Goal: Task Accomplishment & Management: Manage account settings

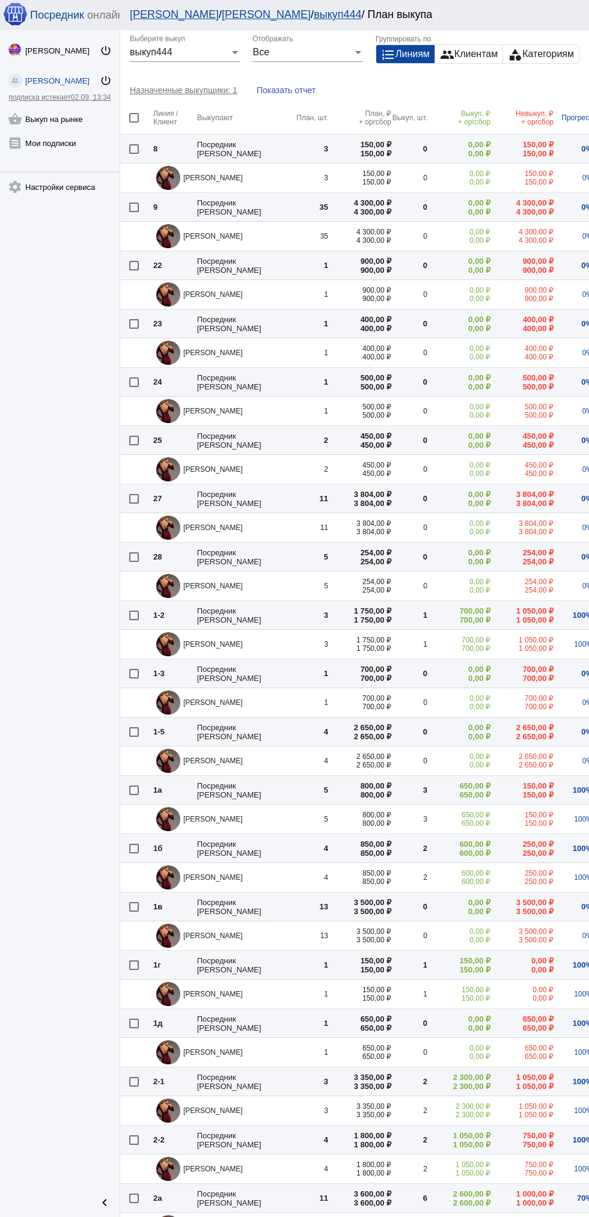
click at [75, 100] on span "02.09, 13:34" at bounding box center [91, 97] width 40 height 8
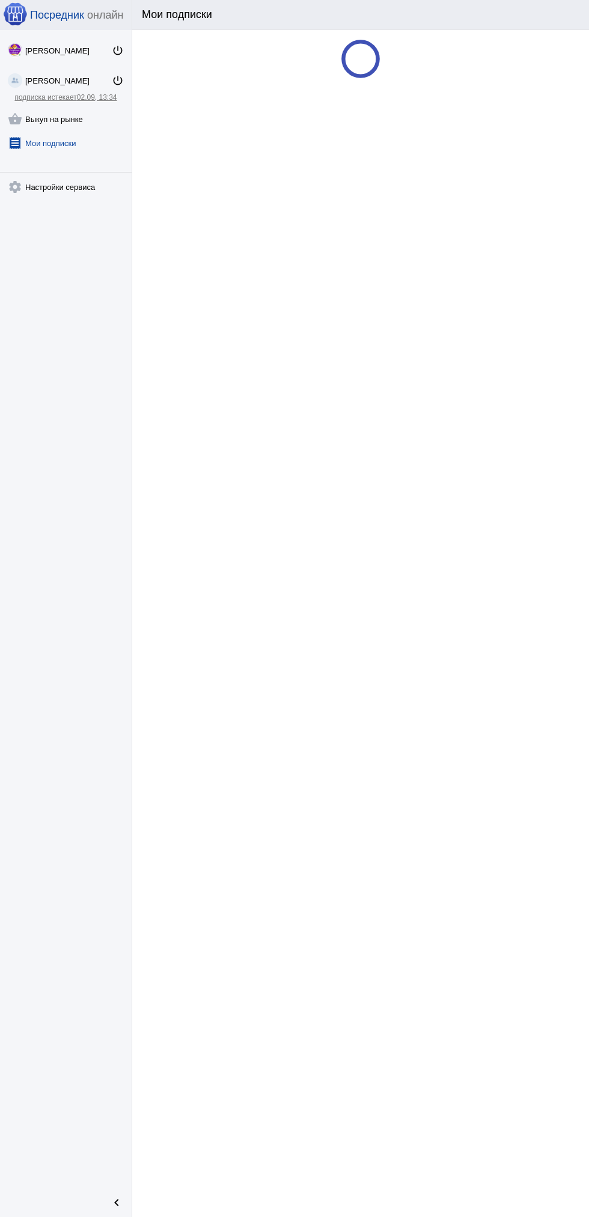
click at [72, 121] on link "shopping_basket Выкуп на рынке" at bounding box center [66, 117] width 132 height 24
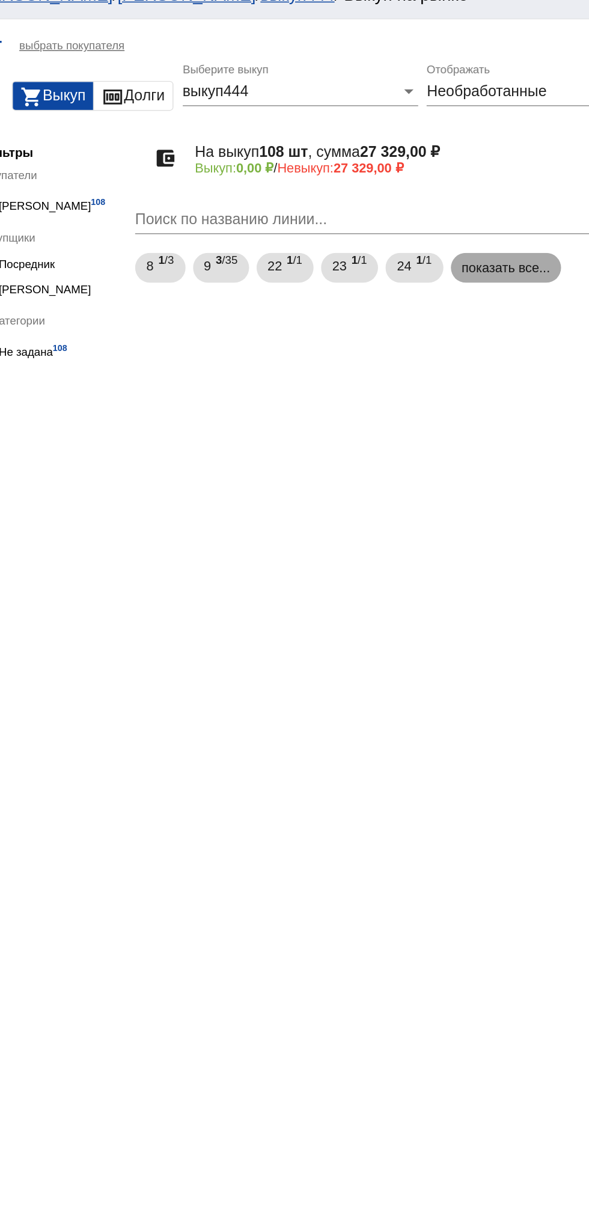
click at [487, 187] on mat-chip "показать все..." at bounding box center [484, 189] width 72 height 19
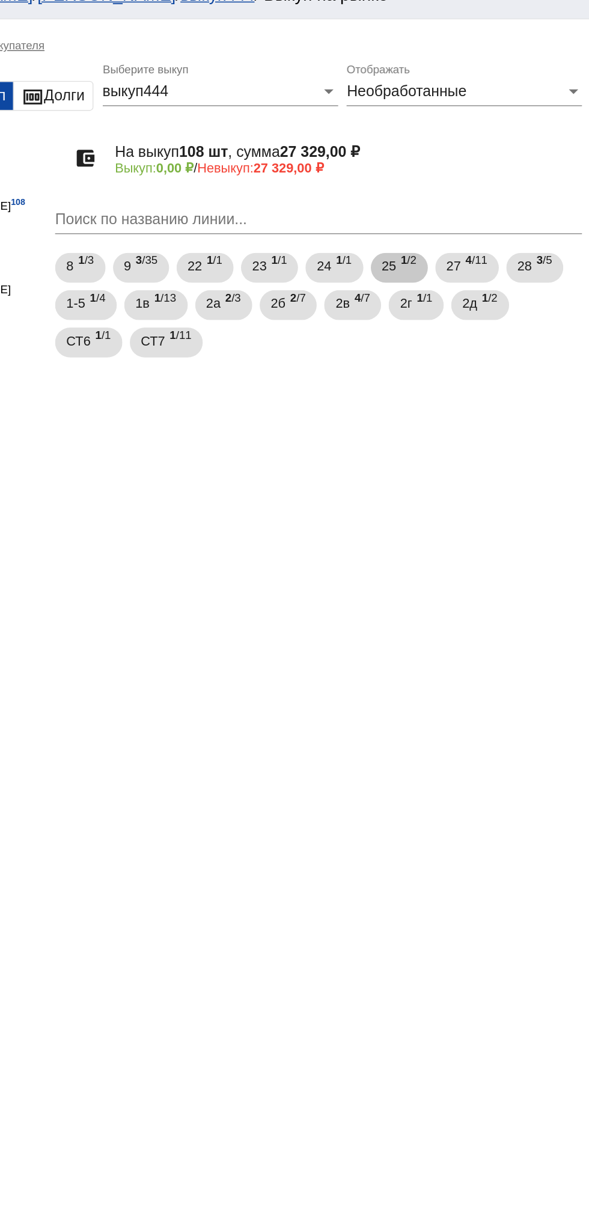
click at [465, 189] on span "25" at bounding box center [461, 189] width 10 height 22
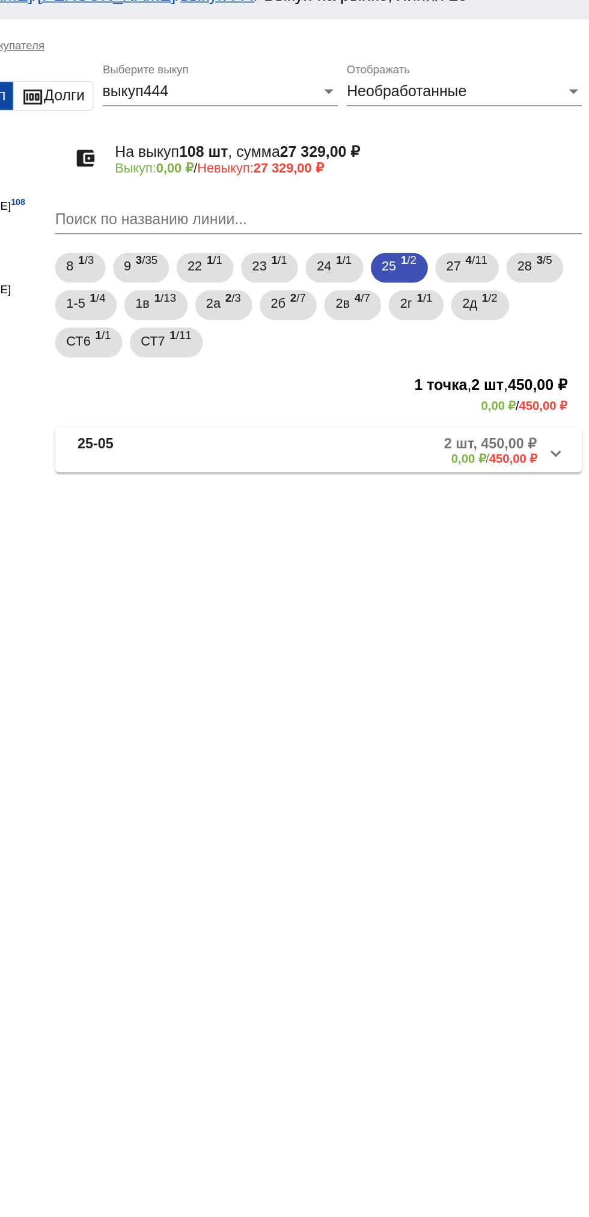
click at [319, 302] on mat-panel-title "25-05" at bounding box center [305, 308] width 91 height 20
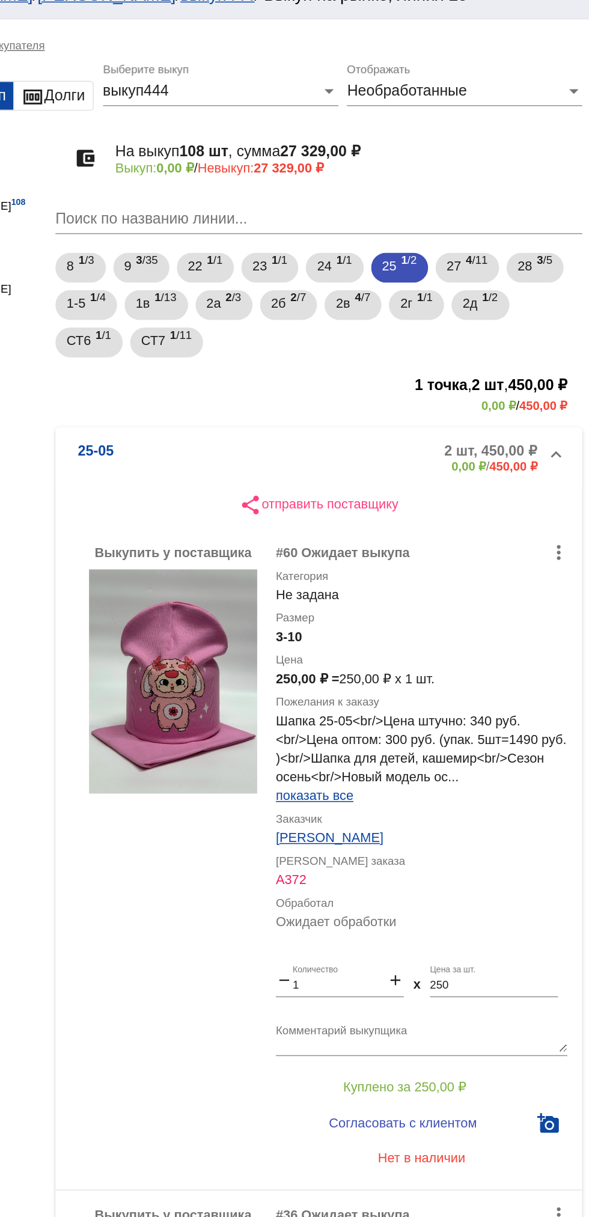
scroll to position [61, 0]
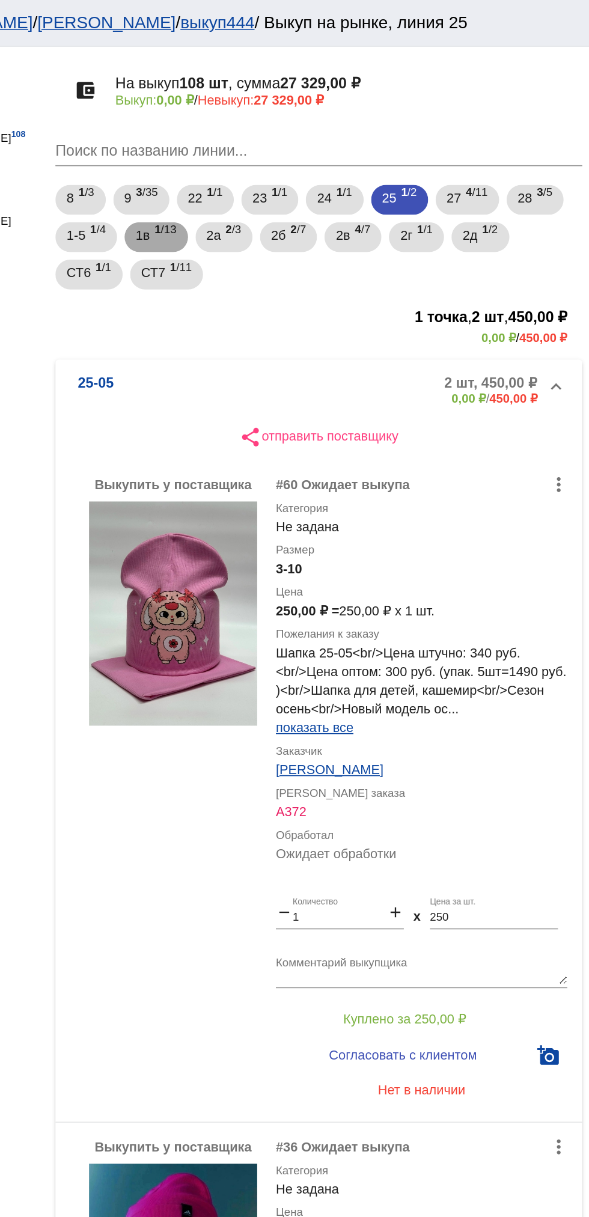
click at [302, 151] on span "1в" at bounding box center [301, 152] width 9 height 22
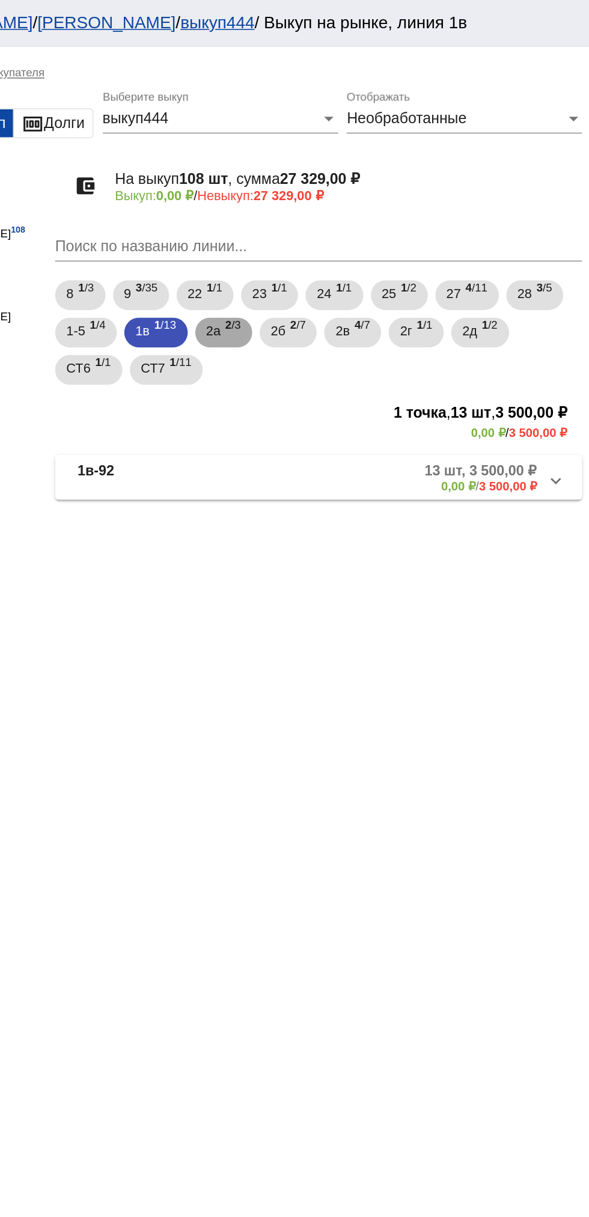
click at [349, 213] on span "2а" at bounding box center [348, 213] width 10 height 22
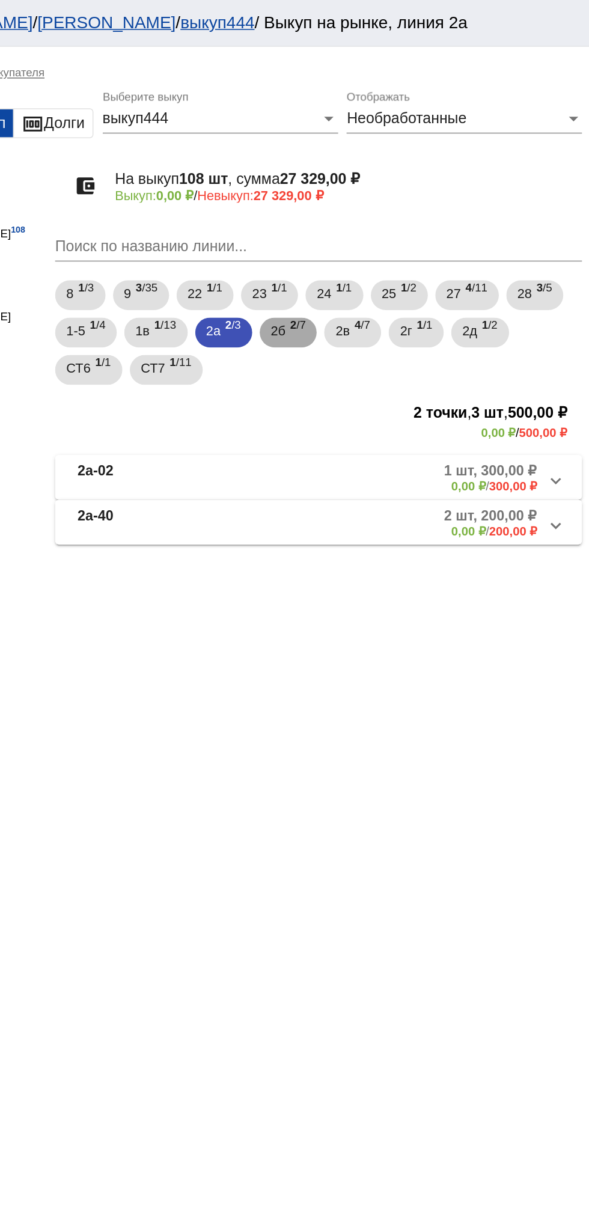
click at [384, 212] on mat-chip "2б 2 /7" at bounding box center [395, 213] width 37 height 19
click at [448, 215] on span "4 /7" at bounding box center [443, 214] width 10 height 25
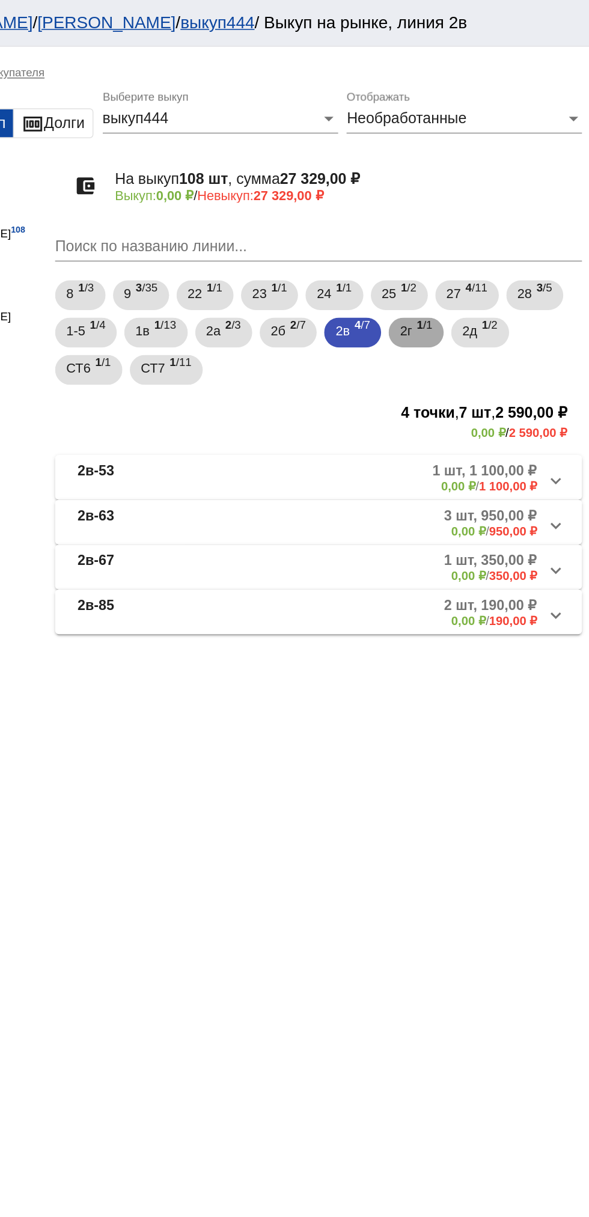
click at [475, 212] on span "2г" at bounding box center [471, 213] width 8 height 22
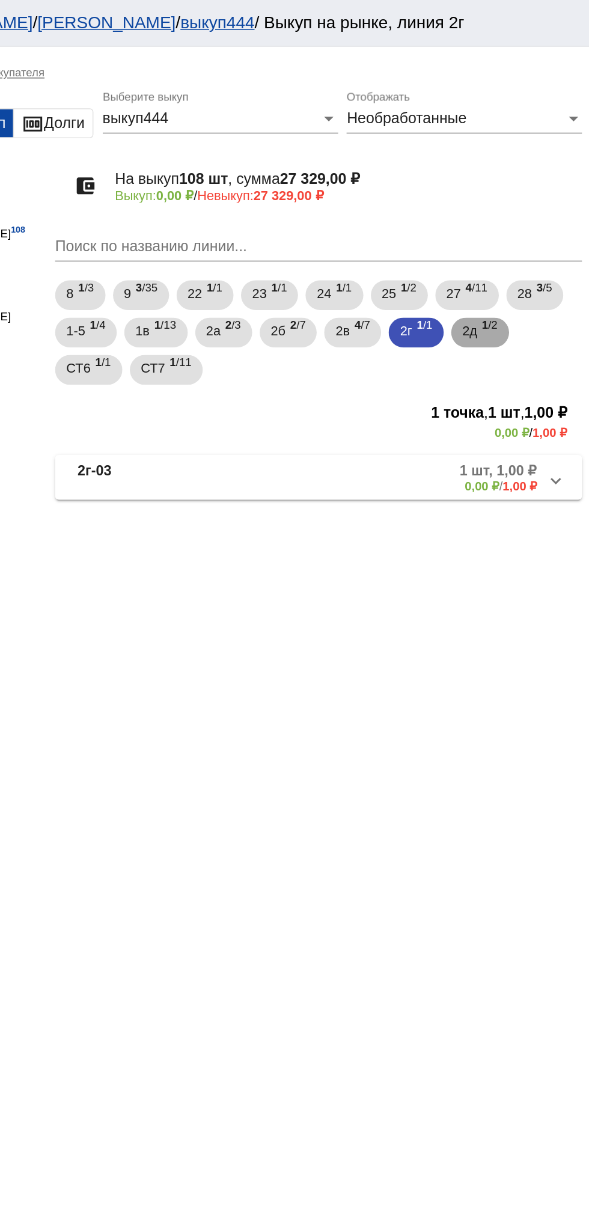
click at [517, 212] on span "2д" at bounding box center [512, 213] width 10 height 22
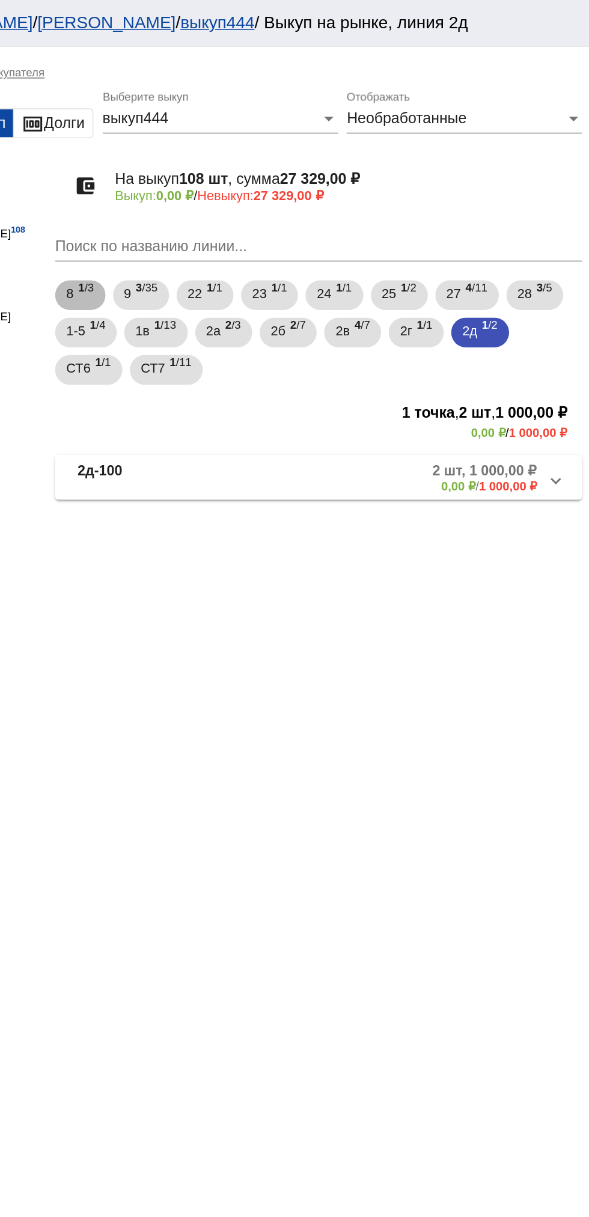
click at [345, 202] on div "8 1 /3 9 3 /35 22 1 /1 23 1 /1 24 1 /1 25 1 /2 27 4 /11 28 3 /5 1-5 1 /4 1в 1 /…" at bounding box center [415, 214] width 344 height 72
click at [359, 209] on b "2" at bounding box center [357, 209] width 4 height 8
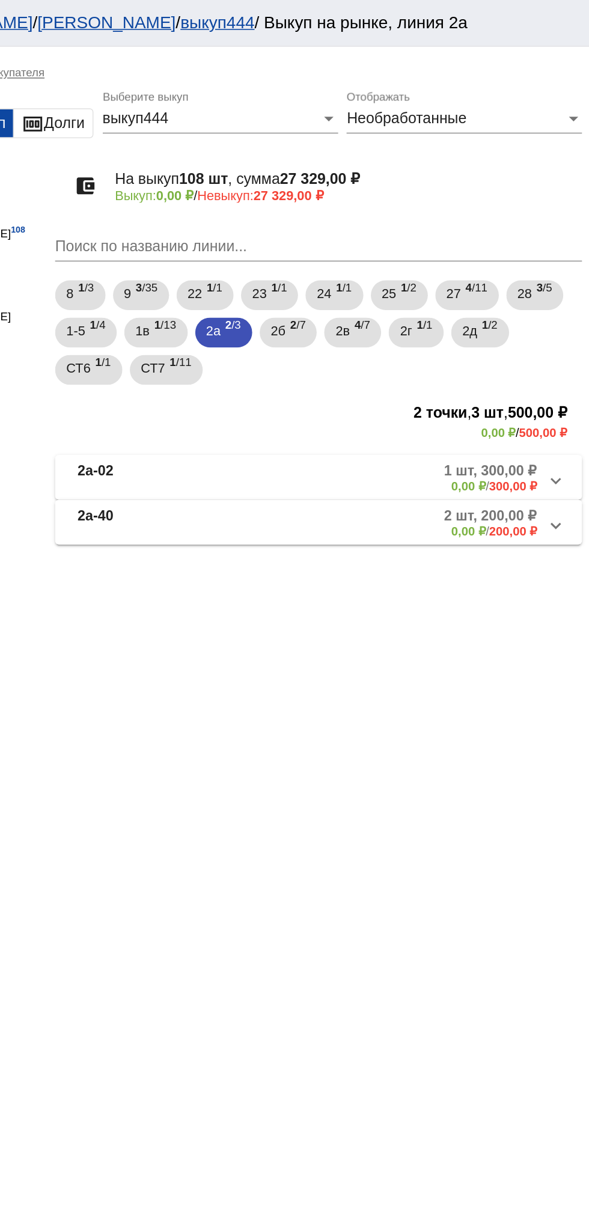
click at [333, 322] on mat-expansion-panel-header "2а-02 1 шт, 300,00 ₽ 0,00 ₽ / 300,00 ₽" at bounding box center [414, 307] width 339 height 29
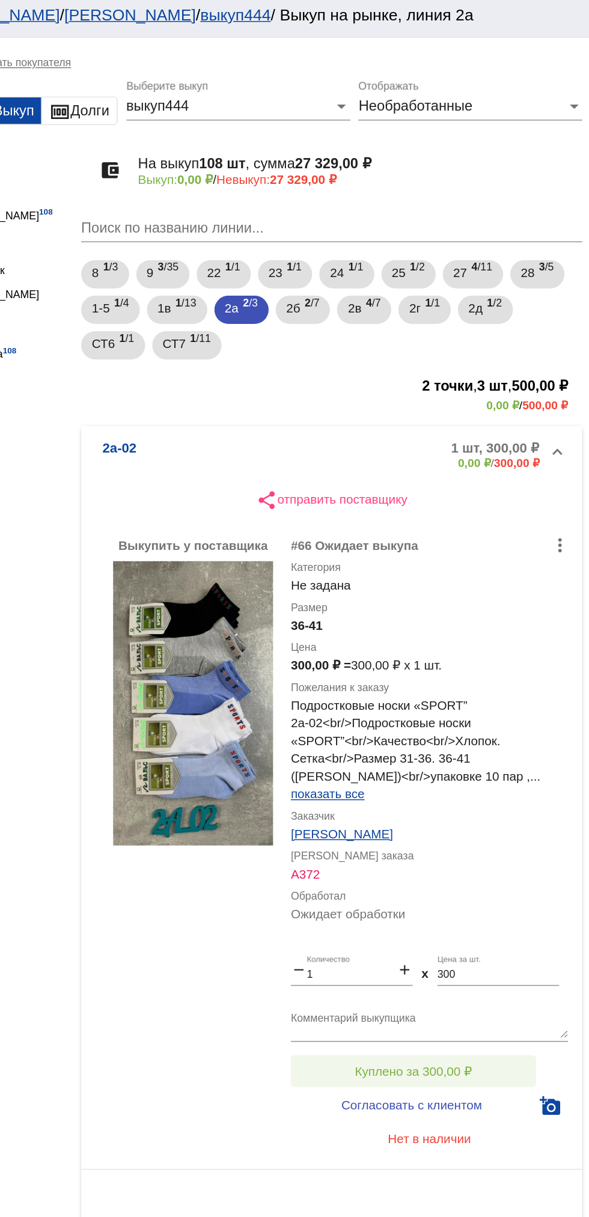
click at [492, 730] on span "Куплено за 300,00 ₽" at bounding box center [469, 729] width 79 height 10
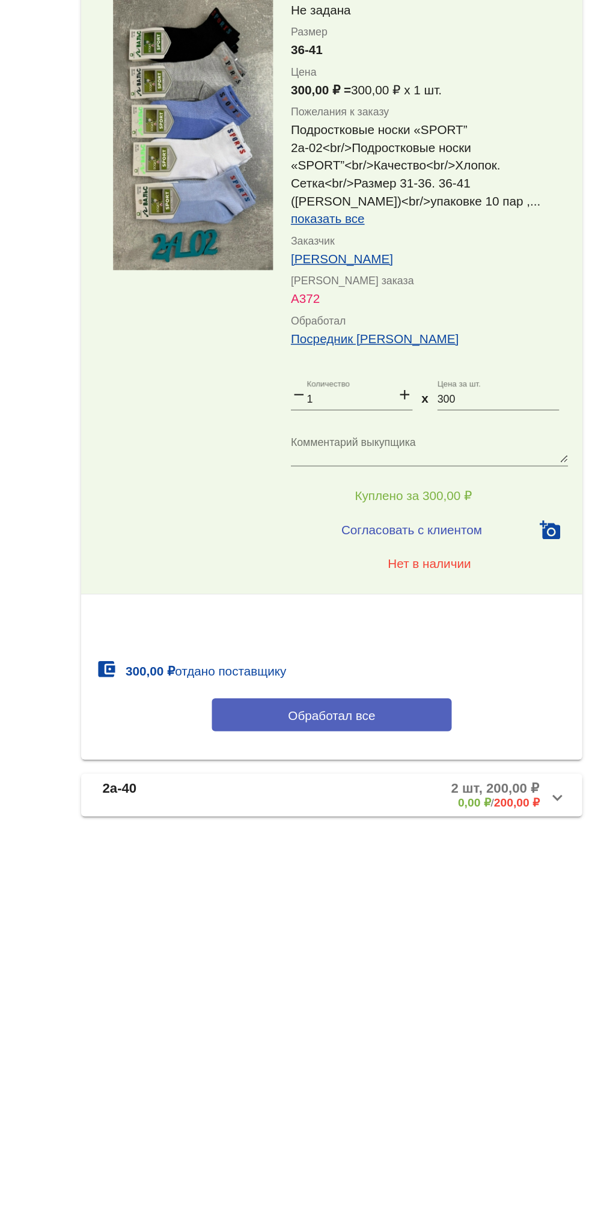
click at [451, 876] on button "Обработал все" at bounding box center [415, 877] width 162 height 22
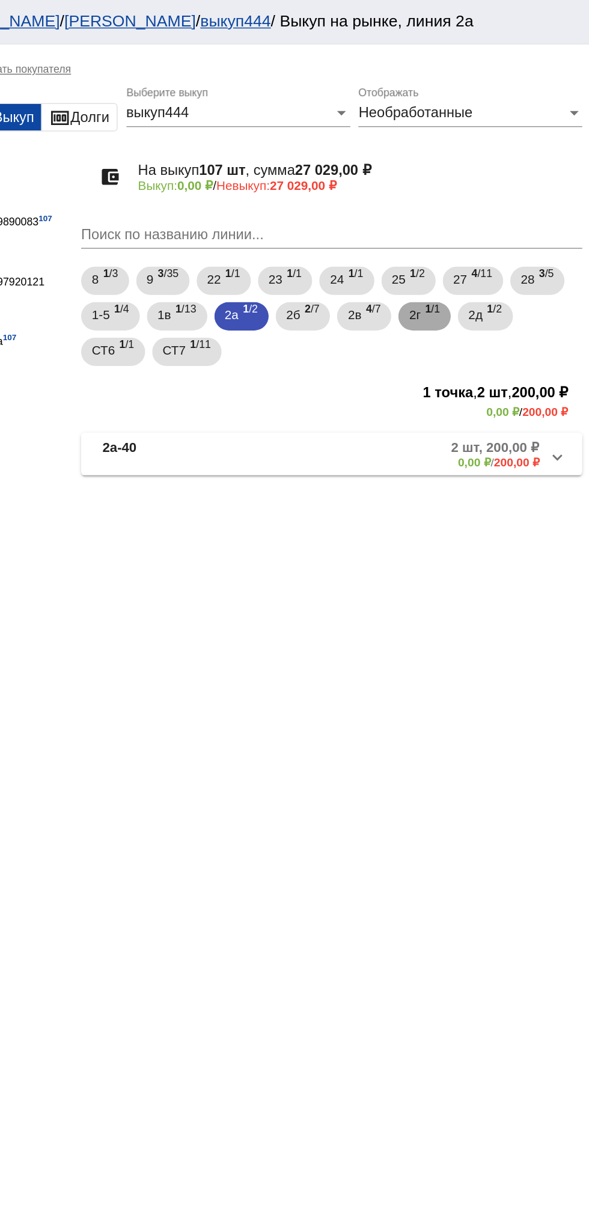
click at [487, 216] on span "1 /1" at bounding box center [483, 214] width 10 height 25
click at [483, 302] on mat-panel-description "1 шт, 1,00 ₽ 0,00 ₽ / 1,00 ₽" at bounding box center [458, 308] width 193 height 20
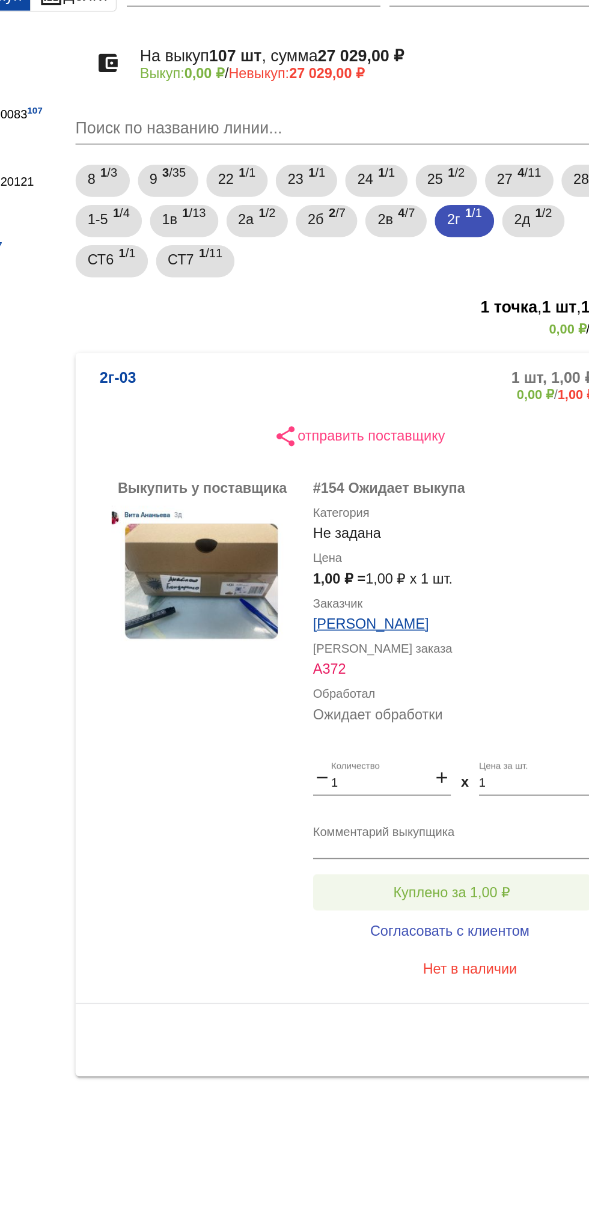
click at [481, 610] on span "Куплено за 1,00 ₽" at bounding box center [470, 615] width 70 height 10
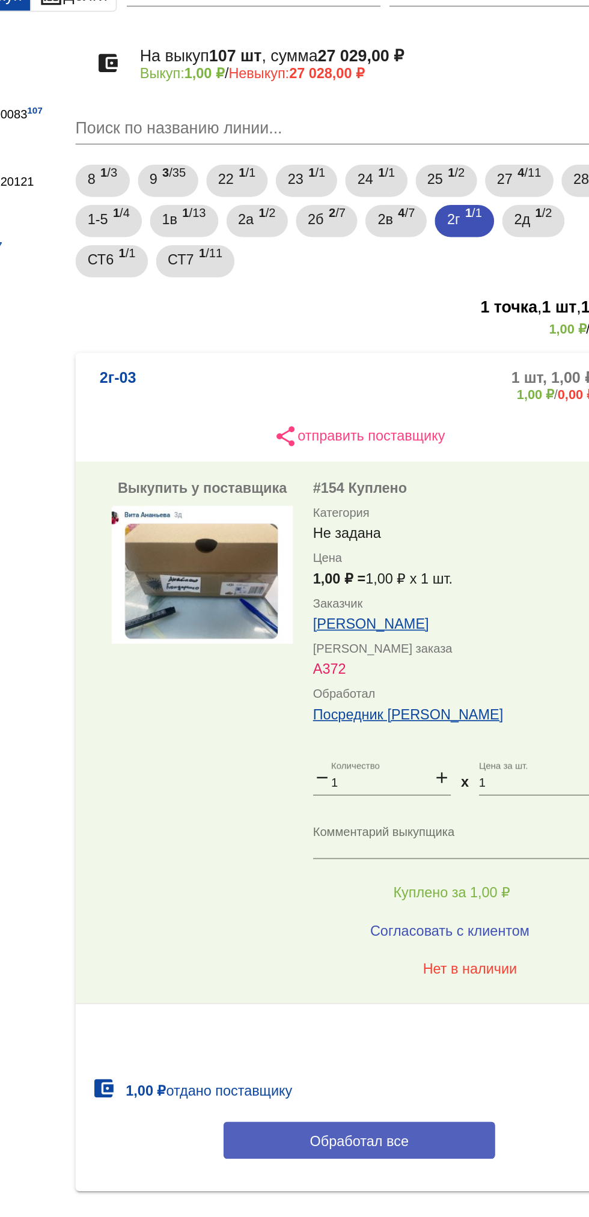
click at [381, 756] on button "Обработал все" at bounding box center [415, 763] width 162 height 22
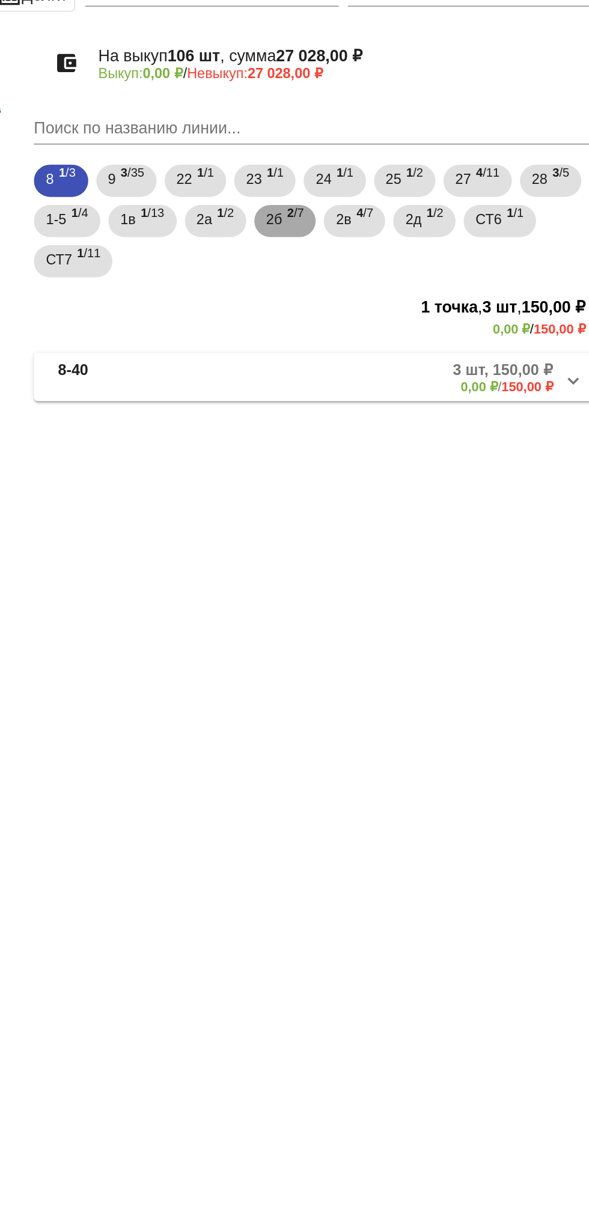
click at [400, 212] on b "2" at bounding box center [399, 209] width 4 height 8
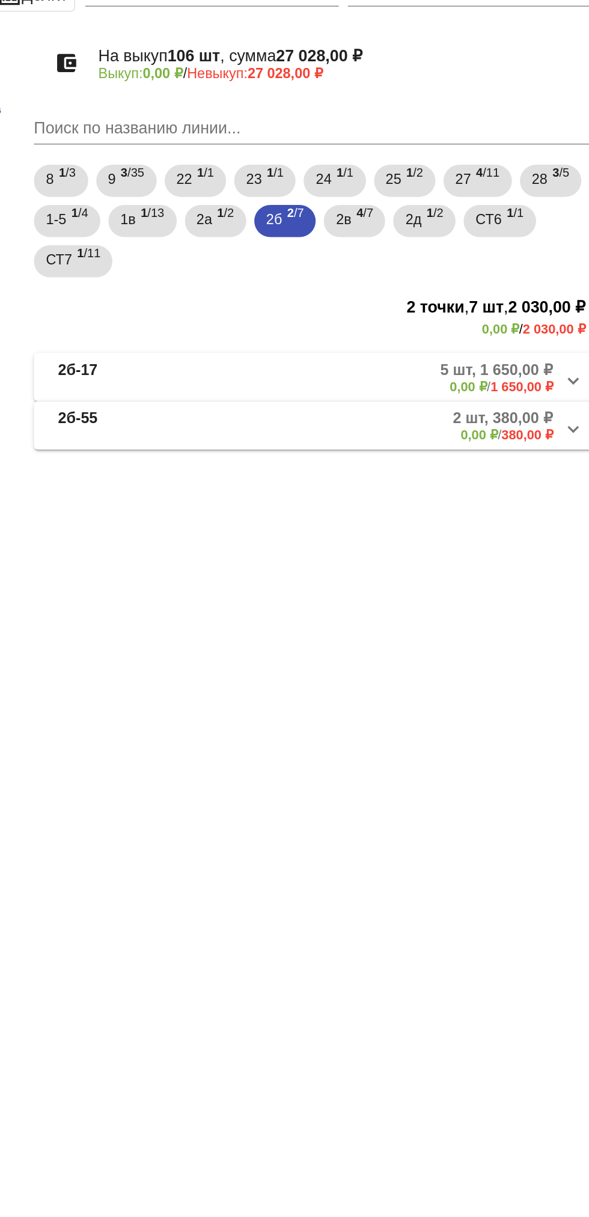
click at [293, 304] on mat-panel-title "2б-17" at bounding box center [304, 308] width 88 height 20
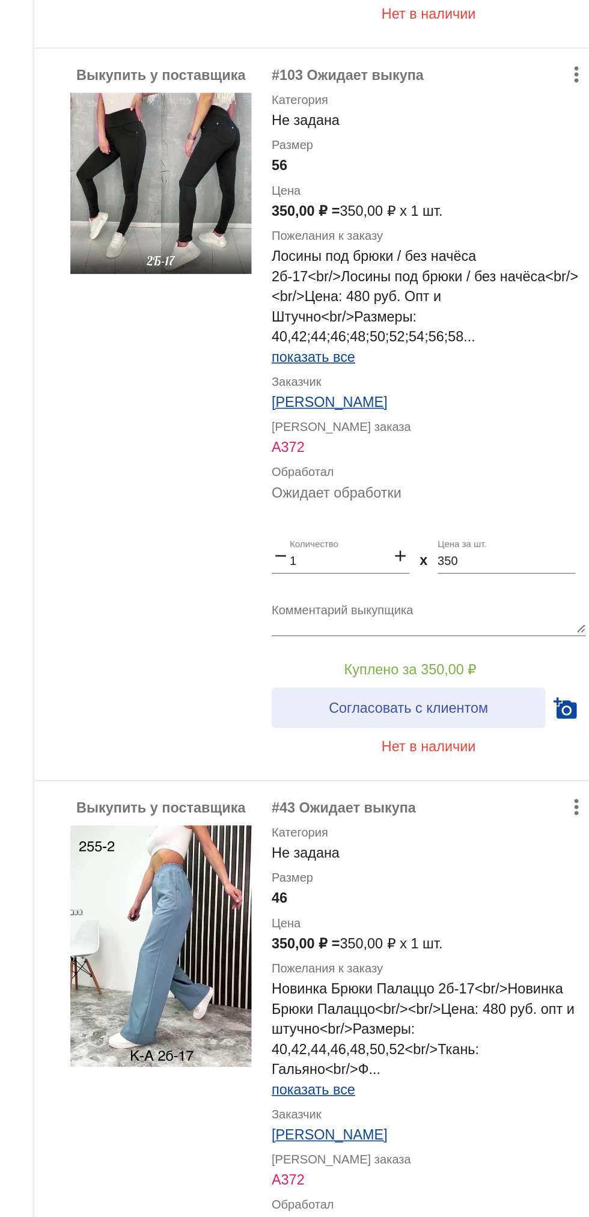
scroll to position [1441, 0]
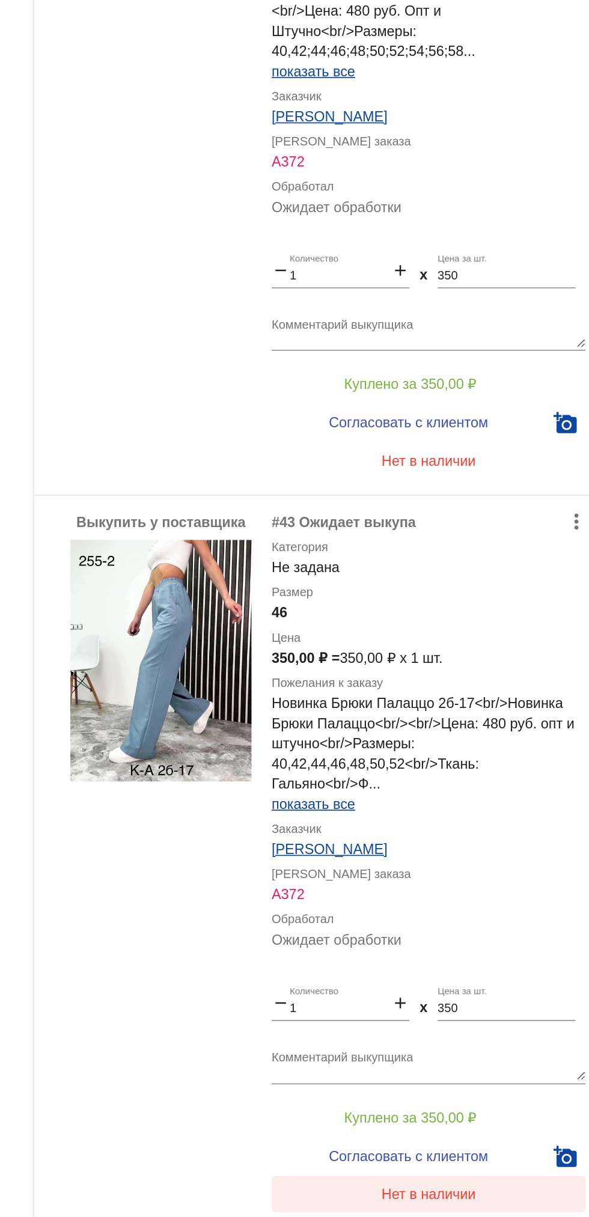
click at [487, 1081] on span "Нет в наличии" at bounding box center [481, 1086] width 57 height 10
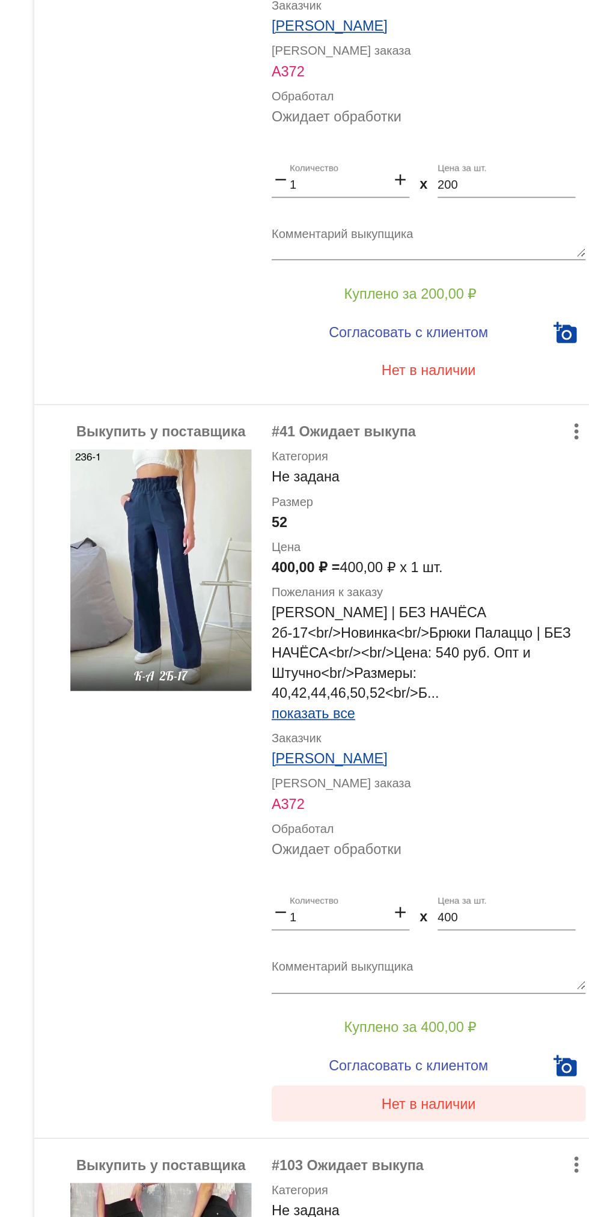
click at [513, 1021] on button "Нет в наличии" at bounding box center [481, 1032] width 188 height 22
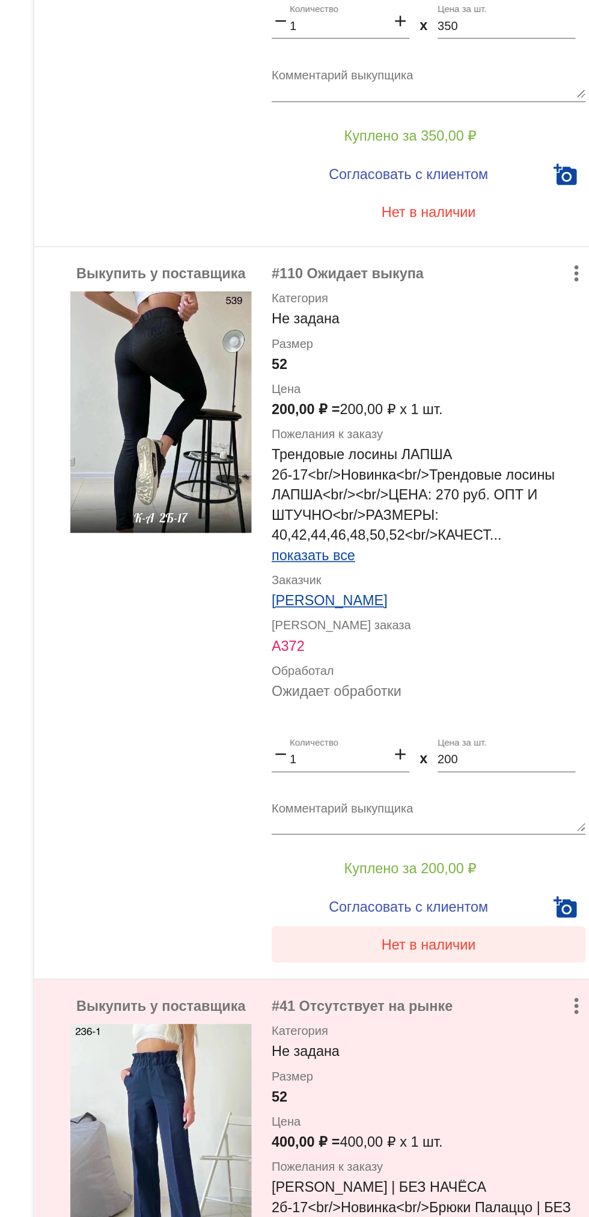
click at [504, 932] on span "Нет в наличии" at bounding box center [481, 937] width 57 height 10
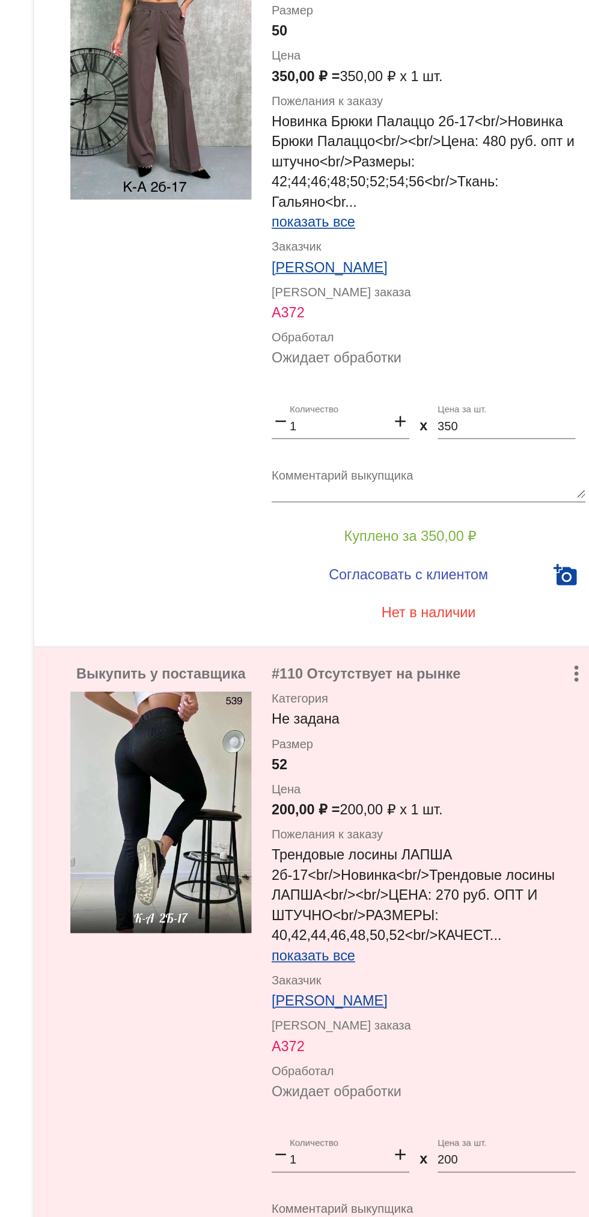
scroll to position [0, 0]
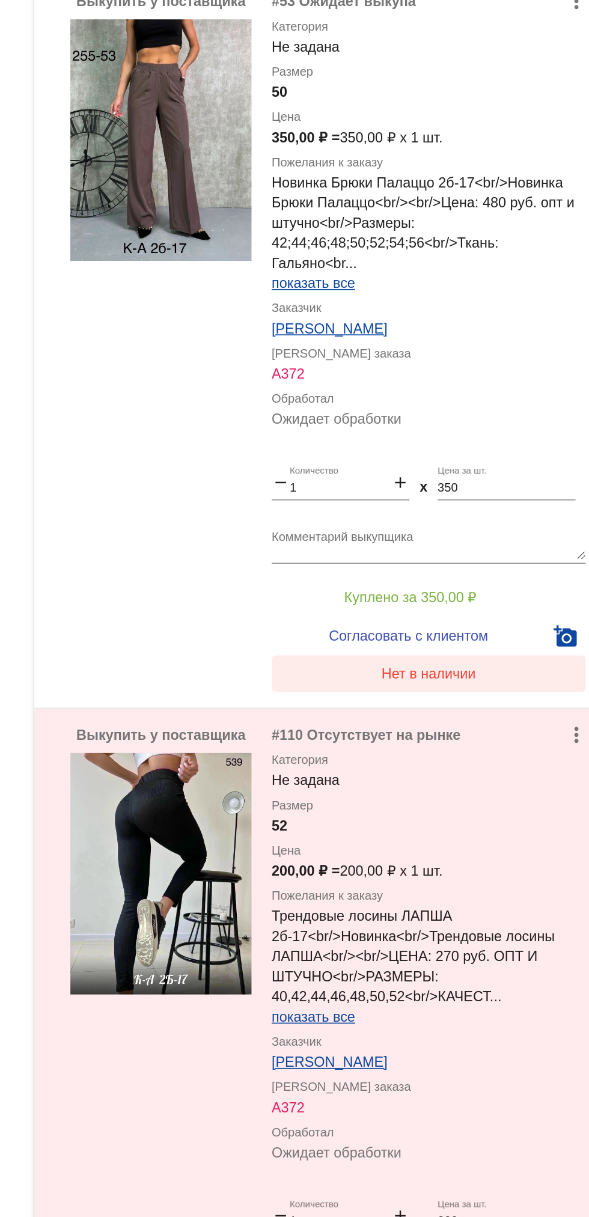
click at [490, 771] on button "Нет в наличии" at bounding box center [481, 775] width 188 height 22
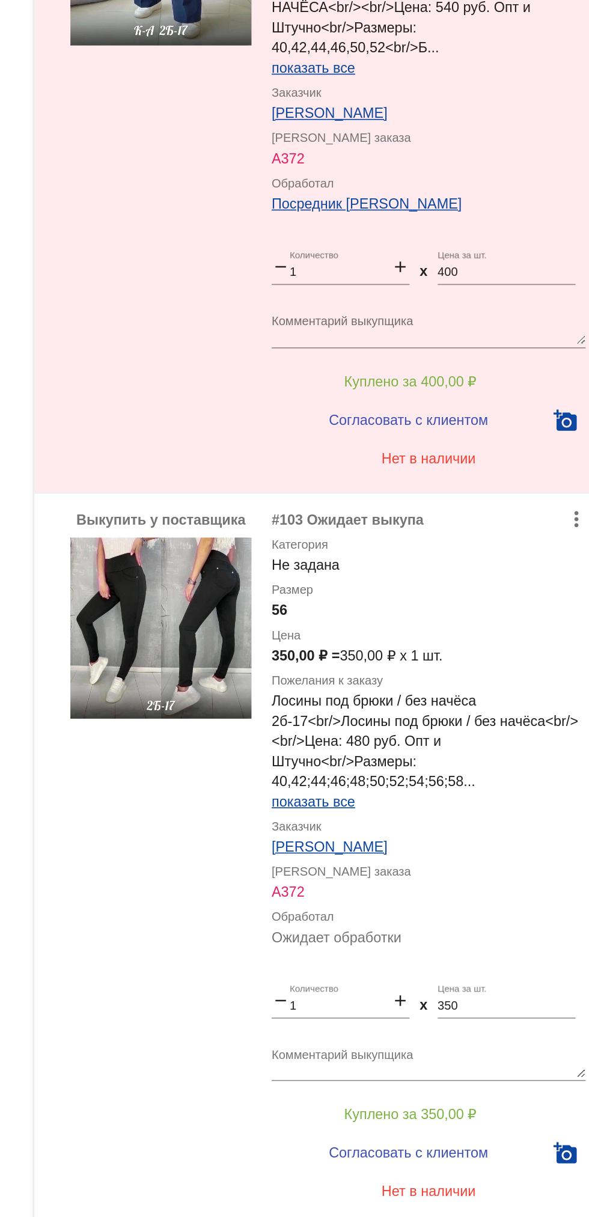
scroll to position [1289, 0]
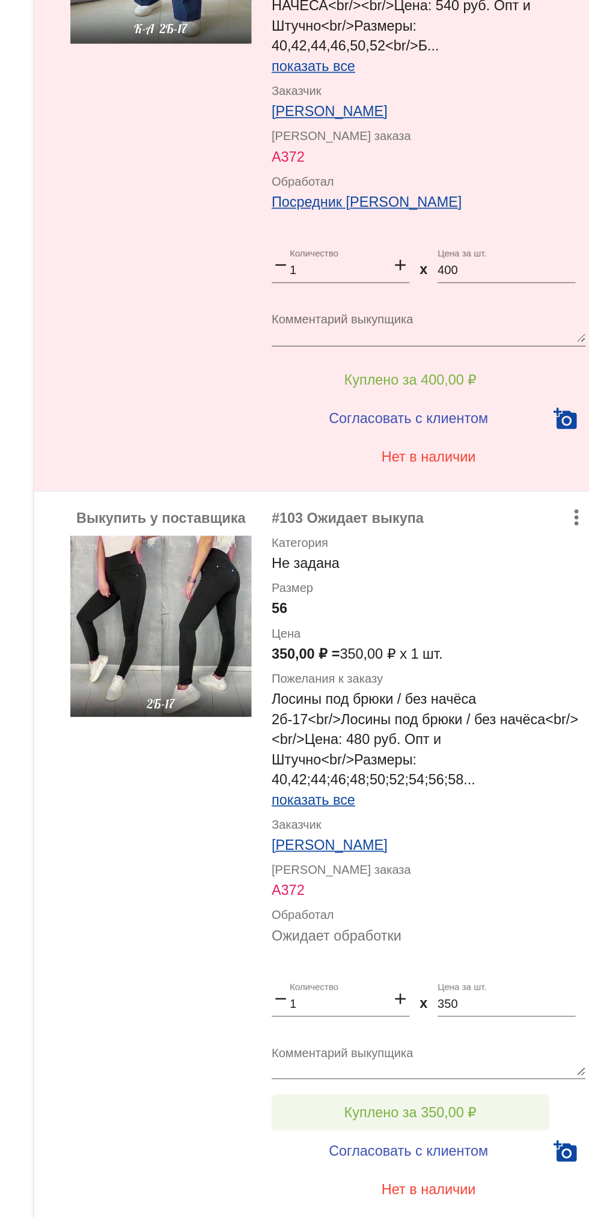
click at [405, 742] on button "Куплено за 350,00 ₽" at bounding box center [470, 753] width 166 height 22
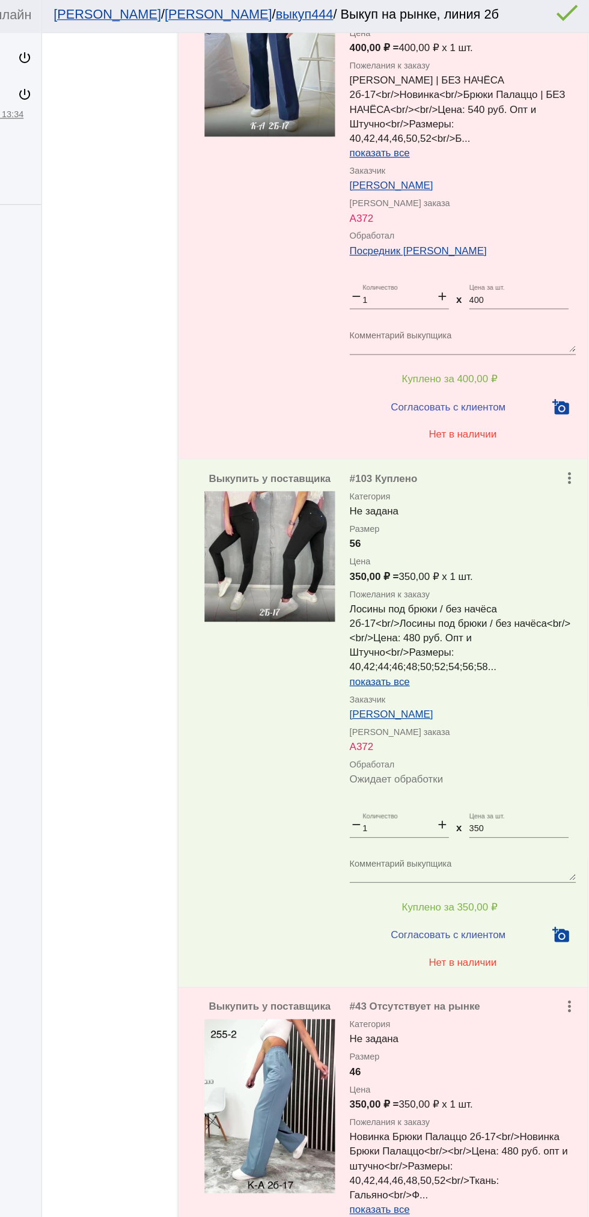
scroll to position [1509, 0]
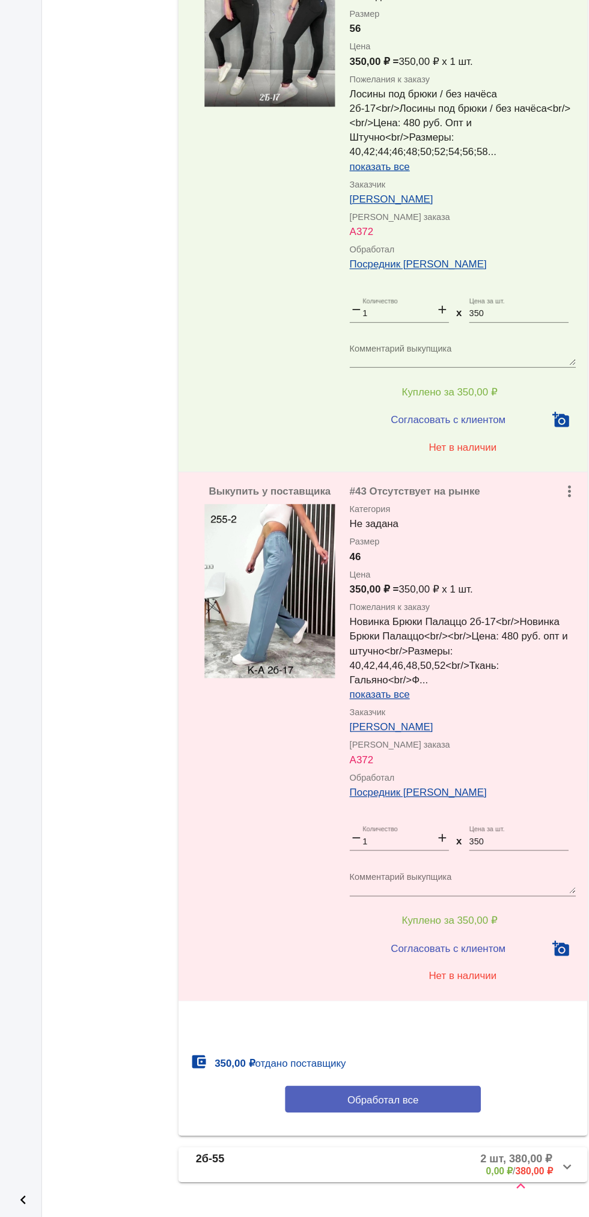
click at [449, 1108] on button "Обработал все" at bounding box center [415, 1119] width 162 height 22
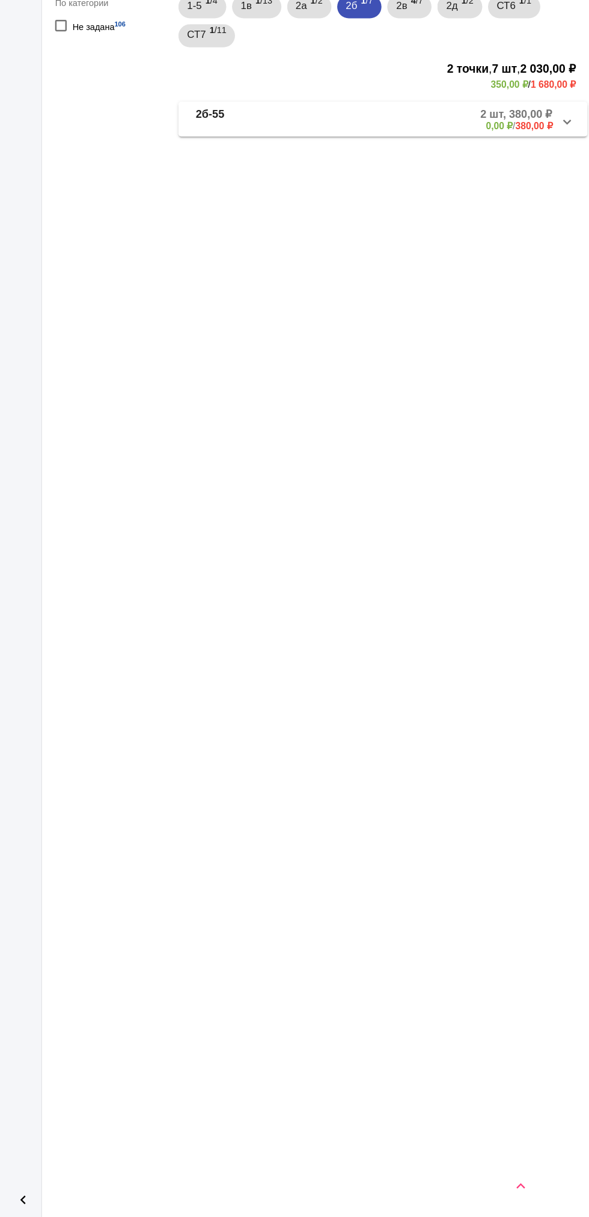
scroll to position [0, 0]
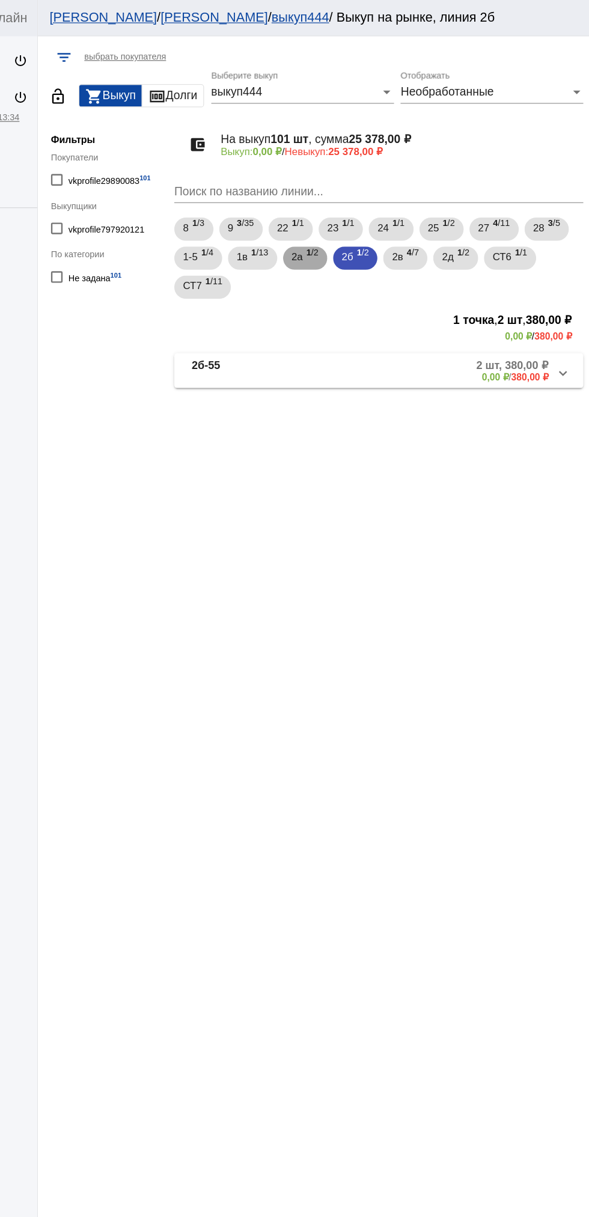
click at [352, 215] on span "2а" at bounding box center [348, 213] width 10 height 22
click at [299, 313] on mat-panel-title "2а-40" at bounding box center [305, 308] width 91 height 20
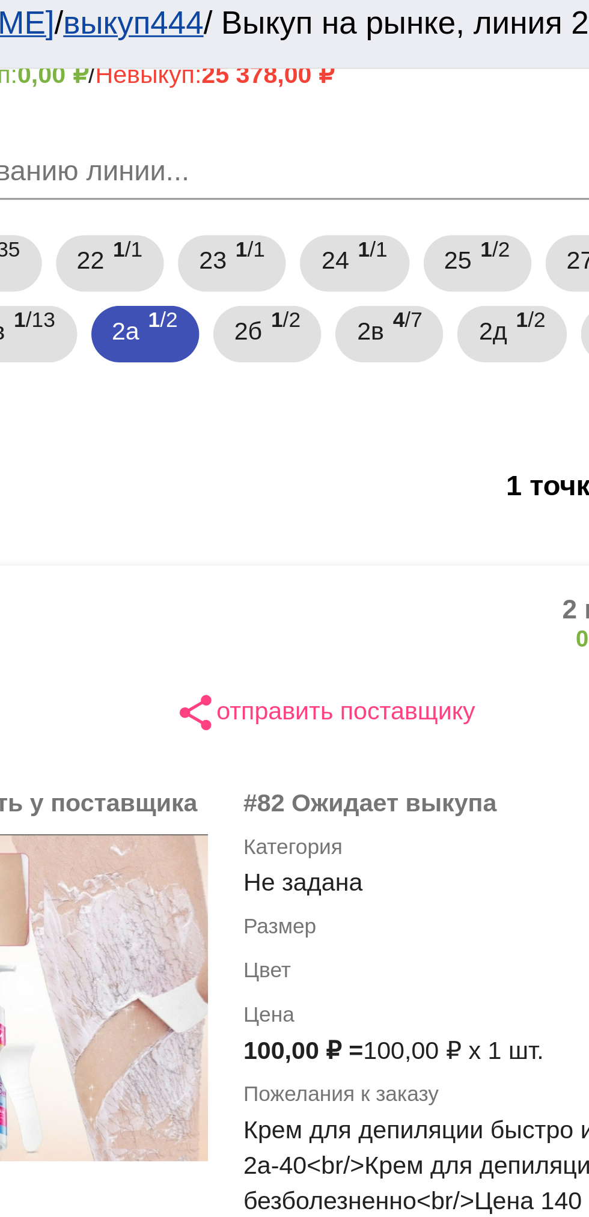
scroll to position [106, 0]
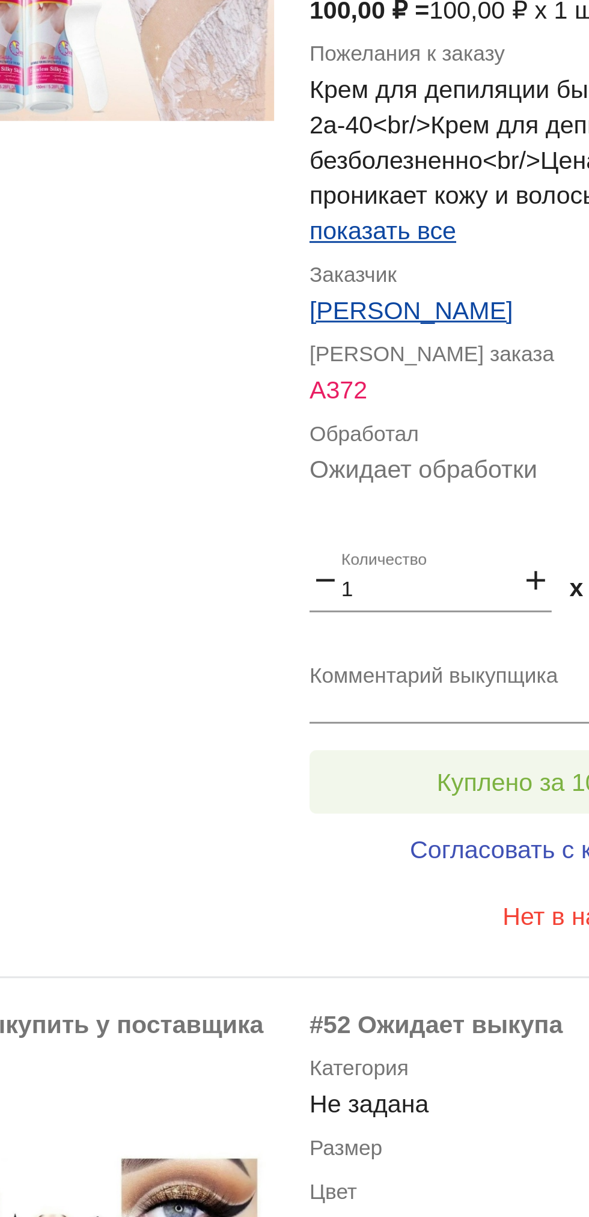
click at [459, 609] on span "Куплено за 100,00 ₽" at bounding box center [469, 614] width 79 height 10
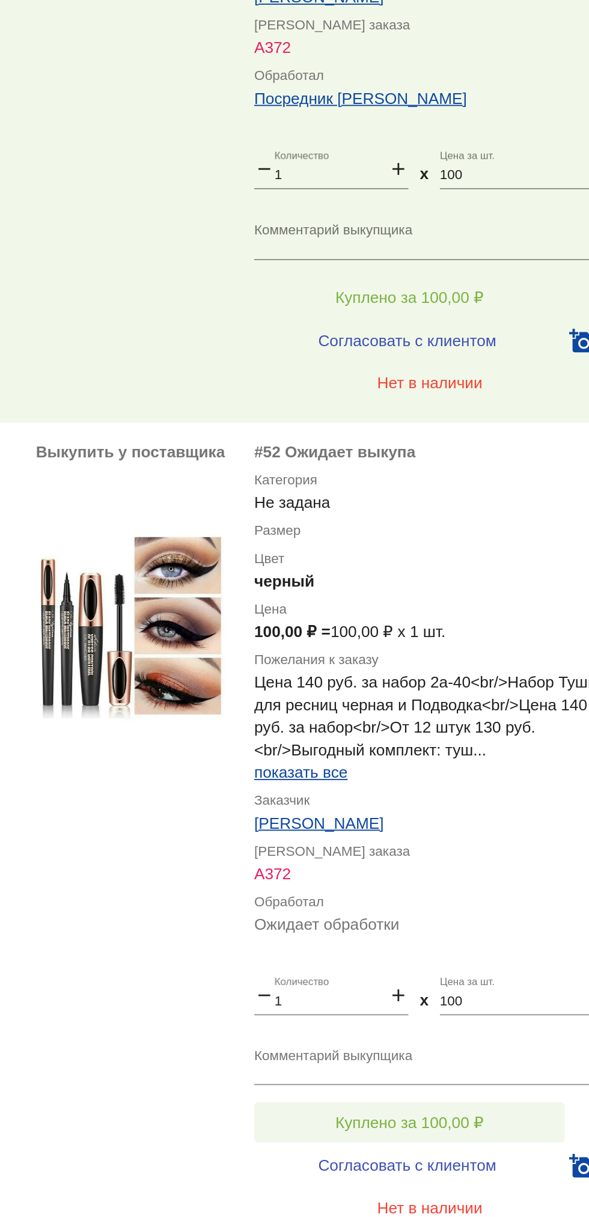
click at [494, 1047] on button "Куплено за 100,00 ₽" at bounding box center [470, 1055] width 166 height 22
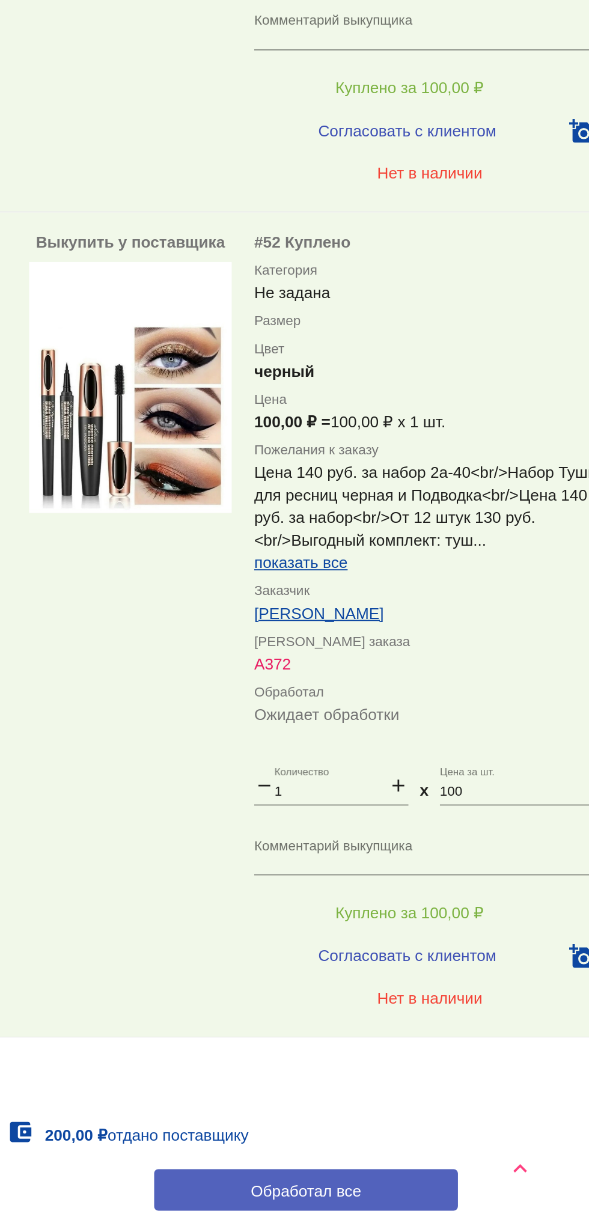
click at [450, 1200] on button "Обработал все" at bounding box center [415, 1202] width 162 height 22
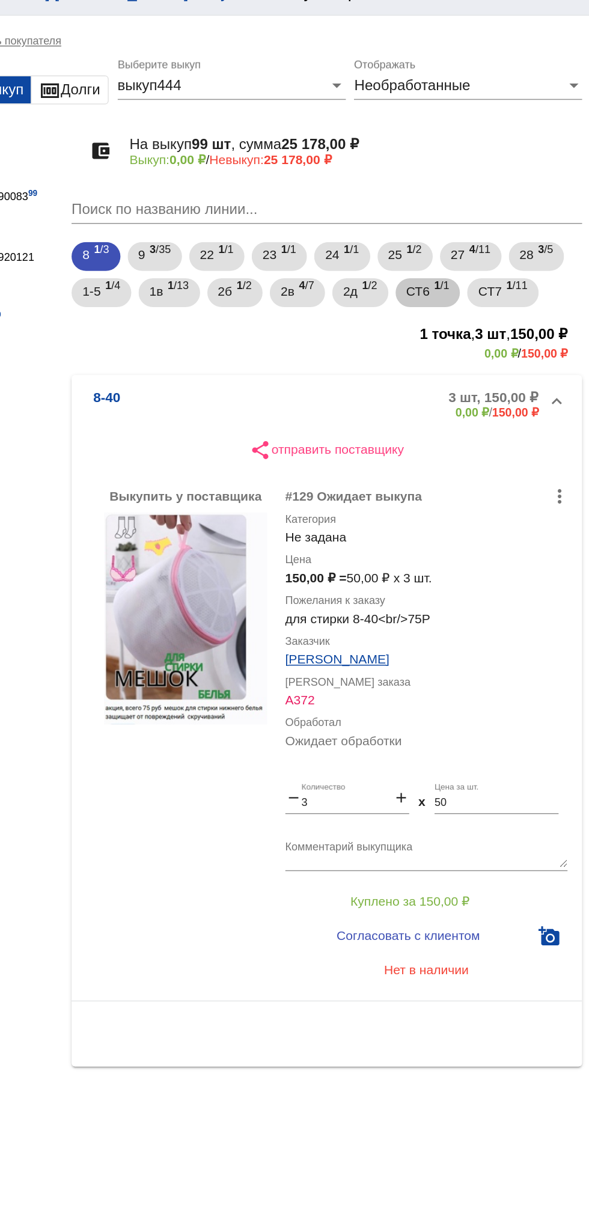
scroll to position [0, 0]
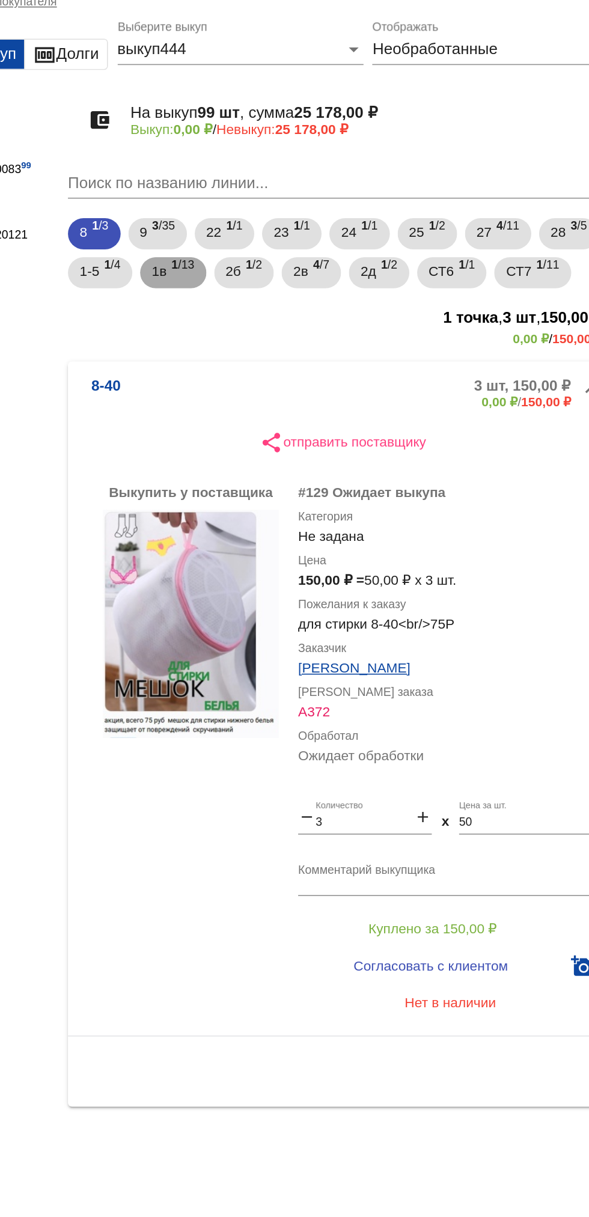
click at [302, 213] on span "1в" at bounding box center [301, 213] width 9 height 22
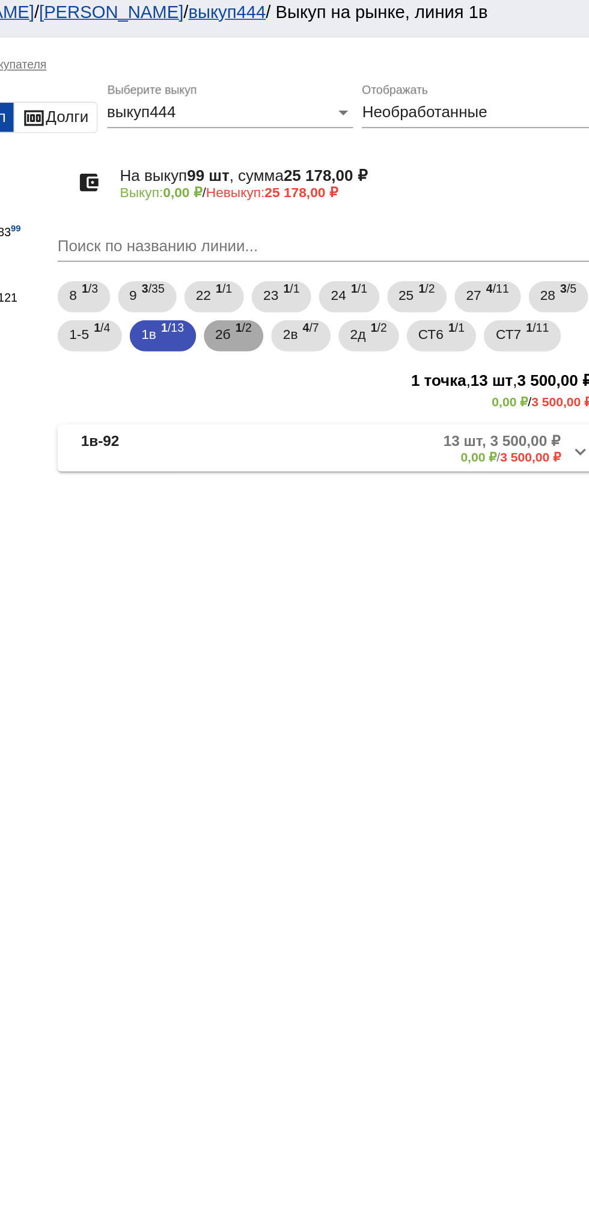
click at [346, 212] on span "2б" at bounding box center [348, 213] width 10 height 22
click at [299, 296] on mat-expansion-panel-header "2б-55 2 шт, 380,00 ₽ 0,00 ₽ / 380,00 ₽" at bounding box center [414, 283] width 339 height 29
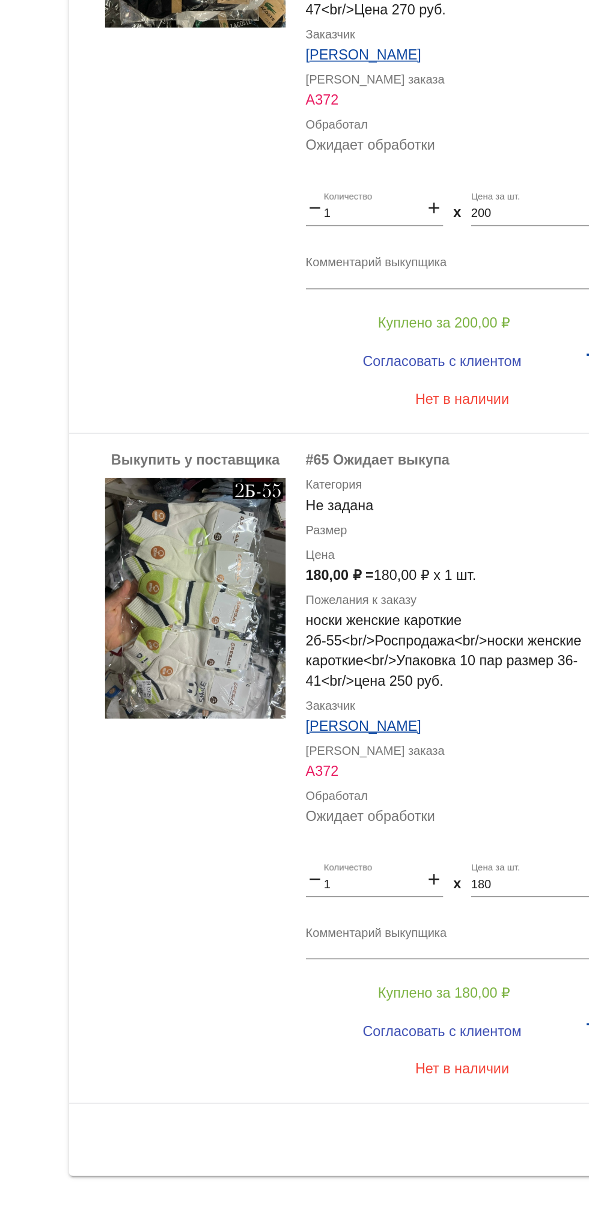
scroll to position [28, 0]
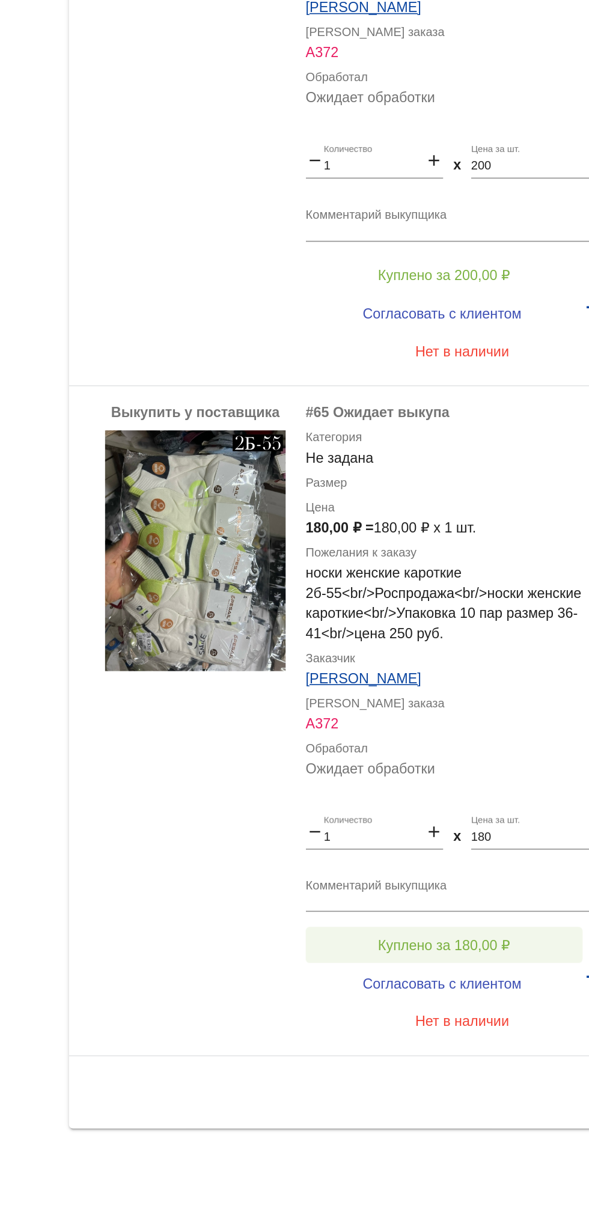
click at [503, 1058] on span "Куплено за 180,00 ₽" at bounding box center [469, 1055] width 79 height 10
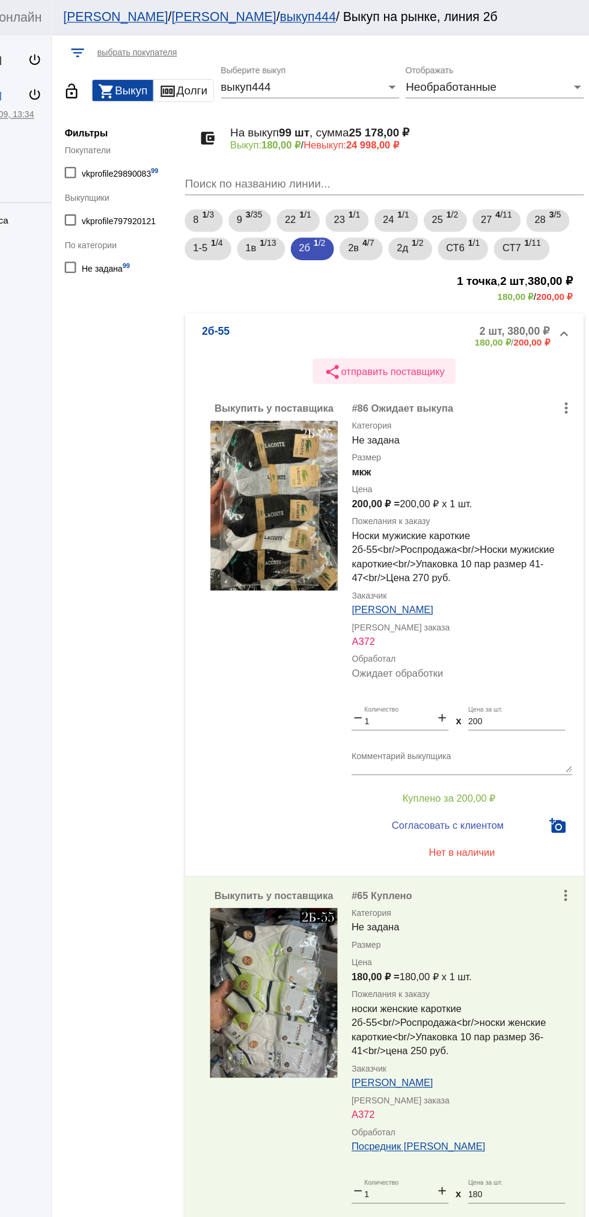
scroll to position [0, 0]
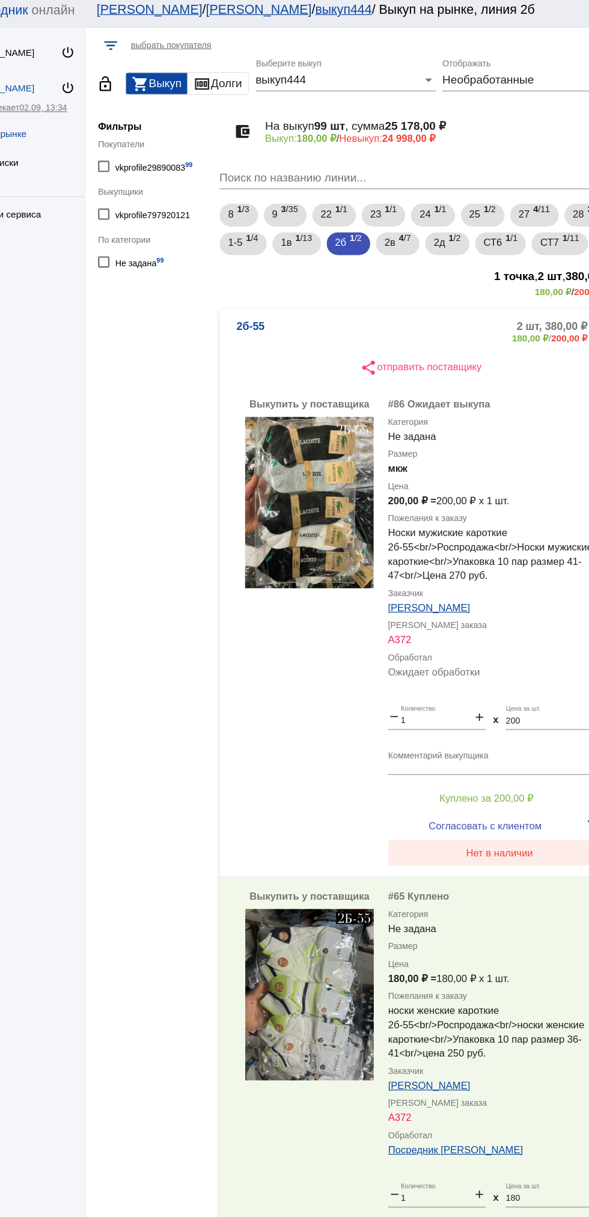
click at [471, 723] on span "Нет в наличии" at bounding box center [481, 725] width 57 height 10
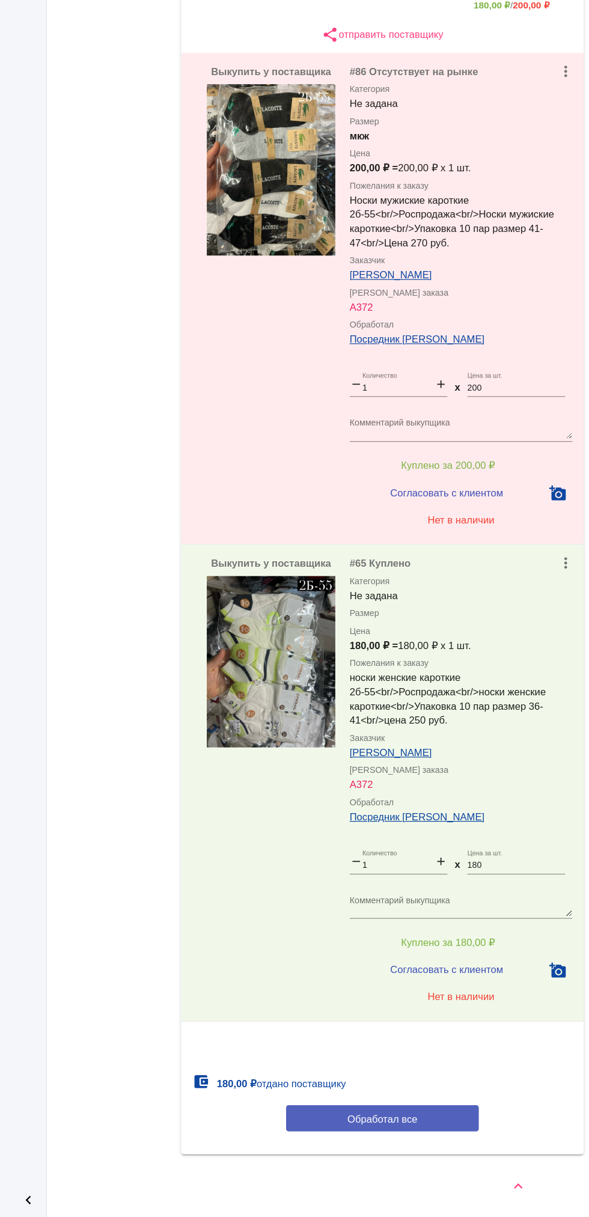
click at [437, 1142] on button "Обработал все" at bounding box center [415, 1134] width 162 height 22
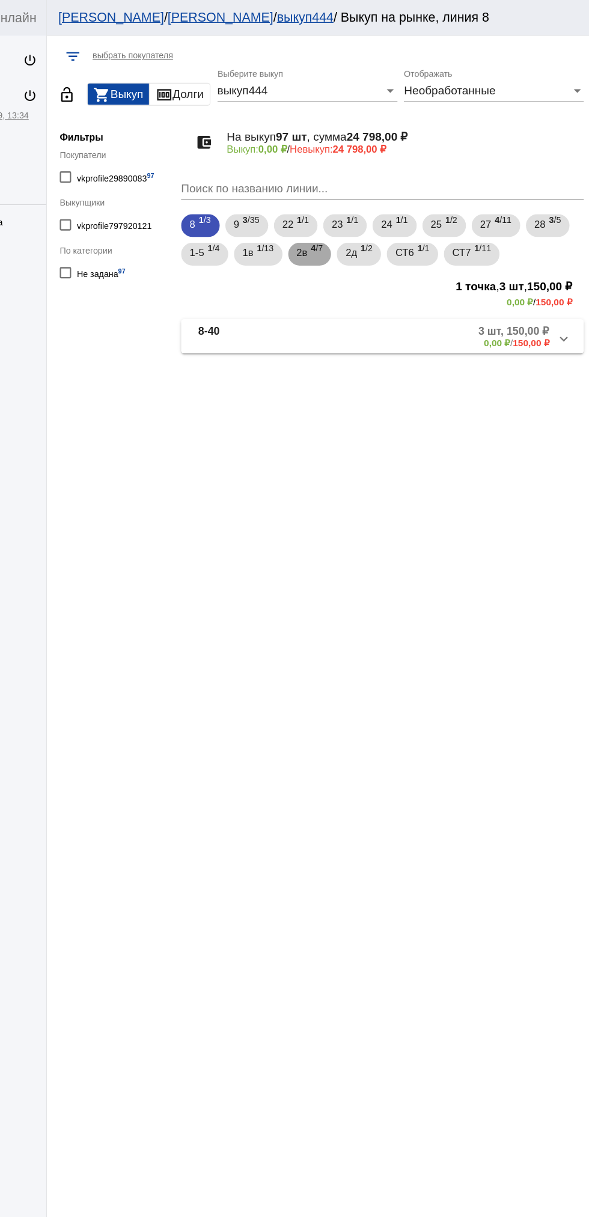
click at [362, 219] on span "4 /7" at bounding box center [360, 214] width 10 height 25
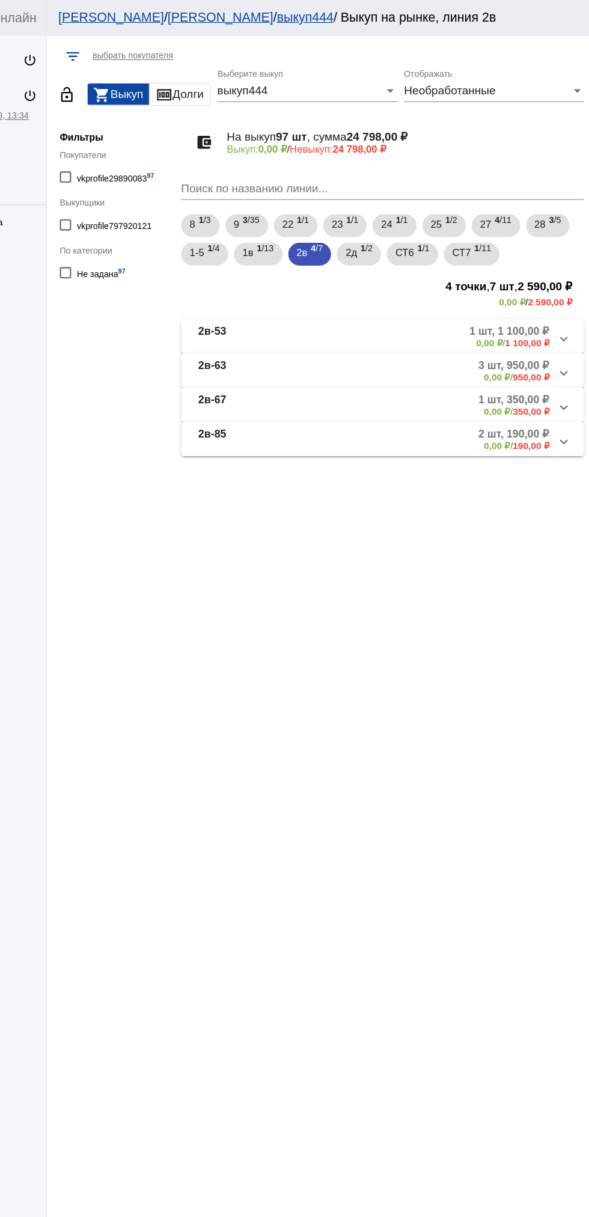
click at [446, 283] on mat-panel-description "1 шт, 1 100,00 ₽ 0,00 ₽ / 1 100,00 ₽" at bounding box center [457, 284] width 198 height 20
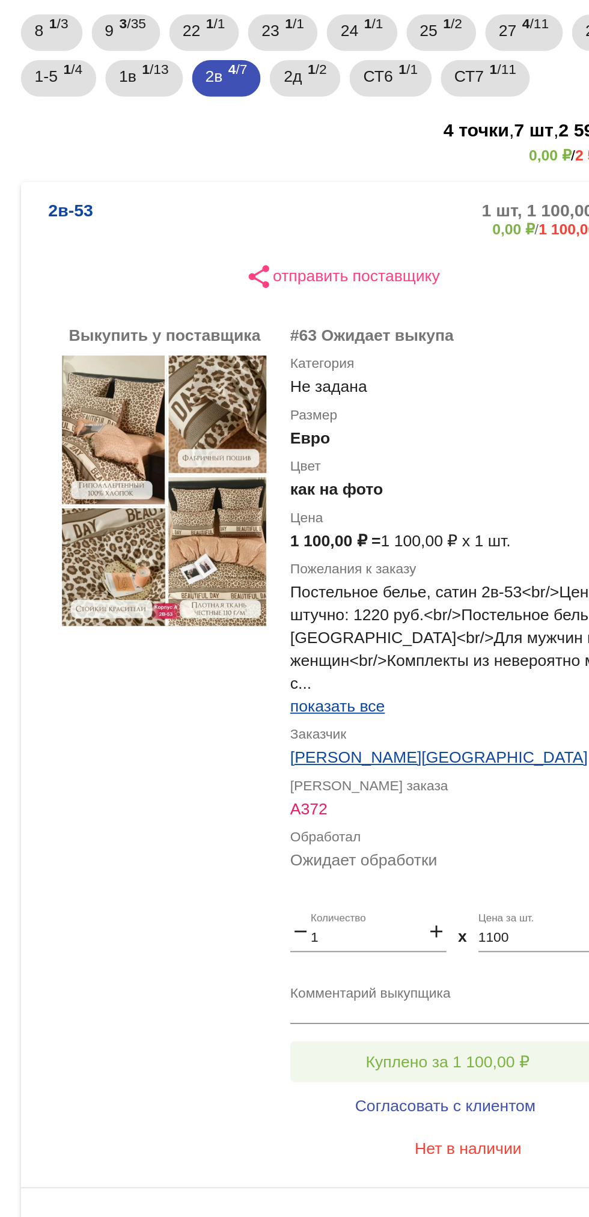
click at [487, 733] on span "Куплено за 1 100,00 ₽" at bounding box center [470, 732] width 87 height 10
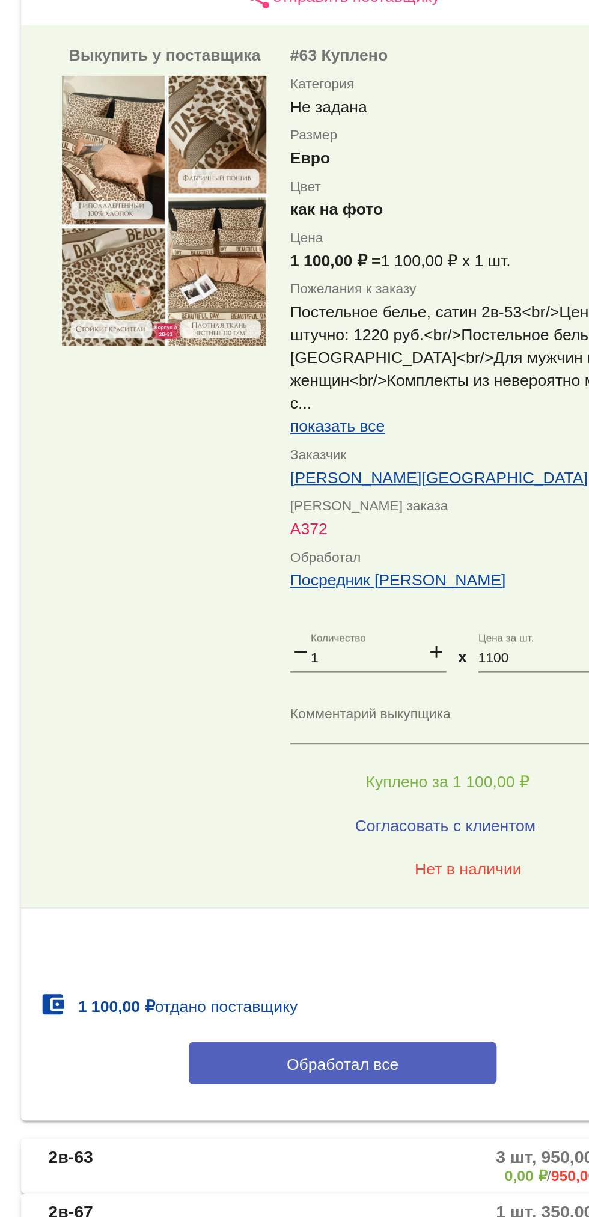
click at [419, 884] on span "Обработал все" at bounding box center [414, 881] width 59 height 10
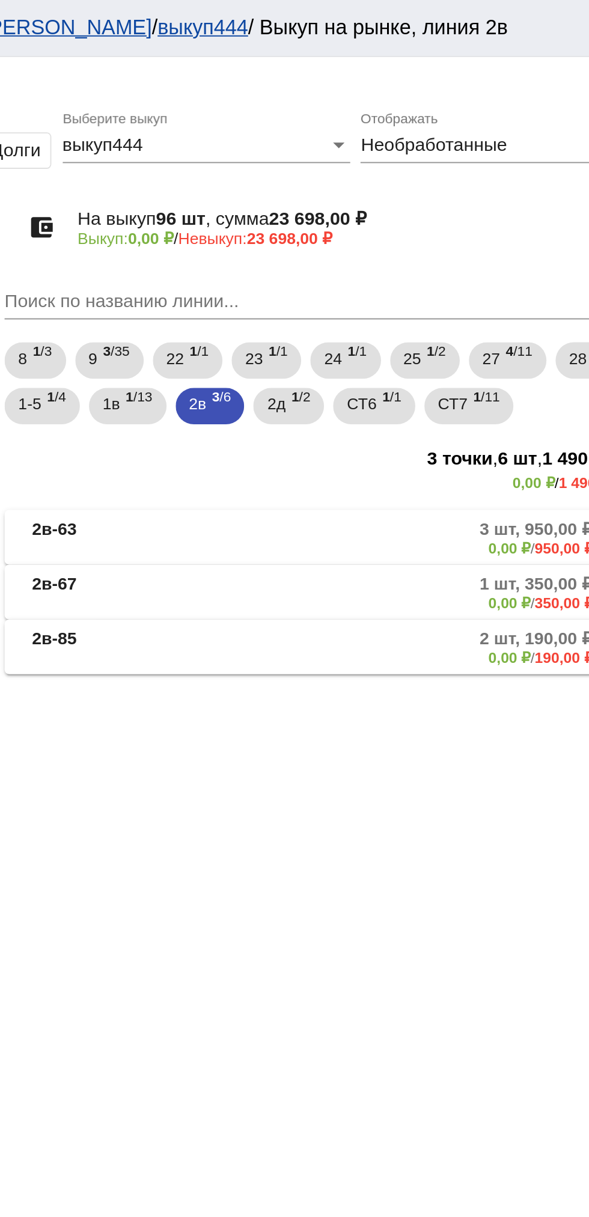
click at [463, 299] on mat-expansion-panel-header "2в-67 1 шт, 350,00 ₽ 0,00 ₽ / 350,00 ₽" at bounding box center [414, 312] width 339 height 29
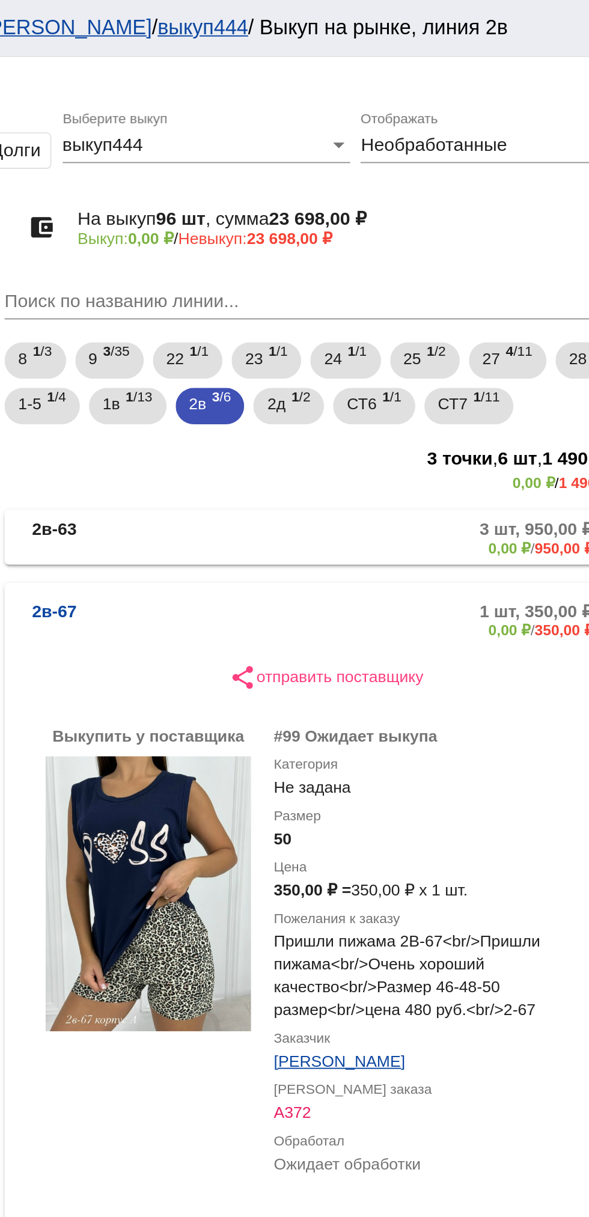
click at [465, 280] on mat-panel-description "3 шт, 950,00 ₽ 0,00 ₽ / 950,00 ₽" at bounding box center [458, 284] width 195 height 20
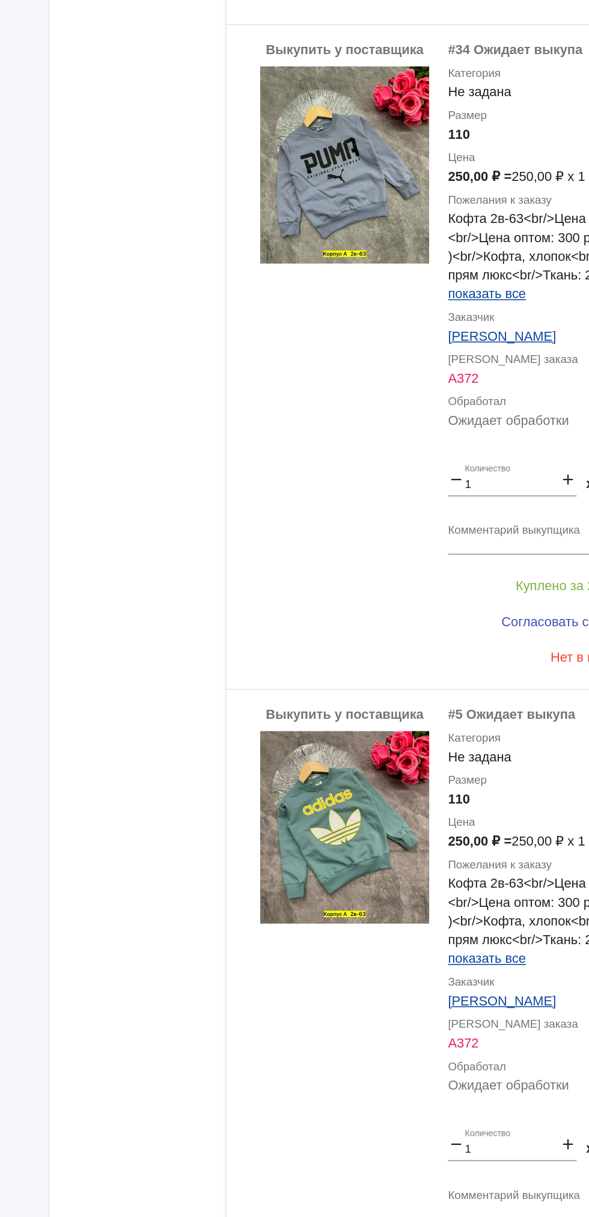
scroll to position [570, 0]
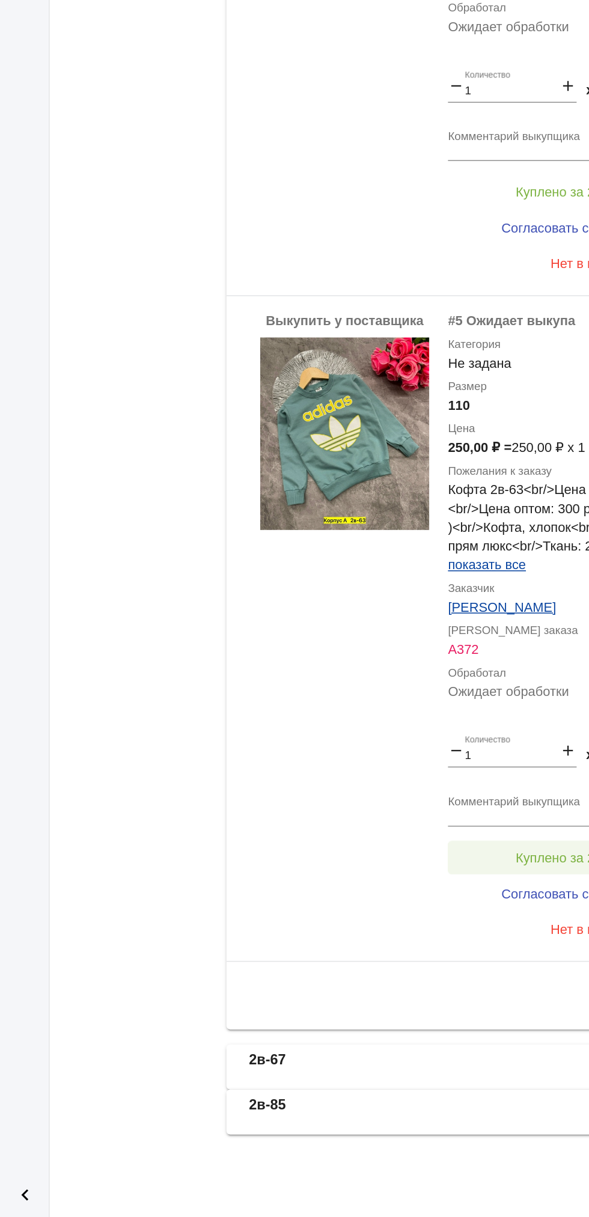
click at [396, 980] on button "Куплено за 250,00 ₽" at bounding box center [470, 987] width 166 height 22
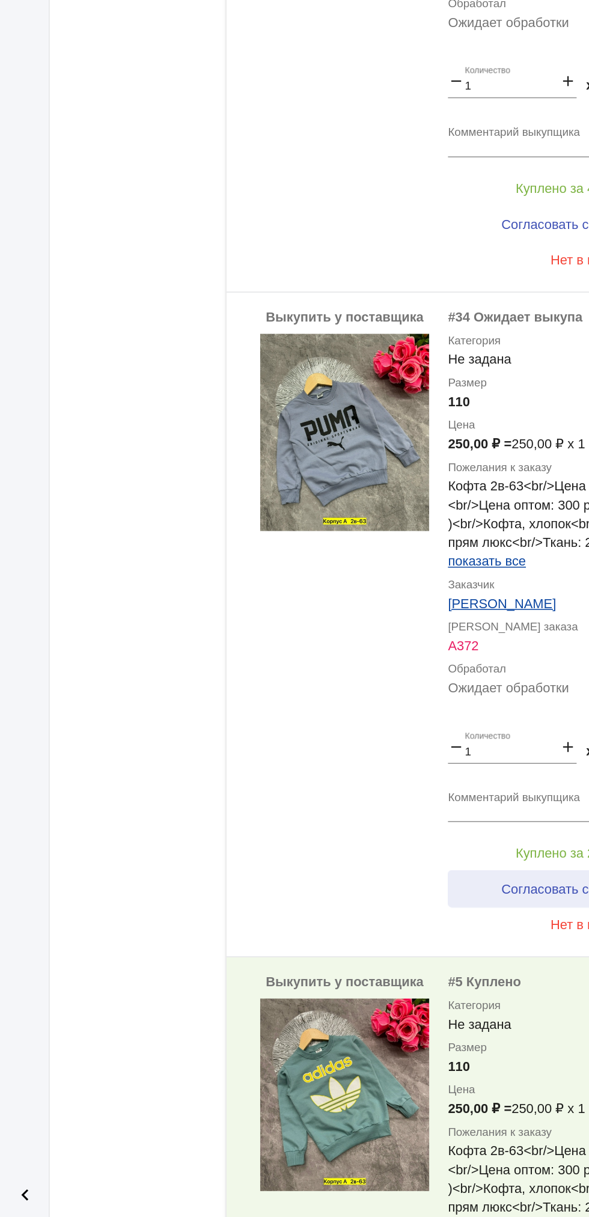
click at [391, 1012] on button "Согласовать с клиентом" at bounding box center [469, 1007] width 164 height 24
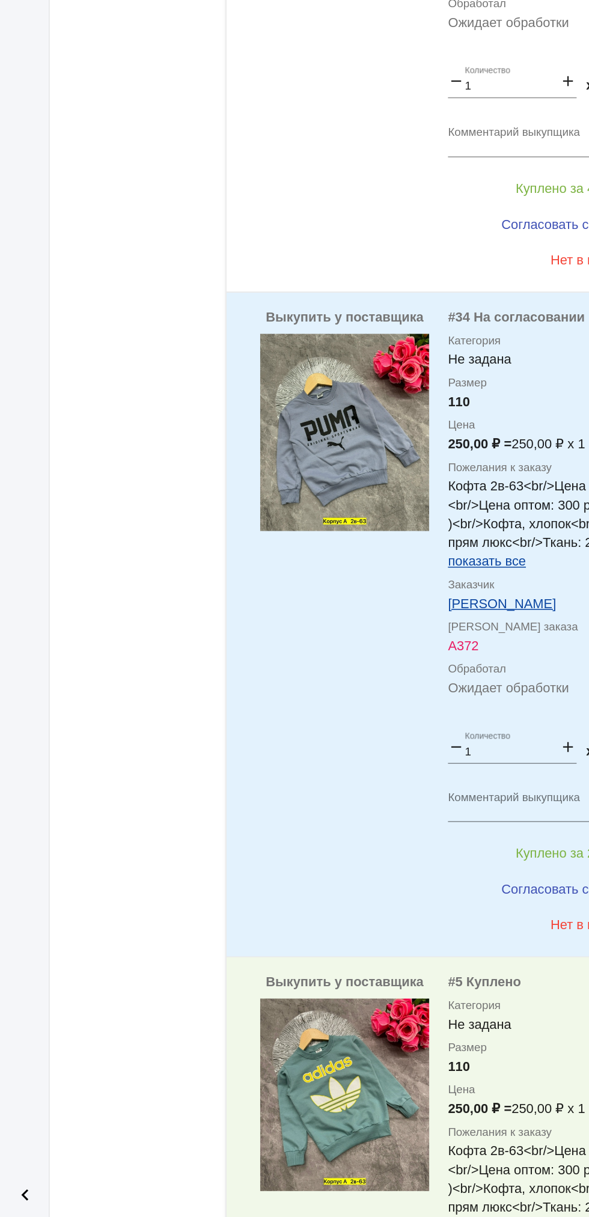
click at [374, 1025] on div "Выкупить у поставщика" at bounding box center [321, 838] width 108 height 406
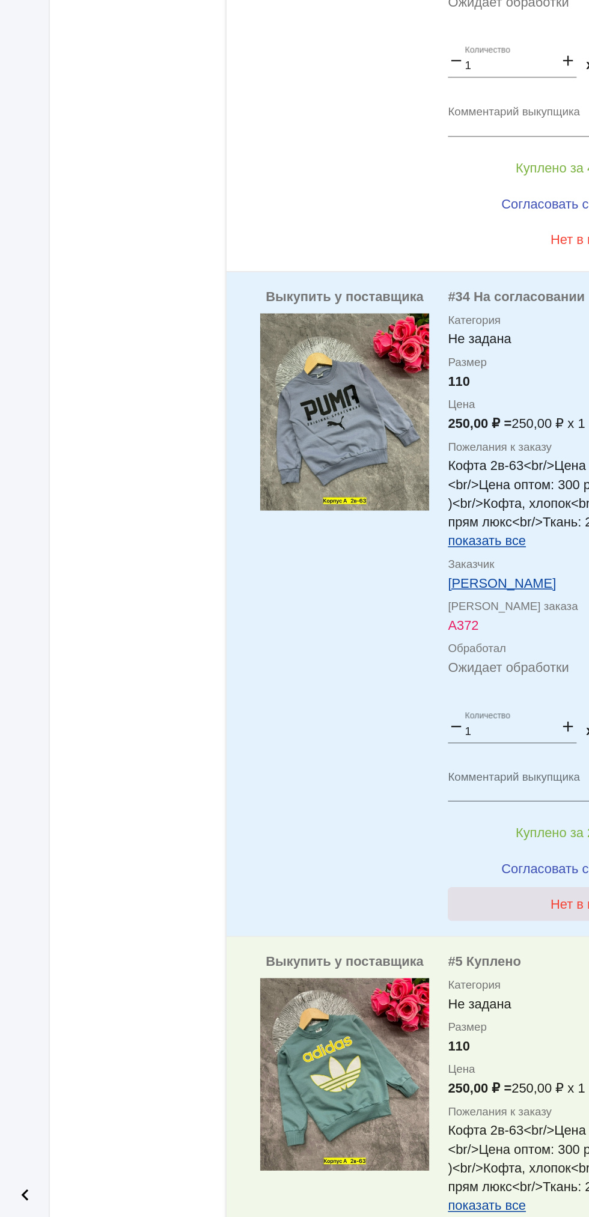
click at [389, 1018] on button "Нет в наличии" at bounding box center [481, 1017] width 188 height 22
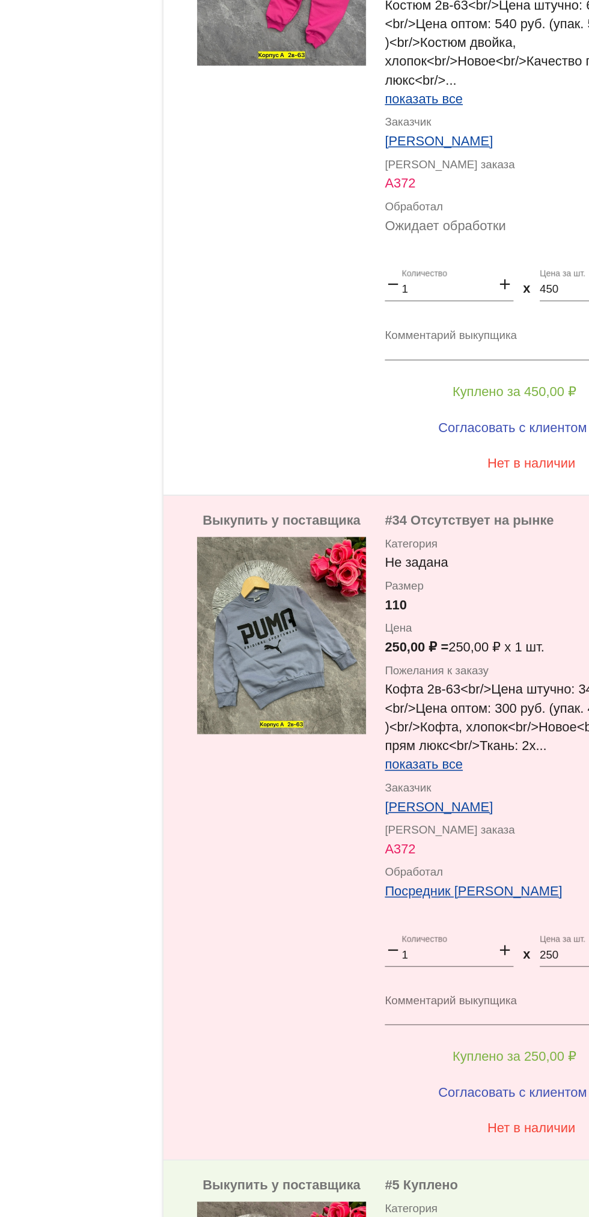
scroll to position [0, 0]
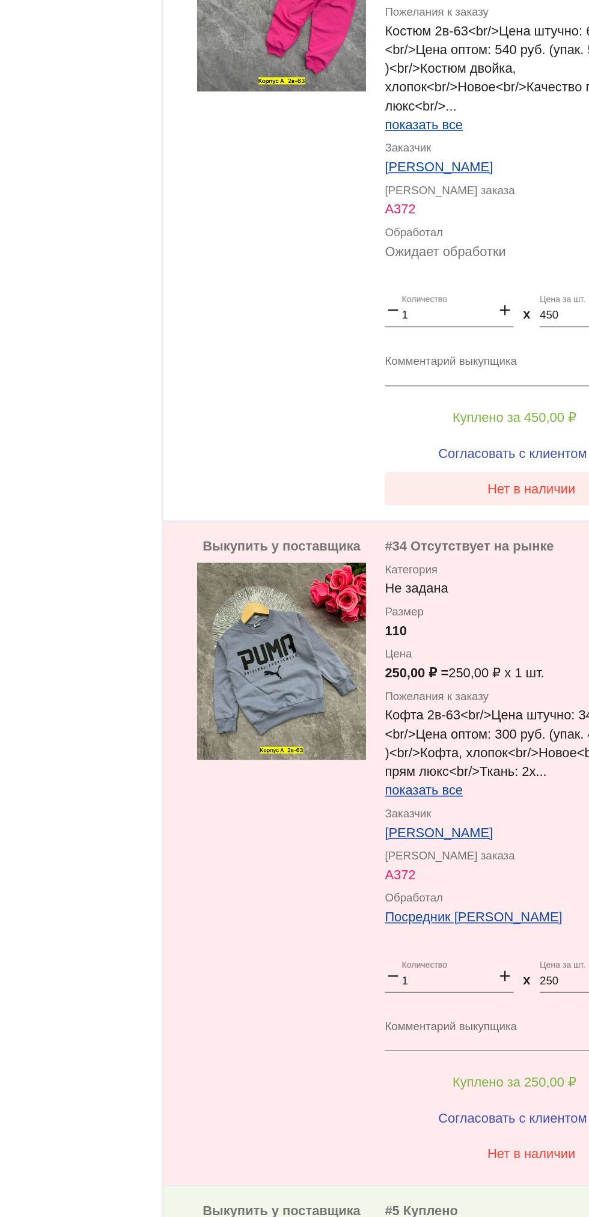
click at [464, 757] on button "Нет в наличии" at bounding box center [481, 751] width 188 height 22
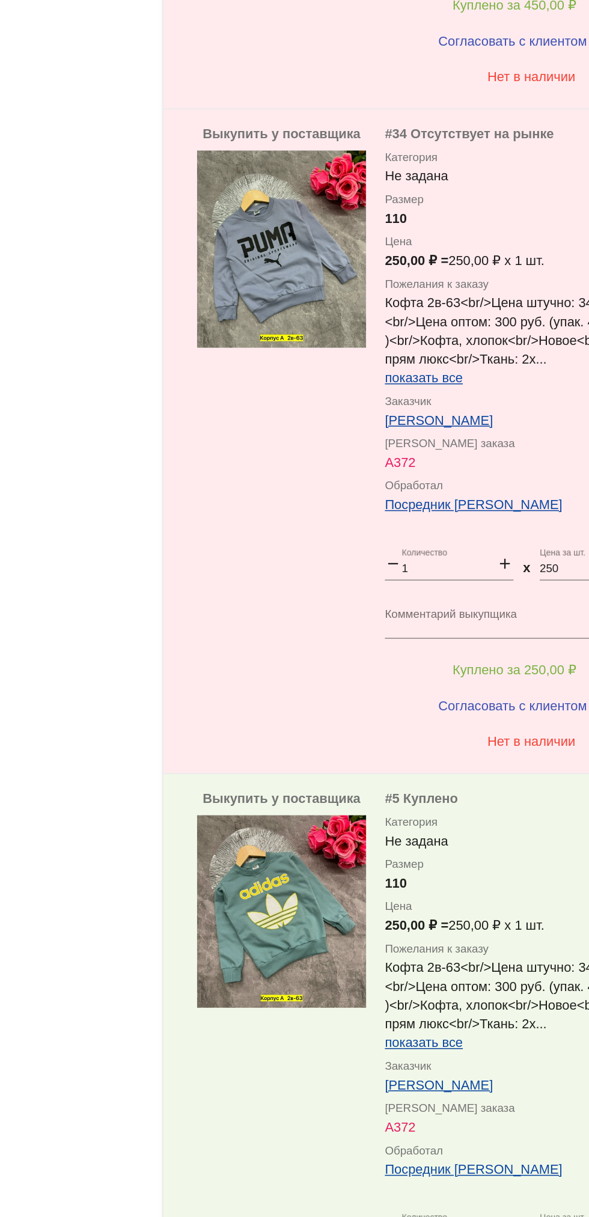
scroll to position [638, 0]
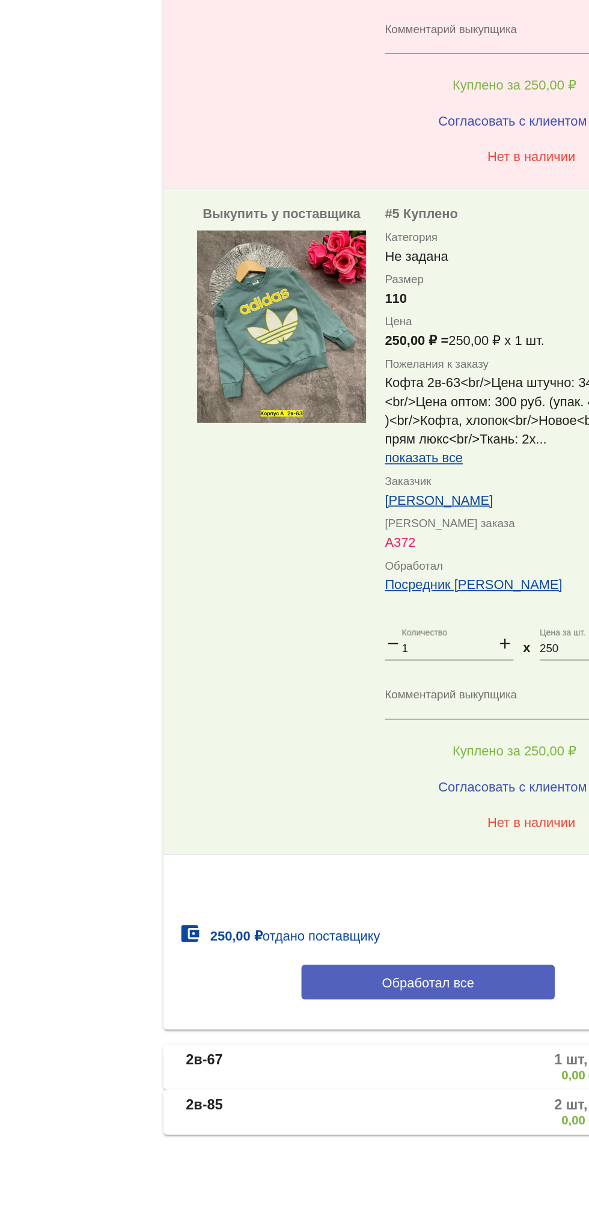
click at [427, 1068] on span "Обработал все" at bounding box center [414, 1067] width 59 height 10
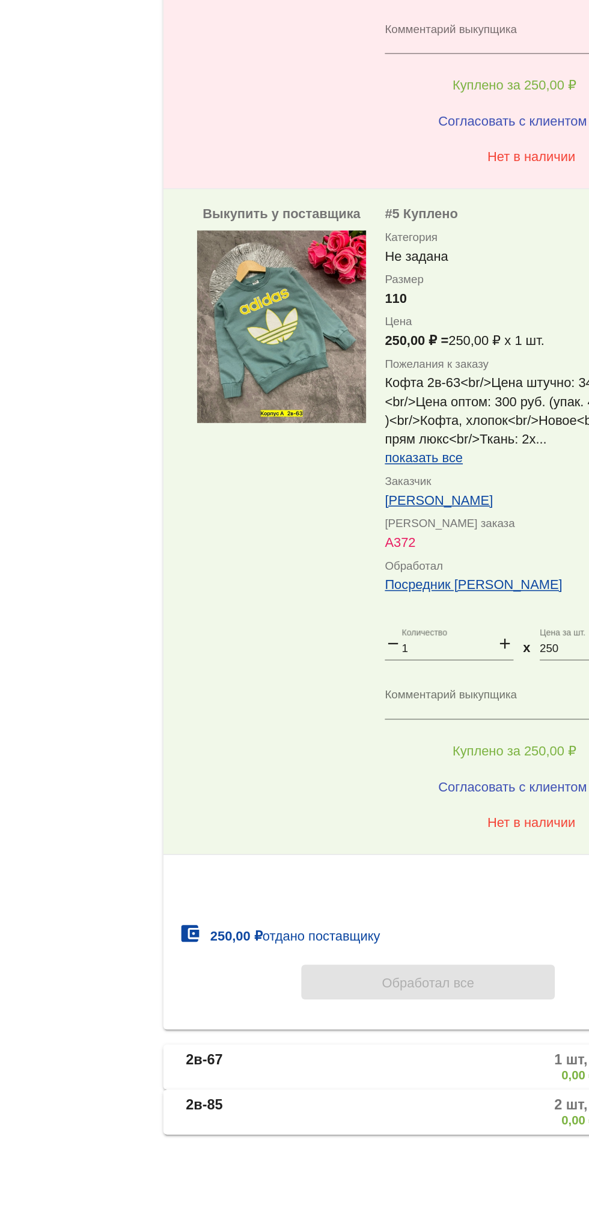
scroll to position [0, 0]
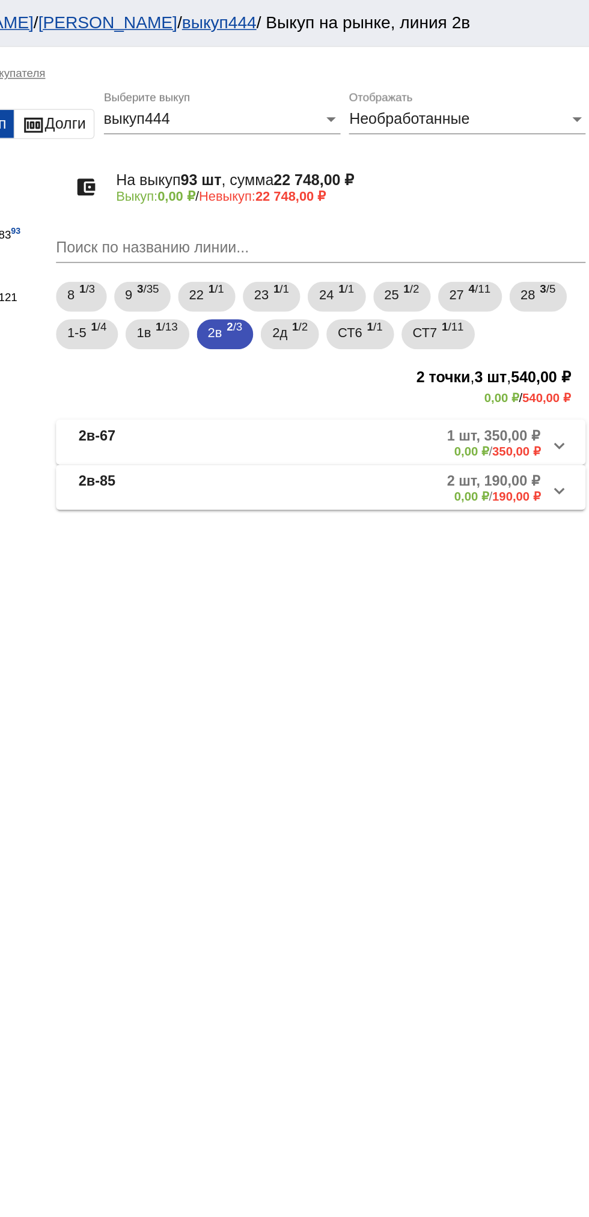
click at [485, 284] on mat-panel-description "1 шт, 350,00 ₽ 0,00 ₽ / 350,00 ₽" at bounding box center [458, 284] width 195 height 20
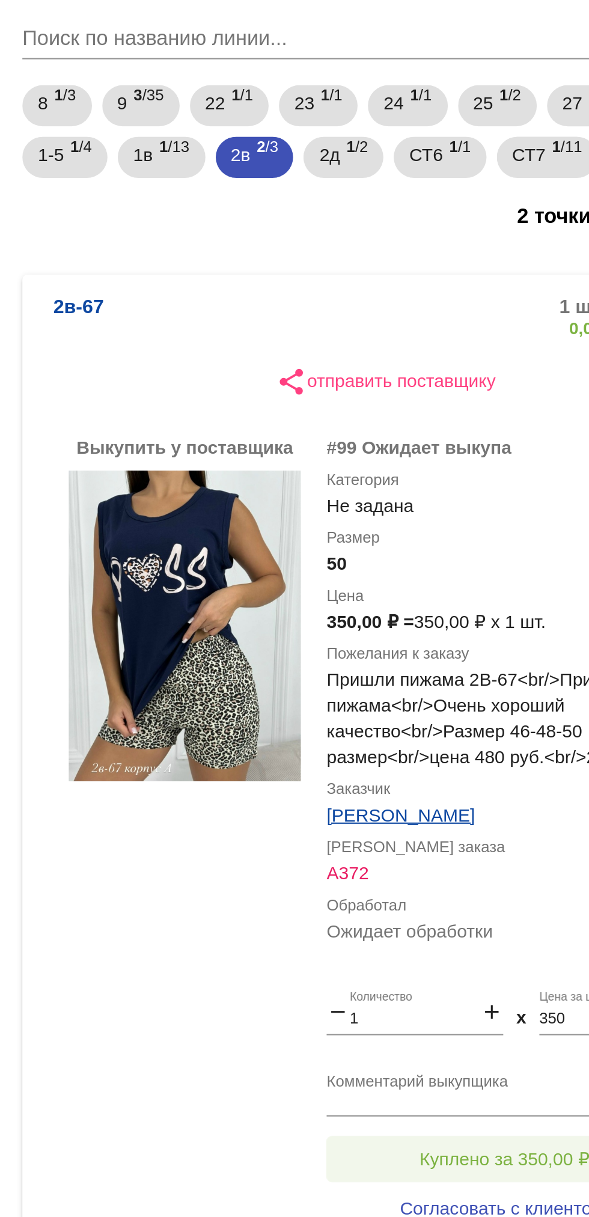
click at [477, 674] on button "Куплено за 350,00 ₽" at bounding box center [470, 681] width 166 height 22
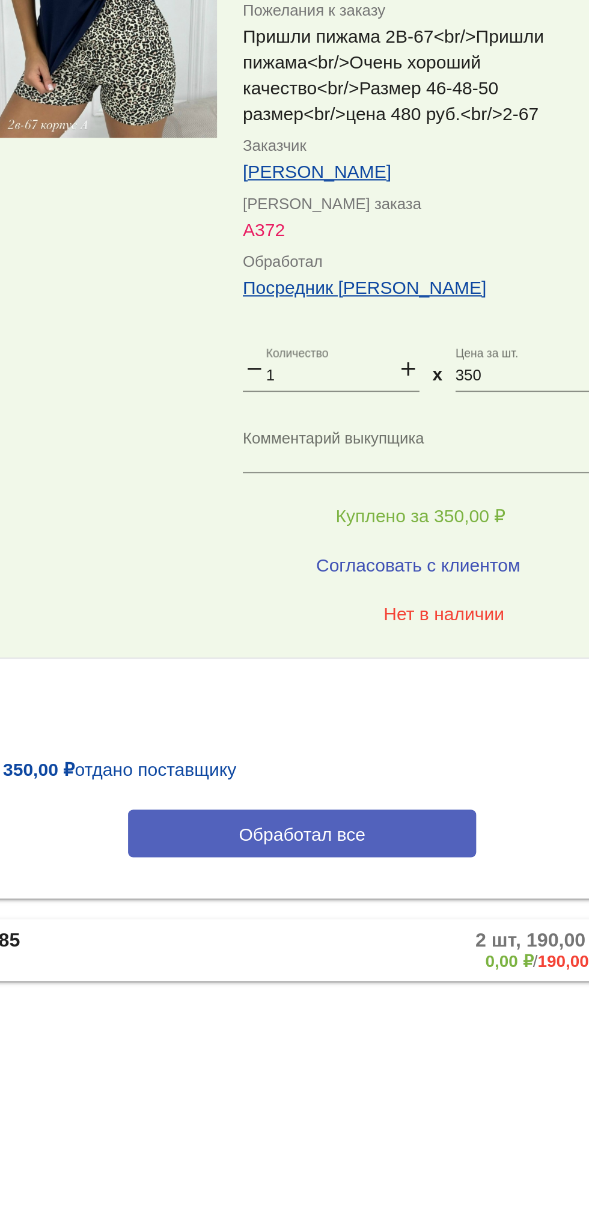
click at [463, 826] on button "Обработал все" at bounding box center [415, 829] width 162 height 22
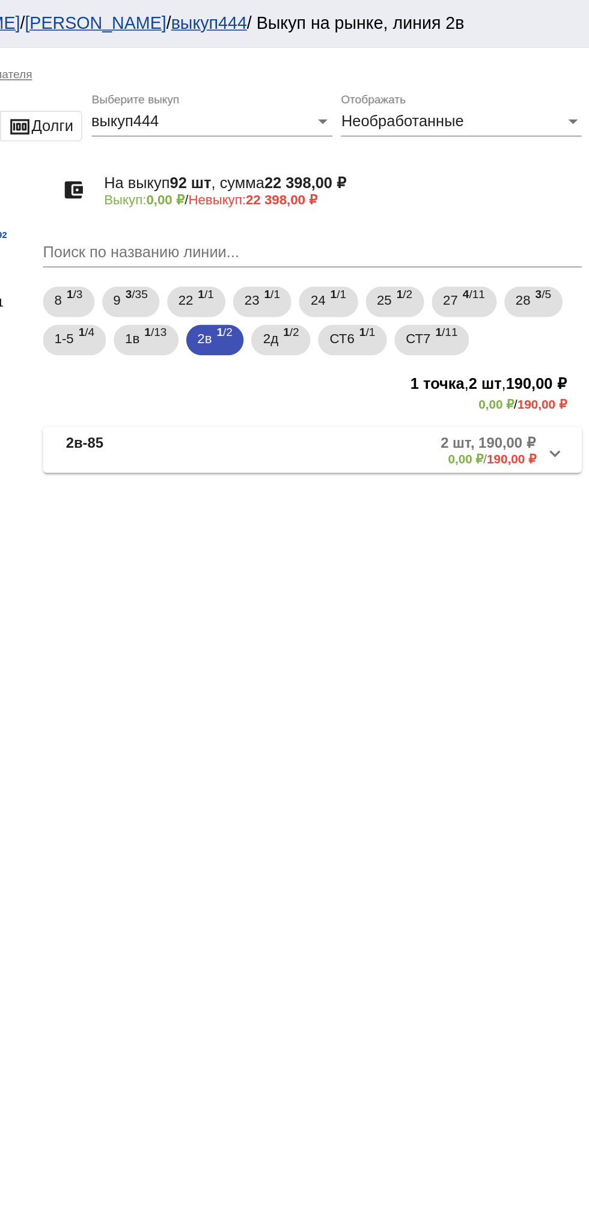
click at [304, 278] on mat-panel-title "2в-85" at bounding box center [305, 284] width 91 height 20
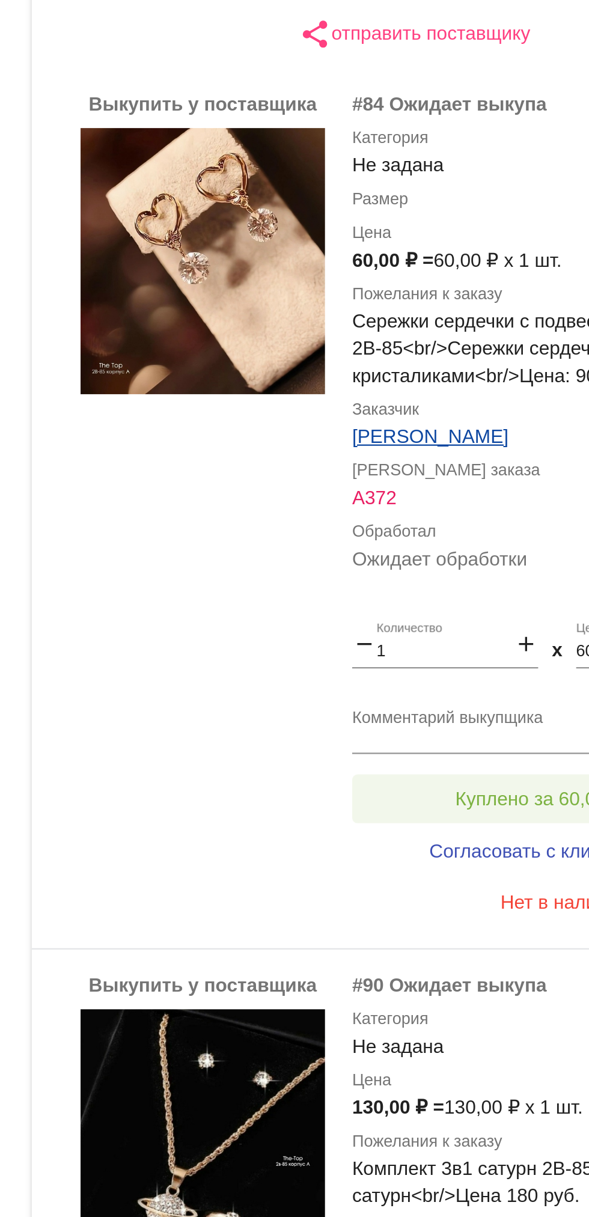
click at [482, 653] on span "Куплено за 60,00 ₽" at bounding box center [470, 657] width 75 height 10
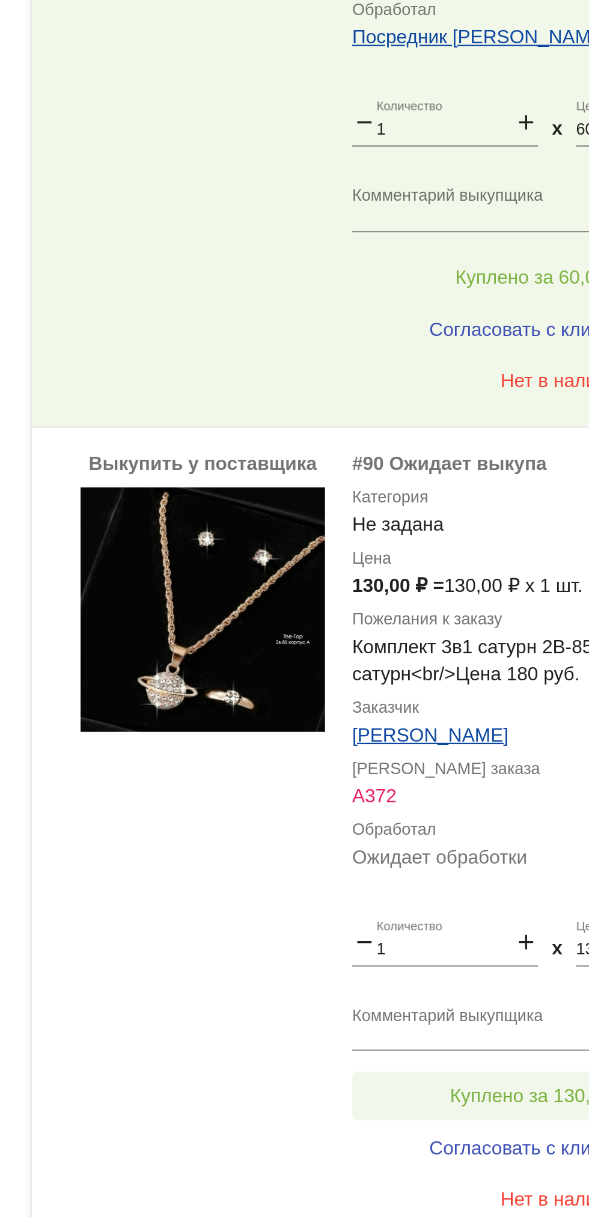
click at [444, 1018] on span "Куплено за 130,00 ₽" at bounding box center [469, 1020] width 79 height 10
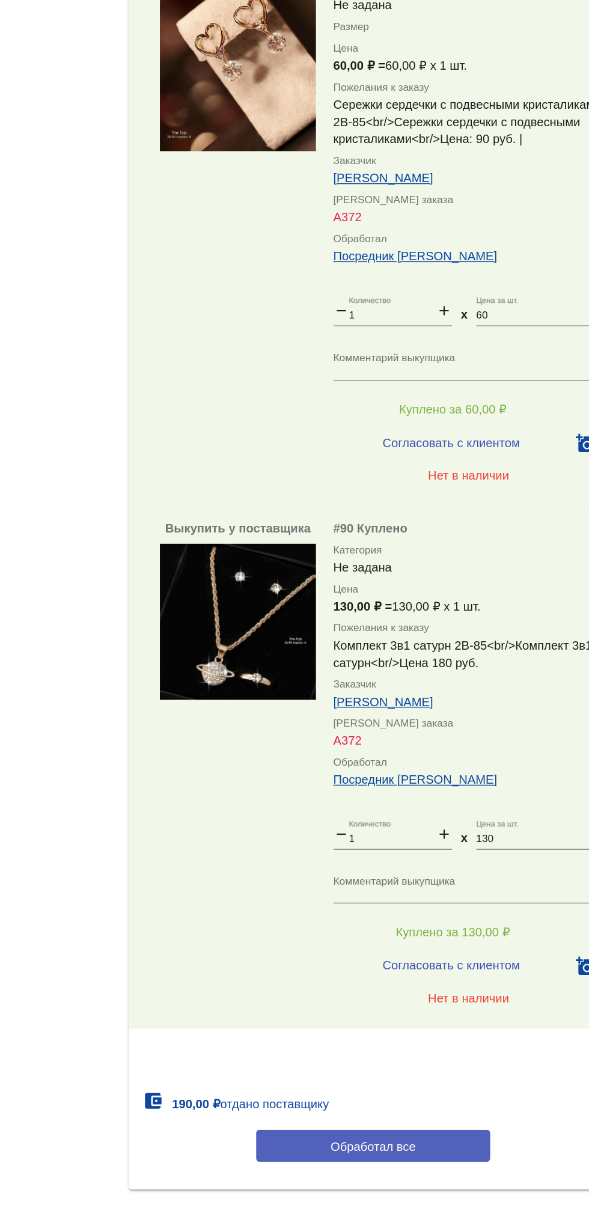
click at [430, 1167] on span "Обработал все" at bounding box center [414, 1168] width 59 height 10
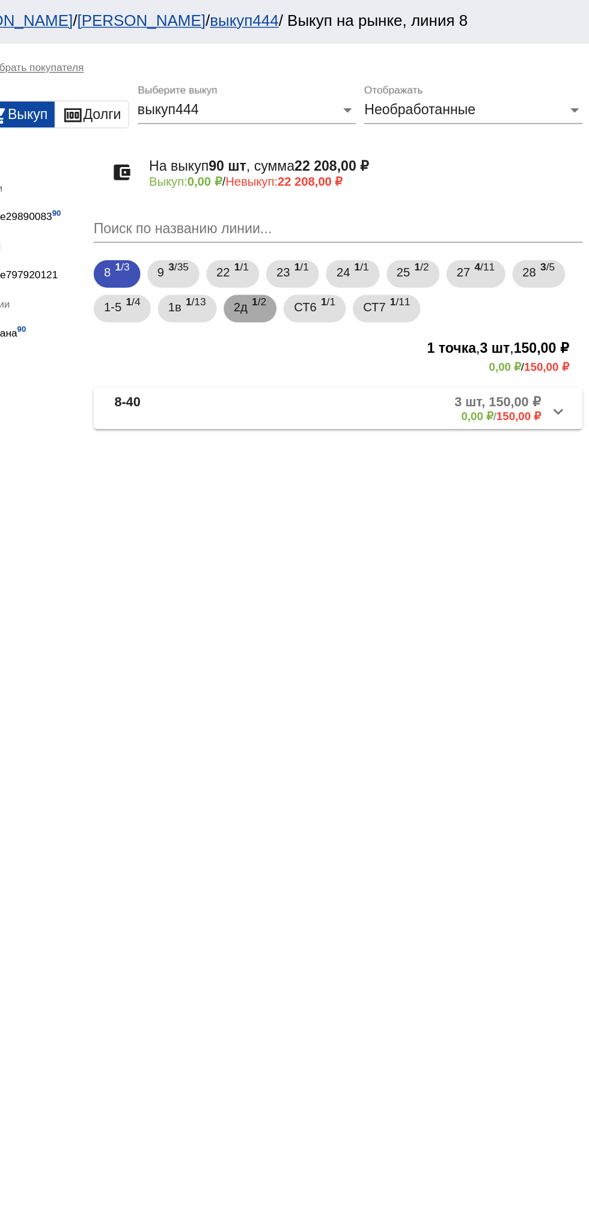
click at [363, 217] on span "1 /2" at bounding box center [360, 214] width 10 height 25
click at [475, 298] on mat-expansion-panel-header "2д-100 2 шт, 1 000,00 ₽ 0,00 ₽ / 1 000,00 ₽" at bounding box center [414, 283] width 339 height 29
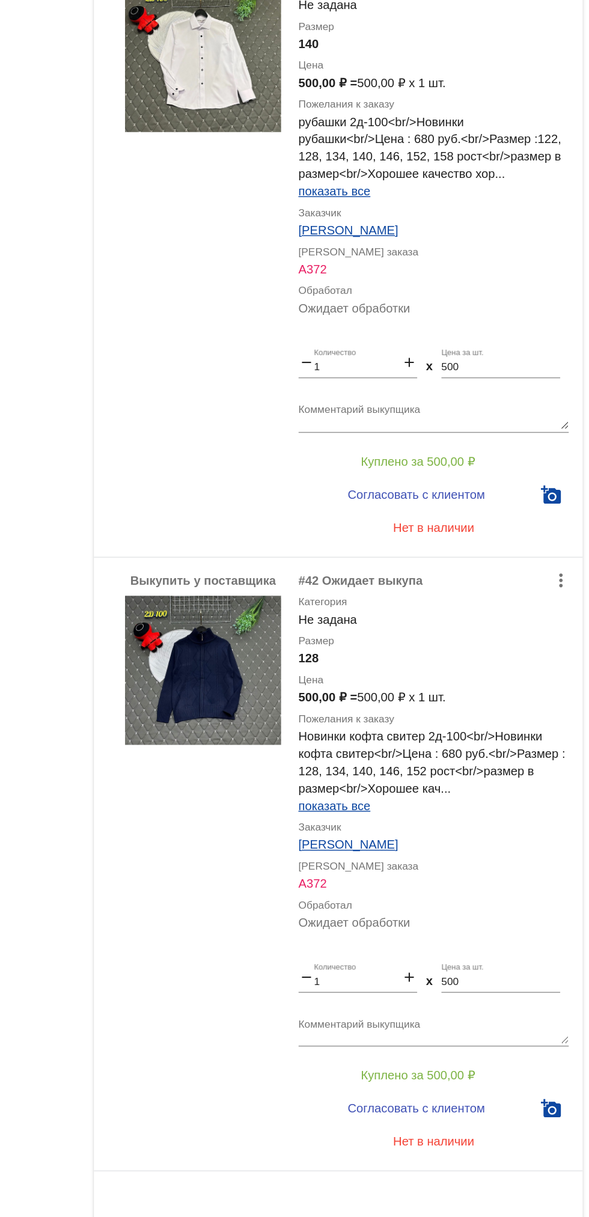
scroll to position [64, 0]
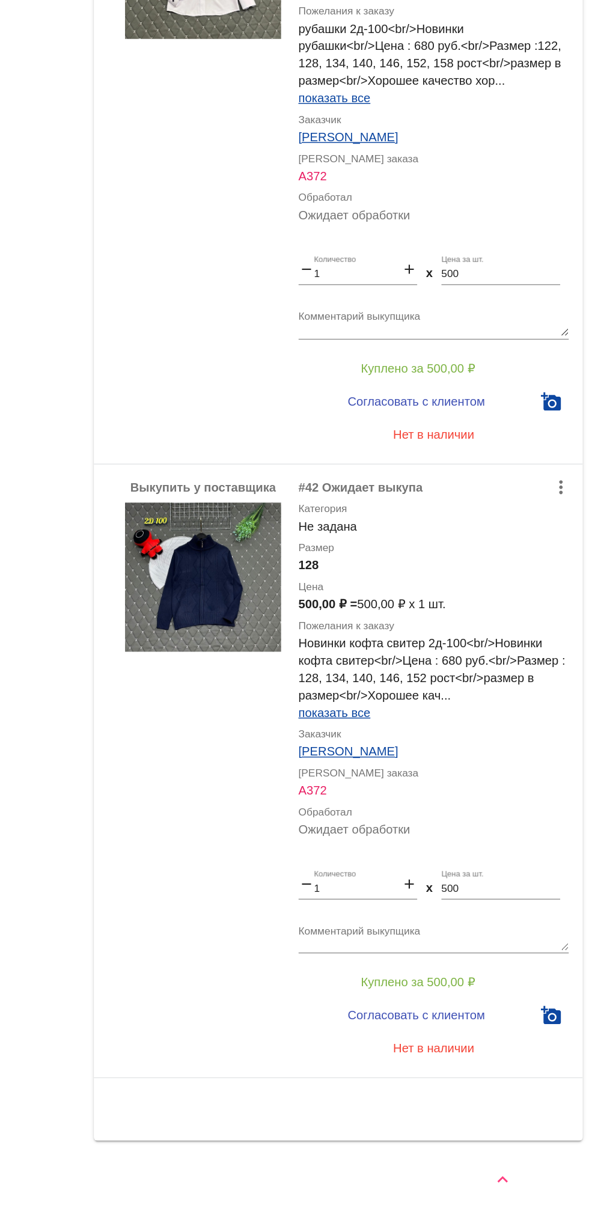
click at [438, 1124] on div "share отправить поставщику Выкупить у поставщика more_vert #74 Ожидает выкупа К…" at bounding box center [414, 699] width 339 height 912
click at [422, 1105] on button "Нет в наличии" at bounding box center [481, 1100] width 188 height 22
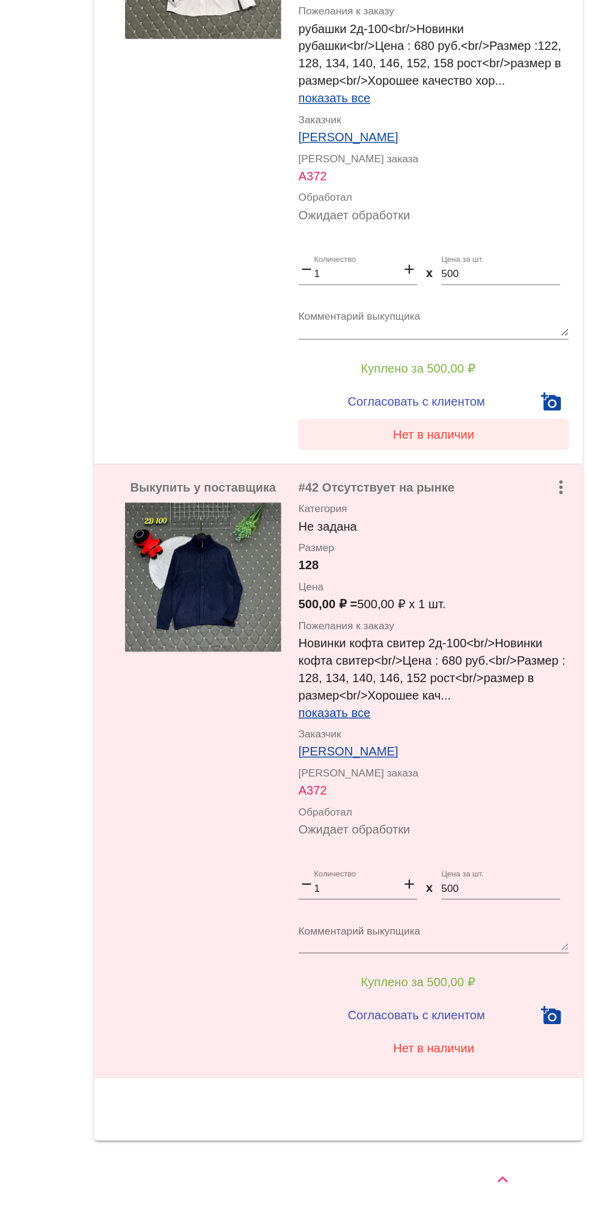
click at [503, 682] on button "Нет в наличии" at bounding box center [481, 675] width 188 height 22
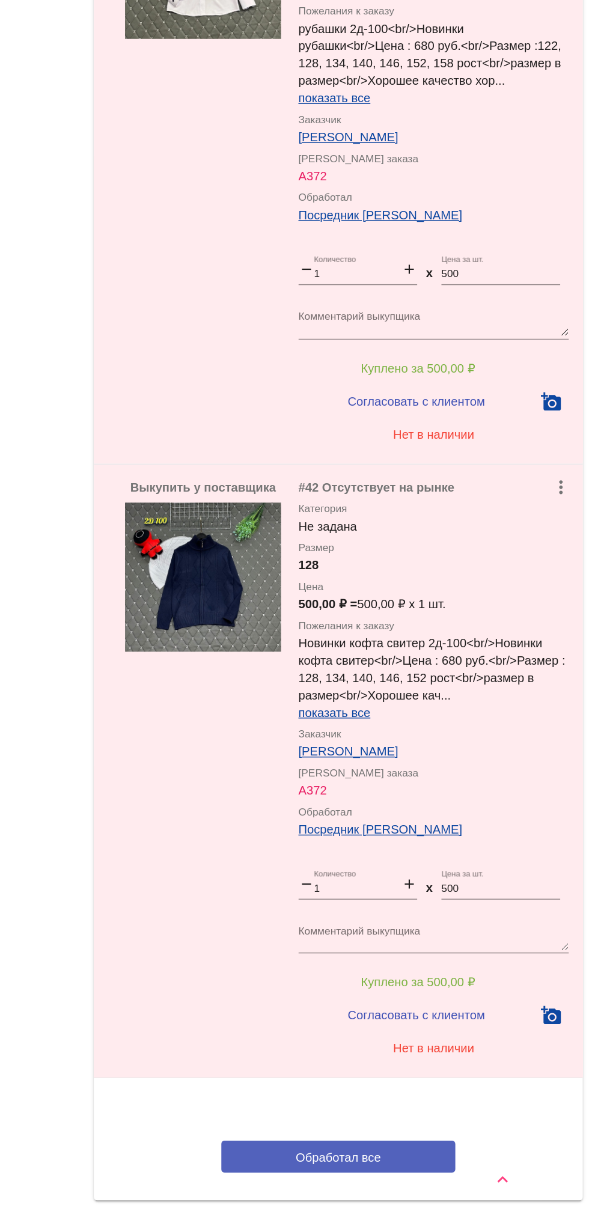
click at [433, 1164] on button "Обработал все" at bounding box center [415, 1175] width 162 height 22
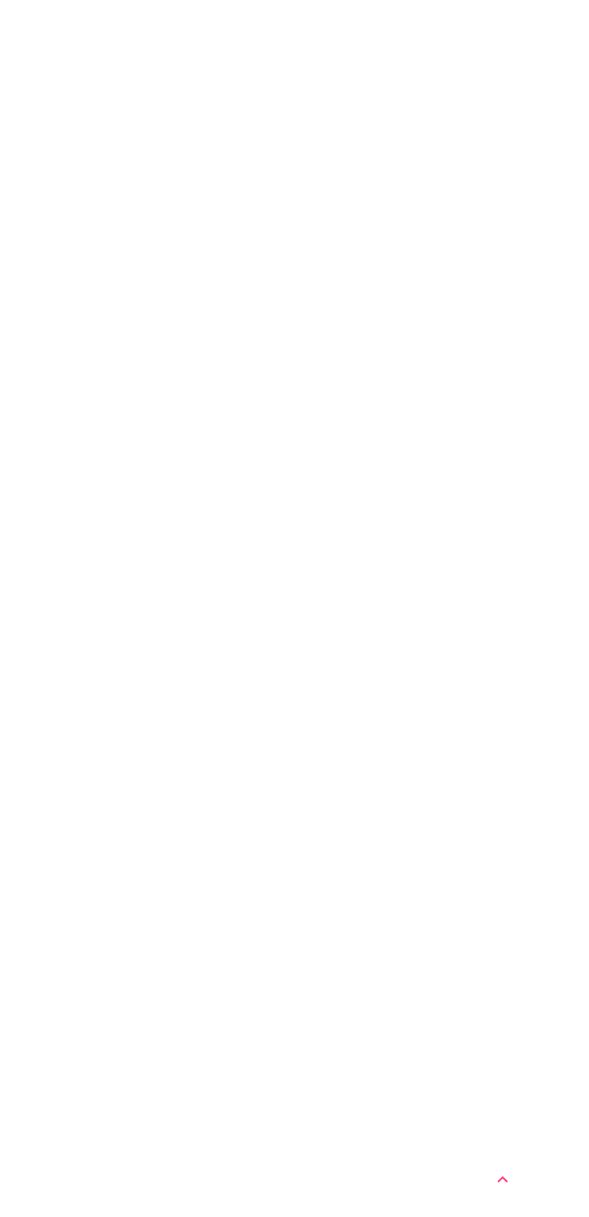
scroll to position [0, 0]
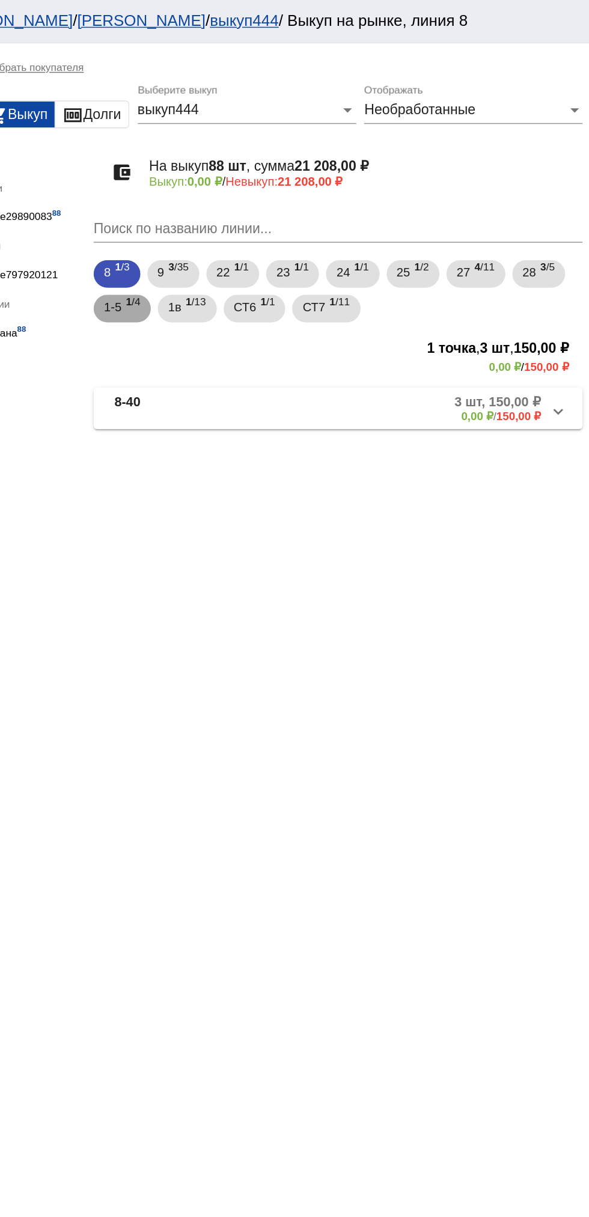
click at [264, 216] on span "1-5" at bounding box center [258, 213] width 12 height 22
click at [302, 213] on span "1в" at bounding box center [301, 213] width 9 height 22
click at [485, 293] on div "0,00 ₽ / 3 500,00 ₽" at bounding box center [519, 288] width 72 height 9
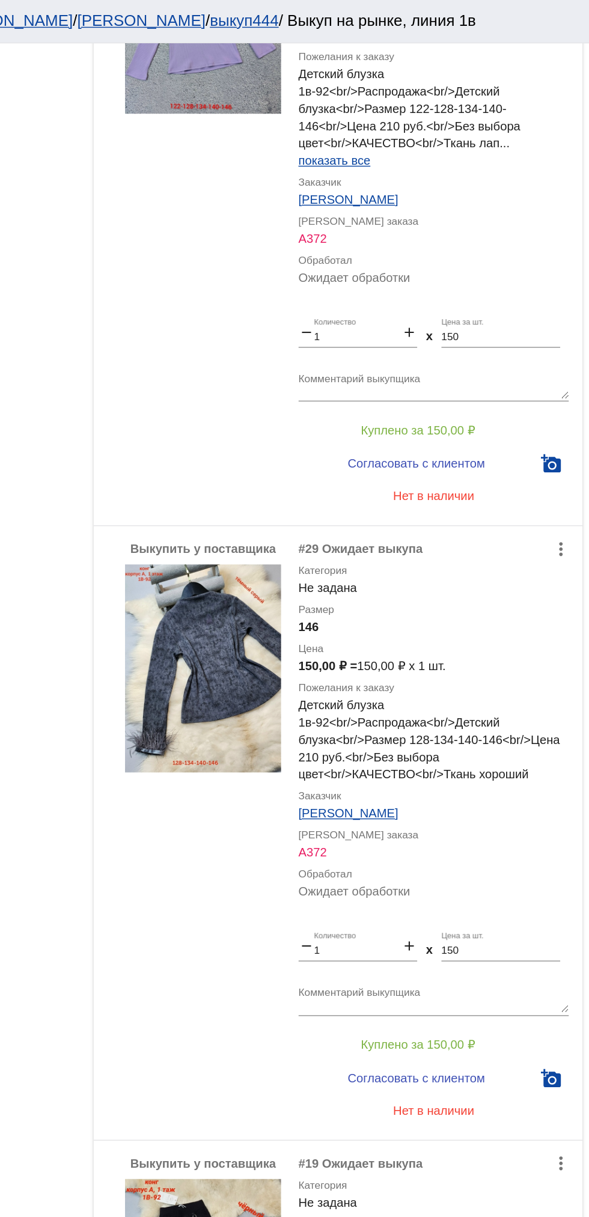
scroll to position [3532, 0]
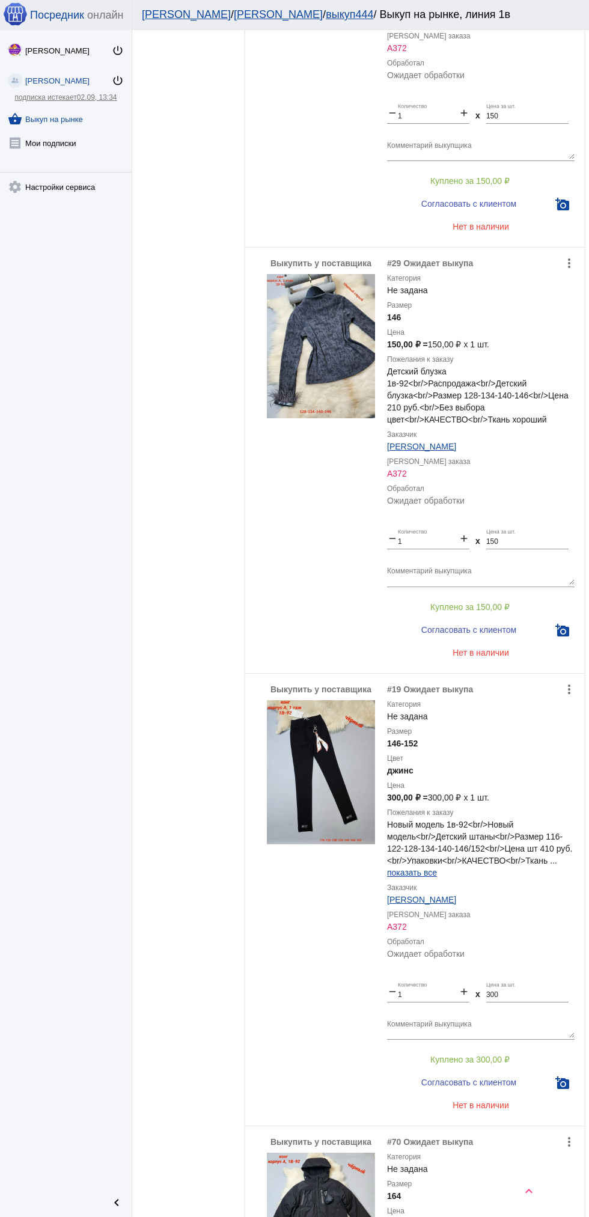
click at [114, 397] on div "[PERSON_NAME] power_settings_new [PERSON_NAME] power_settings_new подписка исте…" at bounding box center [66, 608] width 132 height 1157
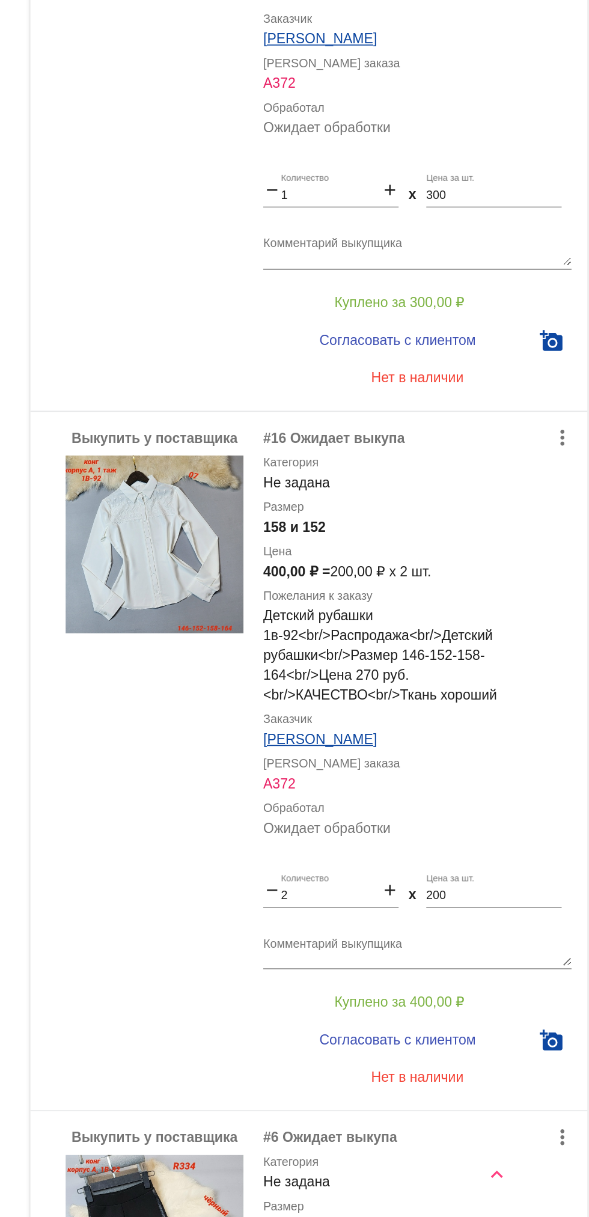
scroll to position [1749, 0]
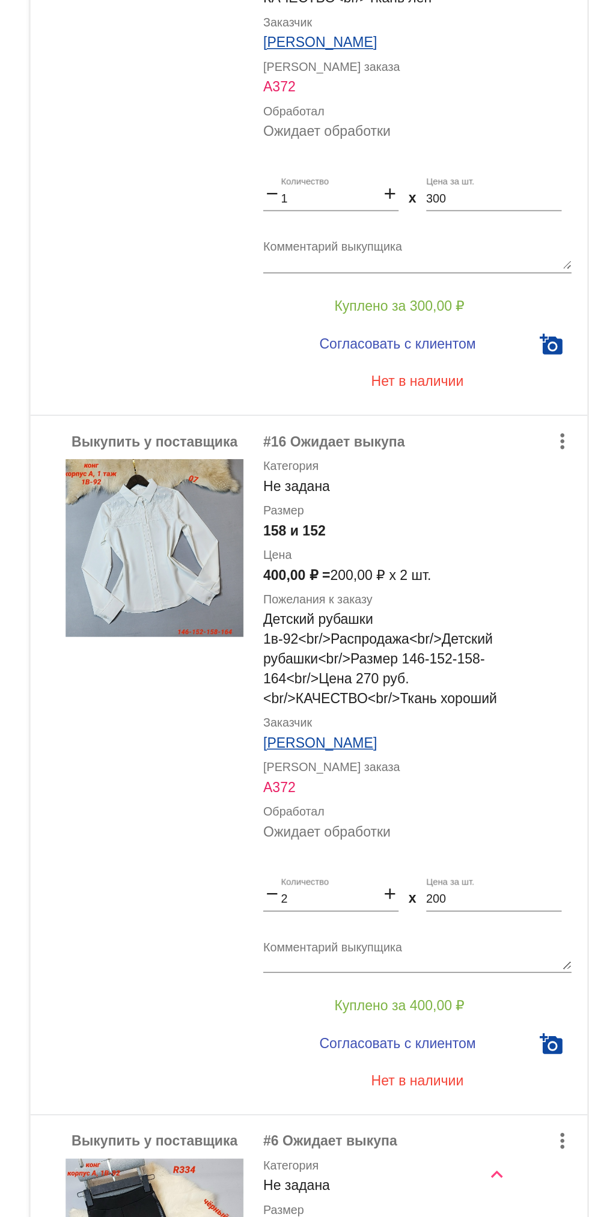
click at [305, 845] on img at bounding box center [321, 810] width 108 height 108
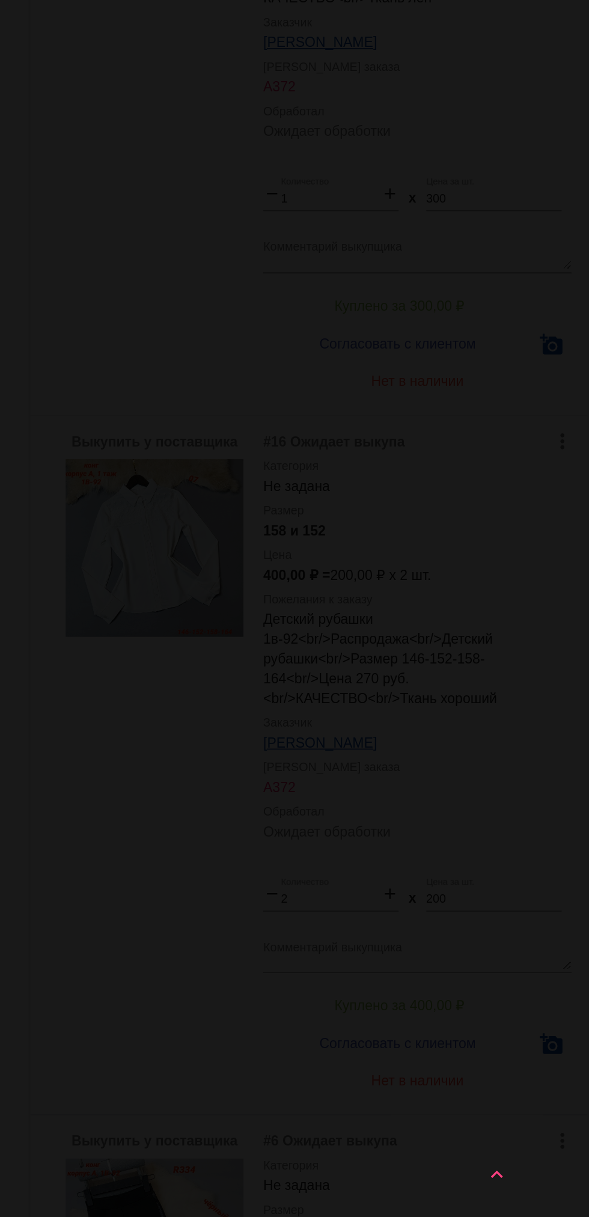
click at [310, 934] on app-image-viewer "close get_app скачать" at bounding box center [294, 608] width 589 height 1217
click at [400, 1054] on app-image-viewer "close get_app скачать" at bounding box center [294, 608] width 589 height 1217
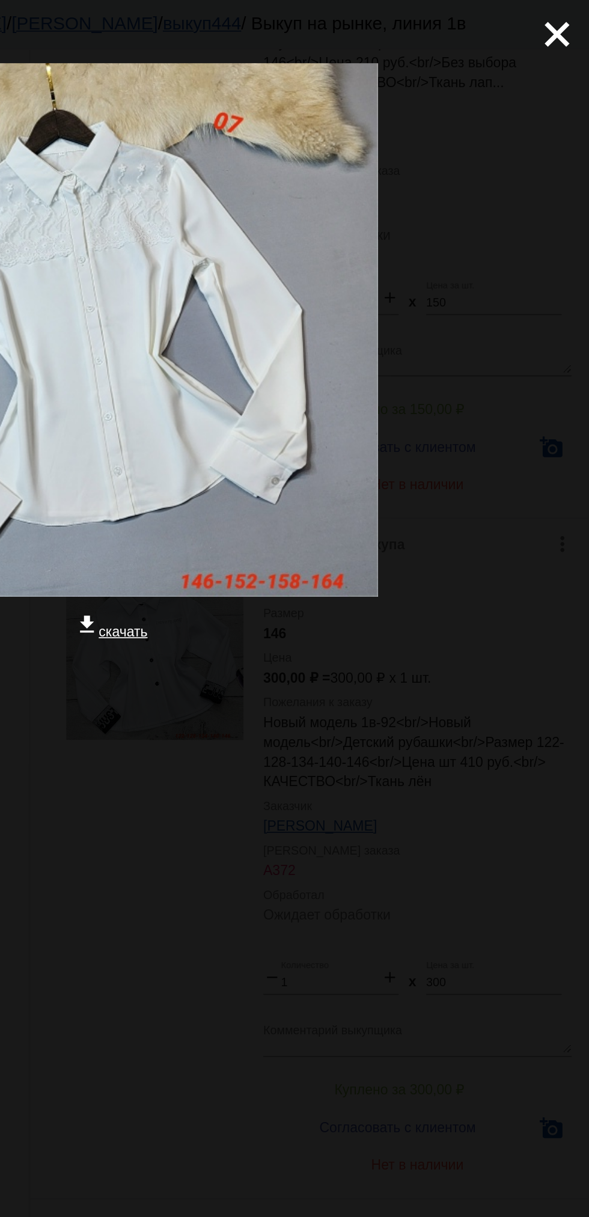
click at [568, 23] on mat-icon "close" at bounding box center [561, 16] width 14 height 14
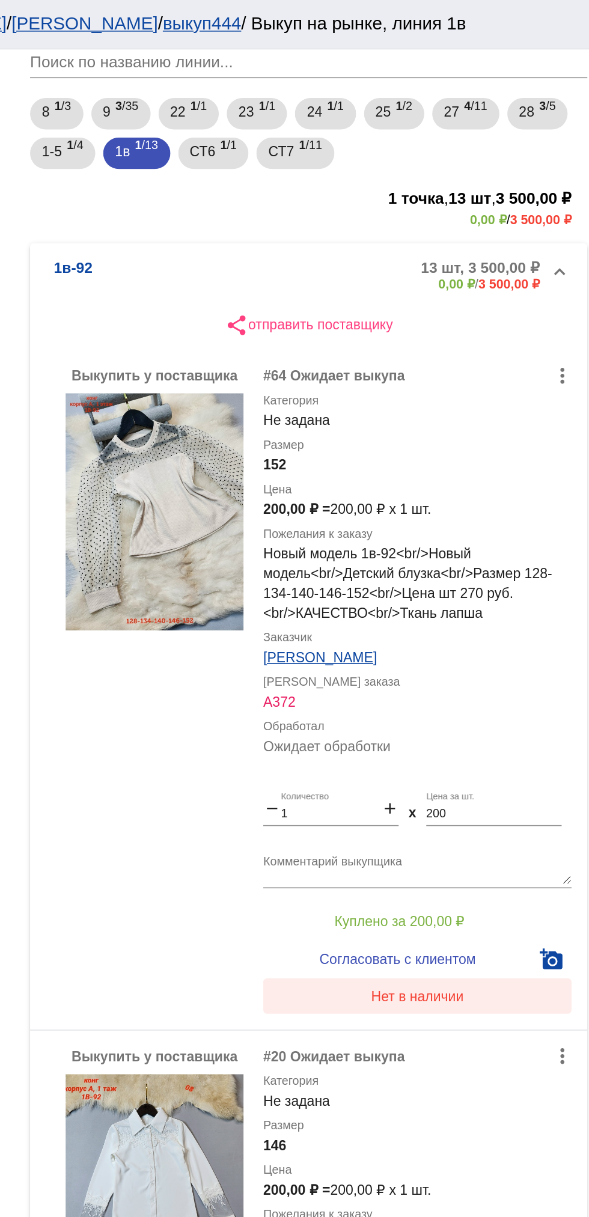
click at [501, 609] on span "Нет в наличии" at bounding box center [481, 606] width 57 height 10
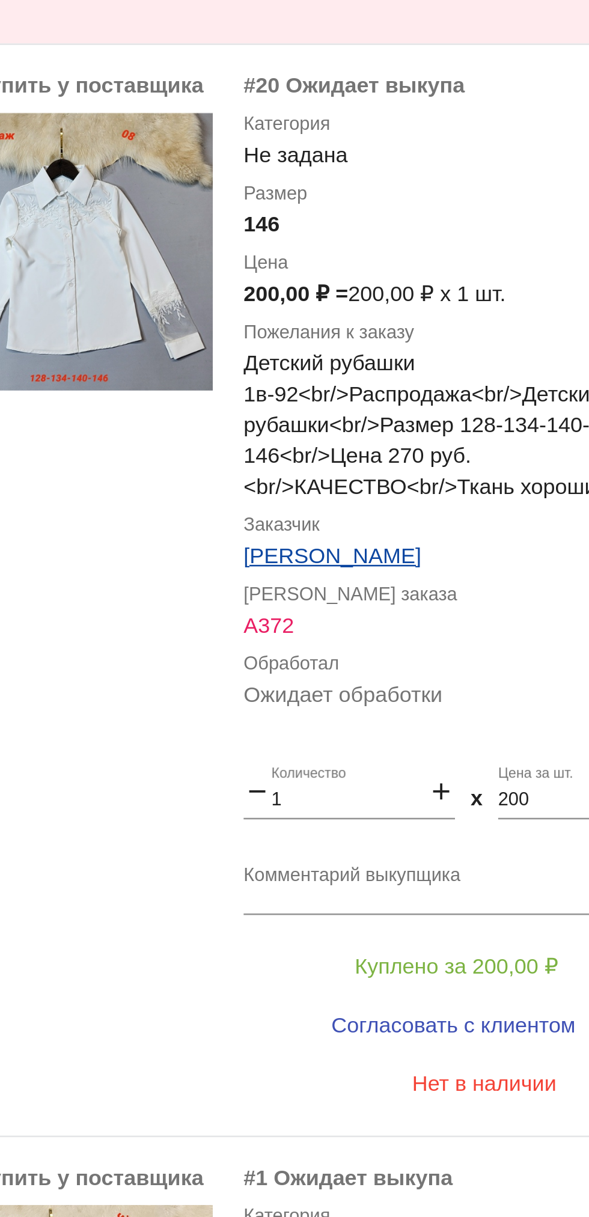
scroll to position [477, 0]
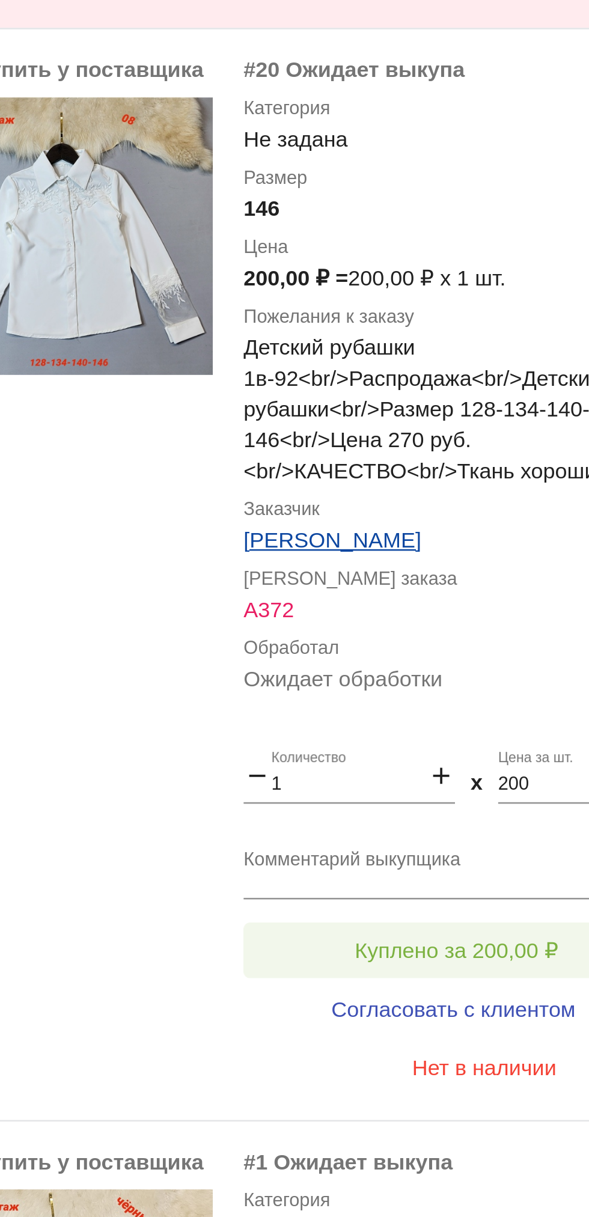
click at [495, 622] on button "Куплено за 200,00 ₽" at bounding box center [470, 630] width 166 height 22
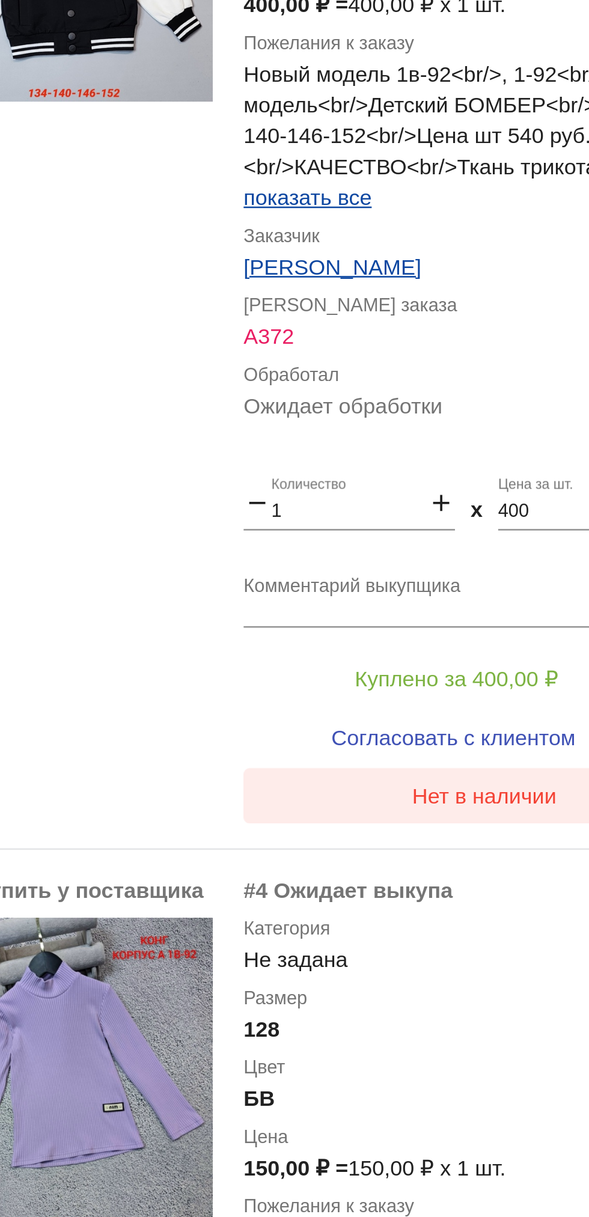
click at [423, 578] on button "Нет в наличии" at bounding box center [481, 570] width 188 height 22
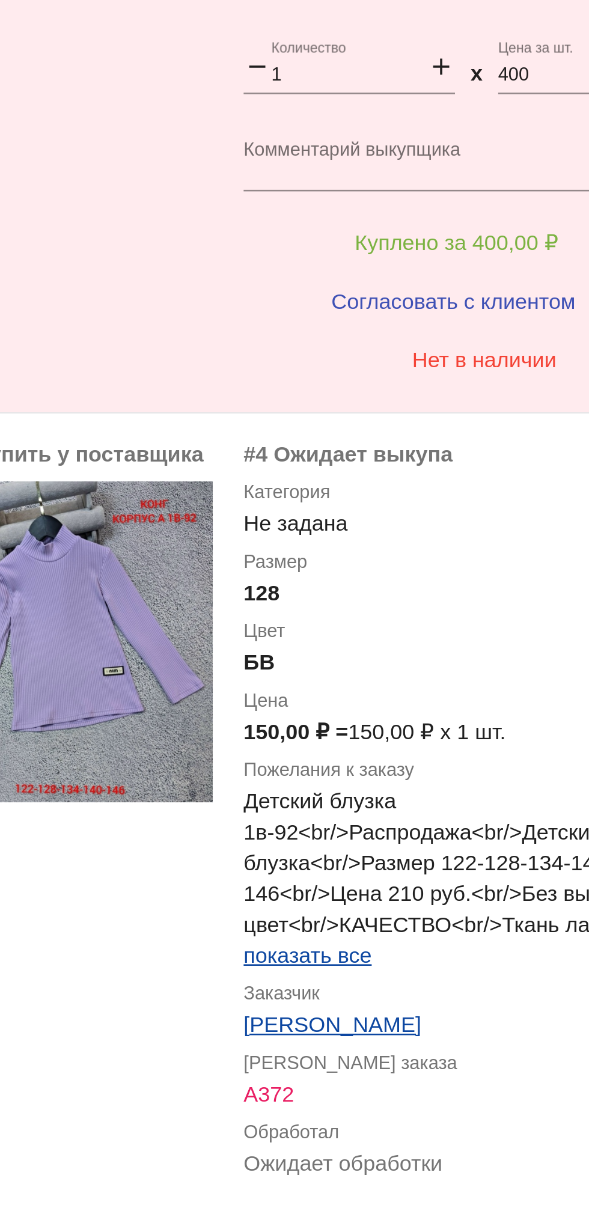
scroll to position [1177, 0]
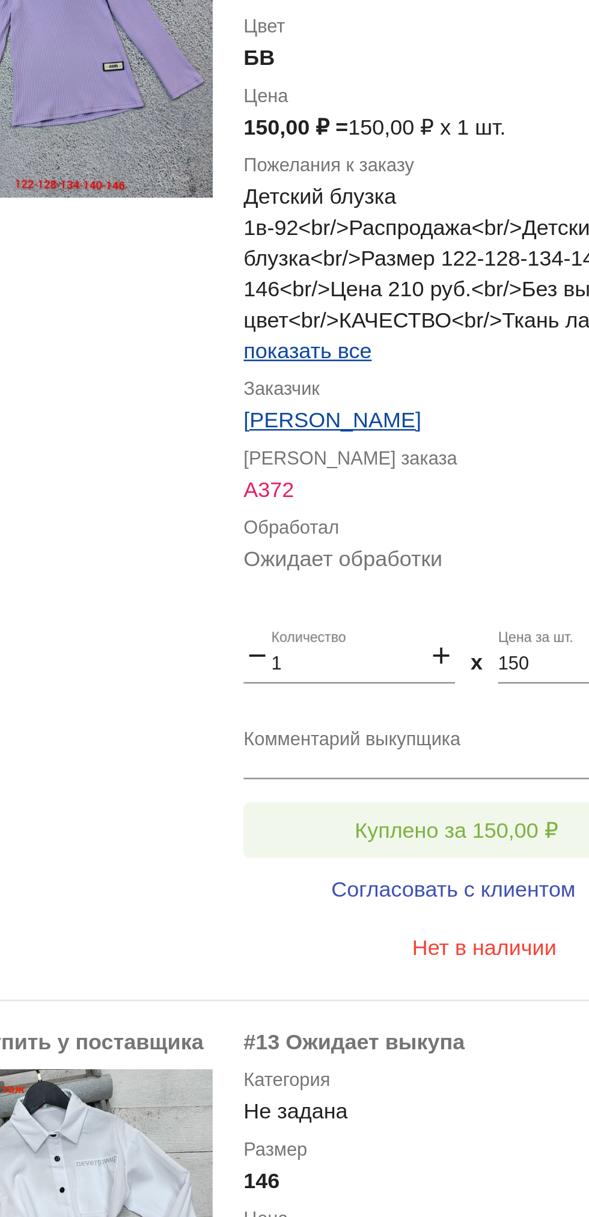
click at [502, 578] on span "Куплено за 150,00 ₽" at bounding box center [469, 583] width 79 height 10
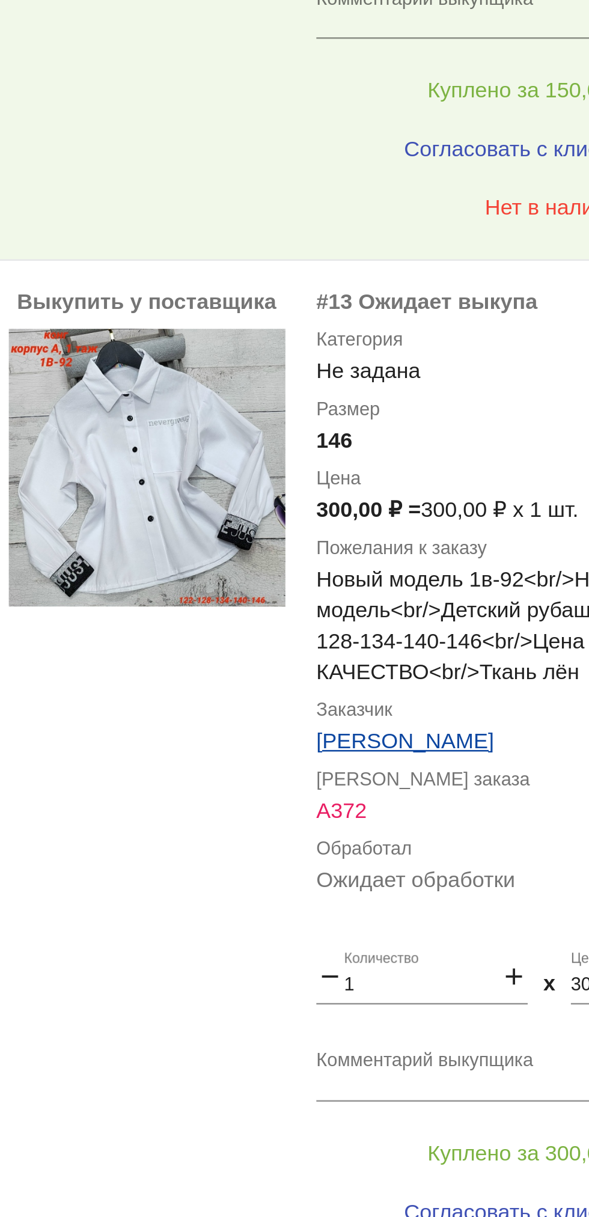
scroll to position [1723, 0]
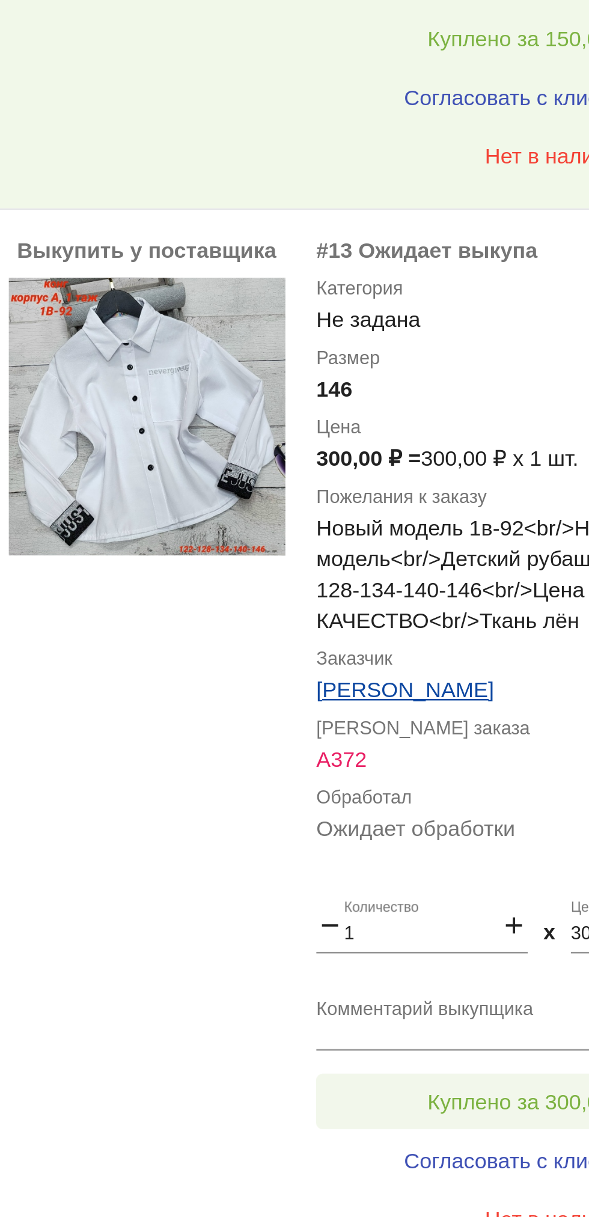
click at [468, 683] on button "Куплено за 300,00 ₽" at bounding box center [470, 689] width 166 height 22
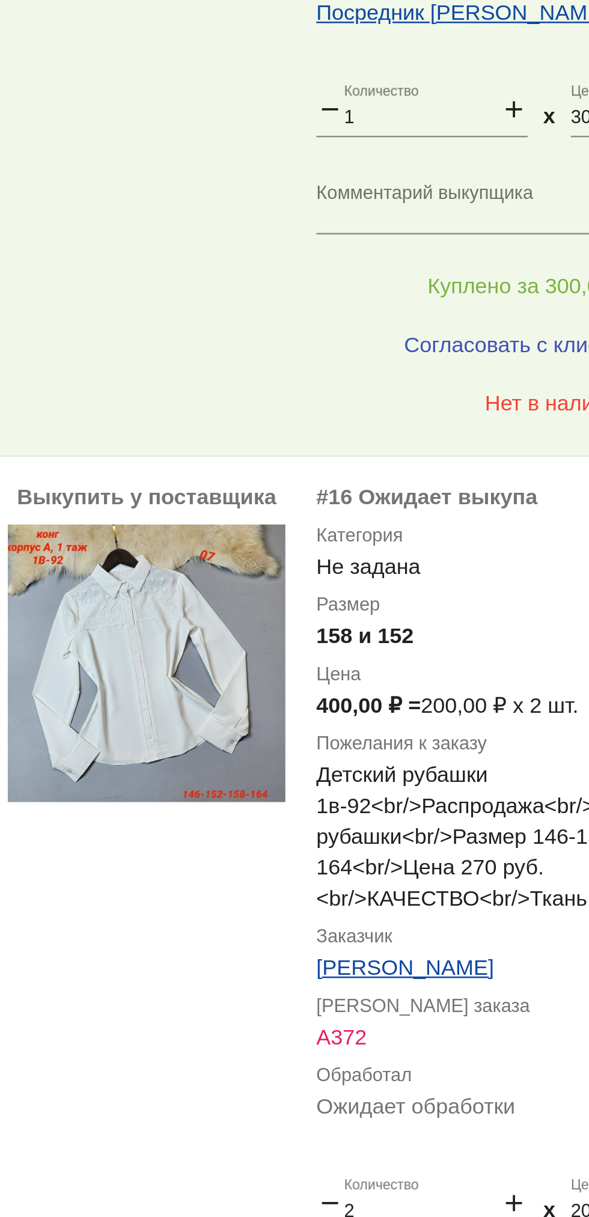
scroll to position [2080, 0]
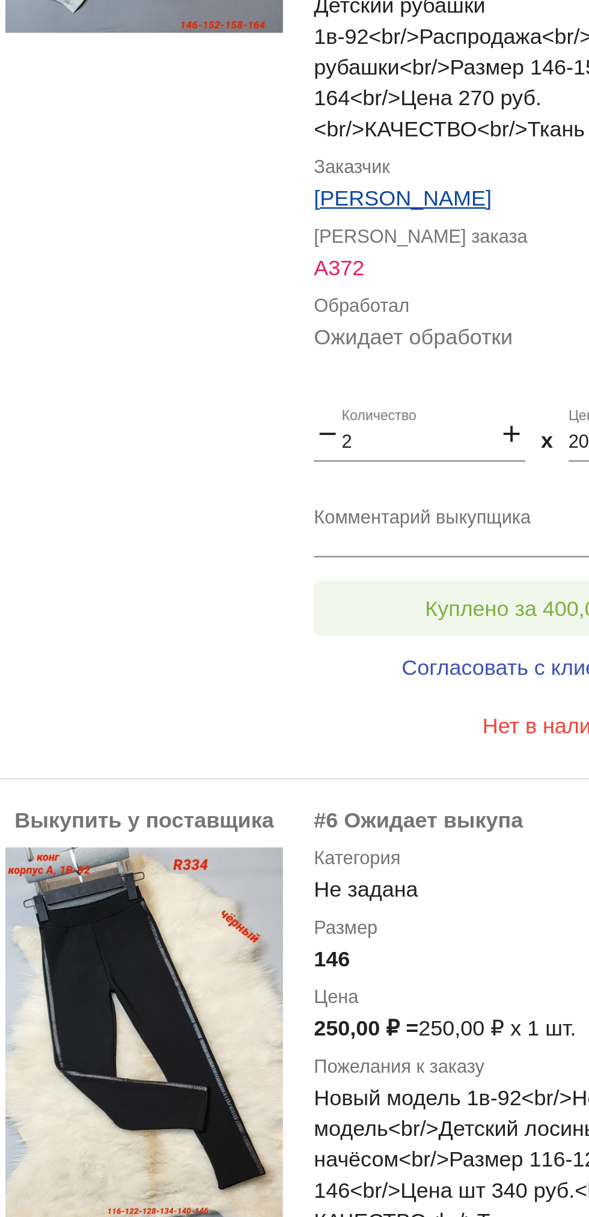
click at [493, 502] on button "Куплено за 400,00 ₽" at bounding box center [470, 508] width 166 height 22
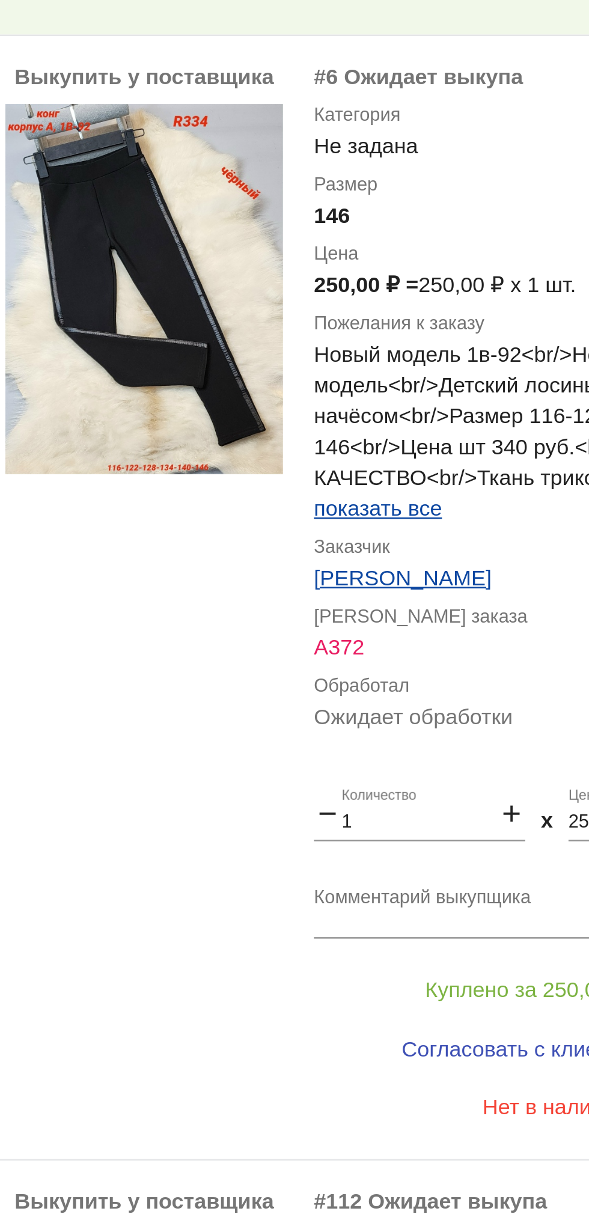
scroll to position [2618, 0]
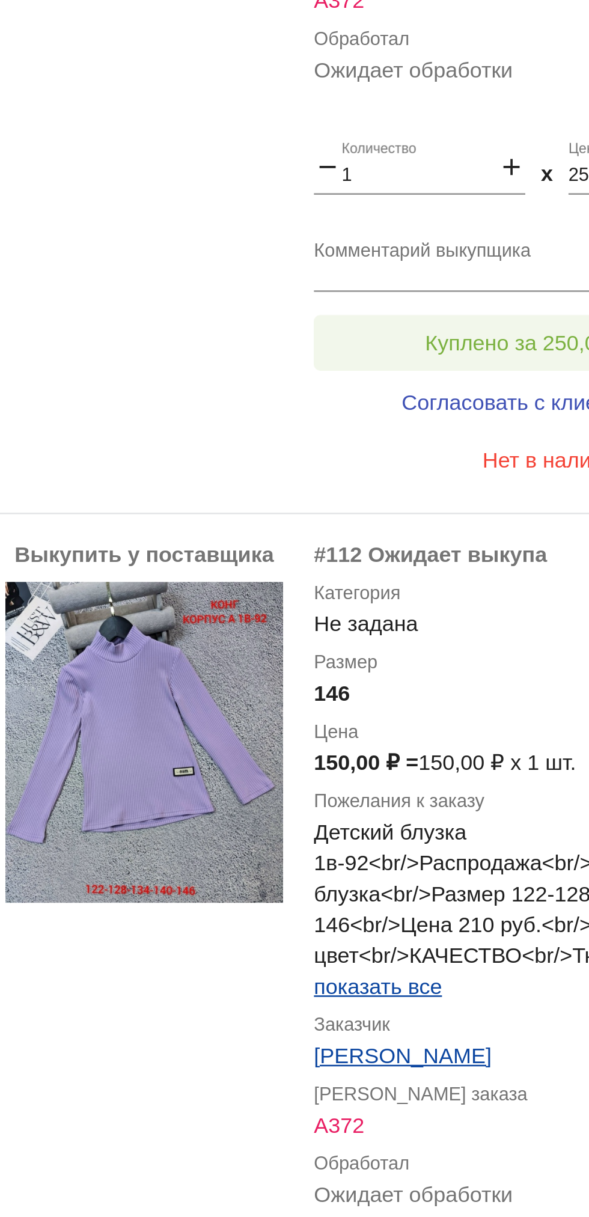
click at [478, 411] on button "Куплено за 250,00 ₽" at bounding box center [470, 404] width 166 height 22
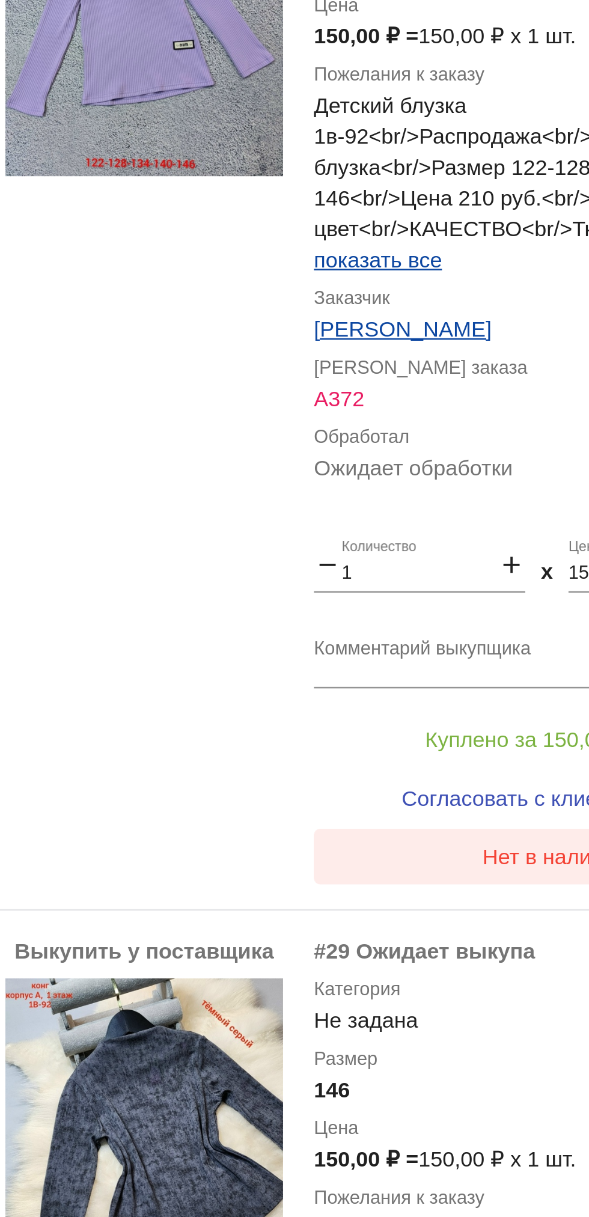
click at [388, 604] on button "Нет в наличии" at bounding box center [481, 604] width 188 height 22
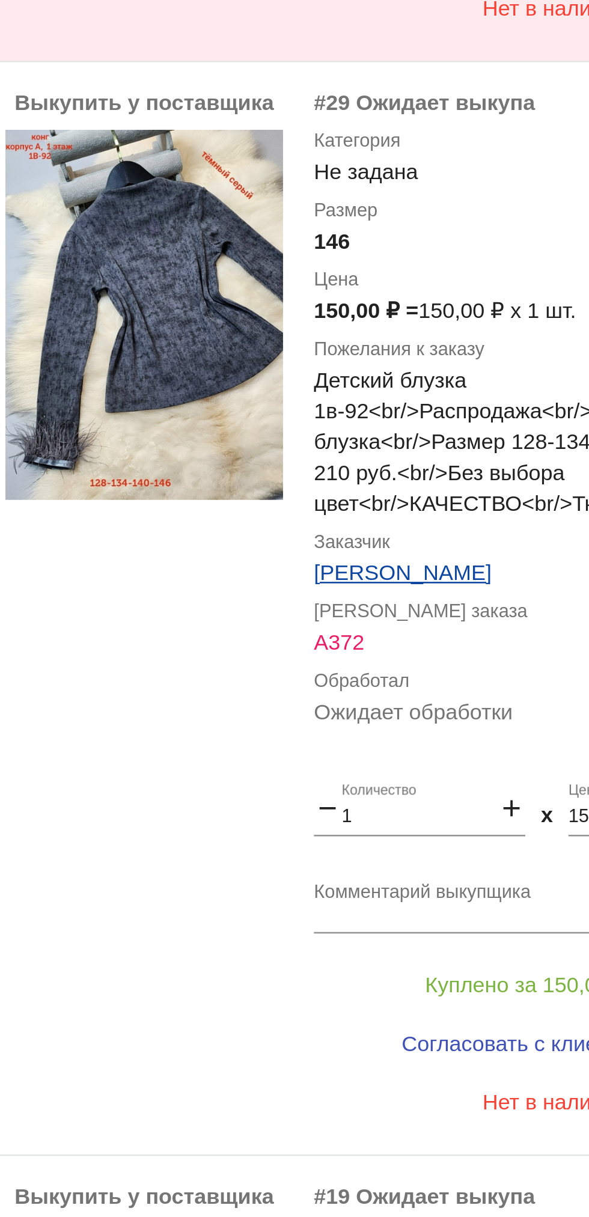
scroll to position [3485, 0]
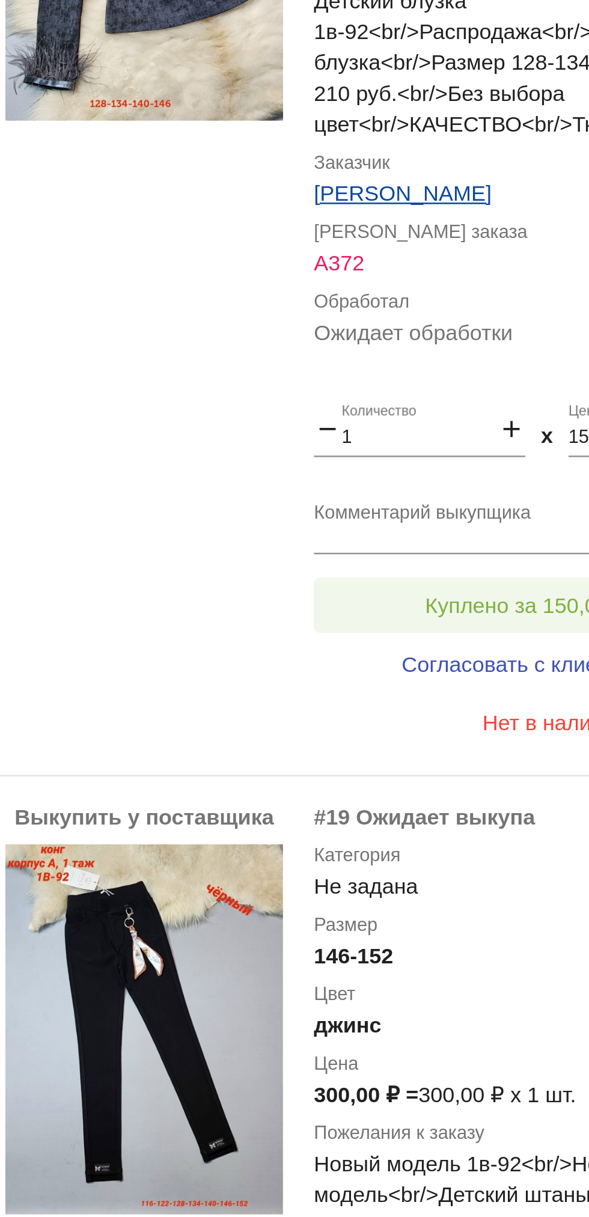
click at [480, 504] on span "Куплено за 150,00 ₽" at bounding box center [469, 506] width 79 height 10
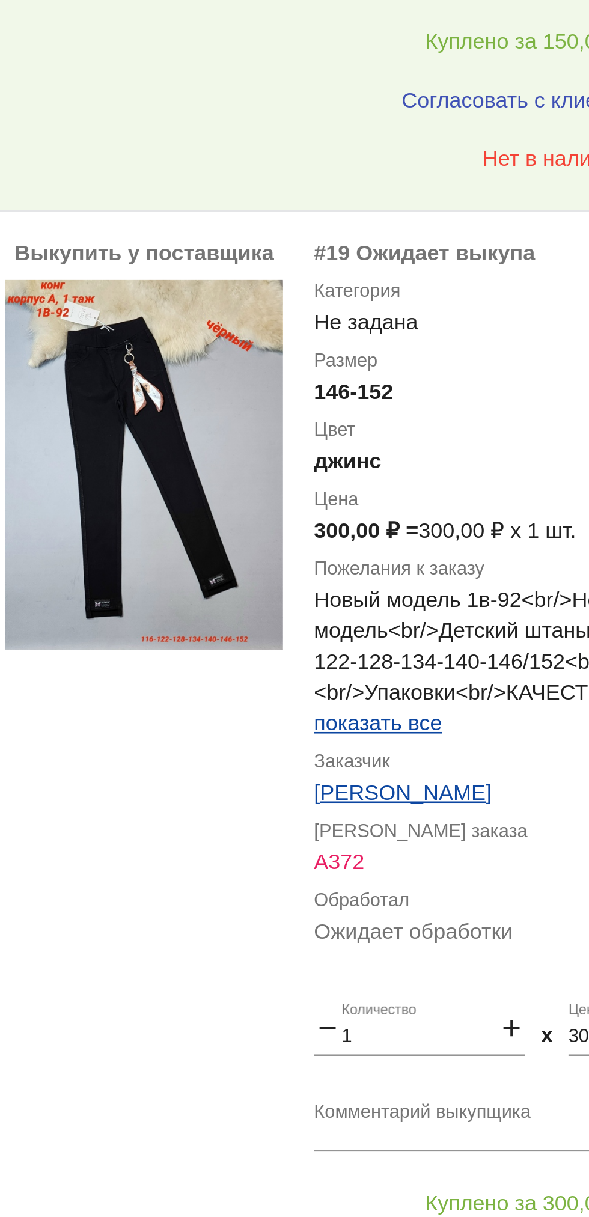
scroll to position [3852, 0]
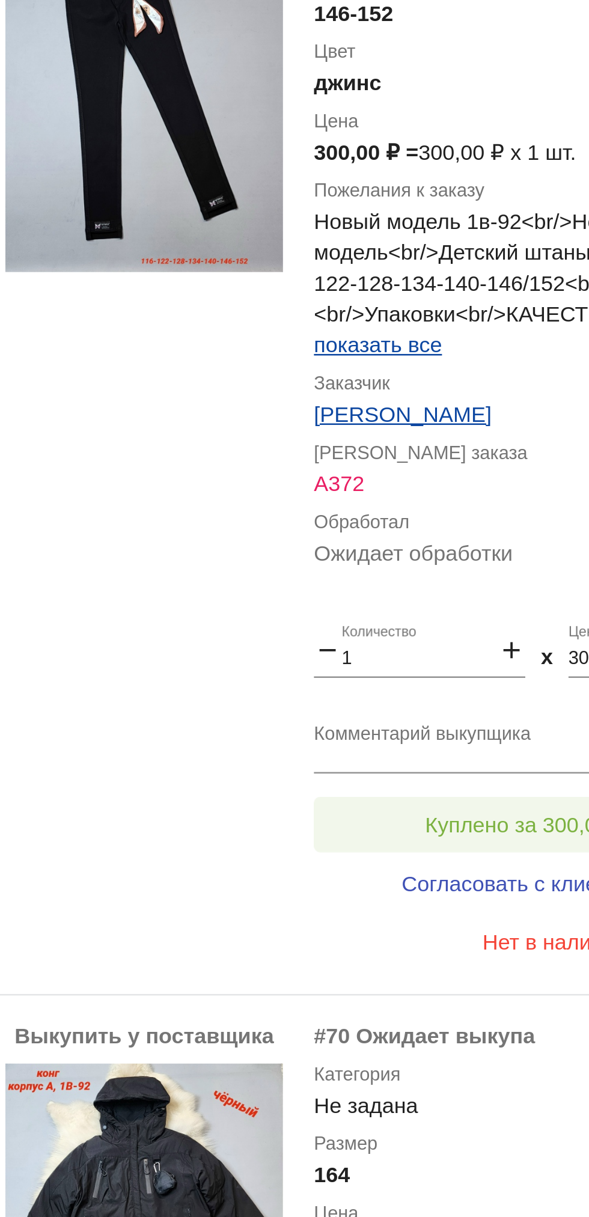
click at [475, 594] on span "Куплено за 300,00 ₽" at bounding box center [469, 592] width 79 height 10
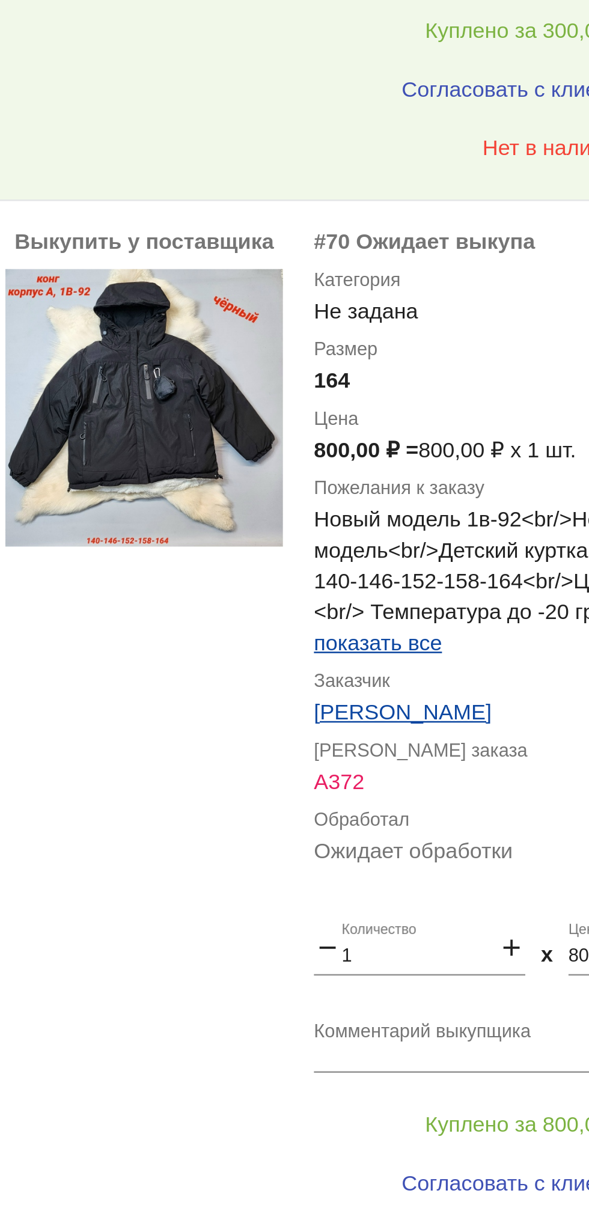
scroll to position [4389, 0]
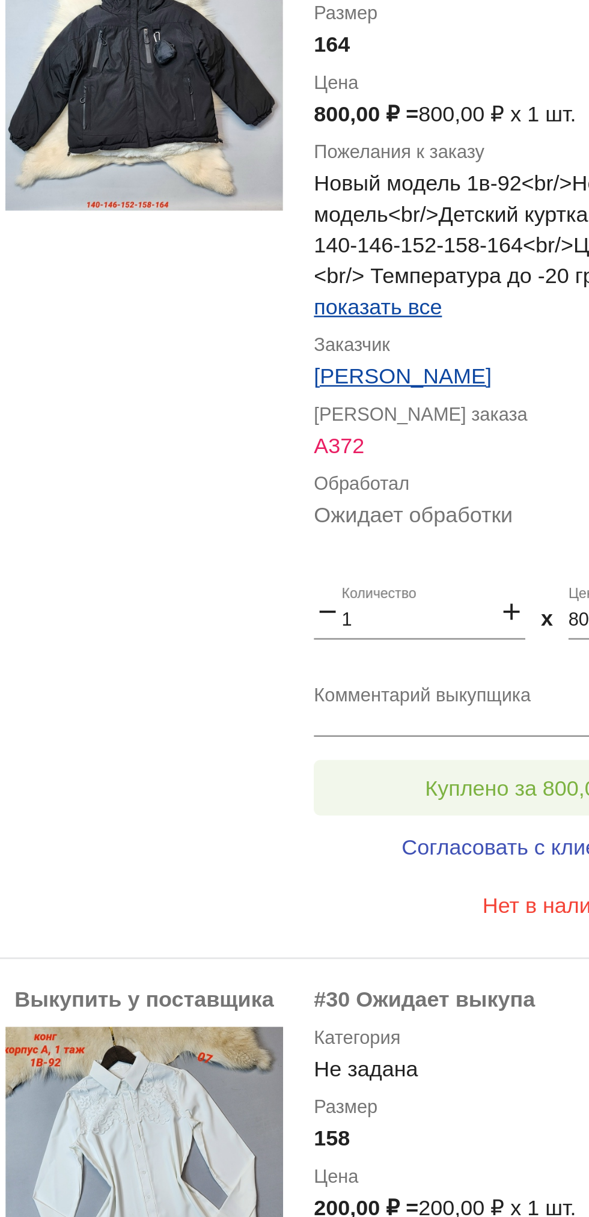
click at [465, 620] on button "Куплено за 800,00 ₽" at bounding box center [470, 629] width 166 height 22
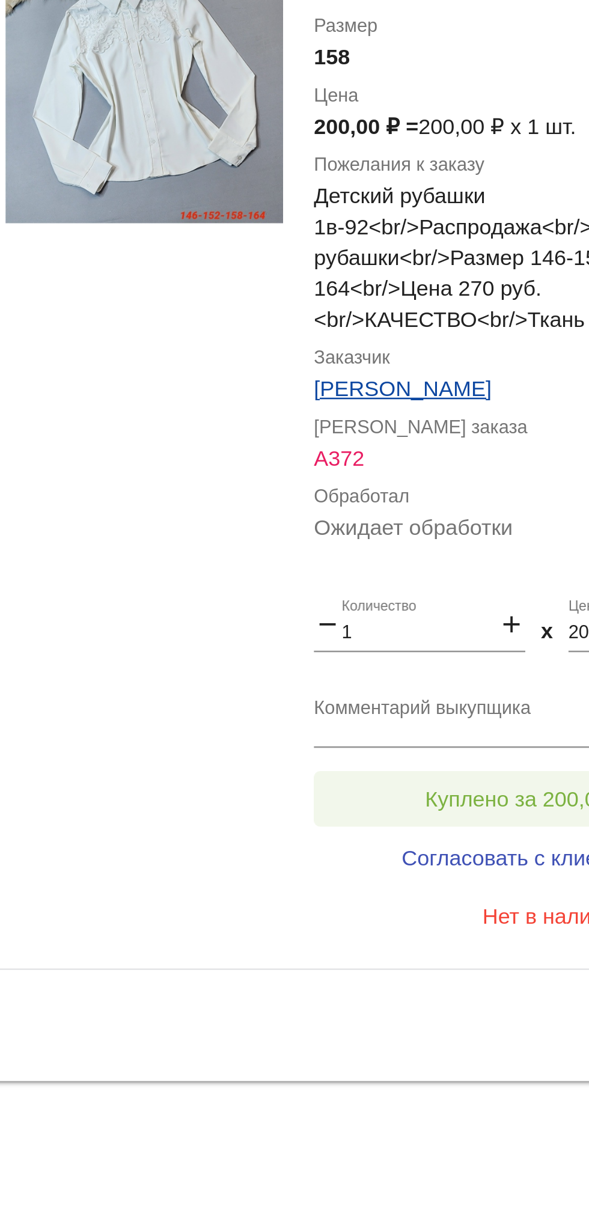
click at [475, 1050] on span "Куплено за 200,00 ₽" at bounding box center [469, 1055] width 79 height 10
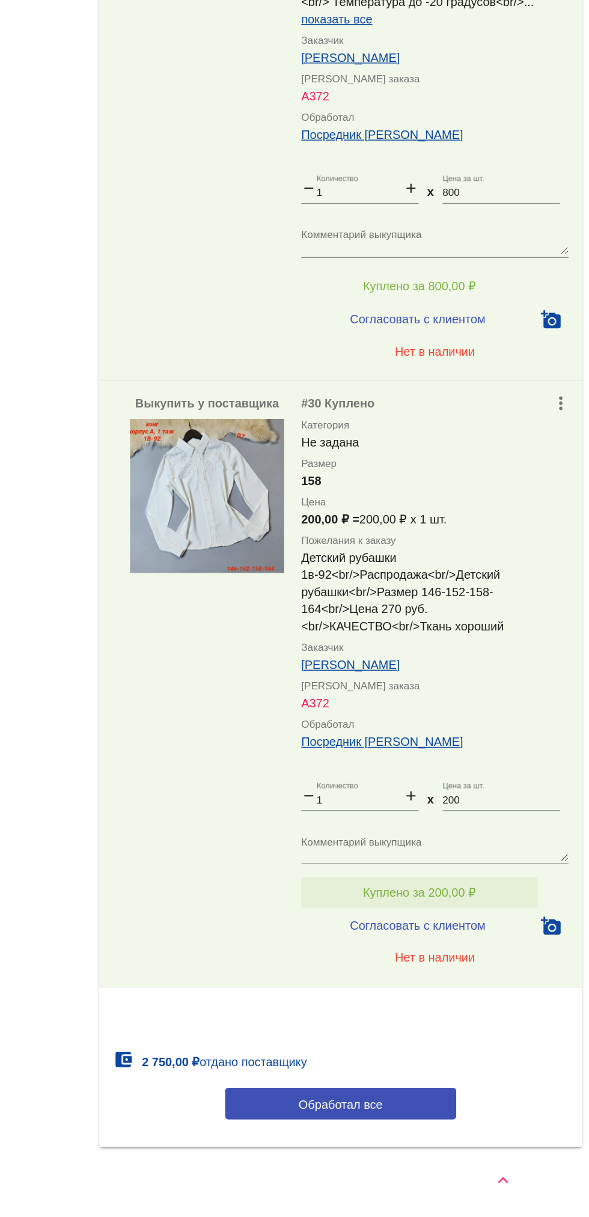
scroll to position [4458, 0]
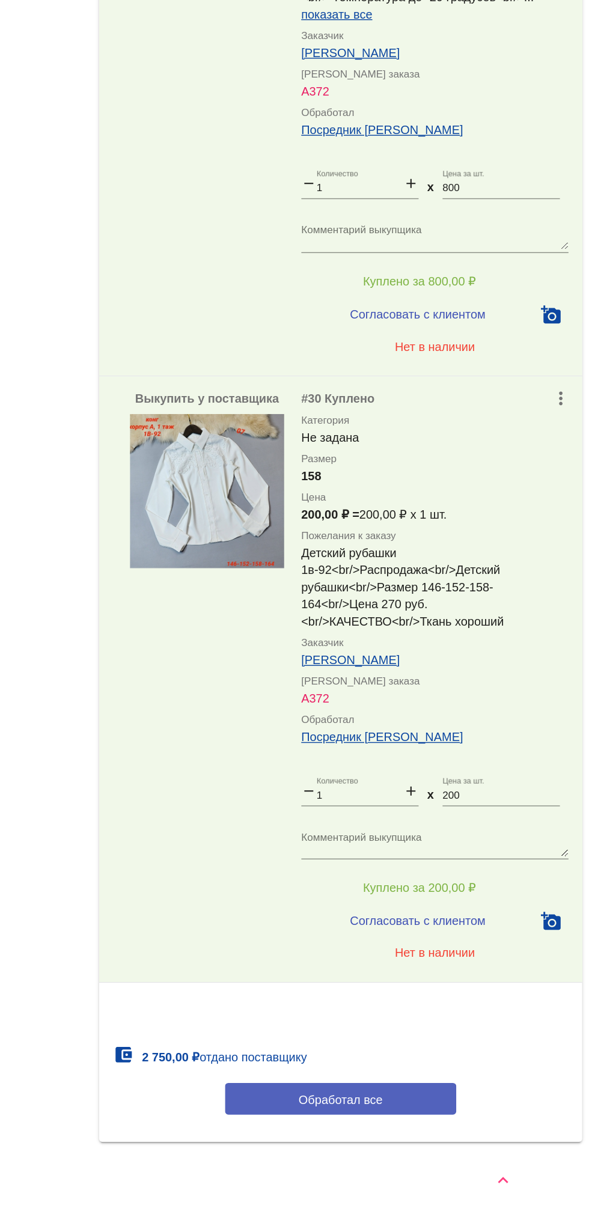
click at [465, 1138] on button "Обработал все" at bounding box center [415, 1134] width 162 height 22
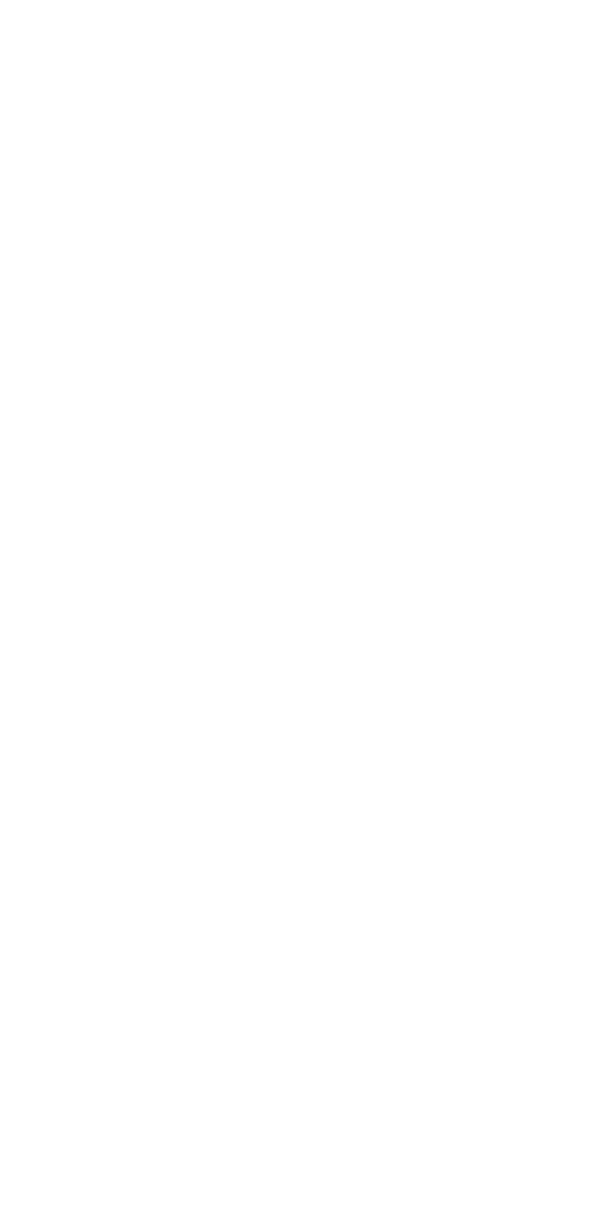
scroll to position [0, 0]
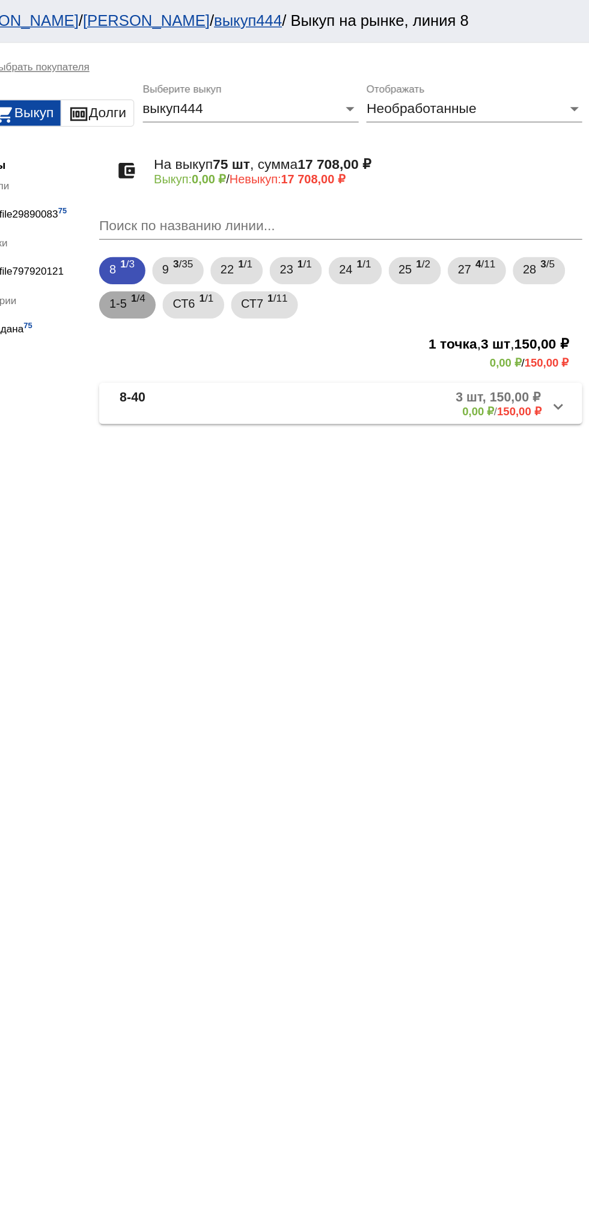
click at [270, 209] on b "1" at bounding box center [269, 209] width 4 height 8
click at [403, 282] on mat-panel-description "4 шт, 2 650,00 ₽ 0,00 ₽ / 2 650,00 ₽" at bounding box center [459, 284] width 194 height 20
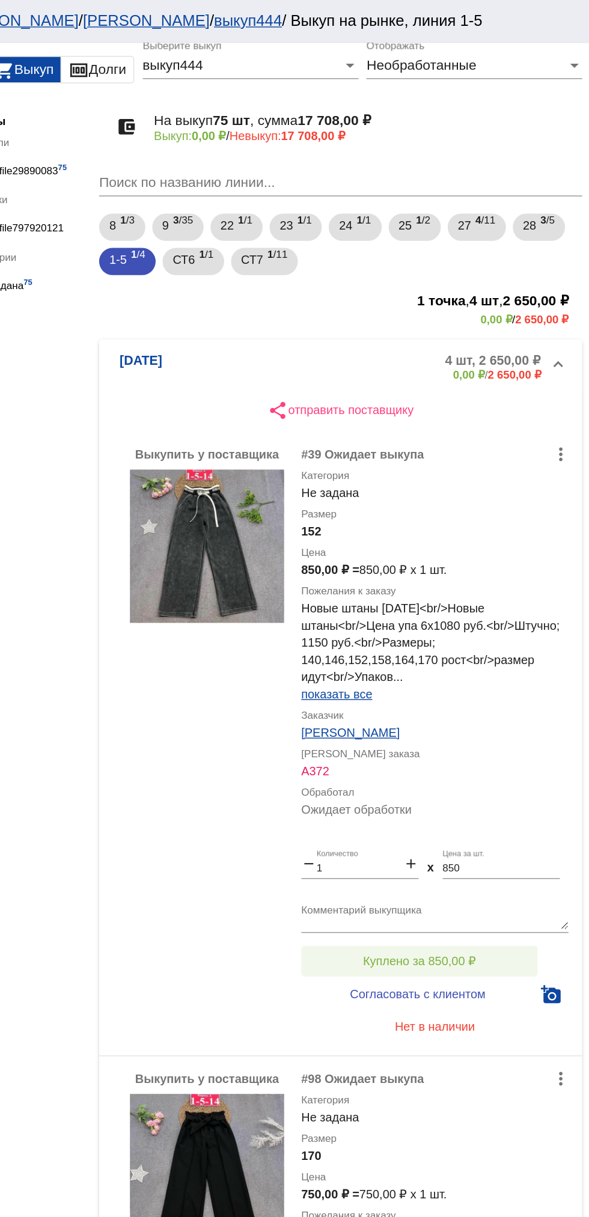
scroll to position [47, 0]
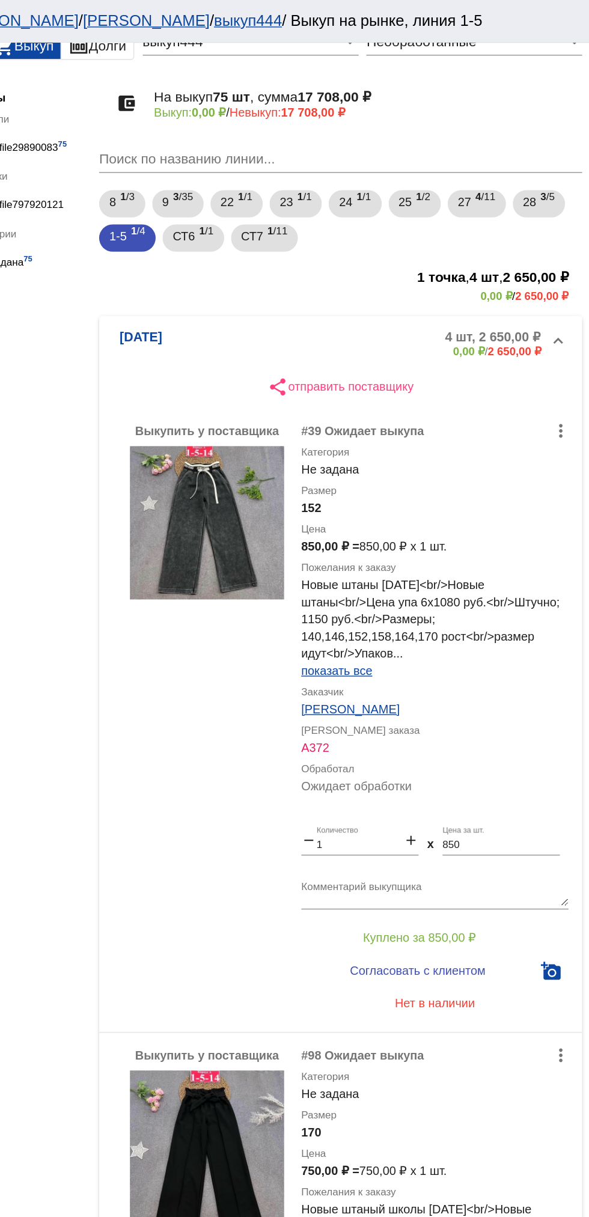
click at [588, 851] on app-buyout-process "filter_list выбрать покупателя lock_open shopping_cart Выкуп money Долги выкуп4…" at bounding box center [360, 1016] width 457 height 2067
click at [531, 589] on div "850 Цена за шт." at bounding box center [527, 590] width 82 height 20
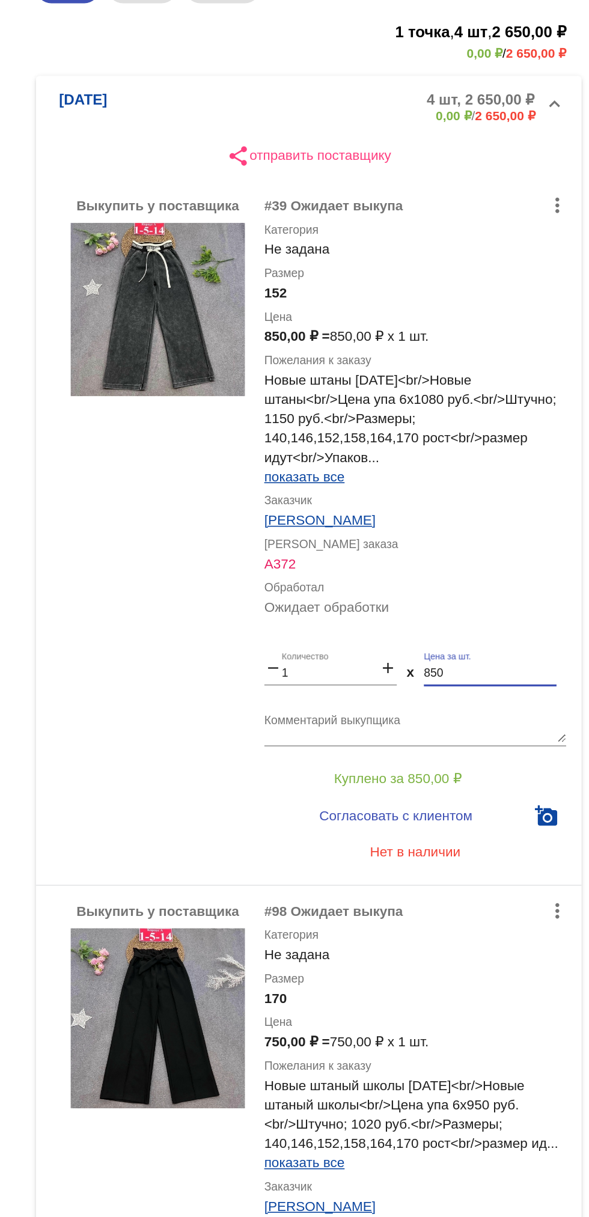
scroll to position [0, 0]
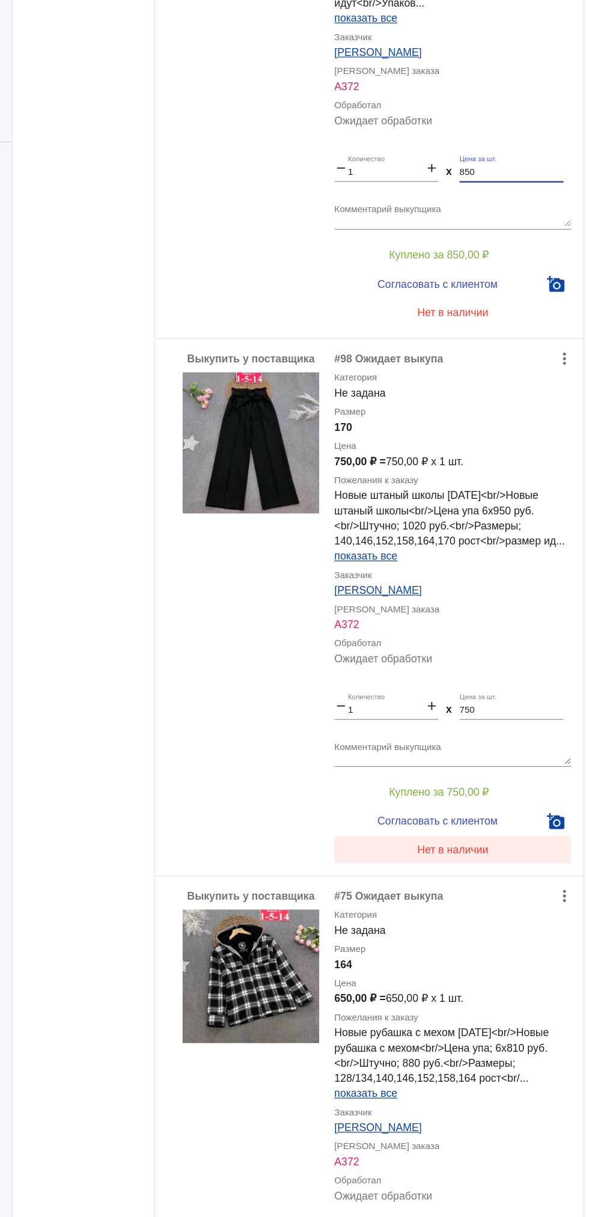
click at [488, 733] on span "Нет в наличии" at bounding box center [481, 733] width 57 height 10
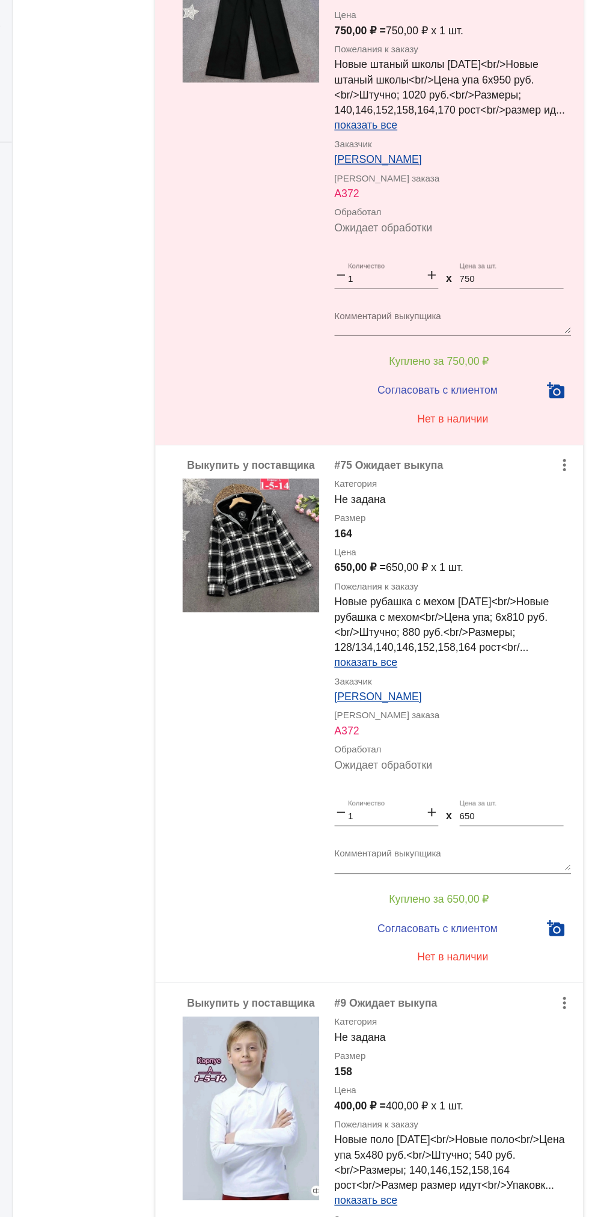
scroll to position [928, 0]
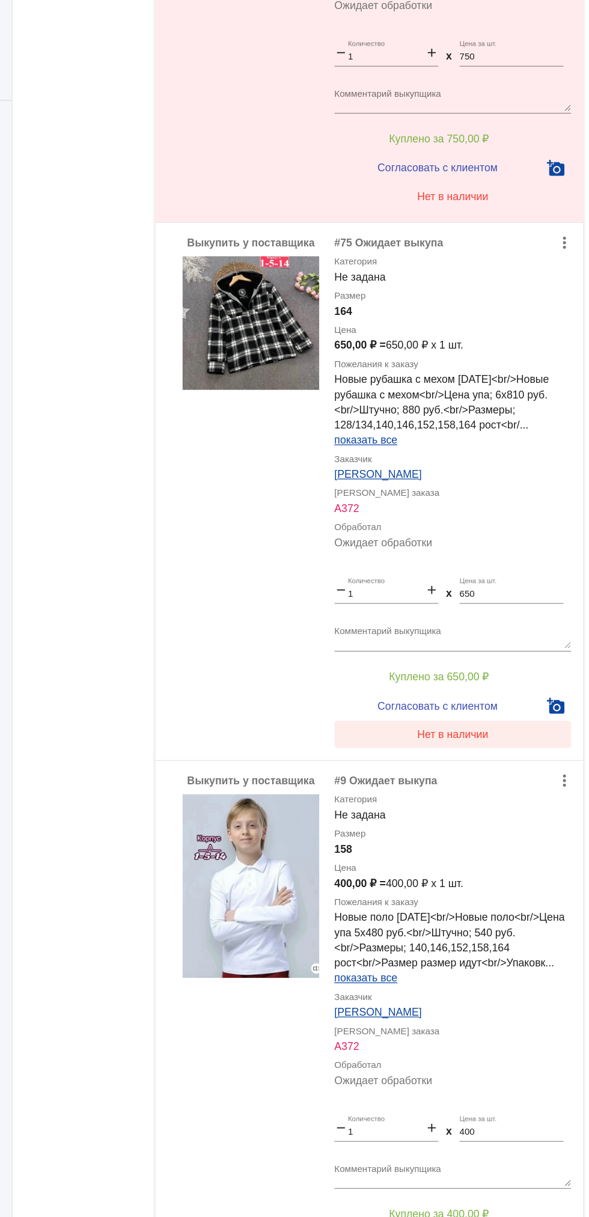
click at [483, 679] on button "Нет в наличии" at bounding box center [481, 675] width 188 height 22
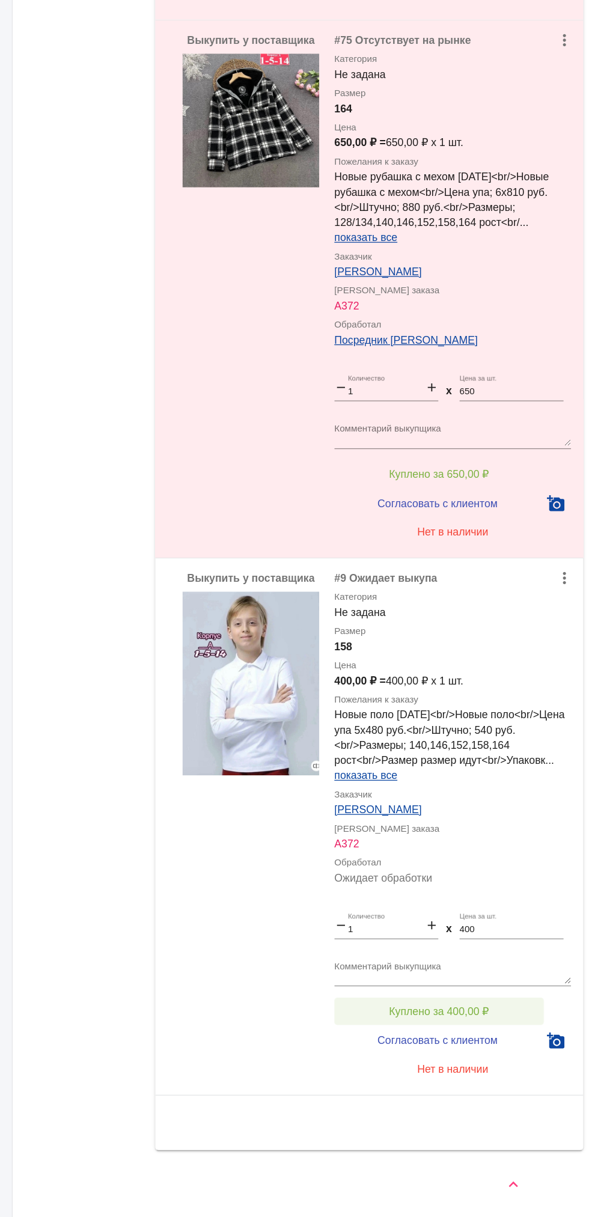
click at [441, 1054] on span "Куплено за 400,00 ₽" at bounding box center [469, 1055] width 79 height 10
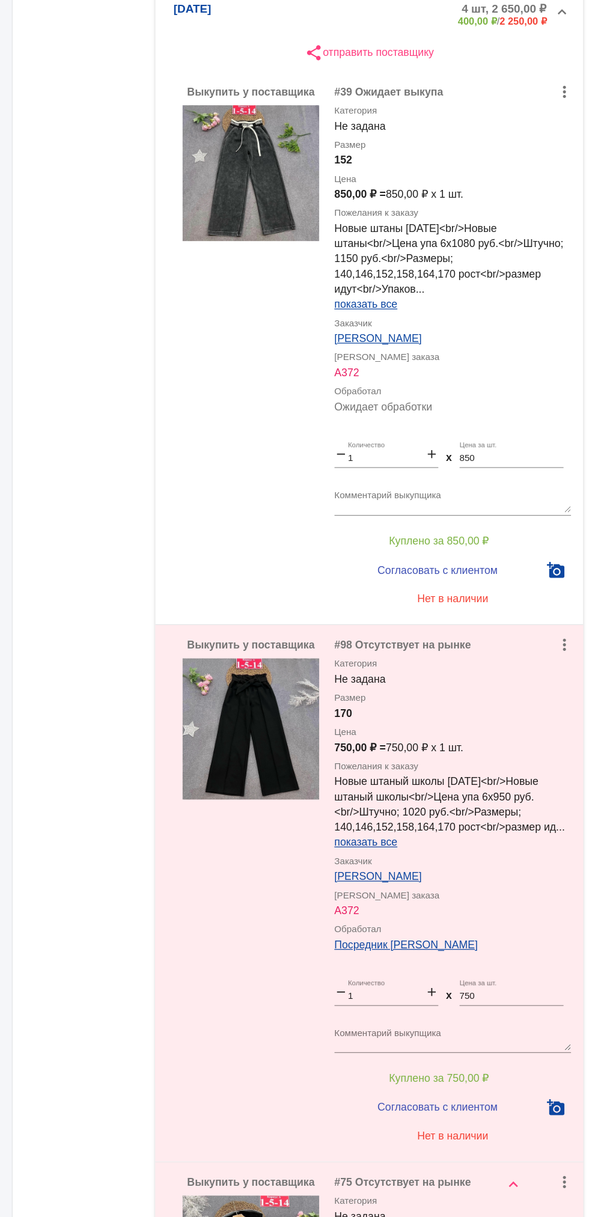
scroll to position [0, 0]
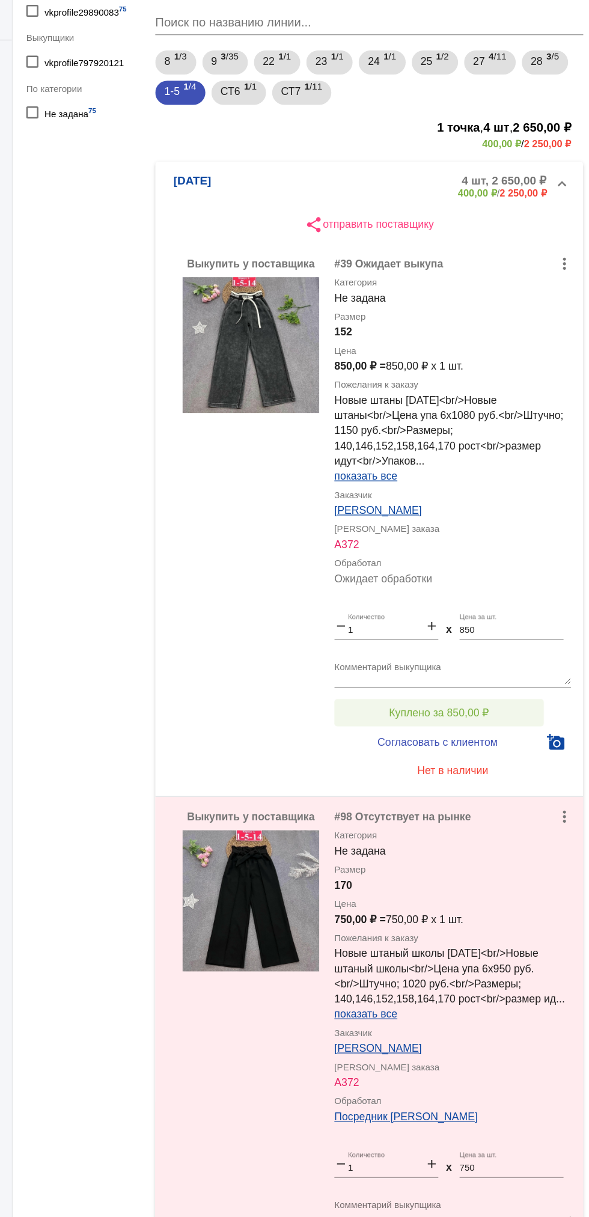
click at [513, 704] on button "Куплено за 850,00 ₽" at bounding box center [470, 705] width 166 height 22
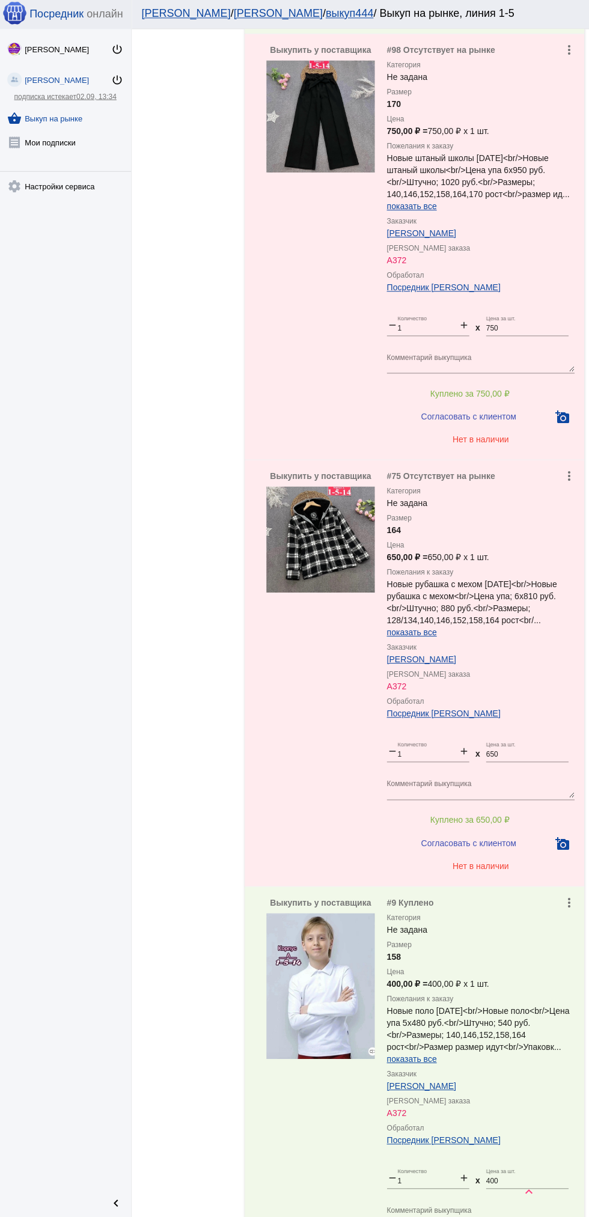
scroll to position [997, 0]
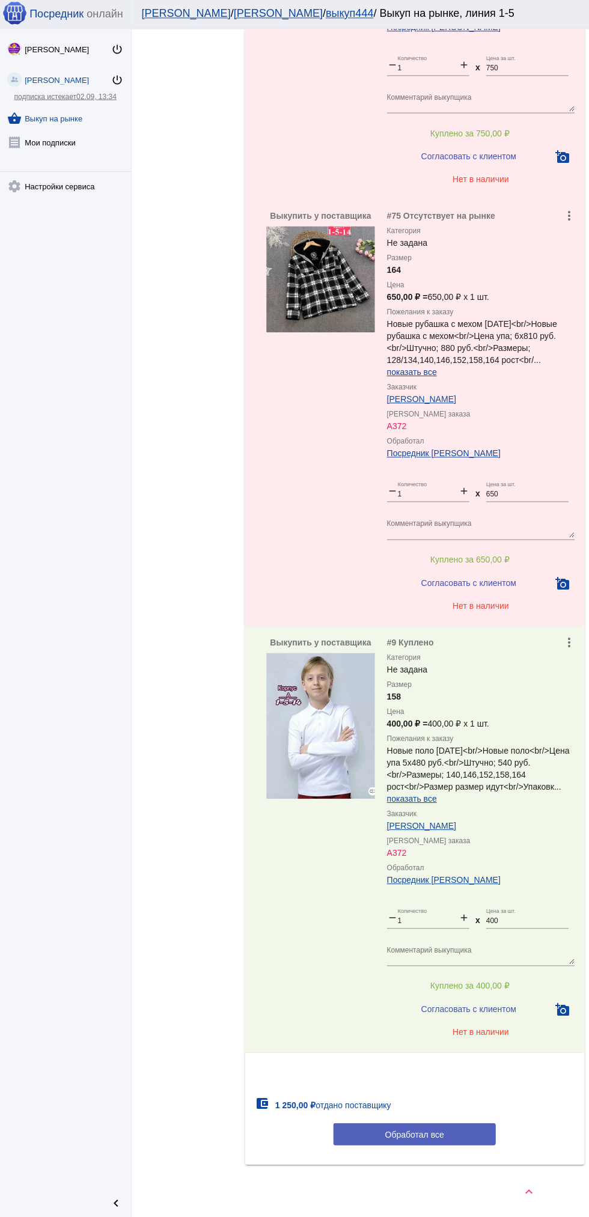
click at [451, 1134] on button "Обработал все" at bounding box center [415, 1134] width 162 height 22
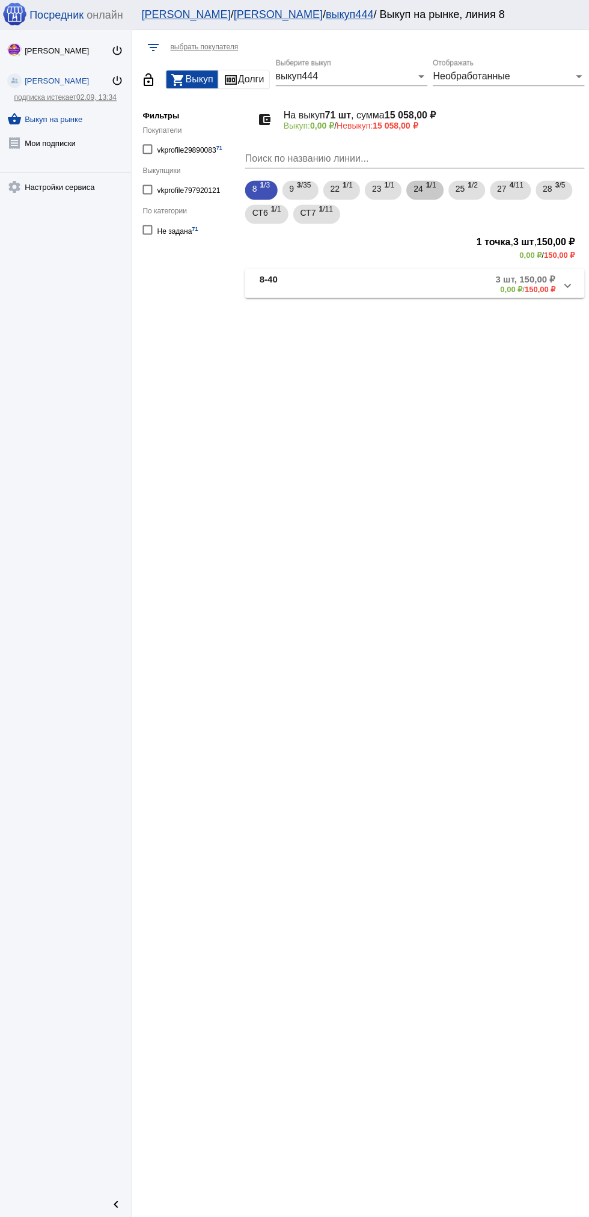
scroll to position [0, 0]
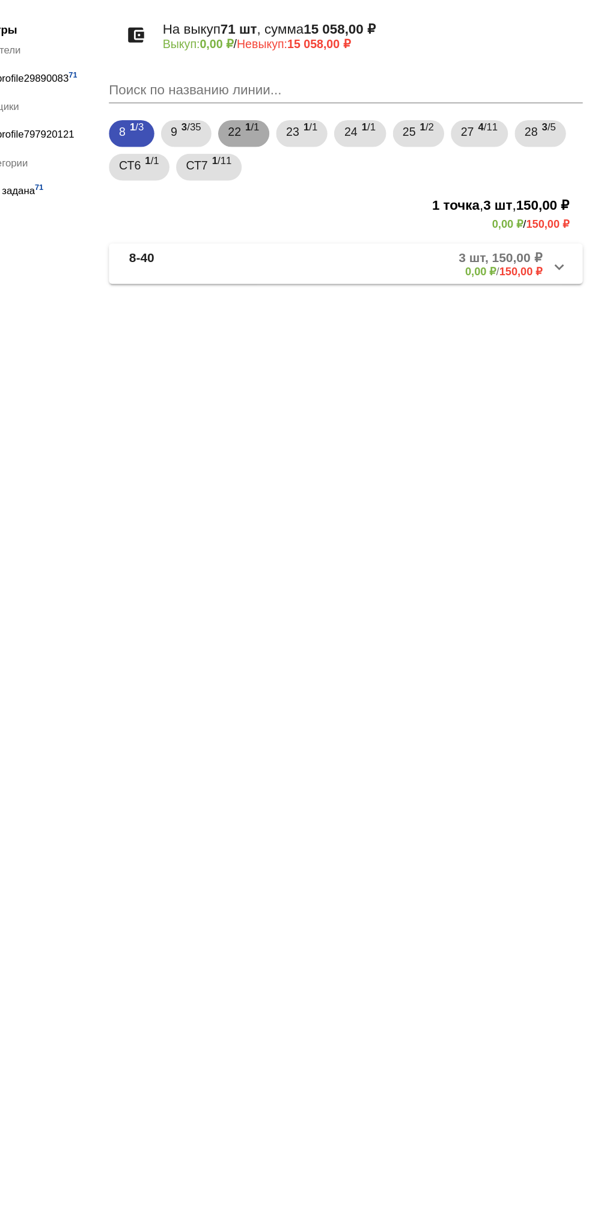
click at [332, 194] on span "22" at bounding box center [336, 189] width 10 height 22
click at [394, 185] on span "1 /1" at bounding box center [390, 190] width 10 height 25
click at [436, 185] on span "1 /1" at bounding box center [431, 190] width 10 height 25
click at [478, 185] on span "1 /2" at bounding box center [473, 190] width 10 height 25
click at [513, 188] on b "4" at bounding box center [511, 185] width 4 height 8
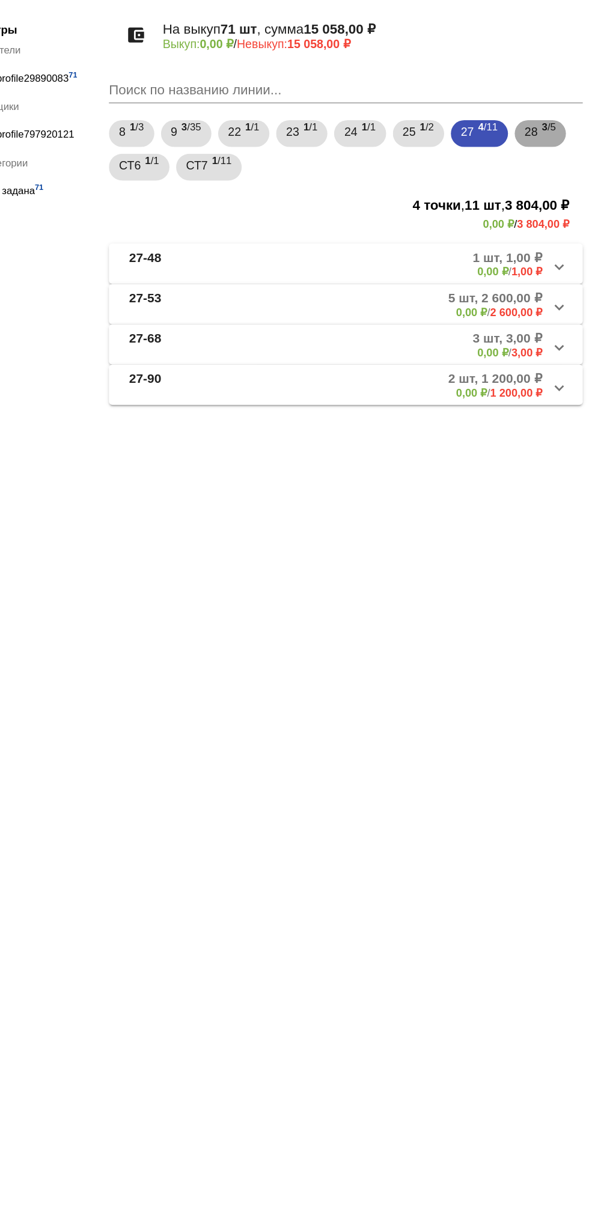
click at [552, 193] on span "28" at bounding box center [548, 189] width 10 height 22
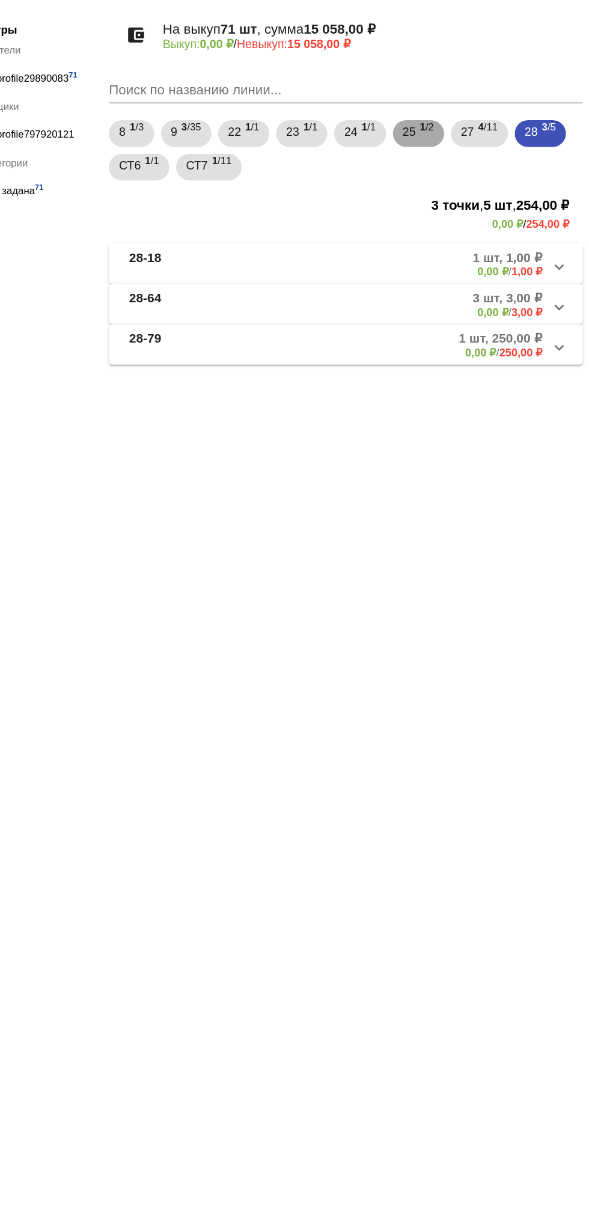
click at [465, 189] on span "25" at bounding box center [461, 189] width 10 height 22
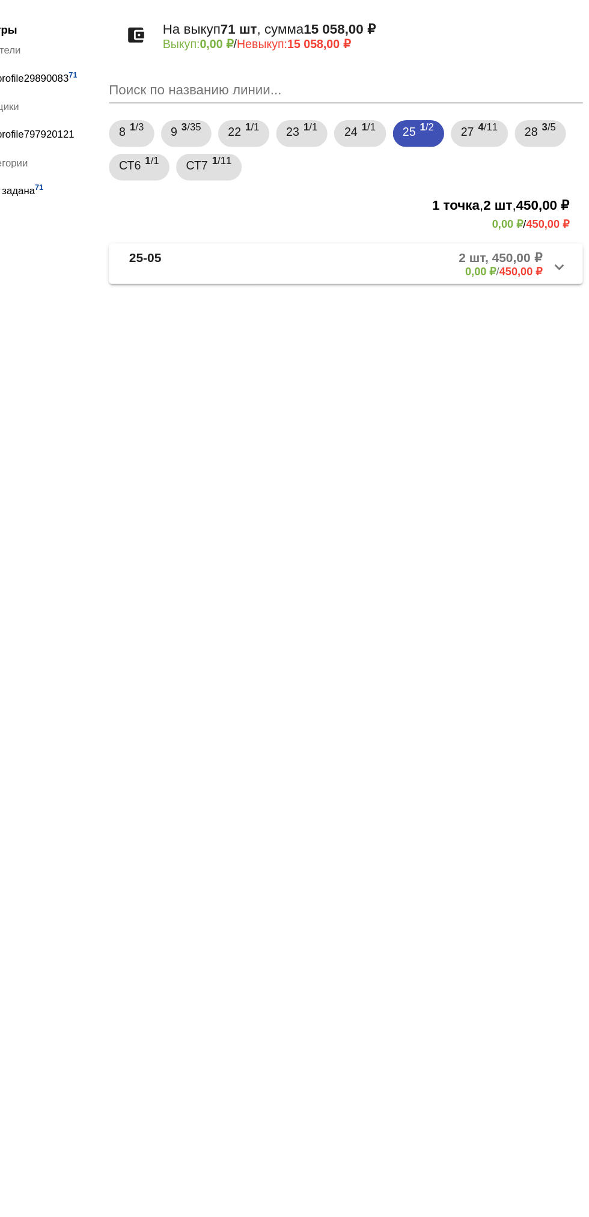
click at [436, 280] on mat-panel-description "2 шт, 450,00 ₽ 0,00 ₽ / 450,00 ₽" at bounding box center [457, 284] width 195 height 20
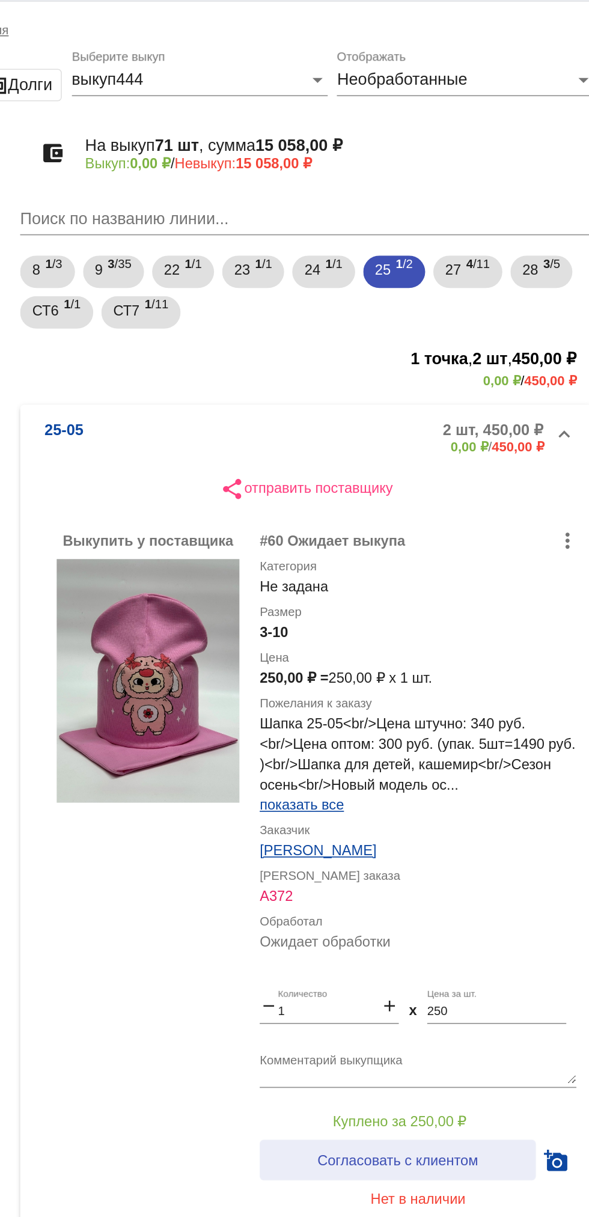
click at [532, 706] on button "Согласовать с клиентом" at bounding box center [469, 716] width 164 height 24
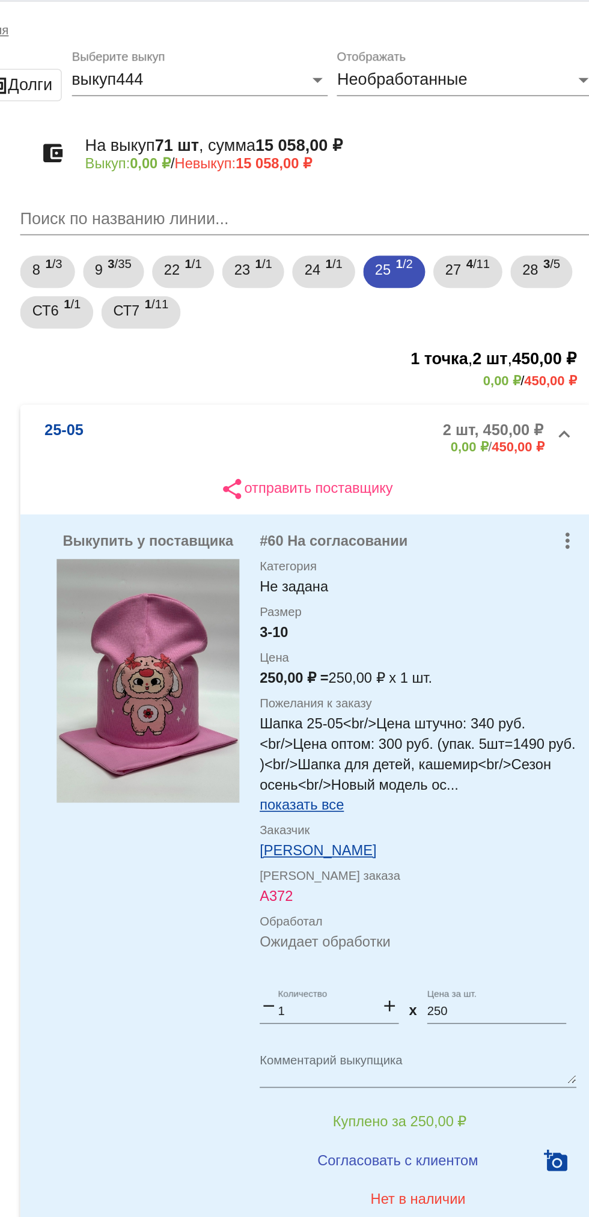
click at [517, 684] on button "Куплено за 250,00 ₽" at bounding box center [470, 693] width 166 height 22
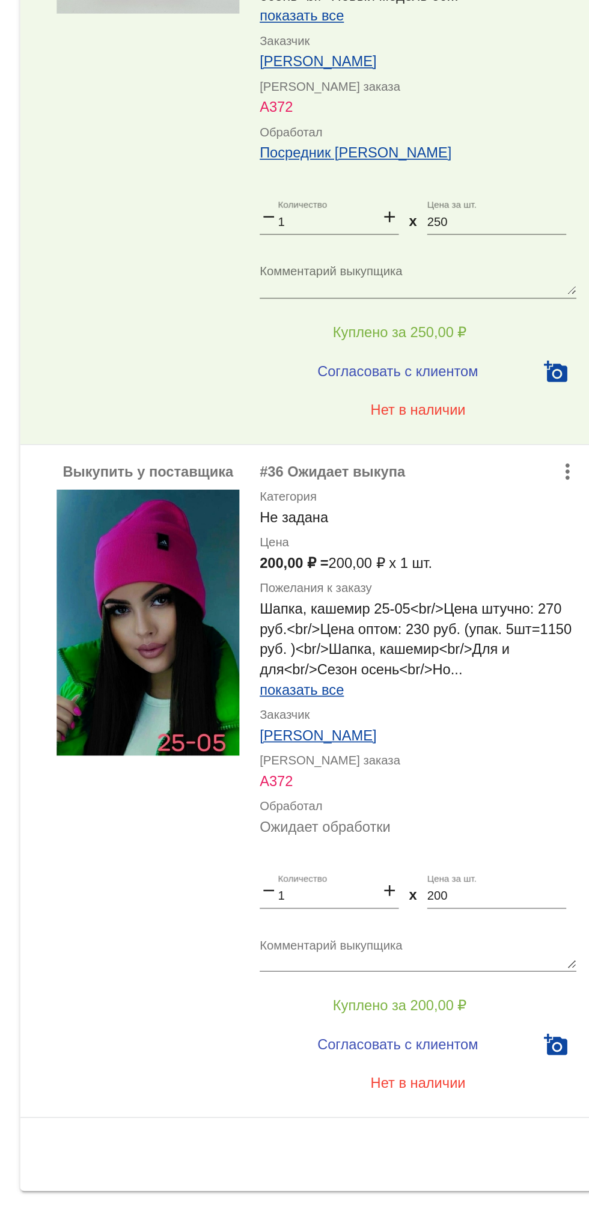
scroll to position [1, 0]
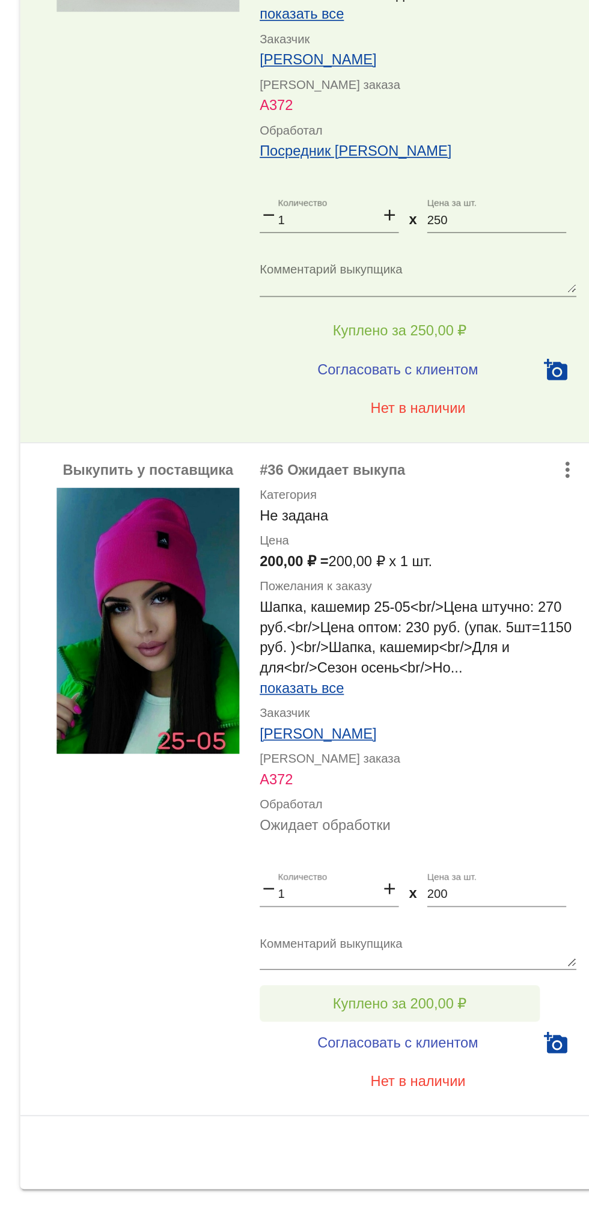
click at [440, 1080] on button "Куплено за 200,00 ₽" at bounding box center [470, 1091] width 166 height 22
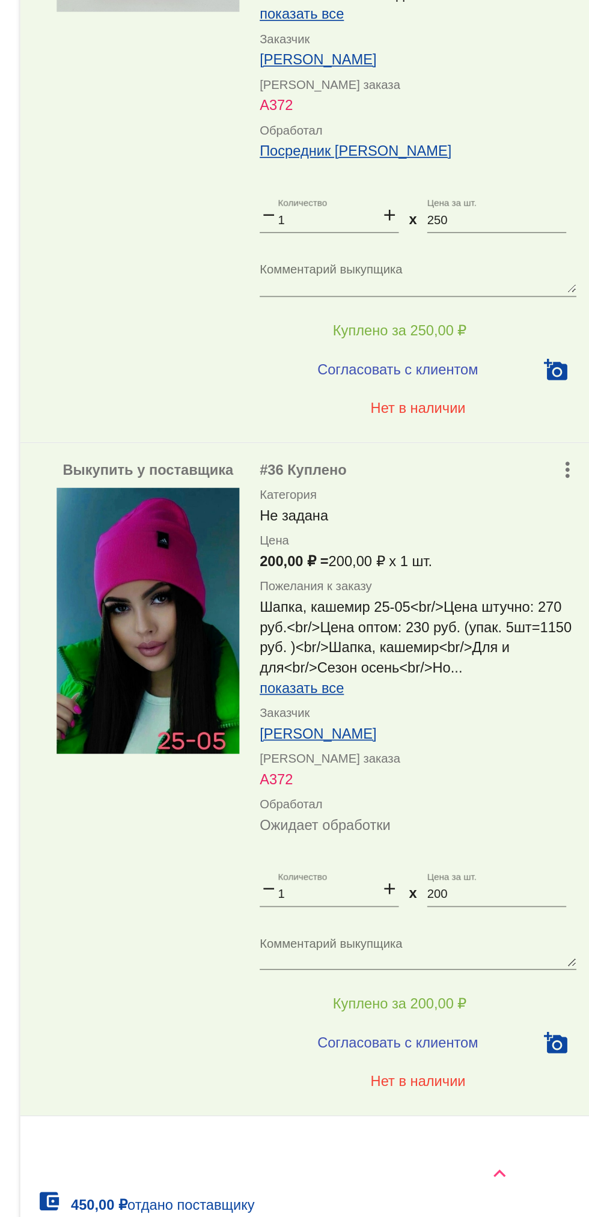
scroll to position [106, 0]
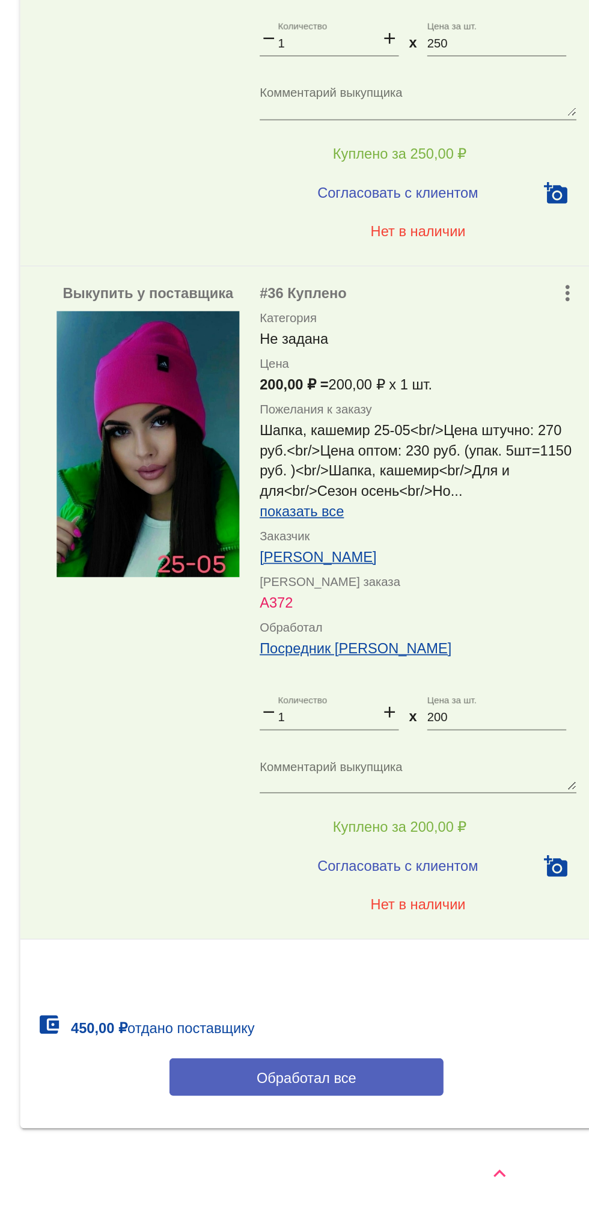
click at [380, 1142] on button "Обработал все" at bounding box center [415, 1134] width 162 height 22
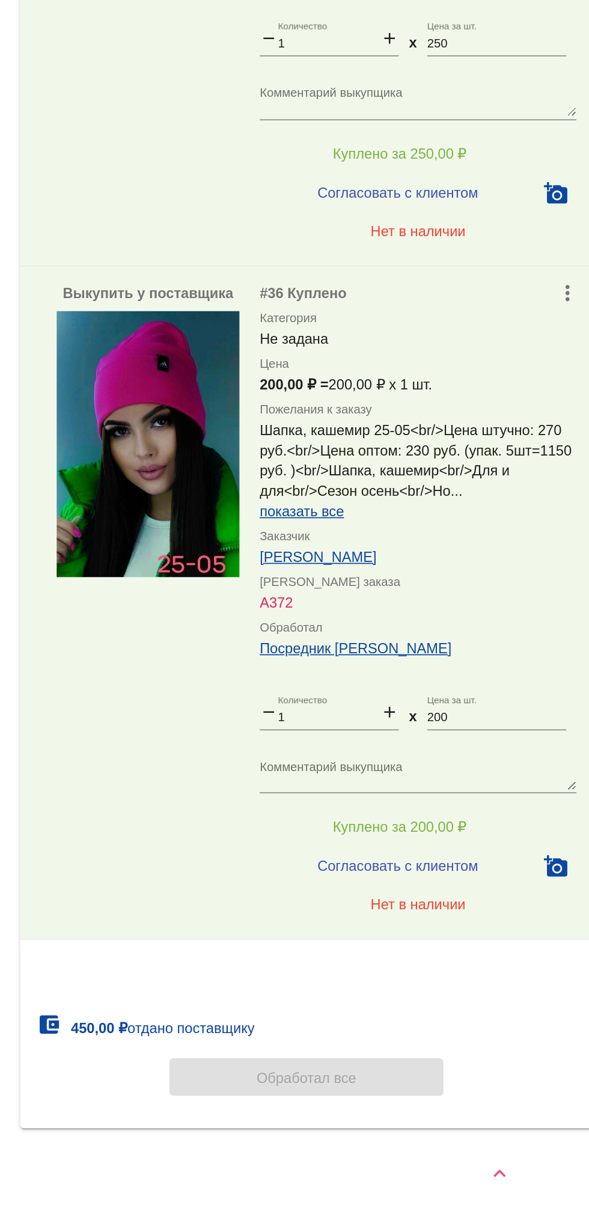
scroll to position [0, 0]
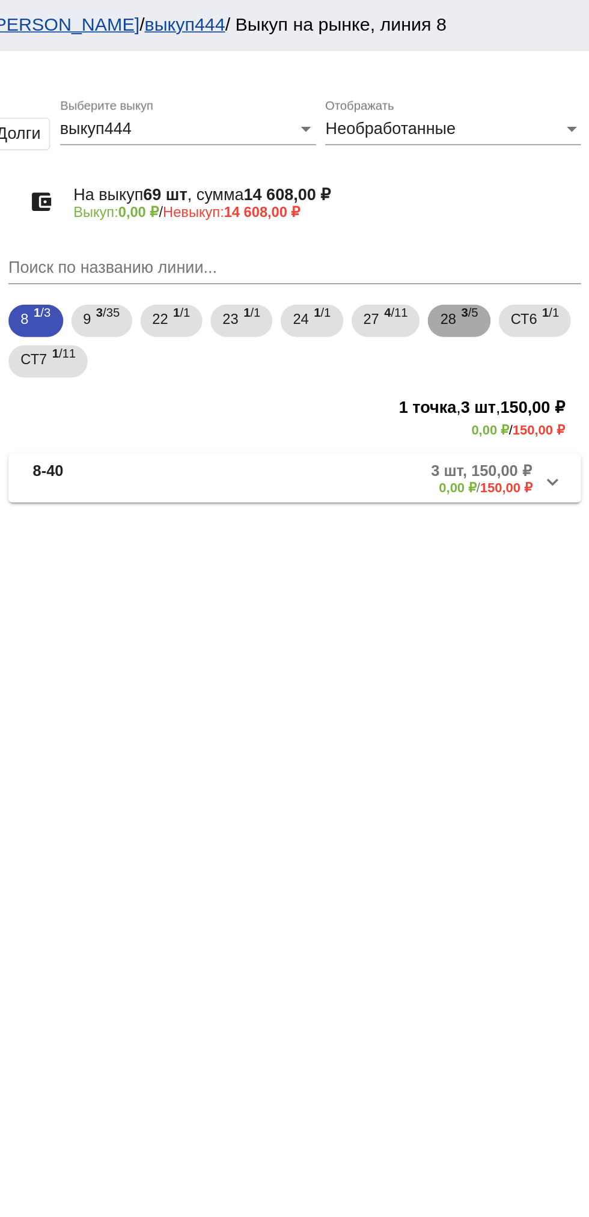
click at [510, 192] on span "28" at bounding box center [506, 189] width 10 height 22
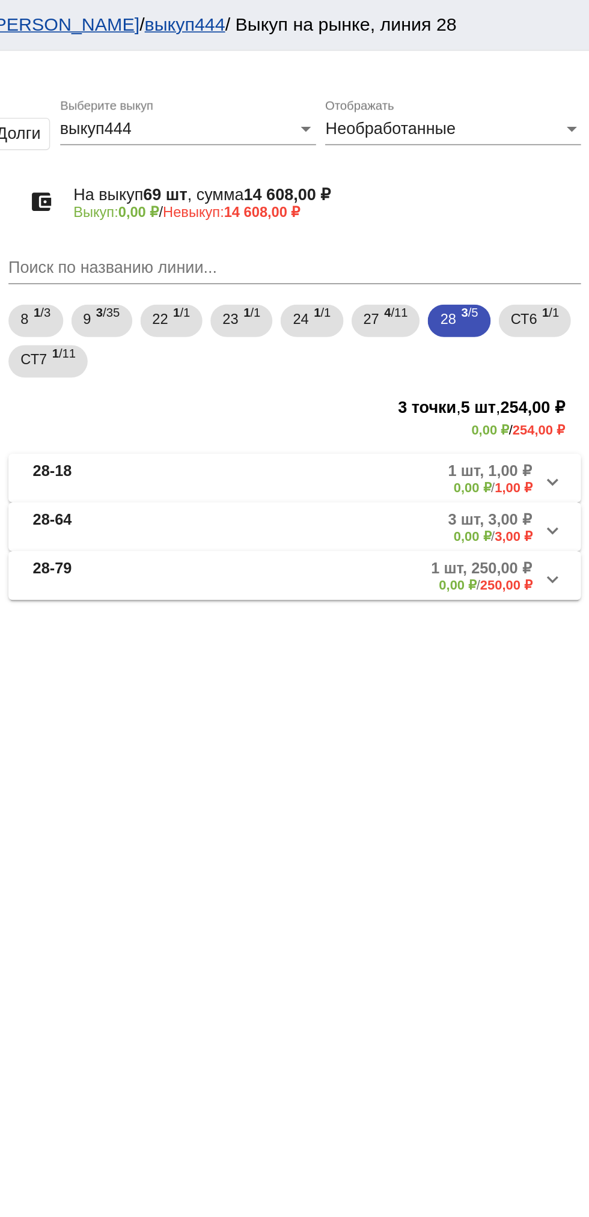
click at [304, 284] on mat-panel-title "28-18" at bounding box center [307, 284] width 94 height 20
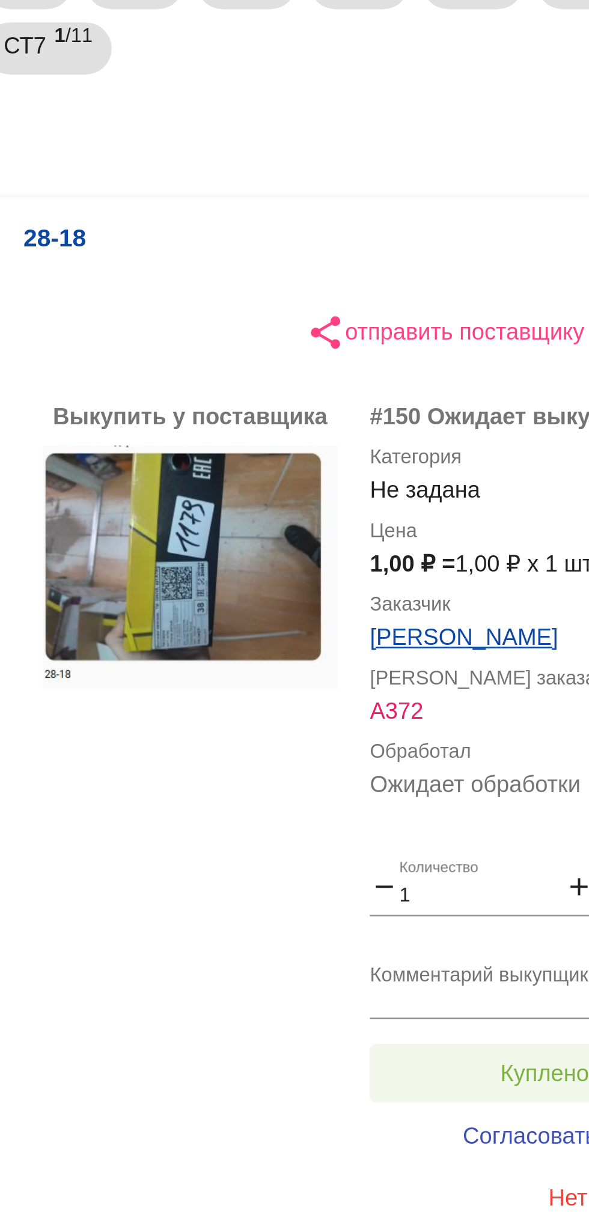
click at [438, 584] on button "Куплено за 1,00 ₽" at bounding box center [470, 591] width 166 height 22
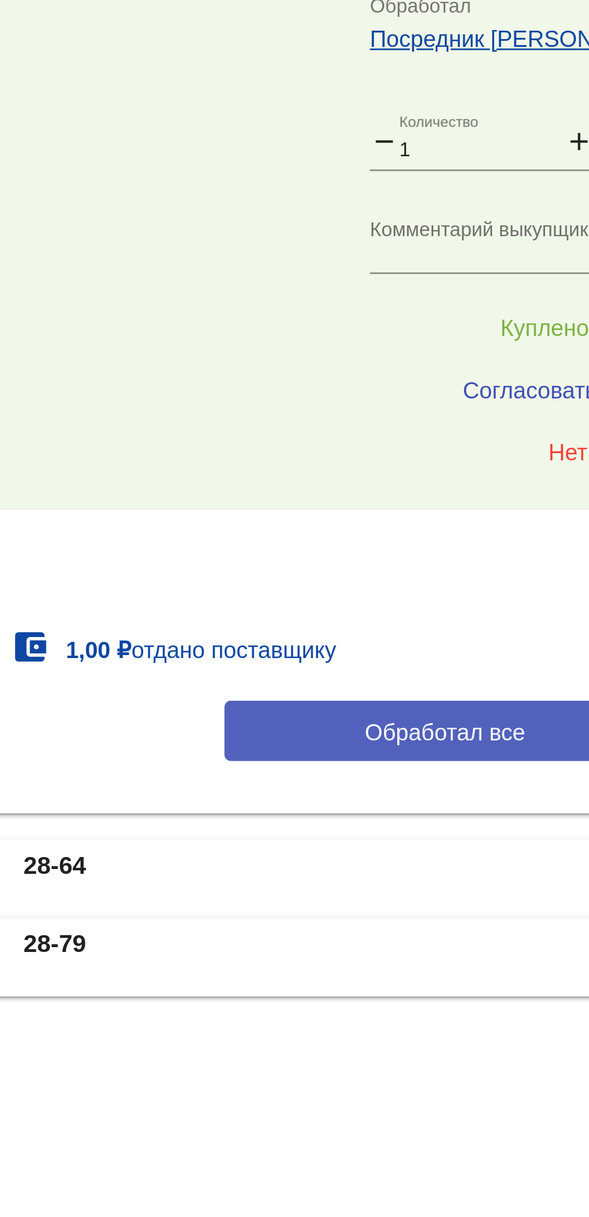
click at [405, 739] on span "Обработал все" at bounding box center [414, 740] width 59 height 10
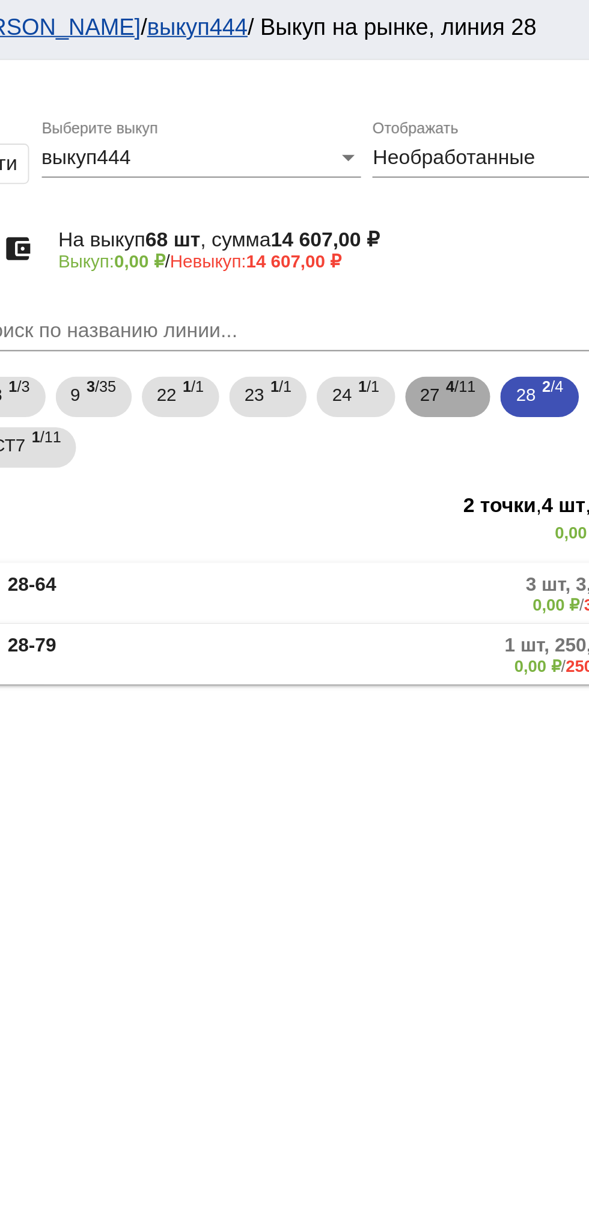
click at [465, 189] on span "27" at bounding box center [461, 189] width 10 height 22
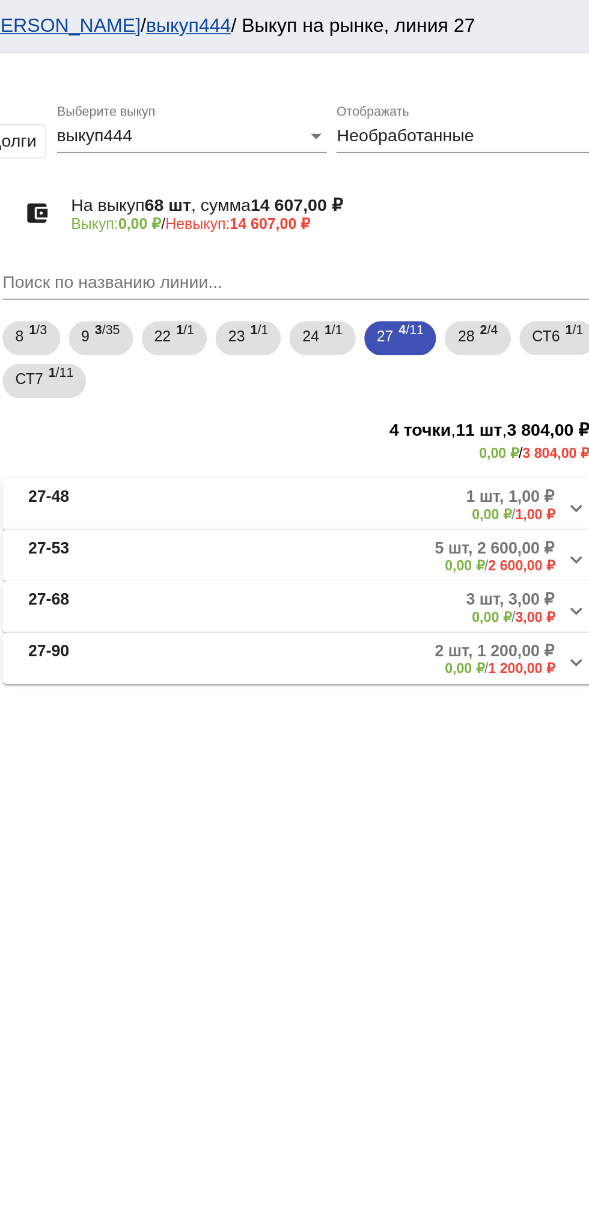
click at [409, 284] on mat-panel-description "1 шт, 1,00 ₽ 0,00 ₽ / 1,00 ₽" at bounding box center [460, 284] width 192 height 20
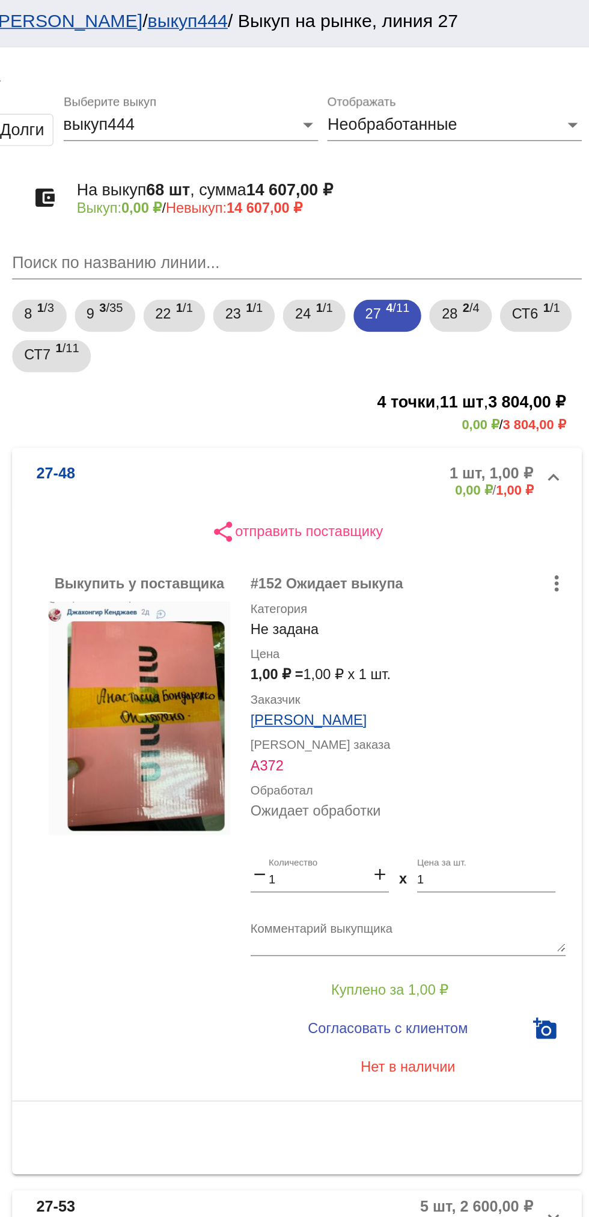
click at [287, 271] on mat-expansion-panel-header "27-48 1 шт, 1,00 ₽ 0,00 ₽ / 1,00 ₽" at bounding box center [414, 288] width 339 height 38
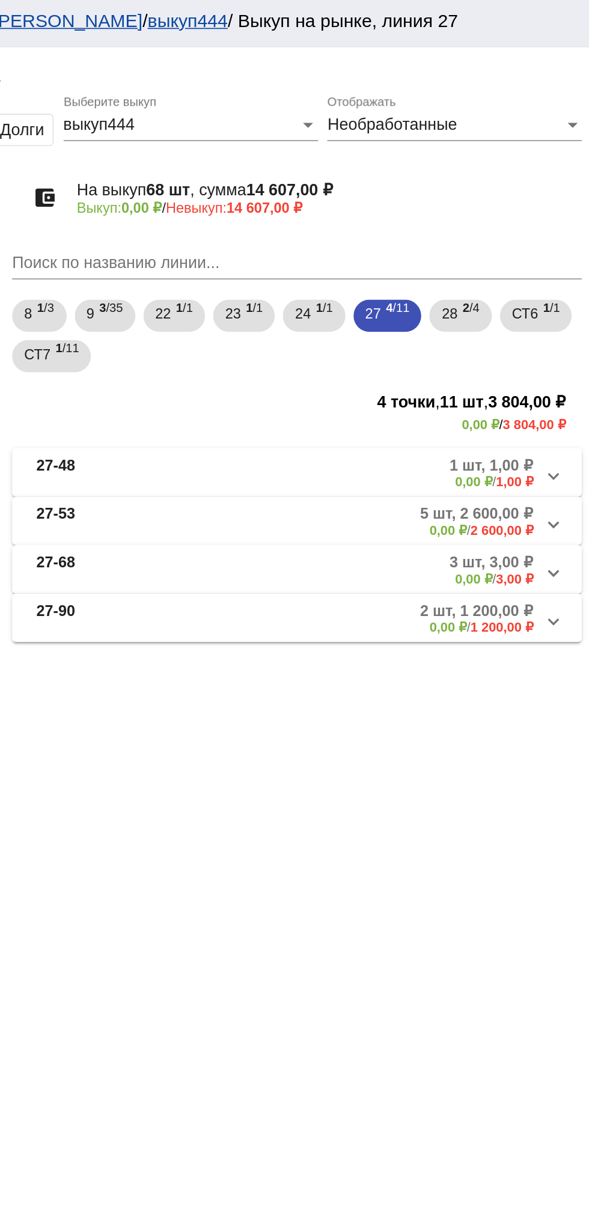
click at [282, 320] on b "27-53" at bounding box center [271, 312] width 23 height 20
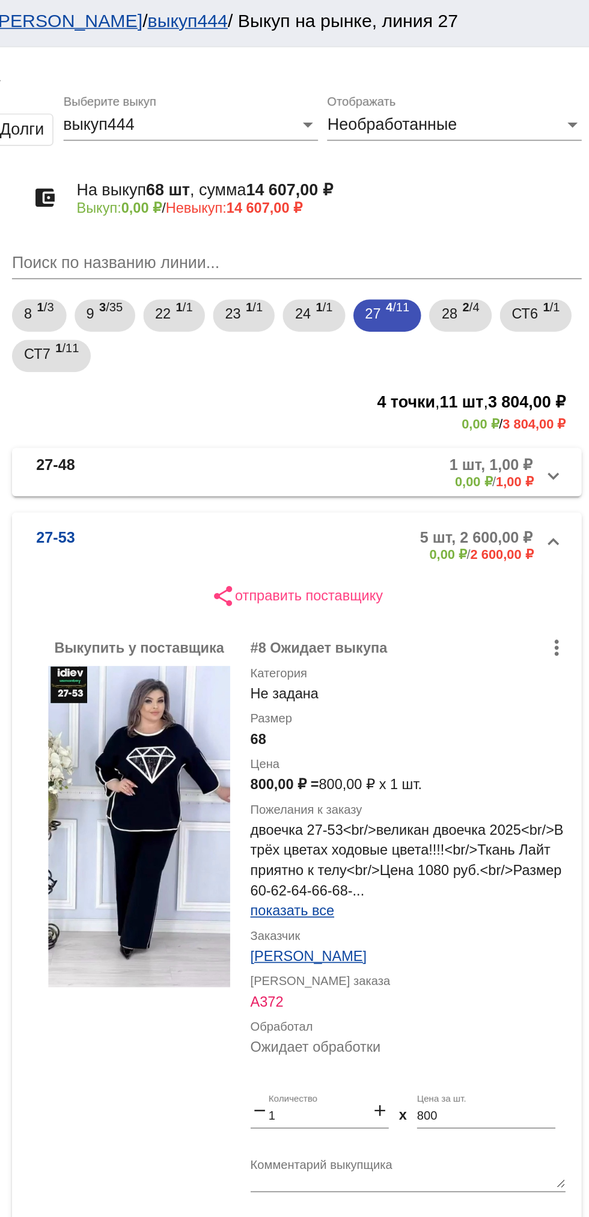
click at [284, 316] on mat-expansion-panel-header "27-53 5 шт, 2 600,00 ₽ 0,00 ₽ / 2 600,00 ₽" at bounding box center [414, 326] width 339 height 38
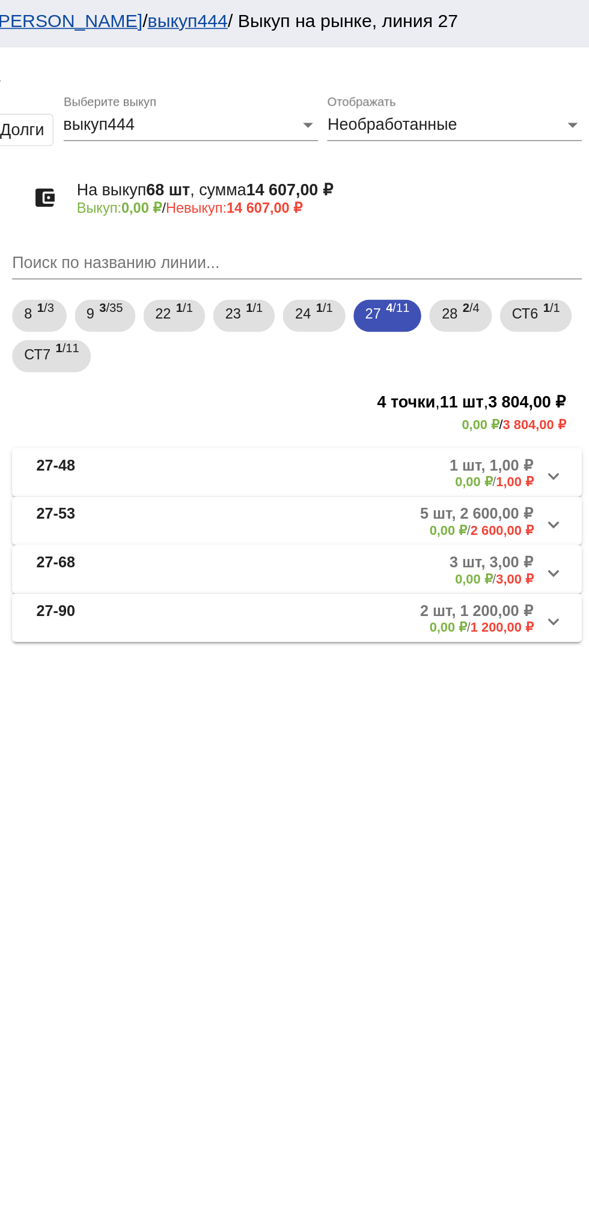
click at [281, 301] on mat-expansion-panel-header "27-53 5 шт, 2 600,00 ₽ 0,00 ₽ / 2 600,00 ₽" at bounding box center [414, 312] width 339 height 29
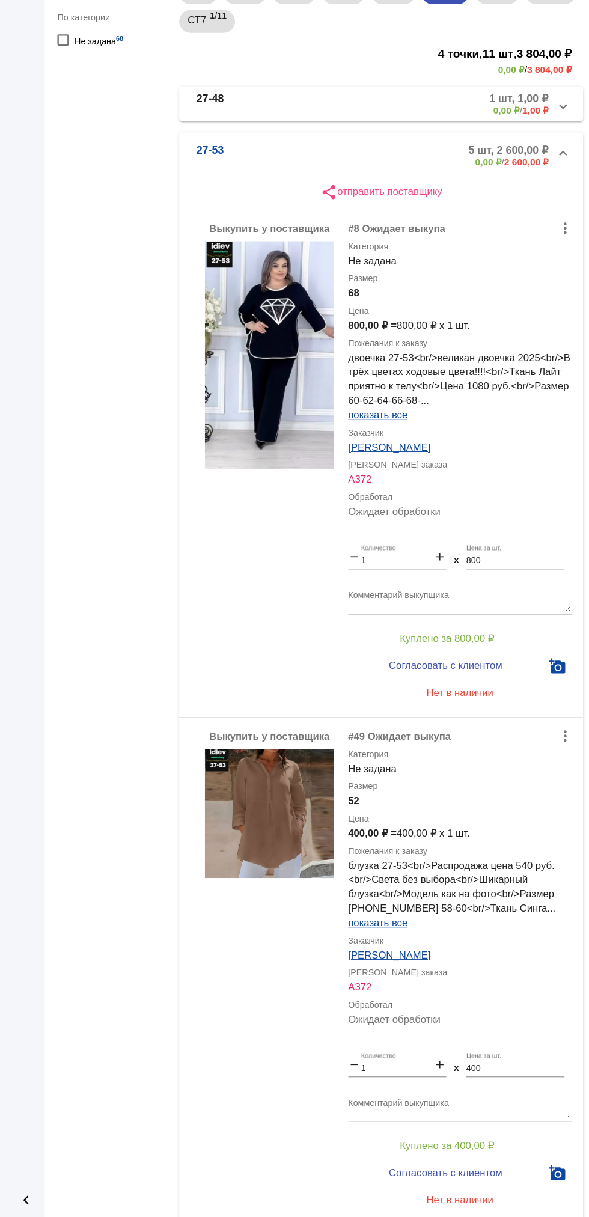
click at [439, 284] on mat-panel-description "1 шт, 1,00 ₽ 0,00 ₽ / 1,00 ₽" at bounding box center [460, 284] width 192 height 20
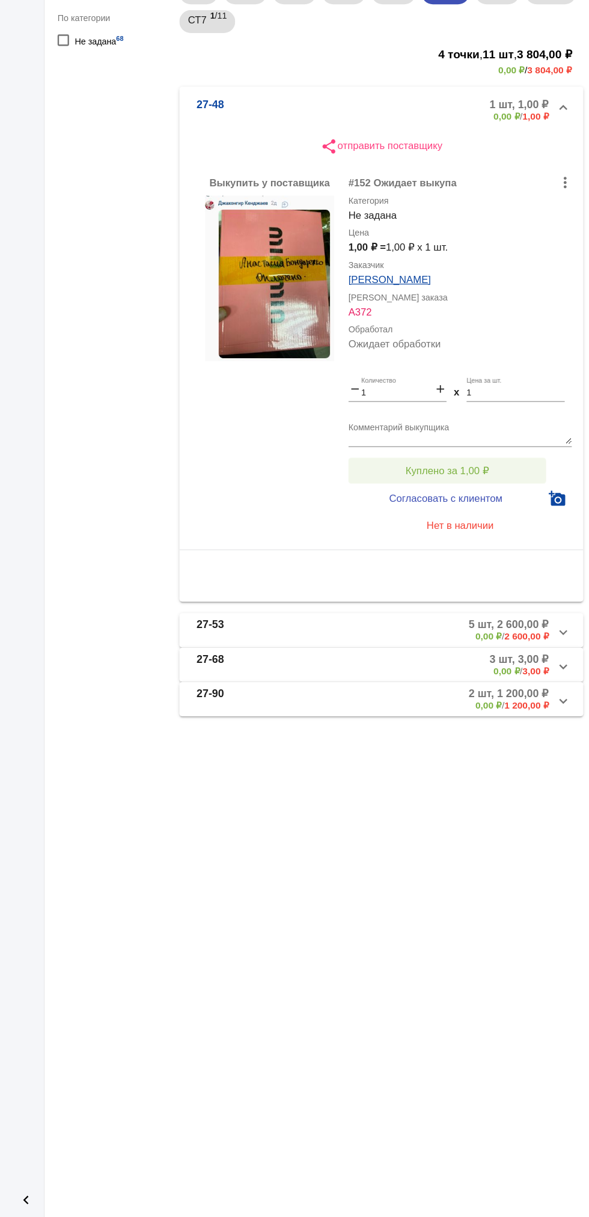
click at [484, 586] on span "Куплено за 1,00 ₽" at bounding box center [470, 591] width 70 height 10
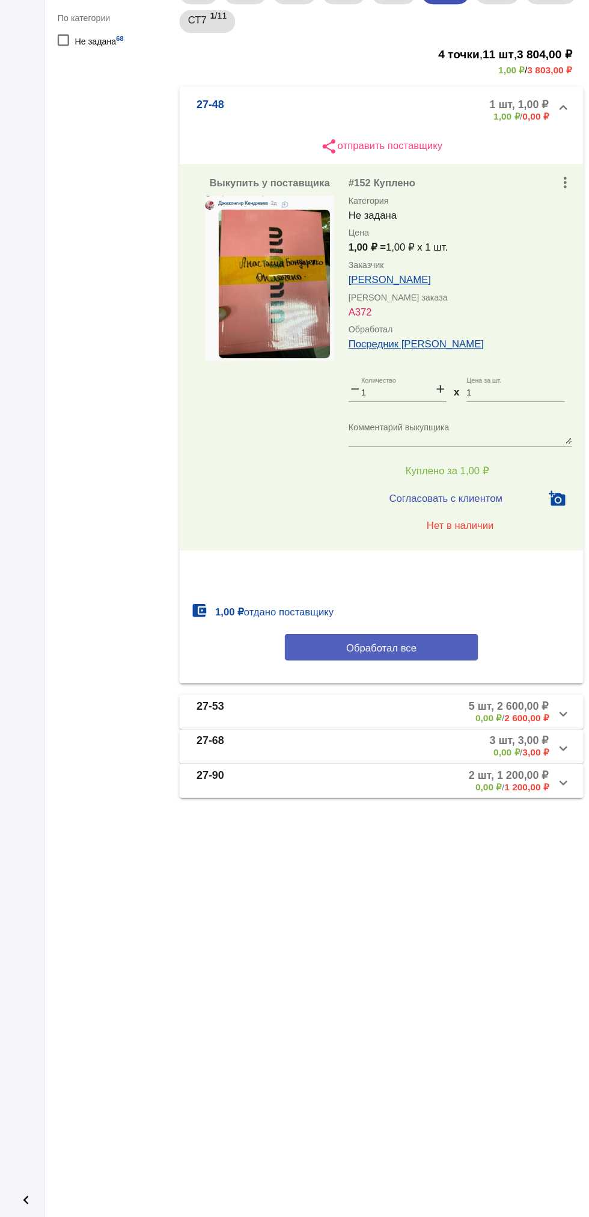
click at [423, 738] on span "Обработал все" at bounding box center [414, 740] width 59 height 10
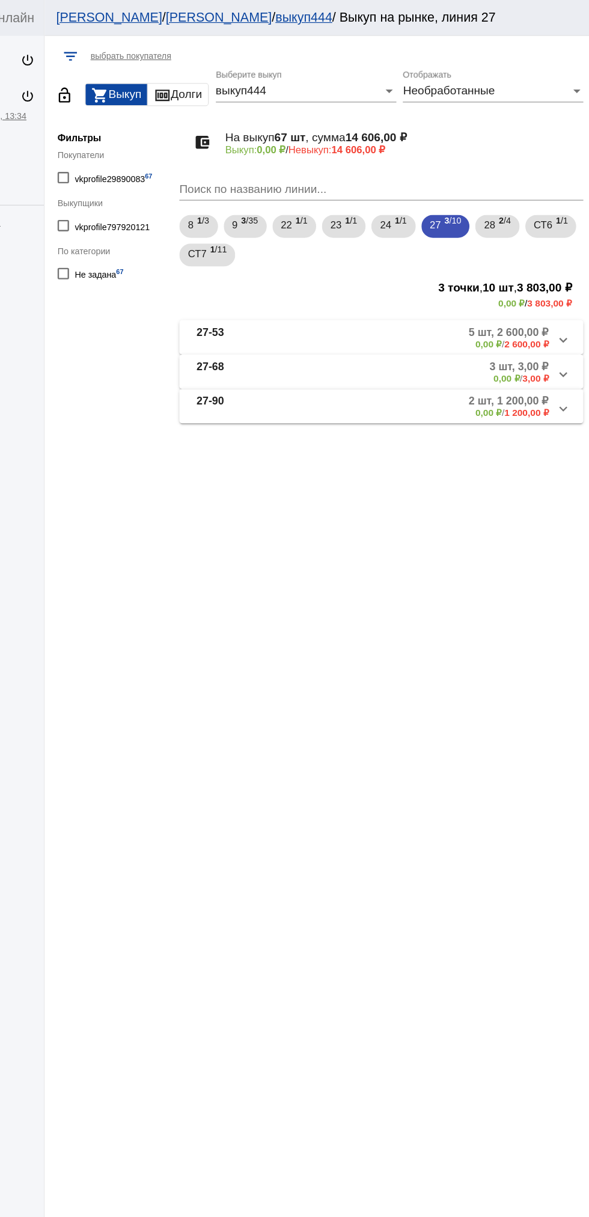
click at [476, 307] on mat-panel-description "3 шт, 3,00 ₽ 0,00 ₽ / 3,00 ₽" at bounding box center [460, 312] width 192 height 20
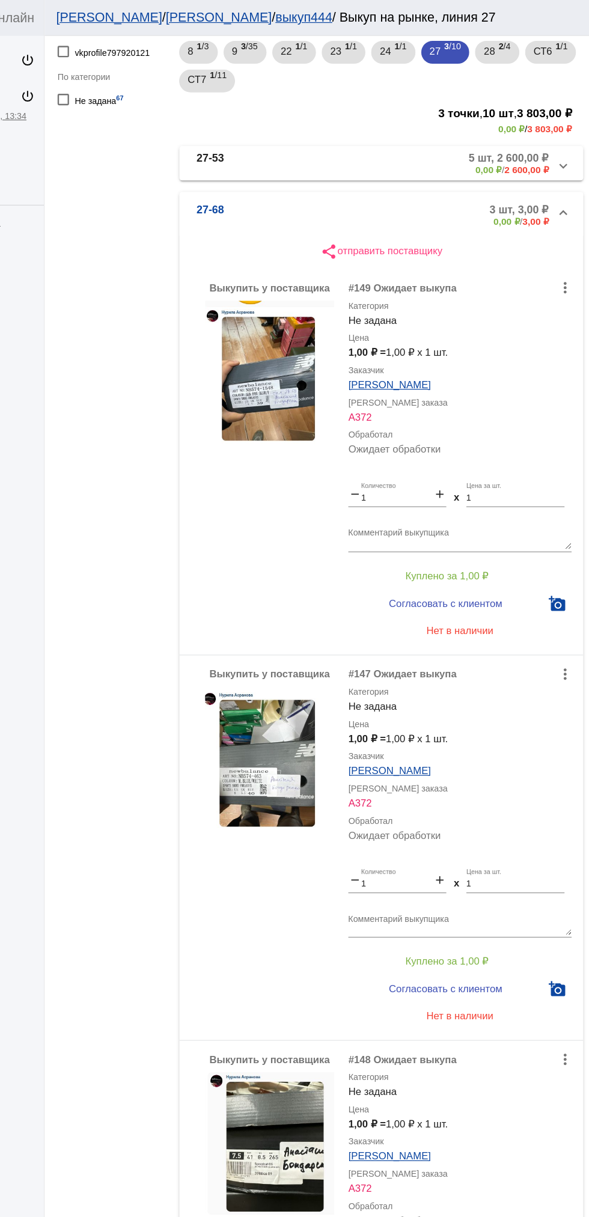
scroll to position [261, 0]
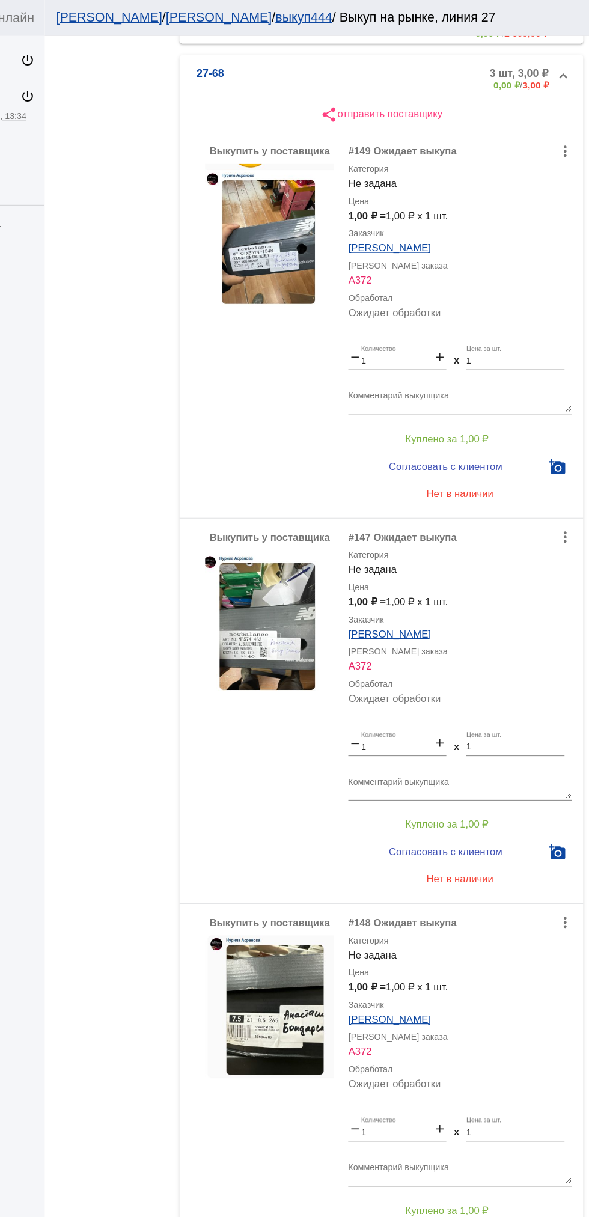
click at [326, 240] on img at bounding box center [321, 198] width 108 height 121
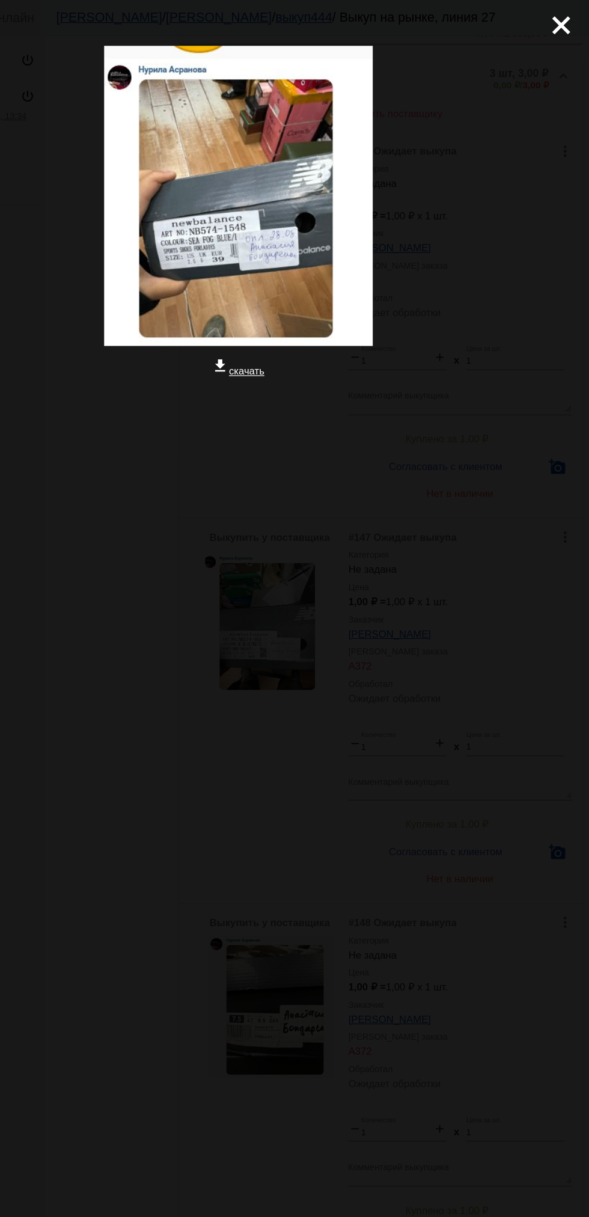
click at [278, 653] on app-image-viewer "close get_app скачать" at bounding box center [294, 608] width 589 height 1217
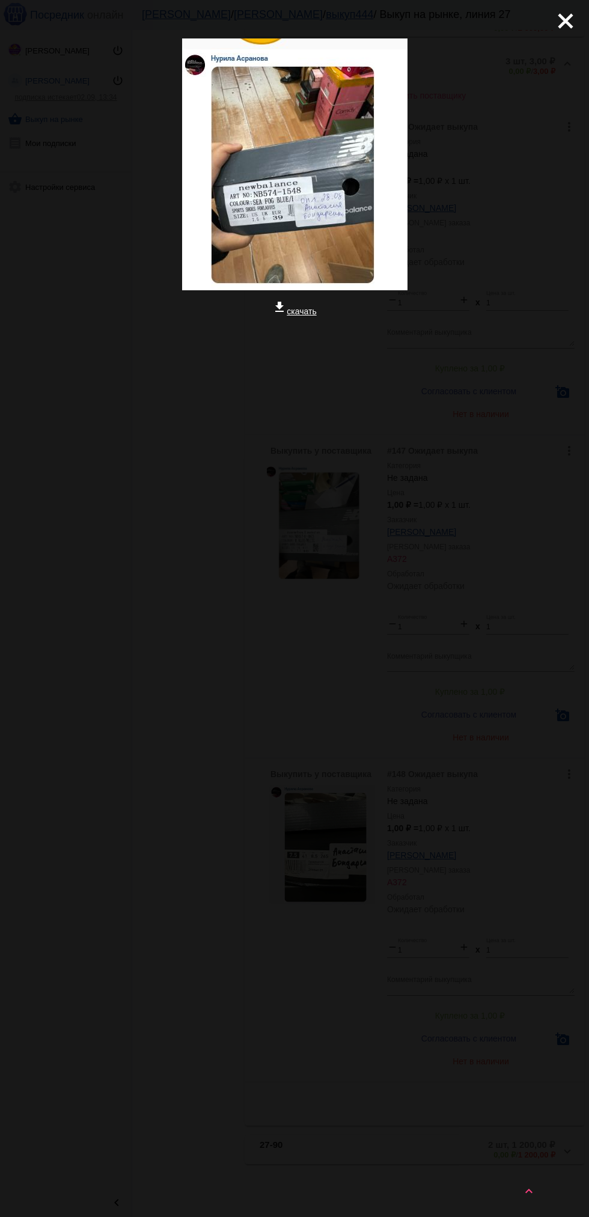
click at [566, 23] on mat-icon "close" at bounding box center [561, 16] width 14 height 14
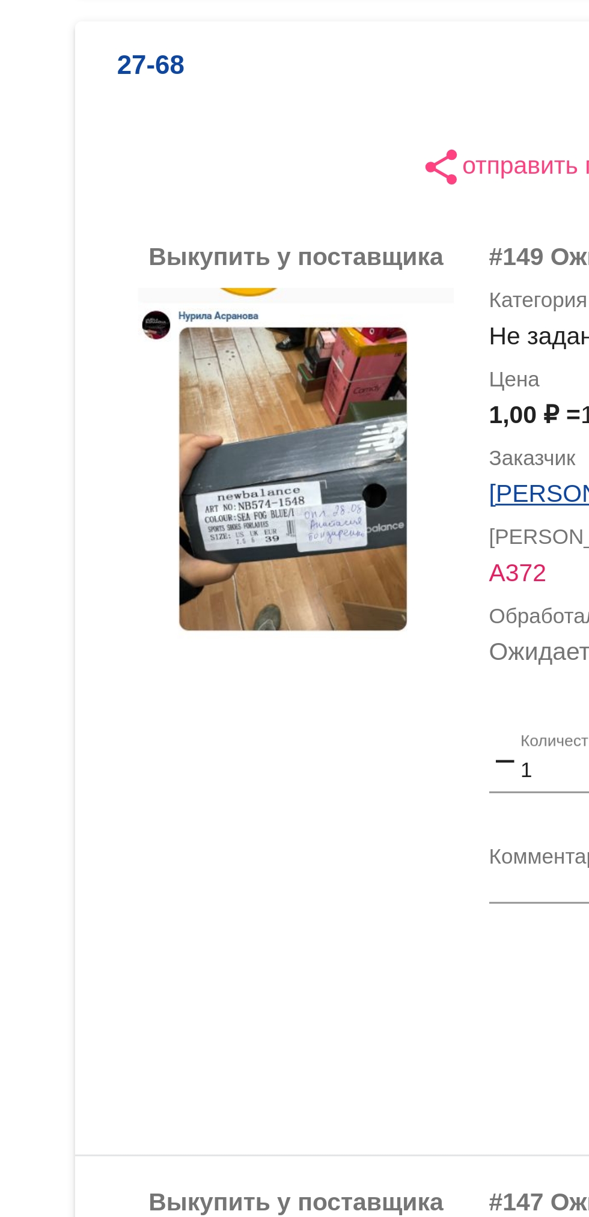
scroll to position [64, 0]
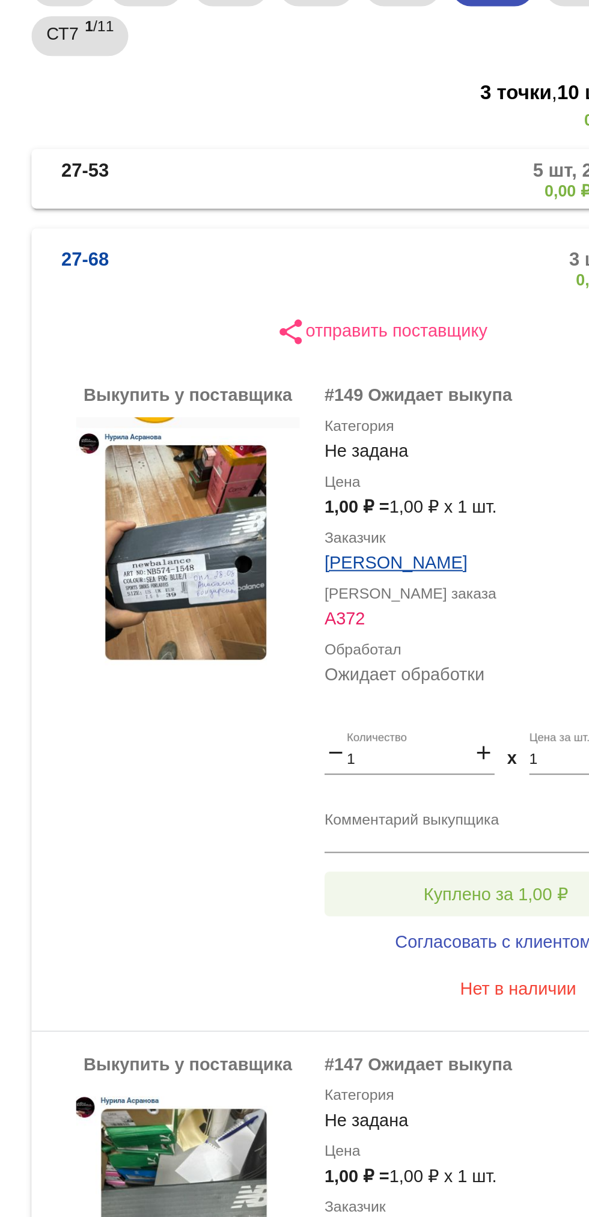
click at [469, 570] on button "Куплено за 1,00 ₽" at bounding box center [470, 565] width 166 height 22
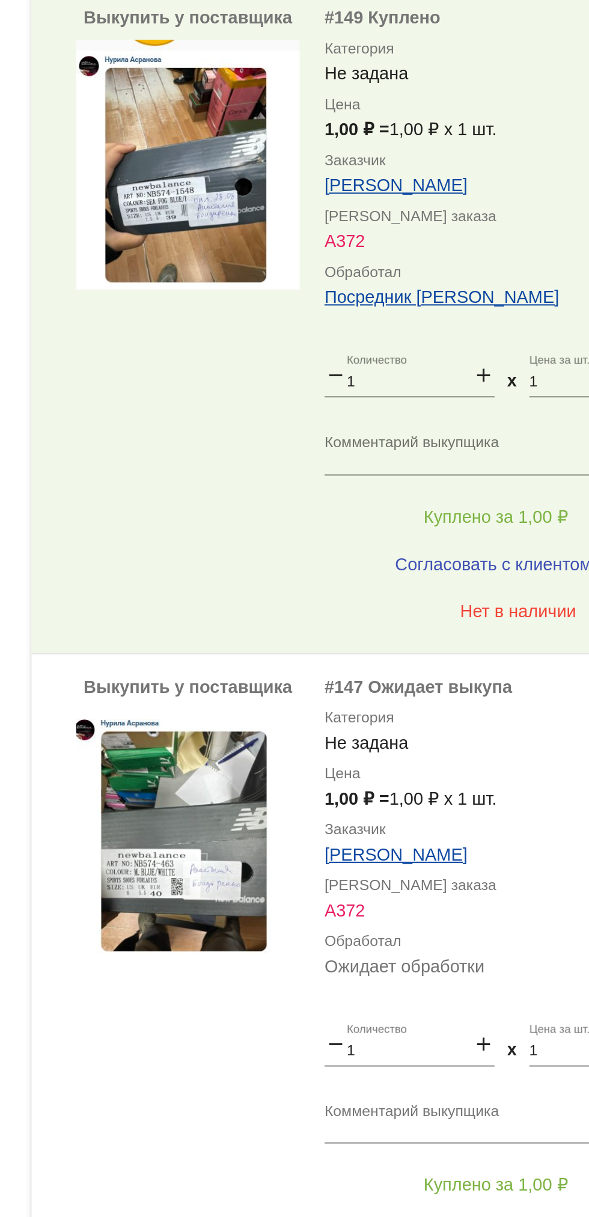
scroll to position [261, 0]
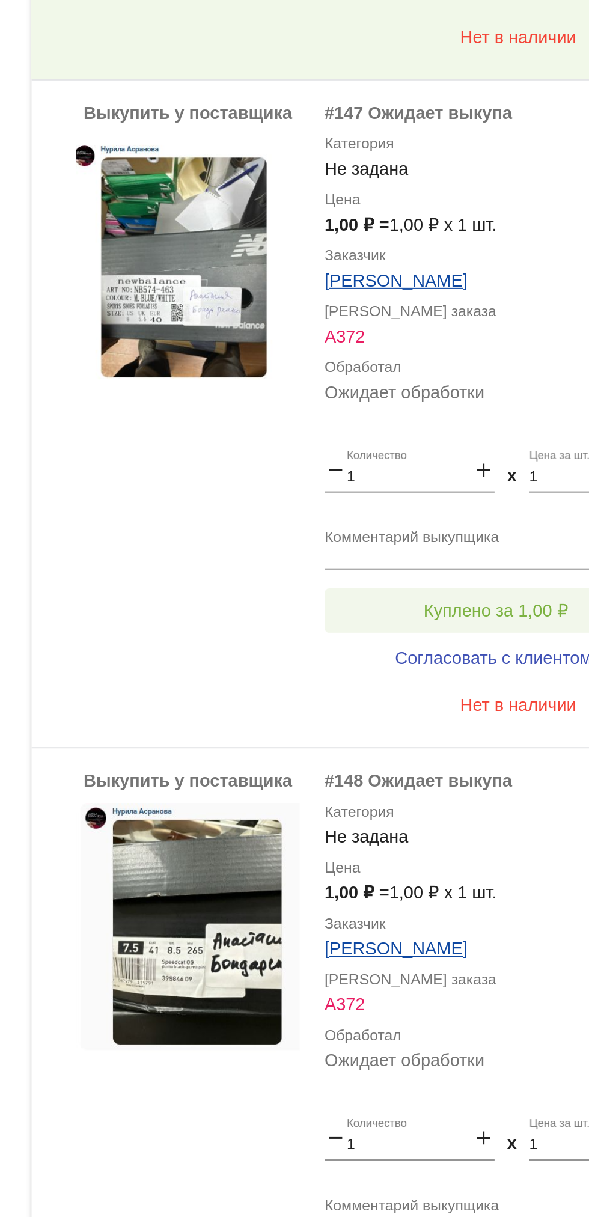
click at [474, 692] on span "Куплено за 1,00 ₽" at bounding box center [470, 692] width 70 height 10
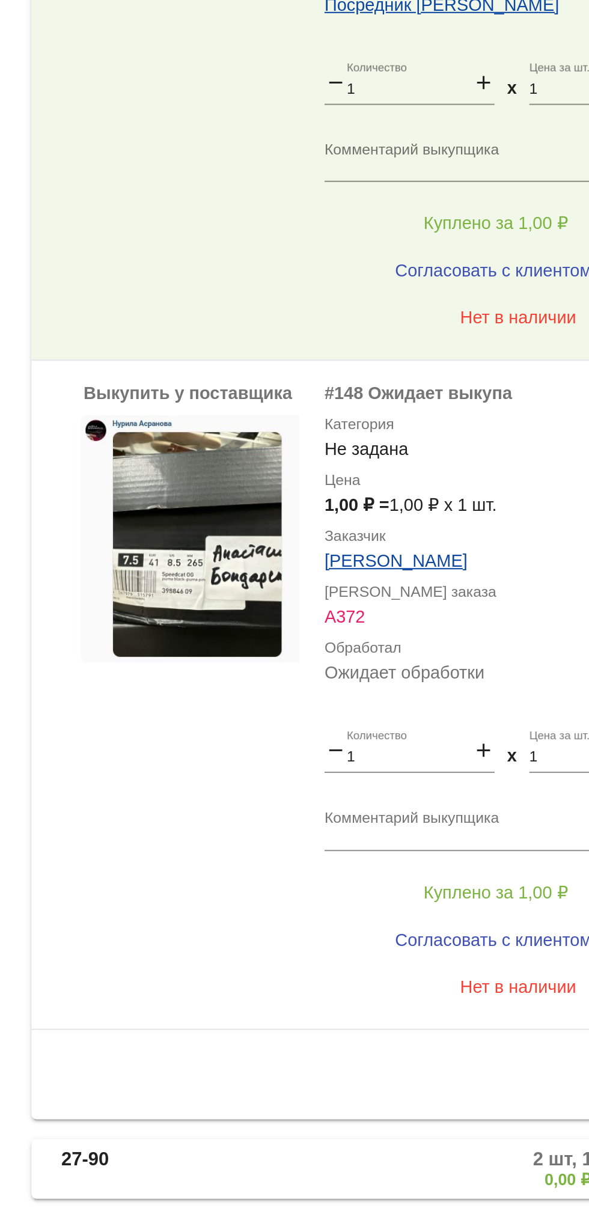
scroll to position [0, 0]
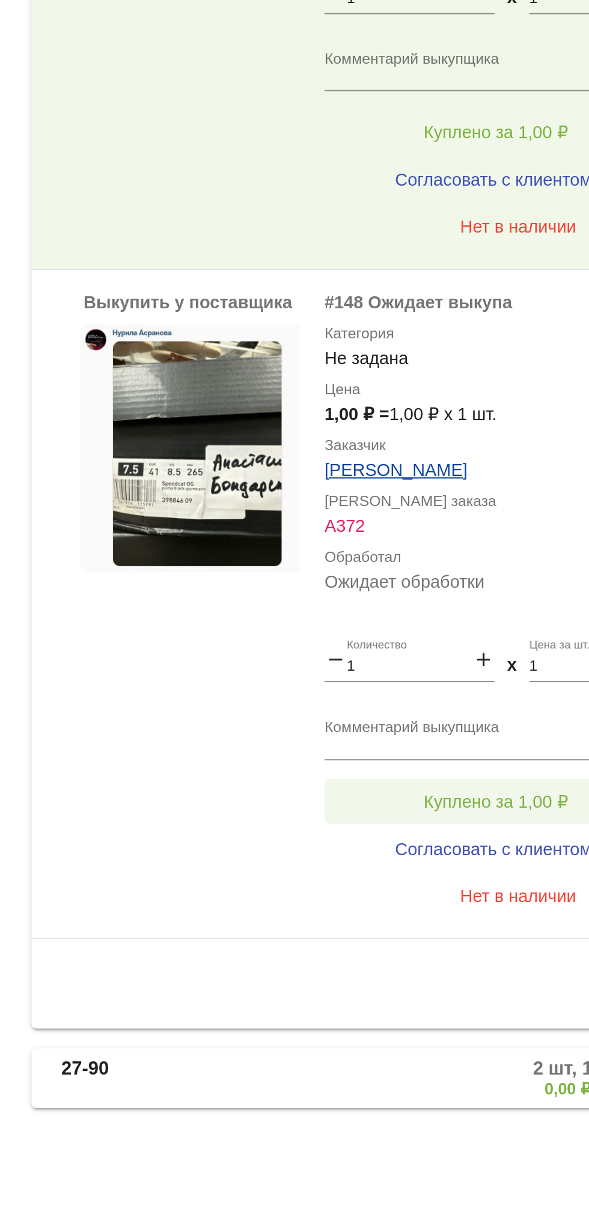
click at [479, 1025] on button "Куплено за 1,00 ₽" at bounding box center [470, 1016] width 166 height 22
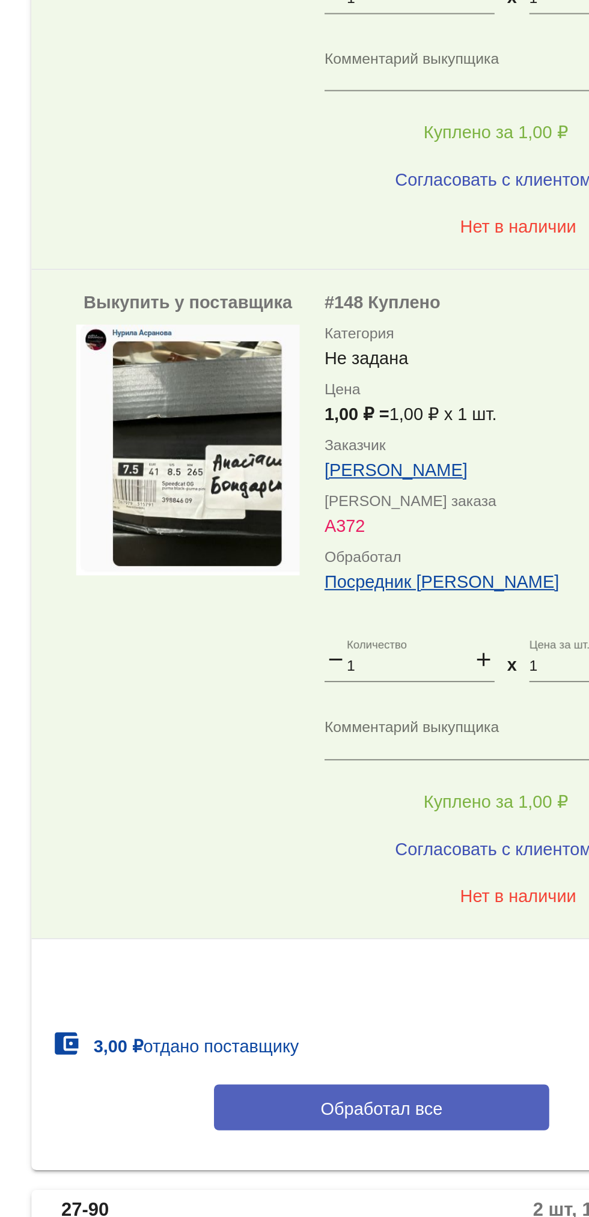
click at [432, 1160] on span "Обработал все" at bounding box center [414, 1165] width 59 height 10
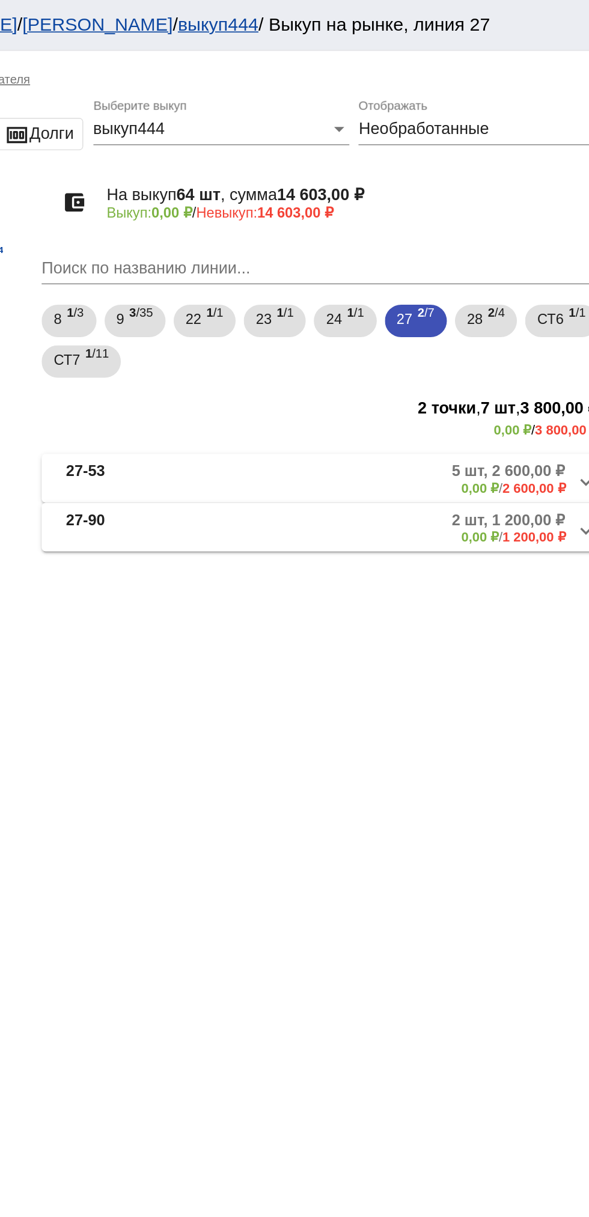
click at [467, 318] on mat-panel-description "2 шт, 1 200,00 ₽ 0,00 ₽ / 1 200,00 ₽" at bounding box center [457, 312] width 198 height 20
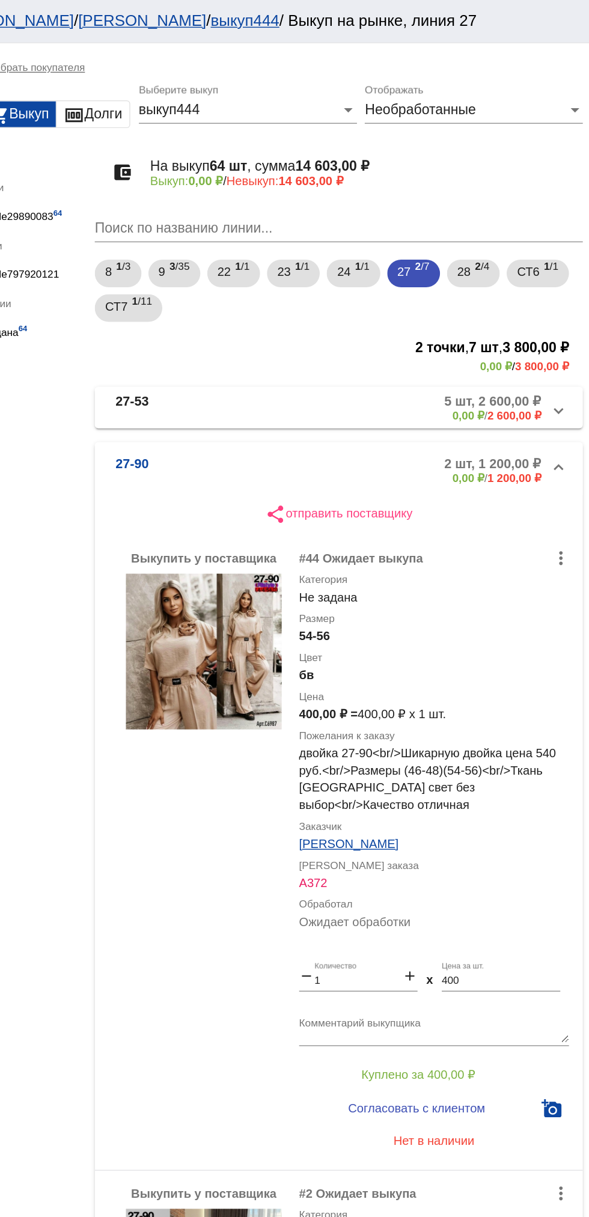
click at [387, 321] on mat-panel-description "2 шт, 1 200,00 ₽ 0,00 ₽ / 1 200,00 ₽" at bounding box center [457, 327] width 198 height 20
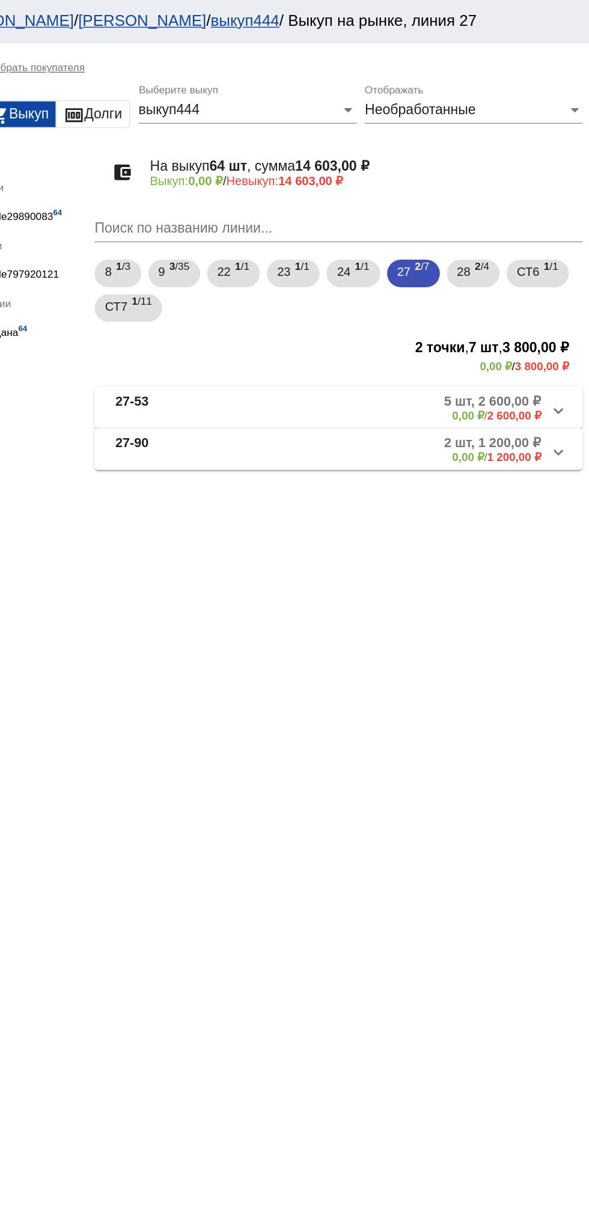
click at [285, 311] on mat-panel-title "27-90" at bounding box center [304, 312] width 88 height 20
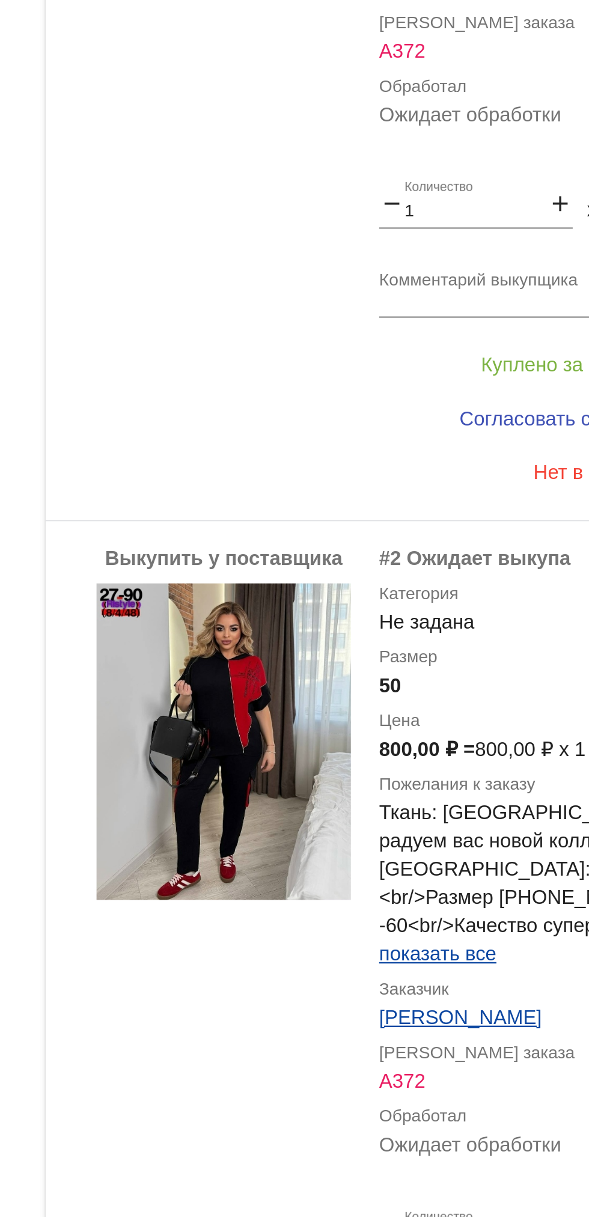
scroll to position [16, 0]
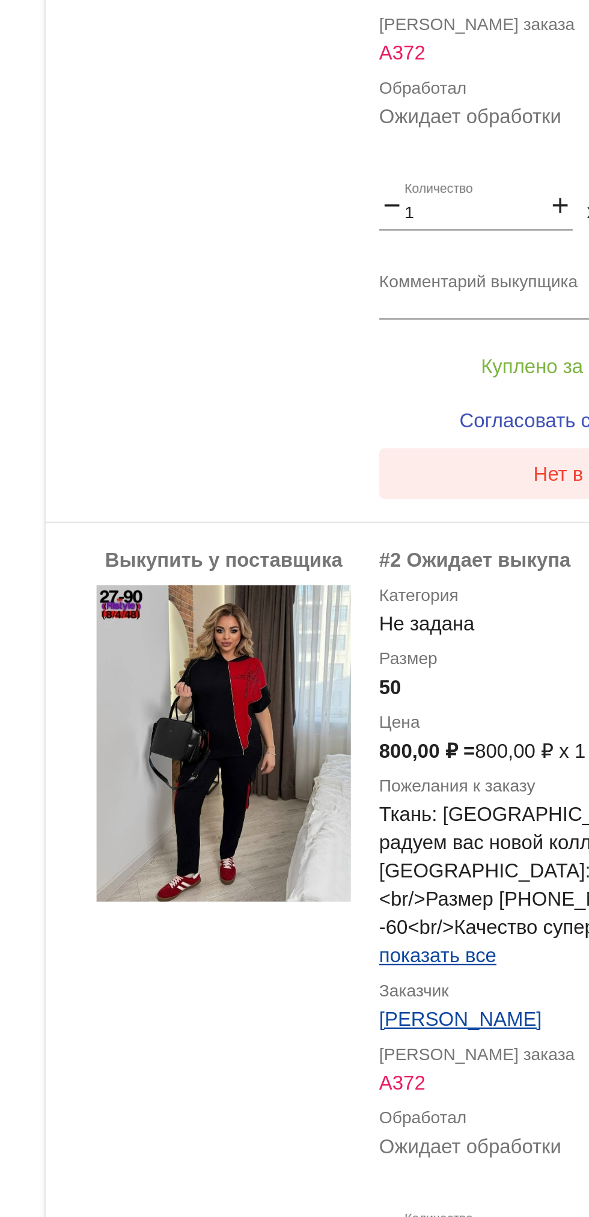
click at [442, 781] on button "Нет в наличии" at bounding box center [481, 776] width 188 height 22
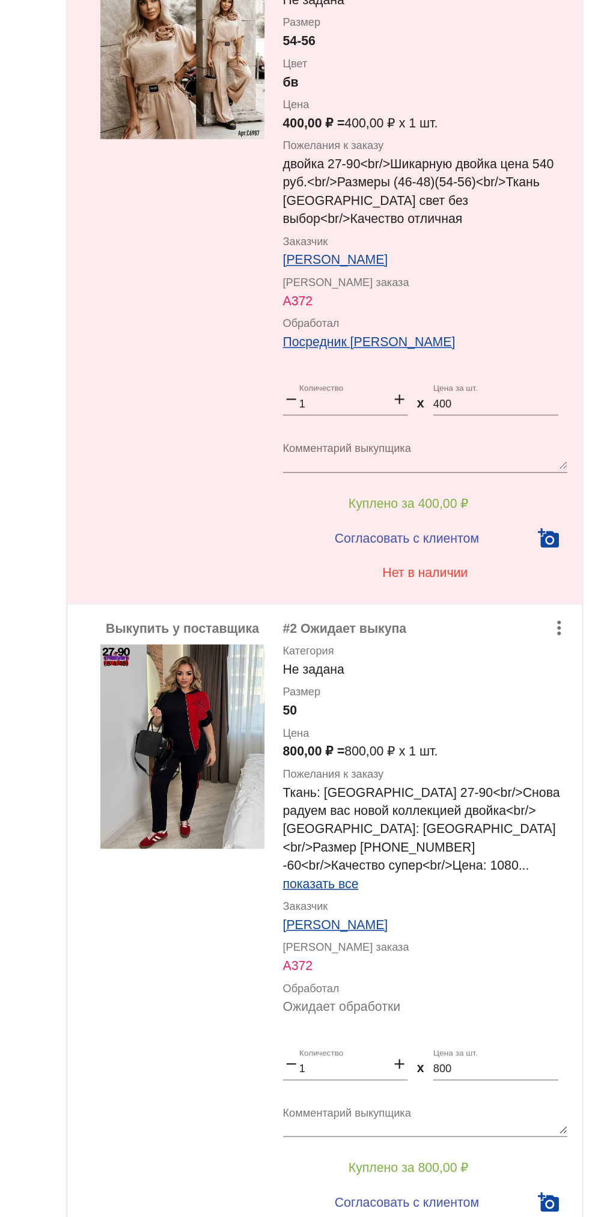
scroll to position [0, 0]
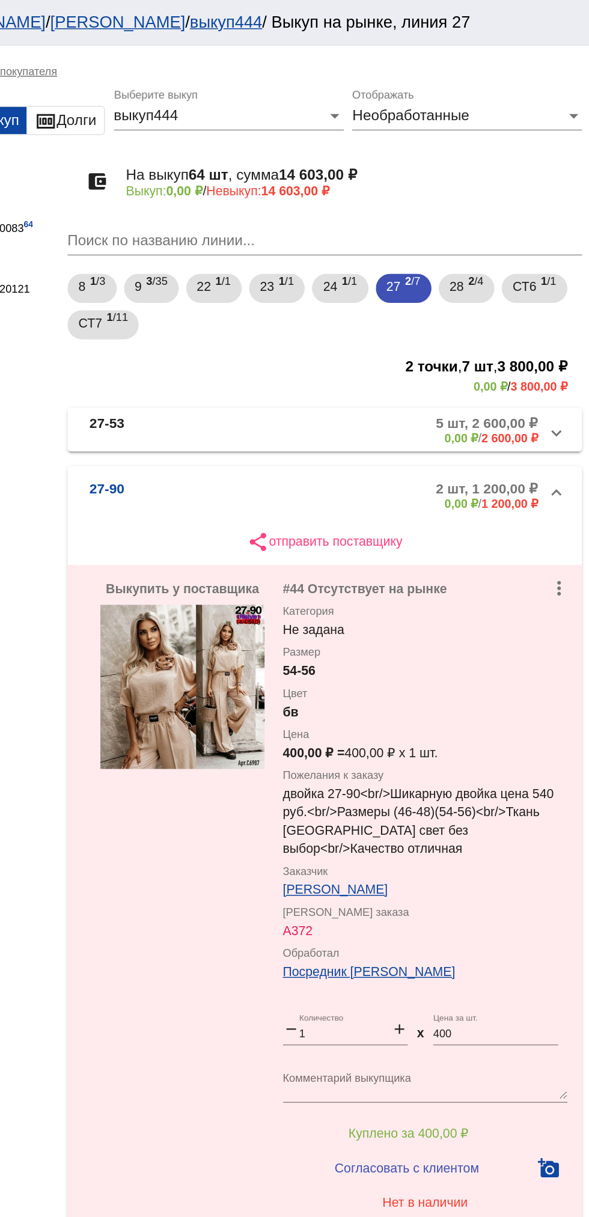
click at [454, 282] on mat-panel-description "5 шт, 2 600,00 ₽ 0,00 ₽ / 2 600,00 ₽" at bounding box center [457, 284] width 198 height 20
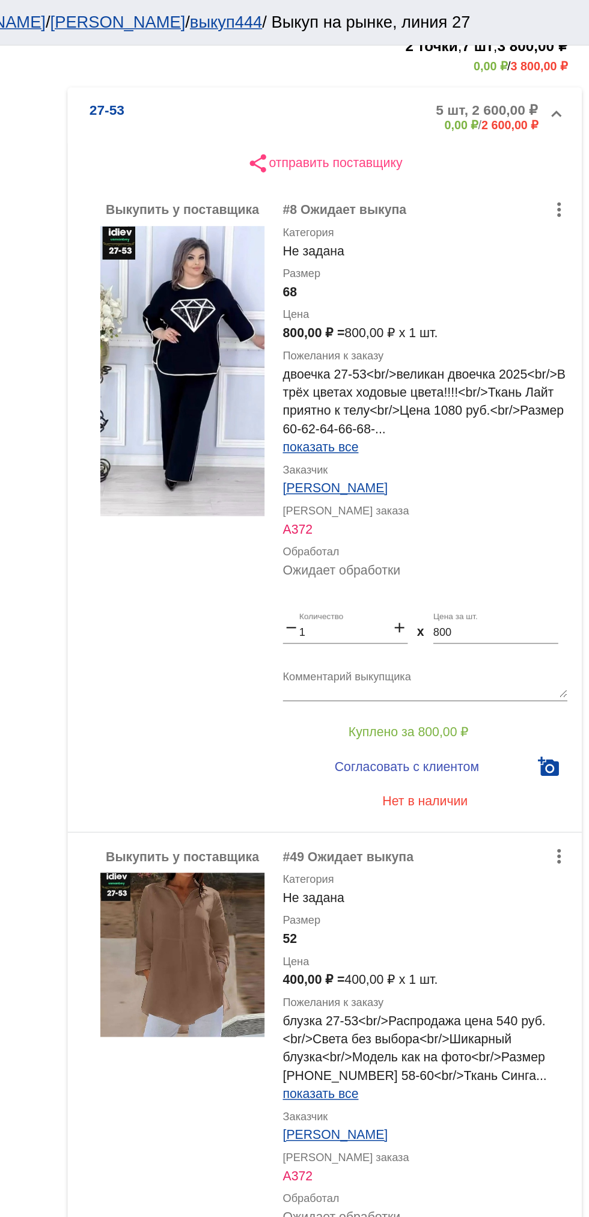
scroll to position [237, 0]
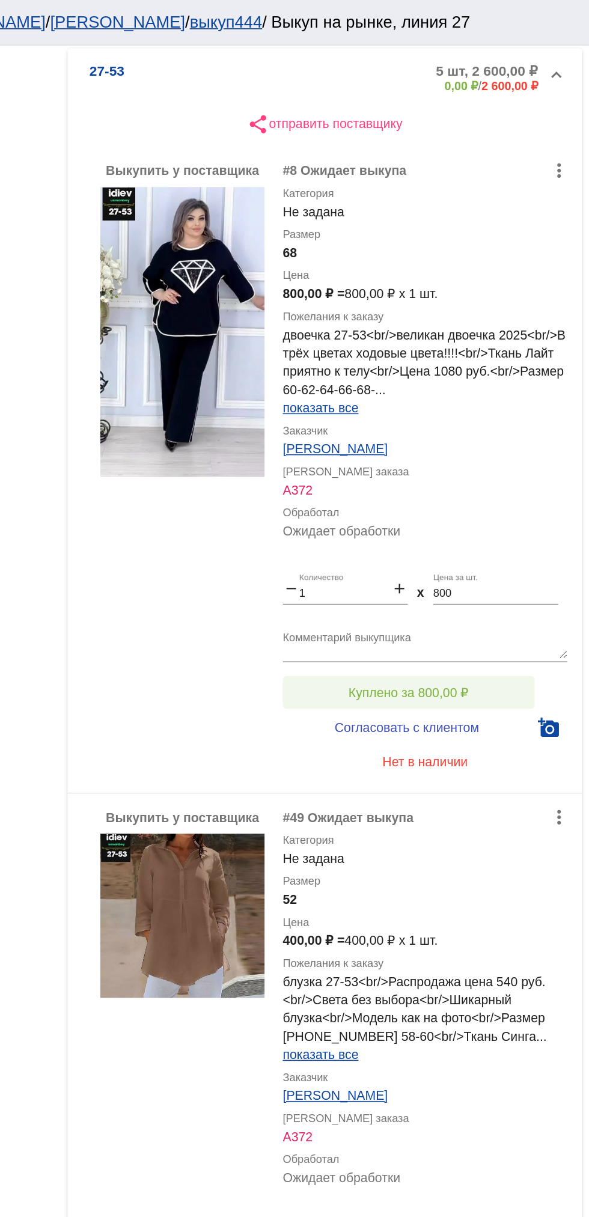
click at [495, 456] on span "Куплено за 800,00 ₽" at bounding box center [469, 456] width 79 height 10
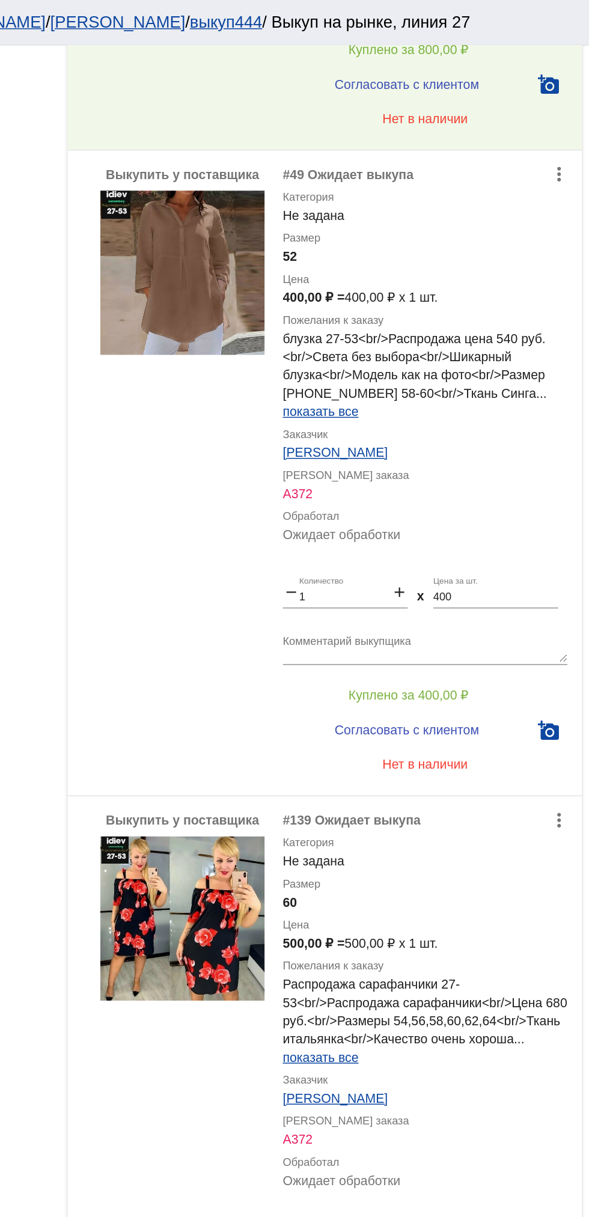
scroll to position [661, 0]
click at [503, 433] on textarea "Комментарий выкупщика" at bounding box center [481, 426] width 188 height 19
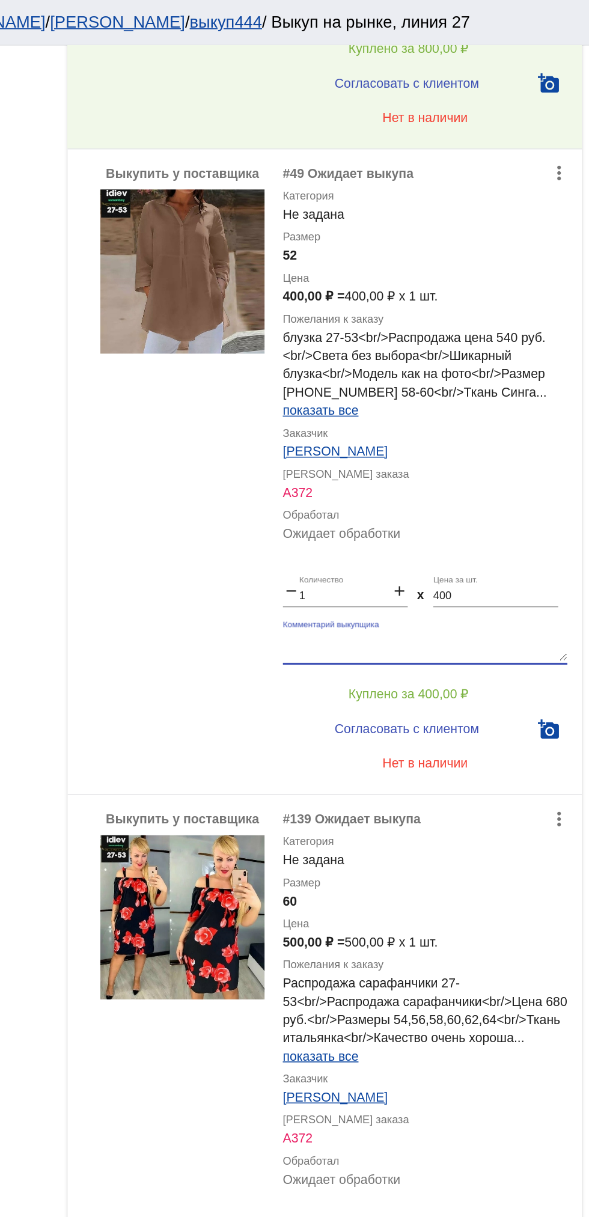
scroll to position [0, 0]
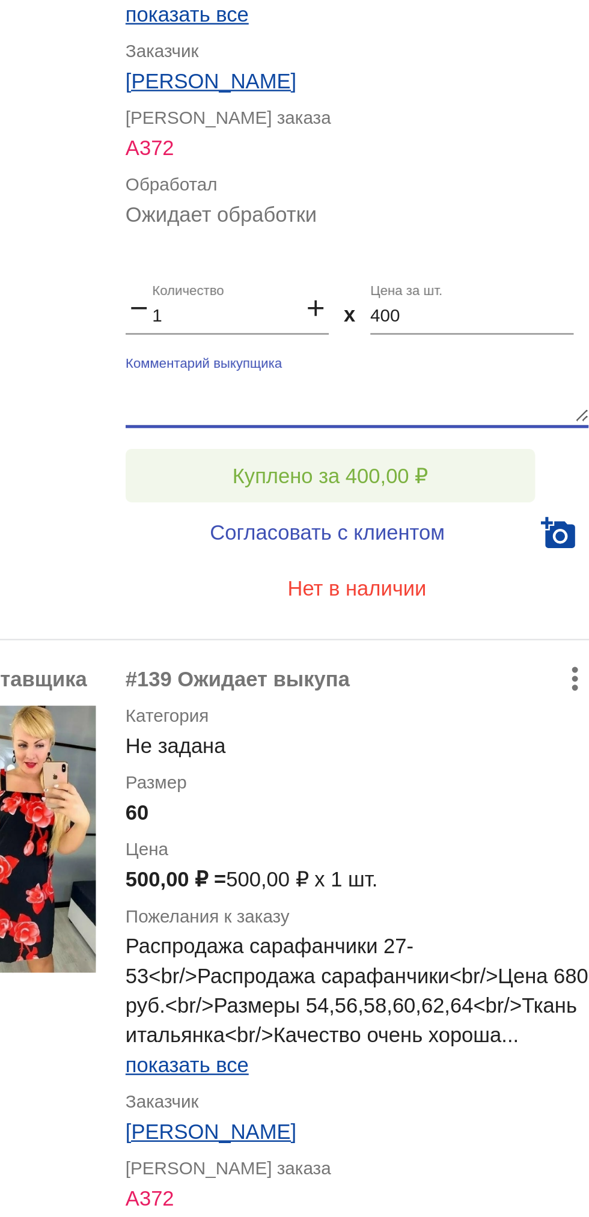
click at [519, 451] on button "Куплено за 400,00 ₽" at bounding box center [470, 458] width 166 height 22
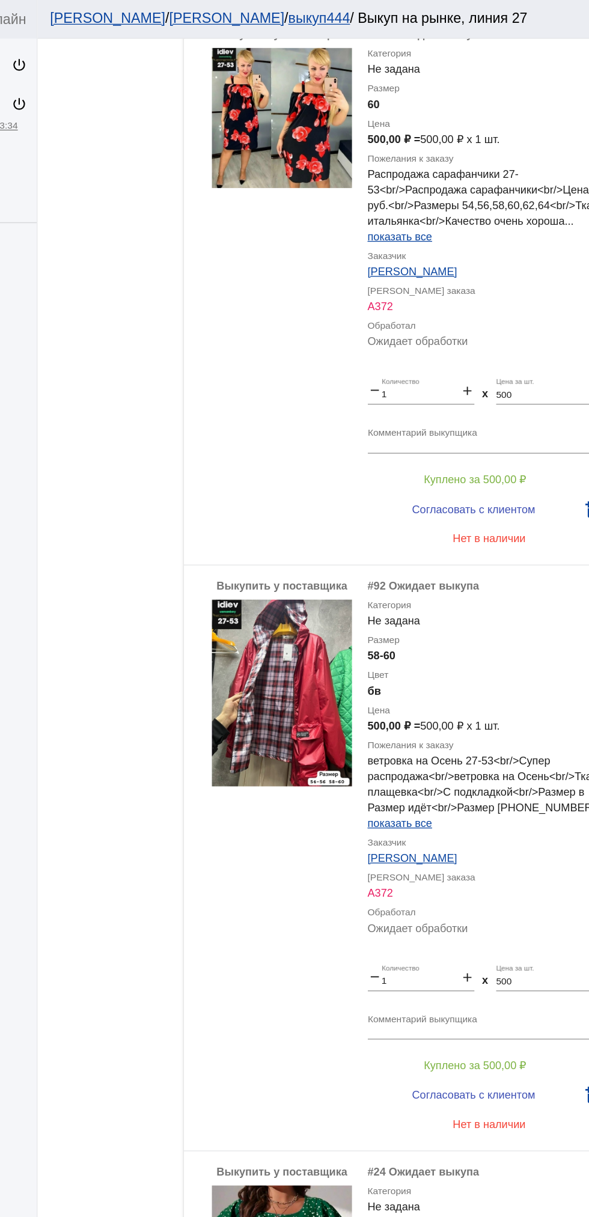
scroll to position [1170, 0]
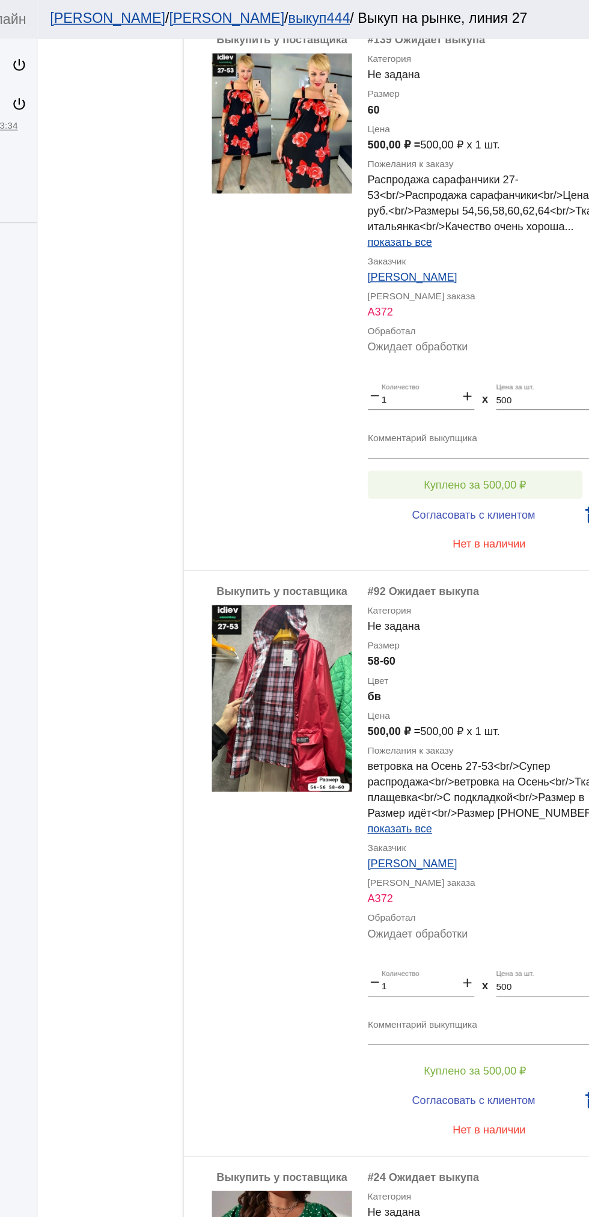
click at [513, 379] on button "Куплено за 500,00 ₽" at bounding box center [470, 375] width 166 height 22
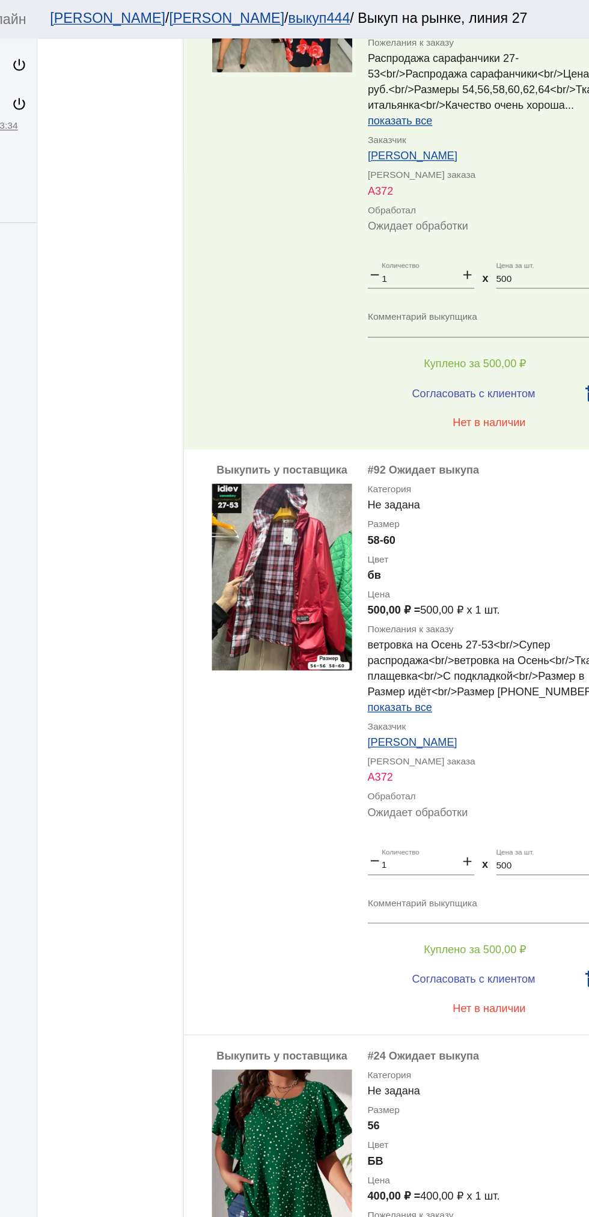
scroll to position [1447, 0]
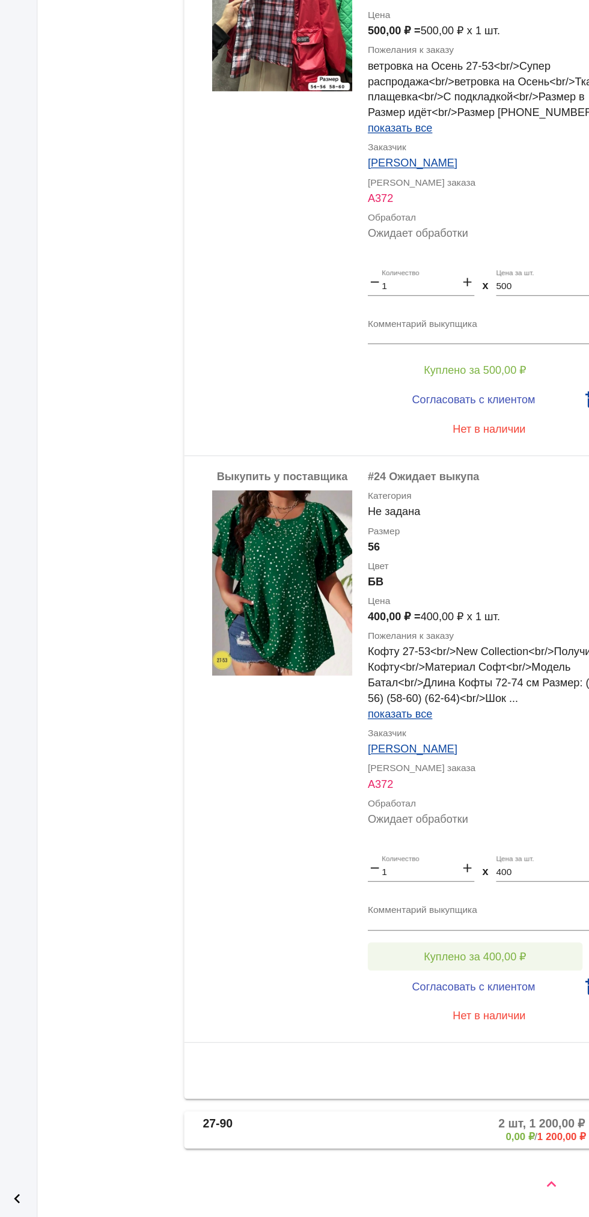
click at [502, 1006] on button "Куплено за 400,00 ₽" at bounding box center [470, 1016] width 166 height 22
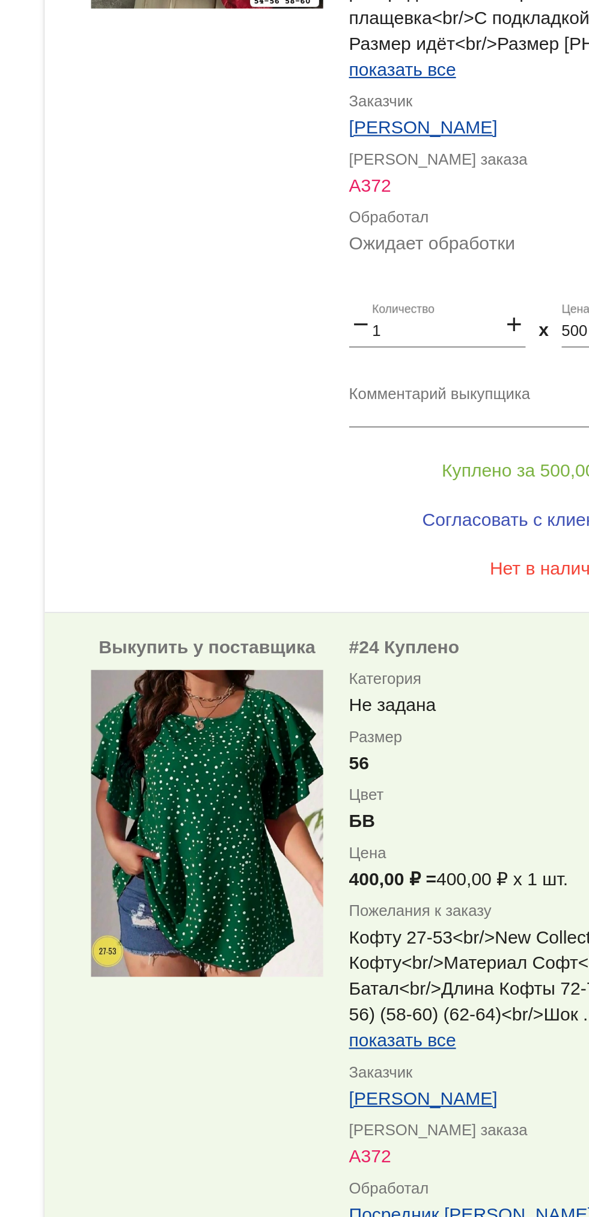
scroll to position [1102, 0]
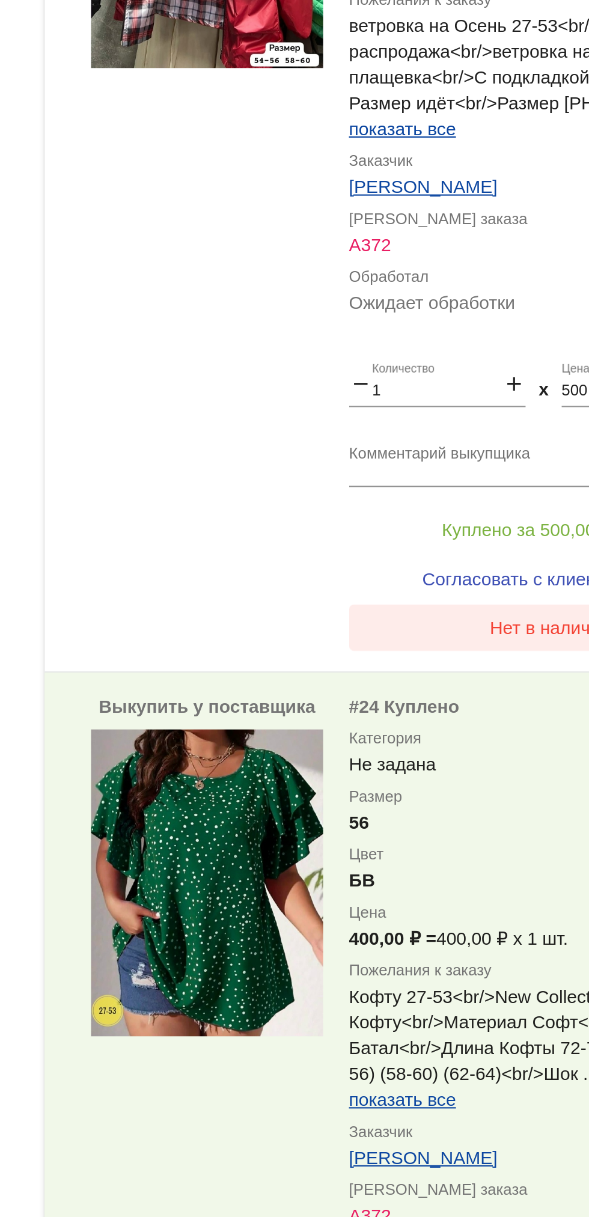
click at [452, 952] on button "Нет в наличии" at bounding box center [481, 941] width 188 height 22
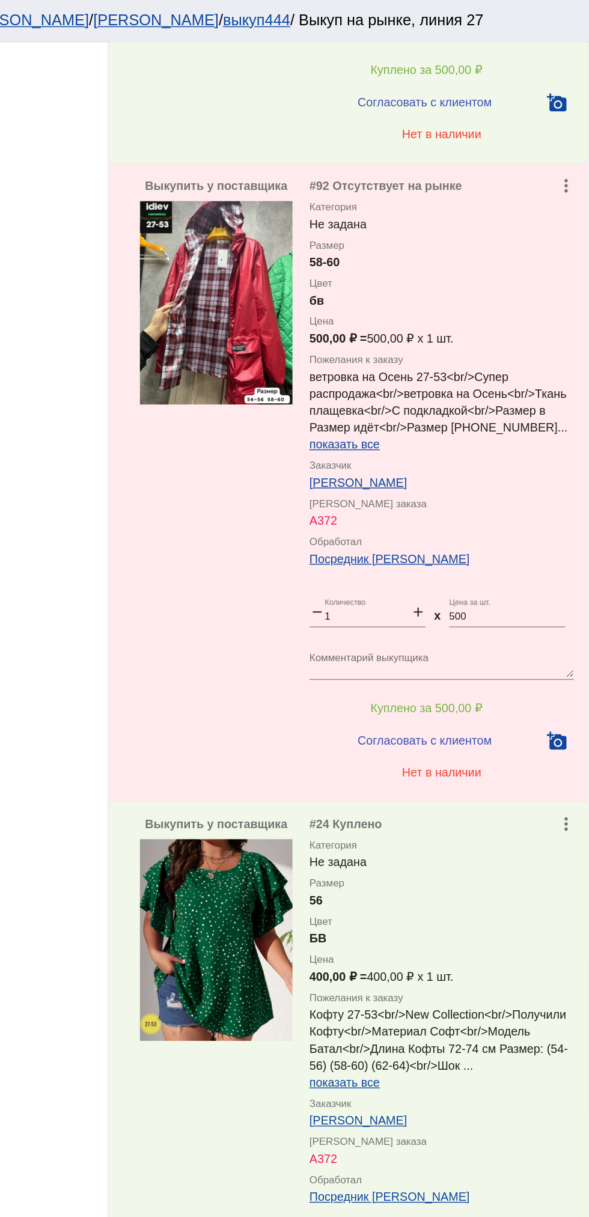
scroll to position [1515, 0]
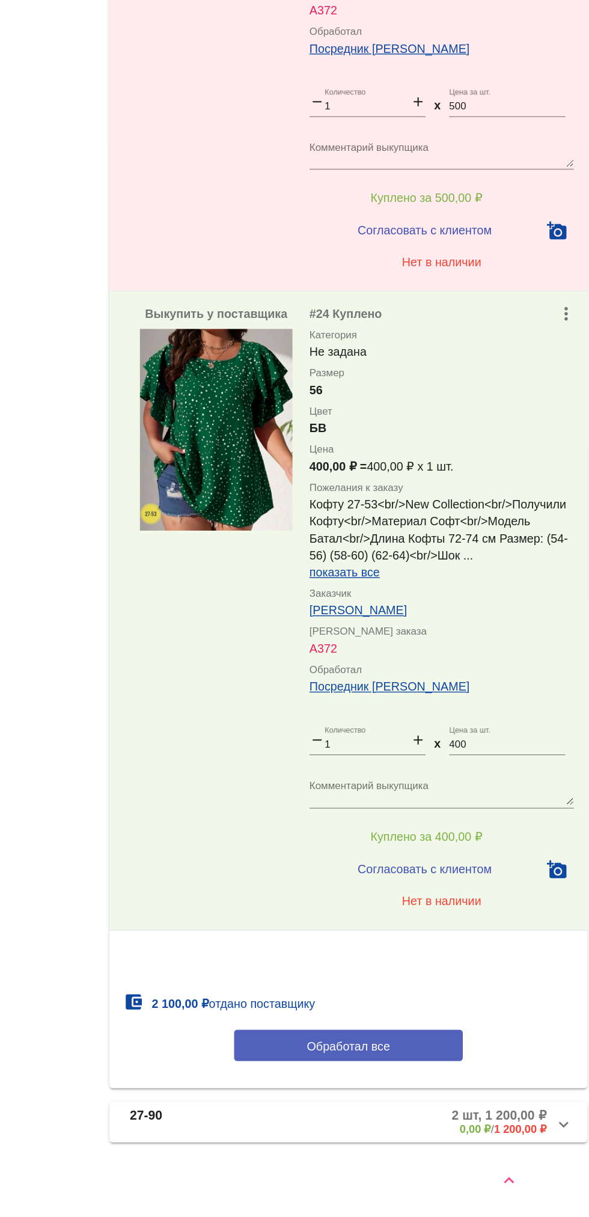
click at [459, 1102] on button "Обработал все" at bounding box center [415, 1095] width 162 height 22
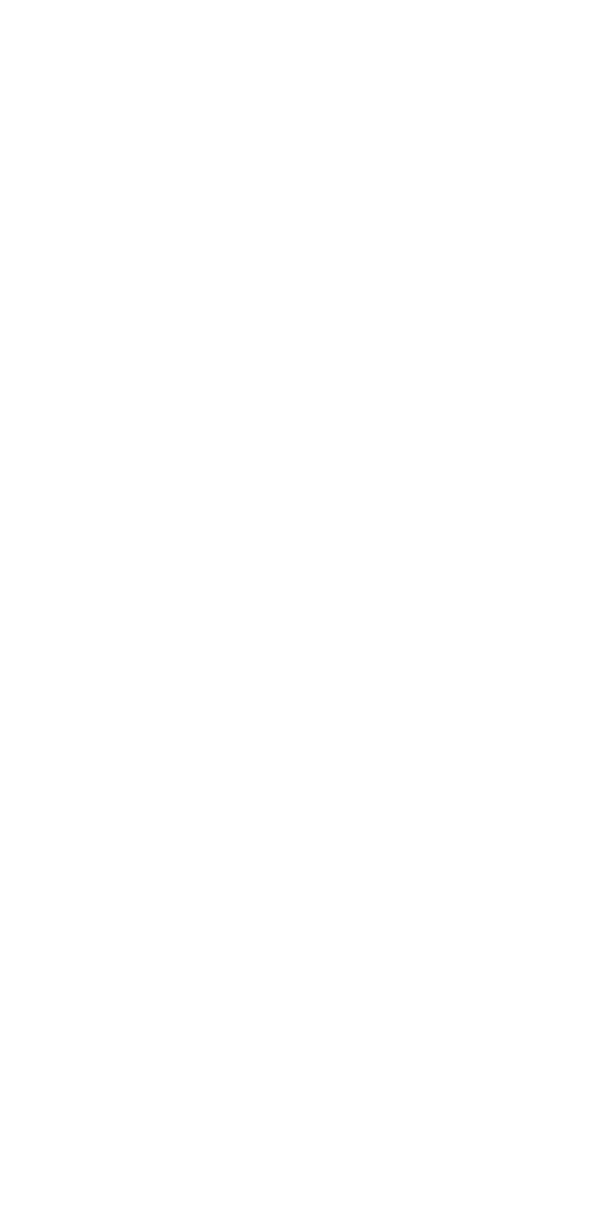
scroll to position [0, 0]
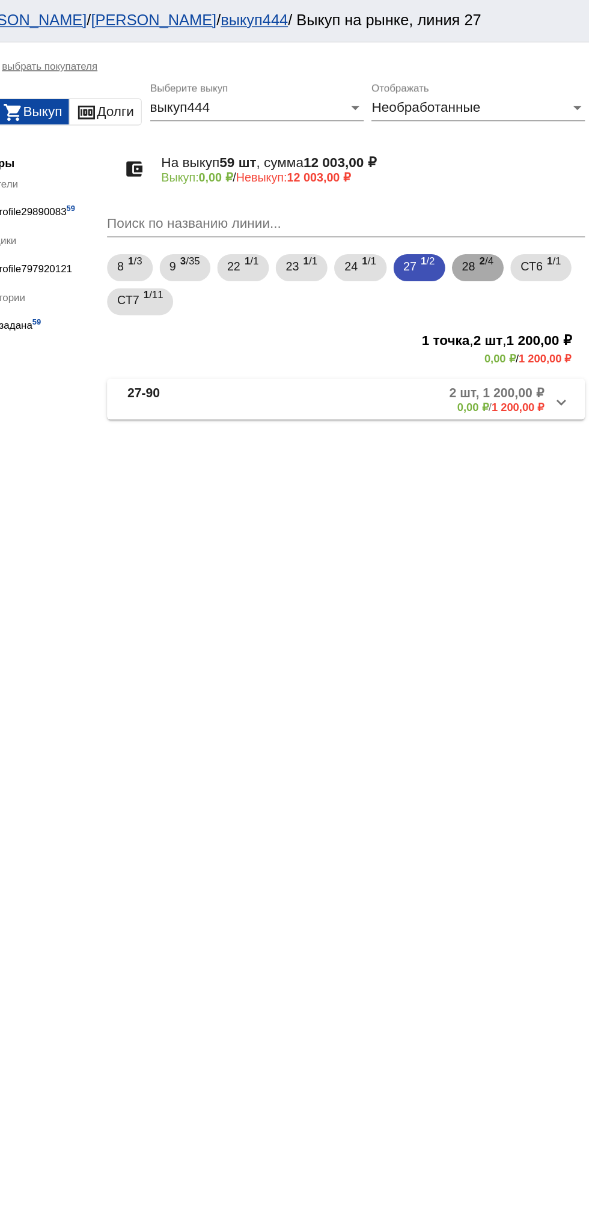
click at [505, 191] on span "28" at bounding box center [502, 189] width 10 height 22
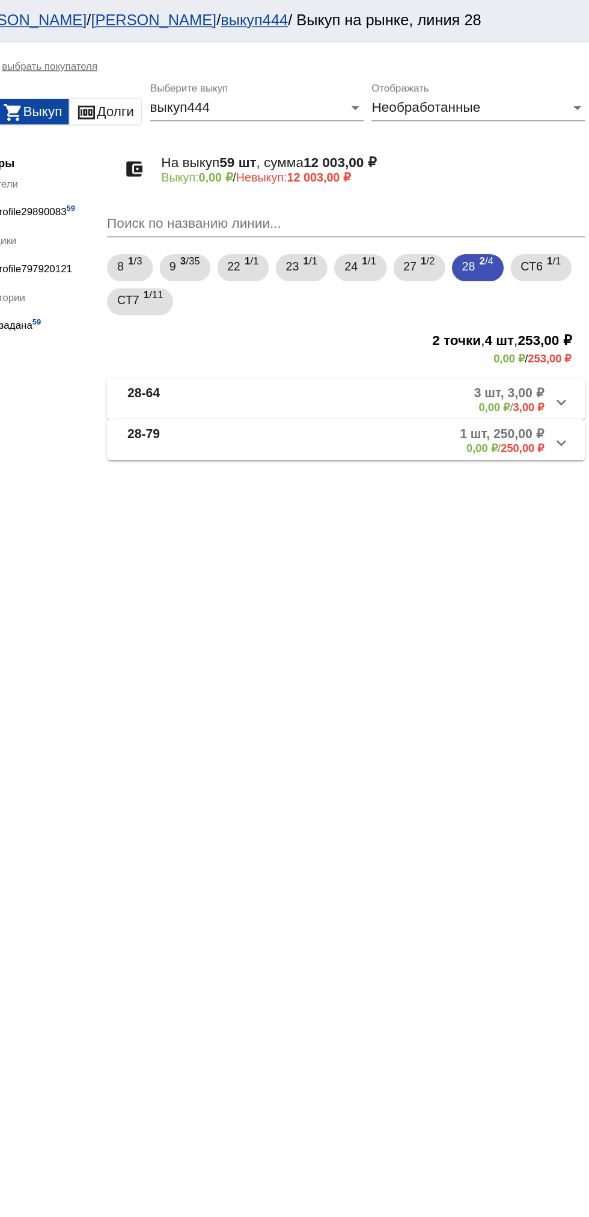
click at [452, 280] on mat-panel-description "3 шт, 3,00 ₽ 0,00 ₽ / 3,00 ₽" at bounding box center [460, 284] width 192 height 20
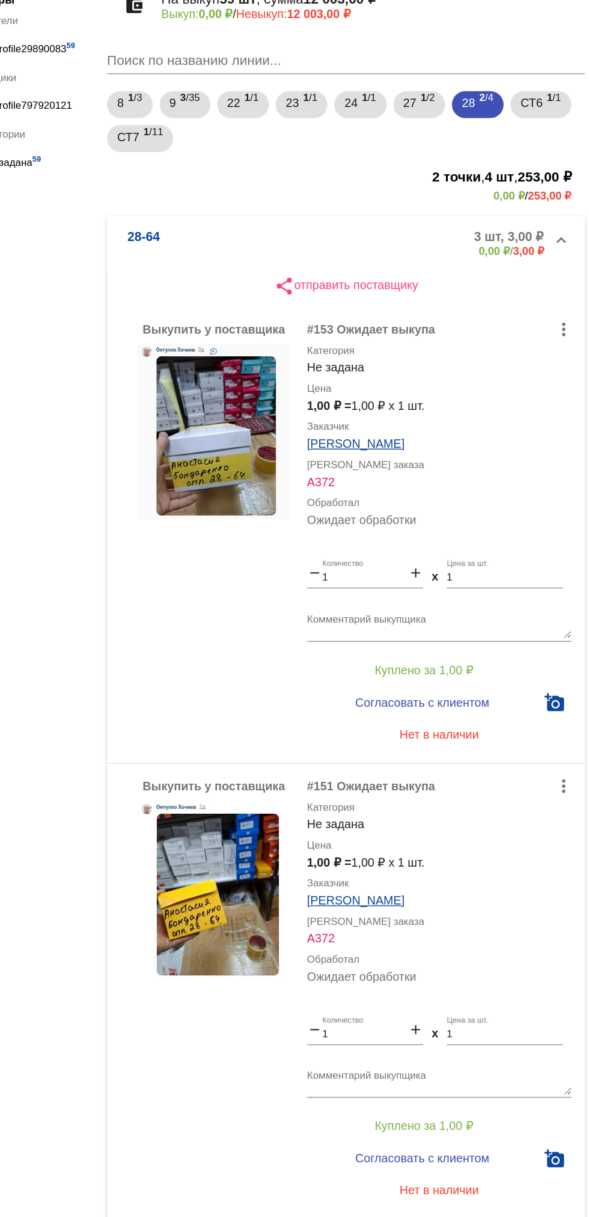
click at [260, 274] on mat-expansion-panel-header "28-64 3 шт, 3,00 ₽ 0,00 ₽ / 3,00 ₽" at bounding box center [414, 288] width 339 height 38
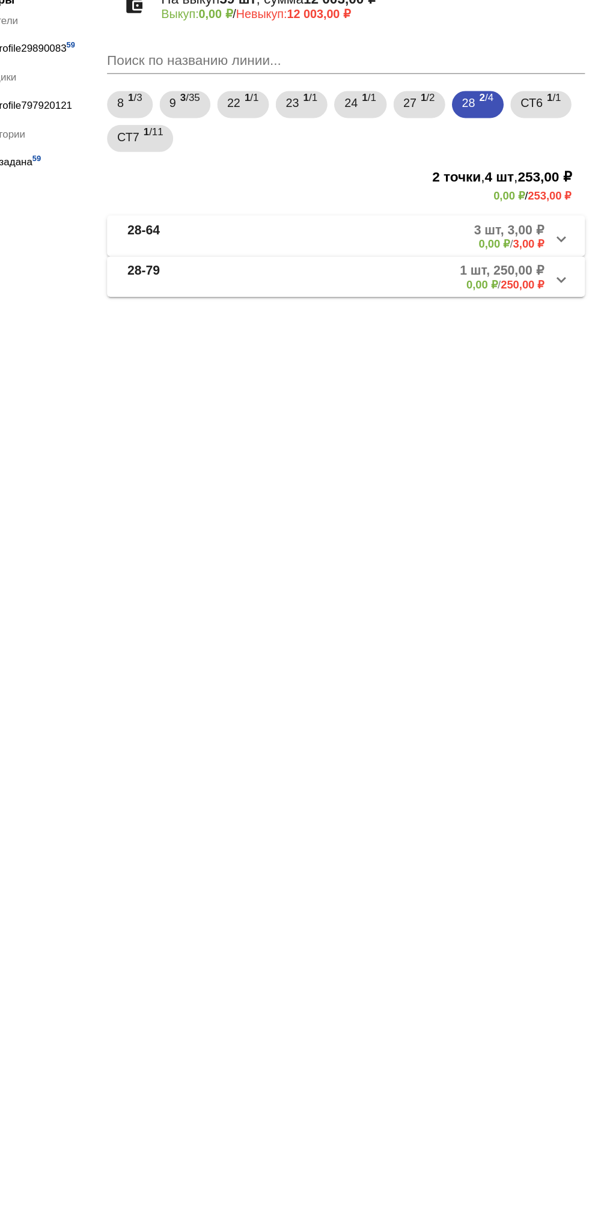
click at [293, 326] on mat-expansion-panel-header "28-79 1 шт, 250,00 ₽ 0,00 ₽ / 250,00 ₽" at bounding box center [414, 312] width 339 height 29
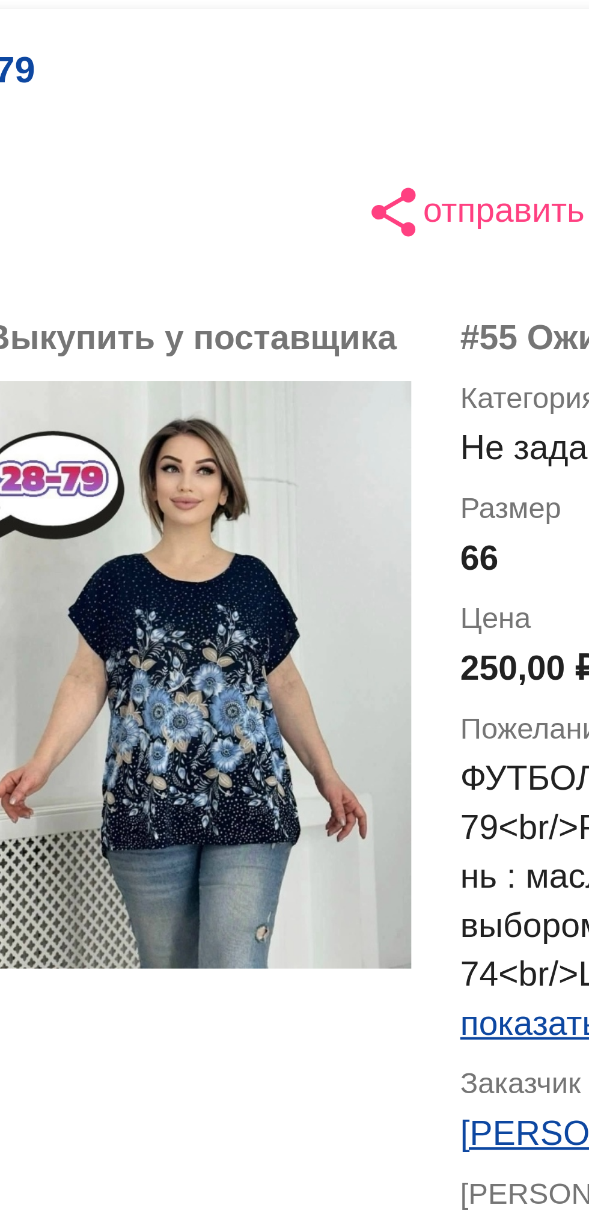
click at [380, 531] on div "Выкупить у поставщика more_vert #55 Ожидает выкупа Категория Не задана Размер 6…" at bounding box center [414, 591] width 339 height 438
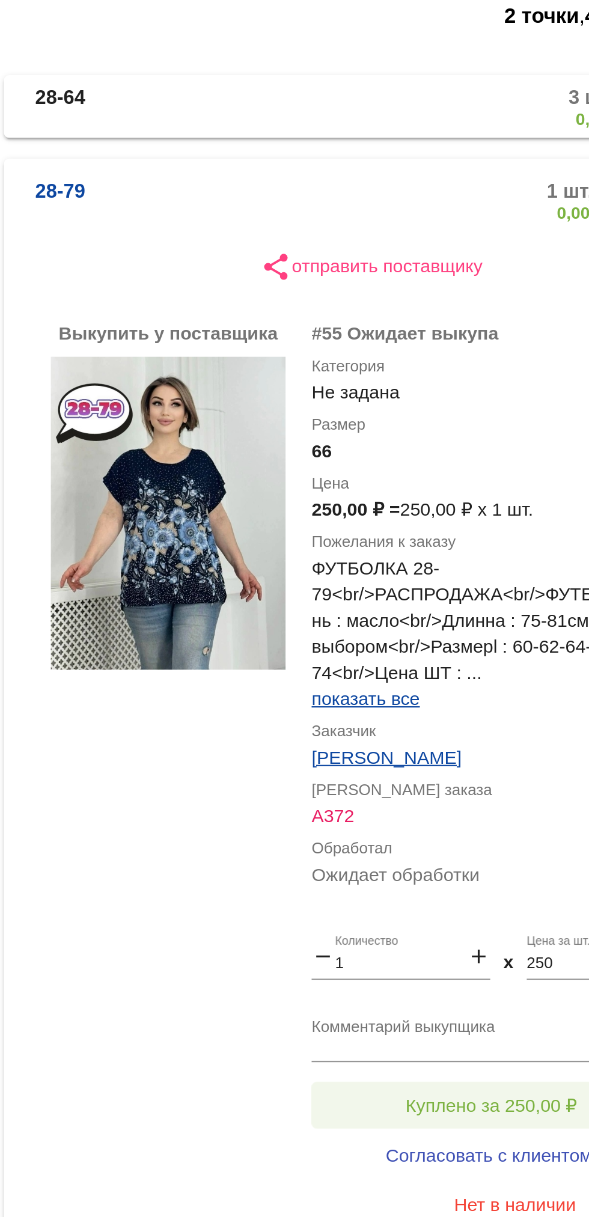
click at [466, 736] on button "Куплено за 250,00 ₽" at bounding box center [470, 744] width 166 height 22
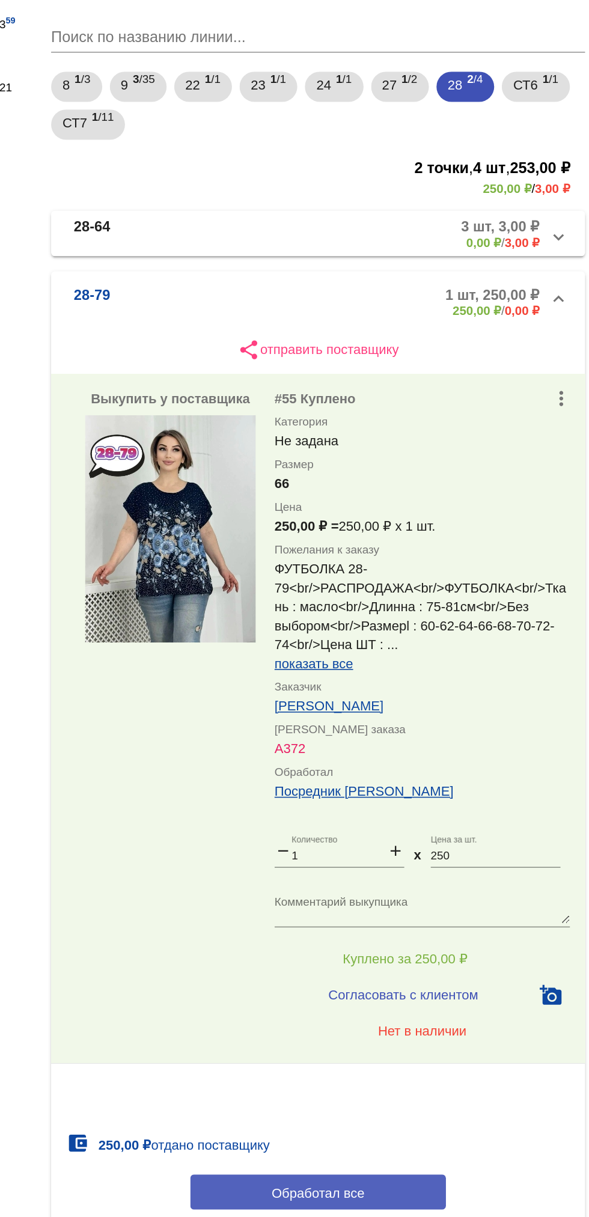
click at [471, 884] on button "Обработал все" at bounding box center [415, 892] width 162 height 22
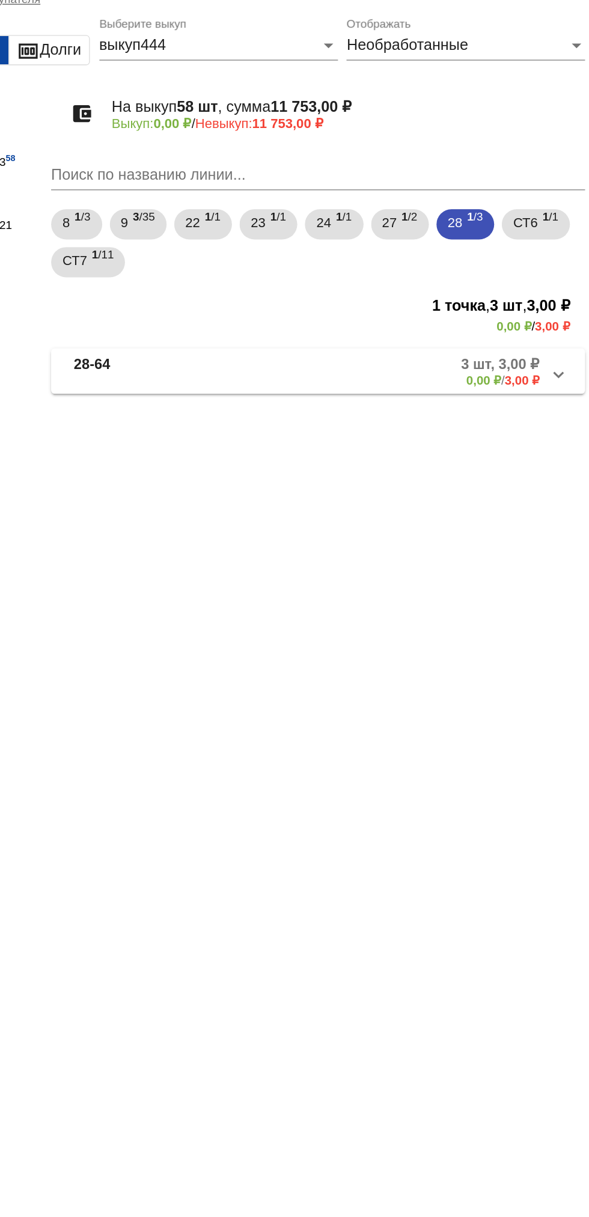
click at [309, 284] on mat-panel-title "28-64" at bounding box center [307, 284] width 94 height 20
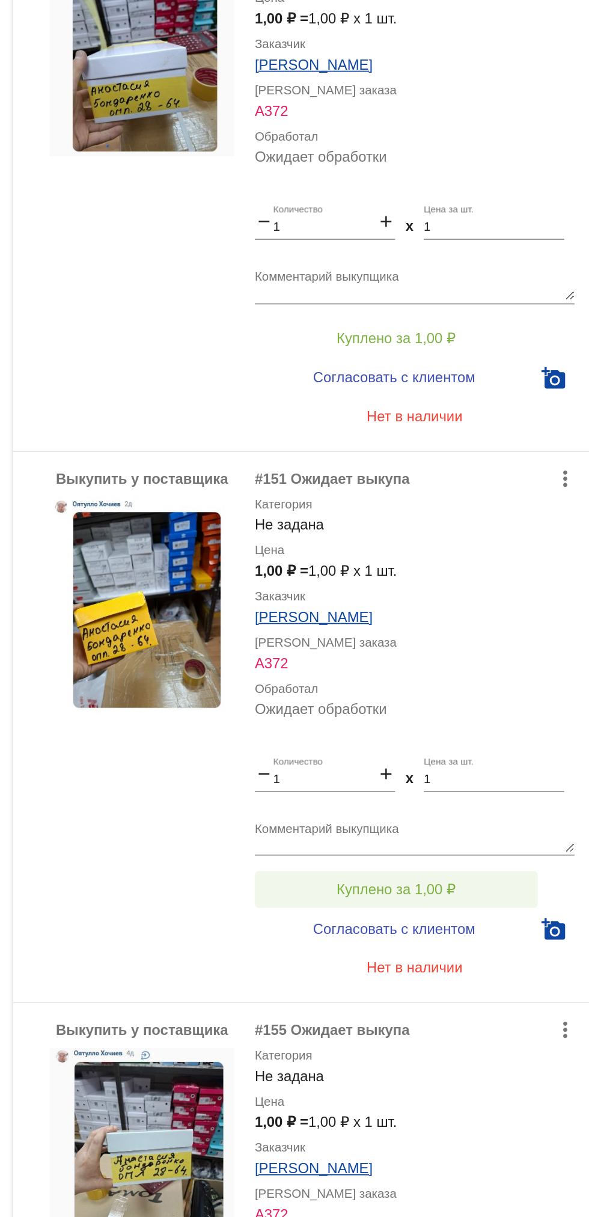
scroll to position [81, 0]
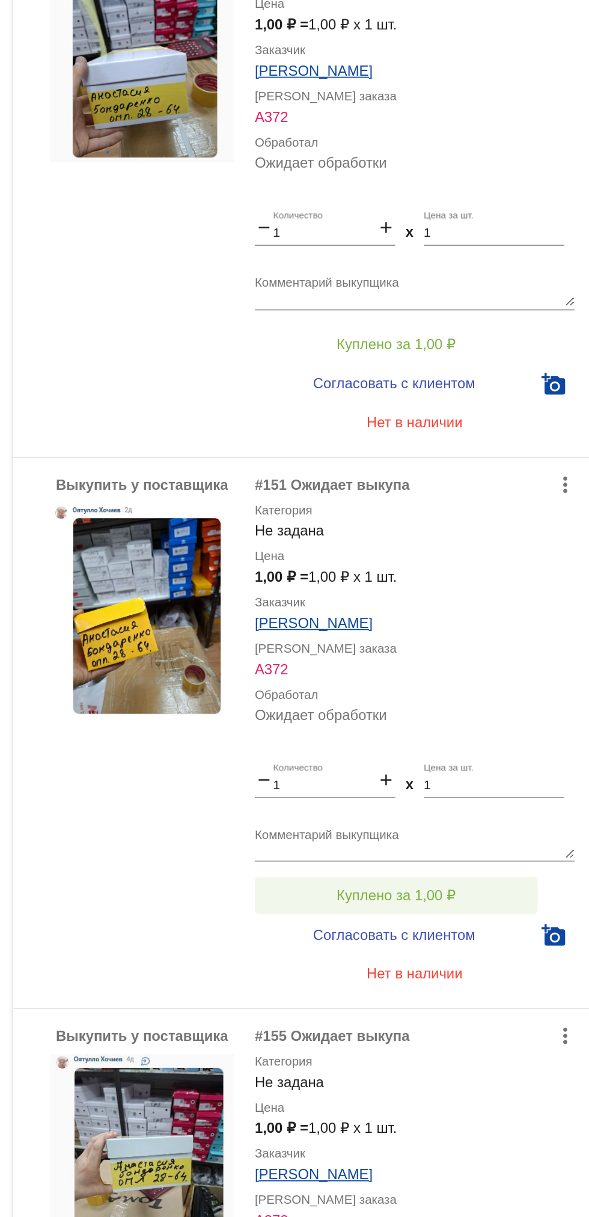
click at [493, 825] on button "Куплено за 1,00 ₽" at bounding box center [470, 833] width 166 height 22
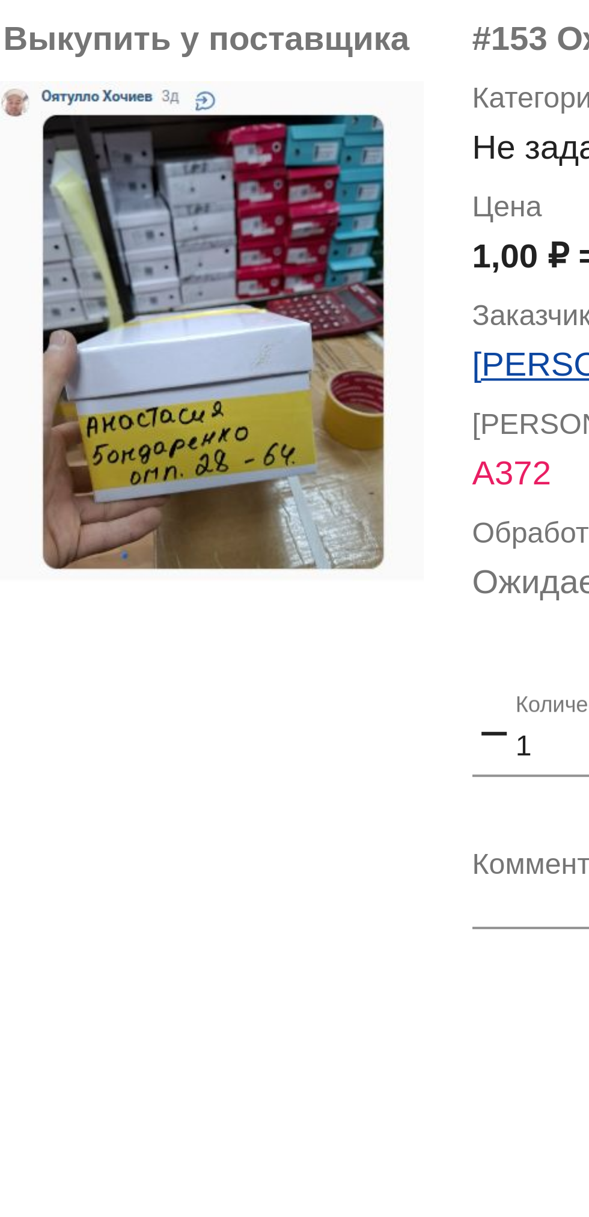
scroll to position [3, 0]
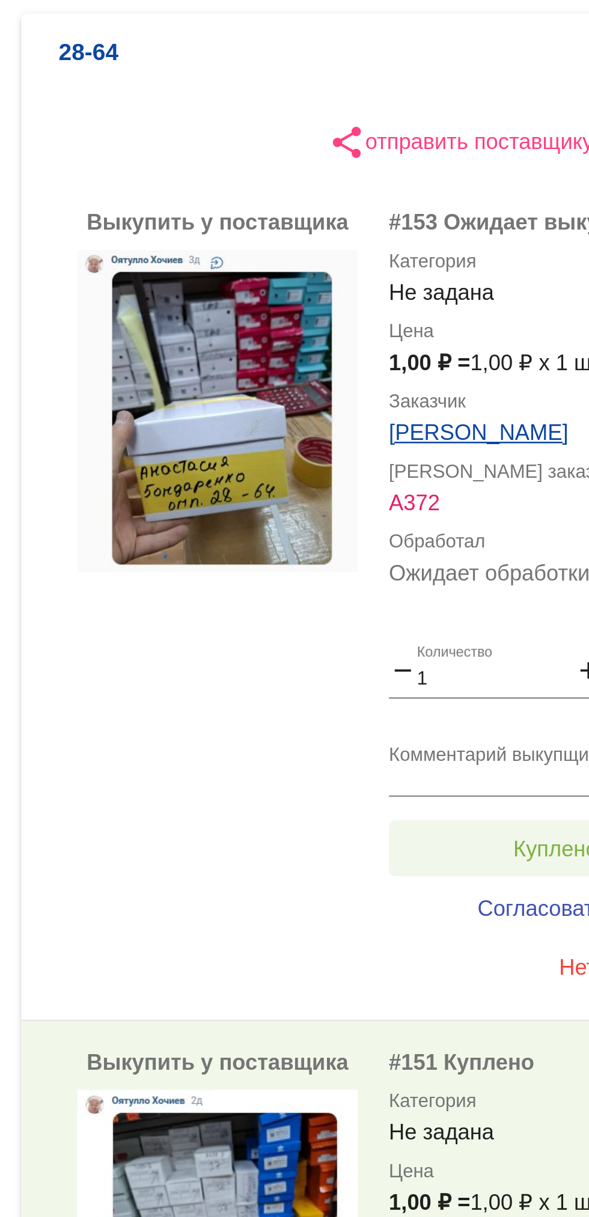
click at [445, 578] on button "Куплено за 1,00 ₽" at bounding box center [470, 588] width 166 height 22
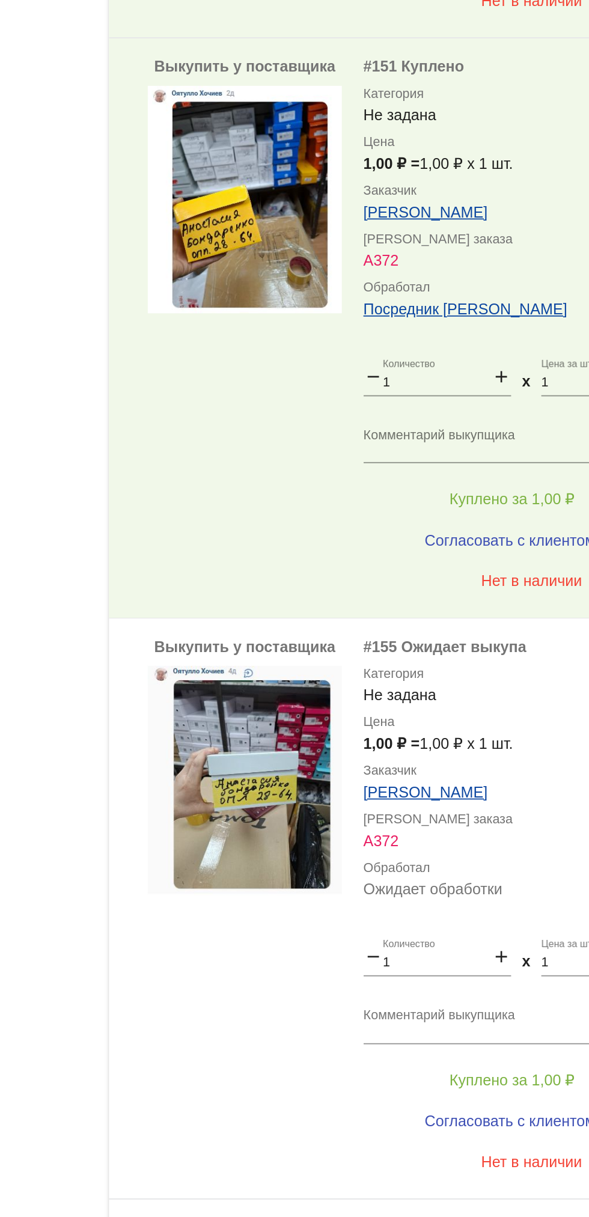
scroll to position [116, 0]
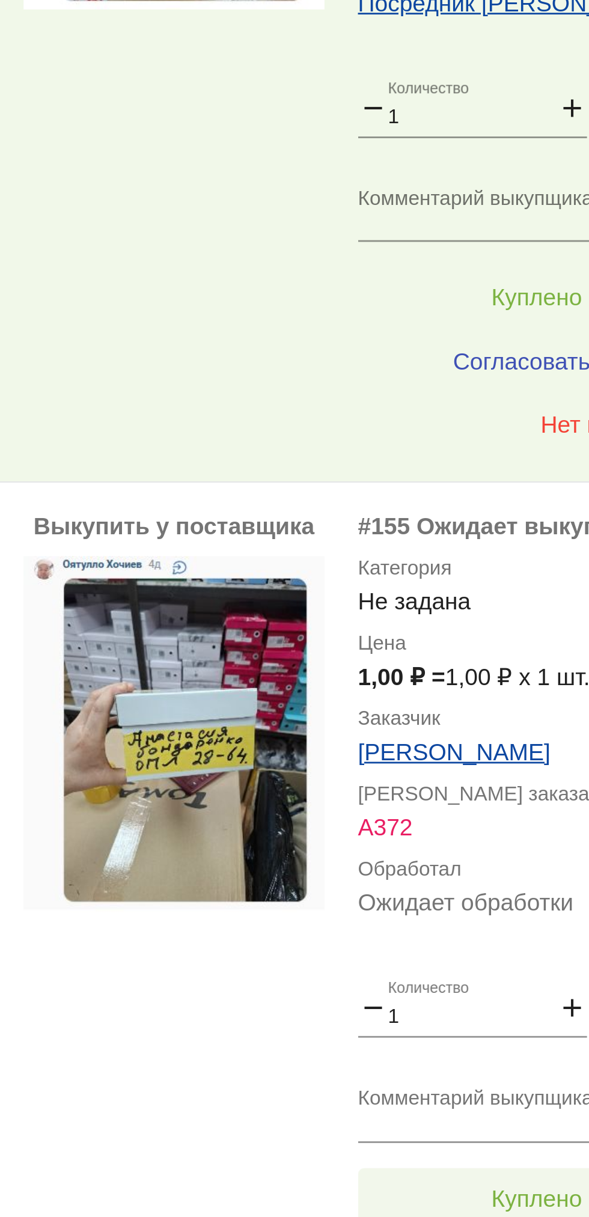
click at [435, 1119] on button "Куплено за 1,00 ₽" at bounding box center [470, 1122] width 166 height 22
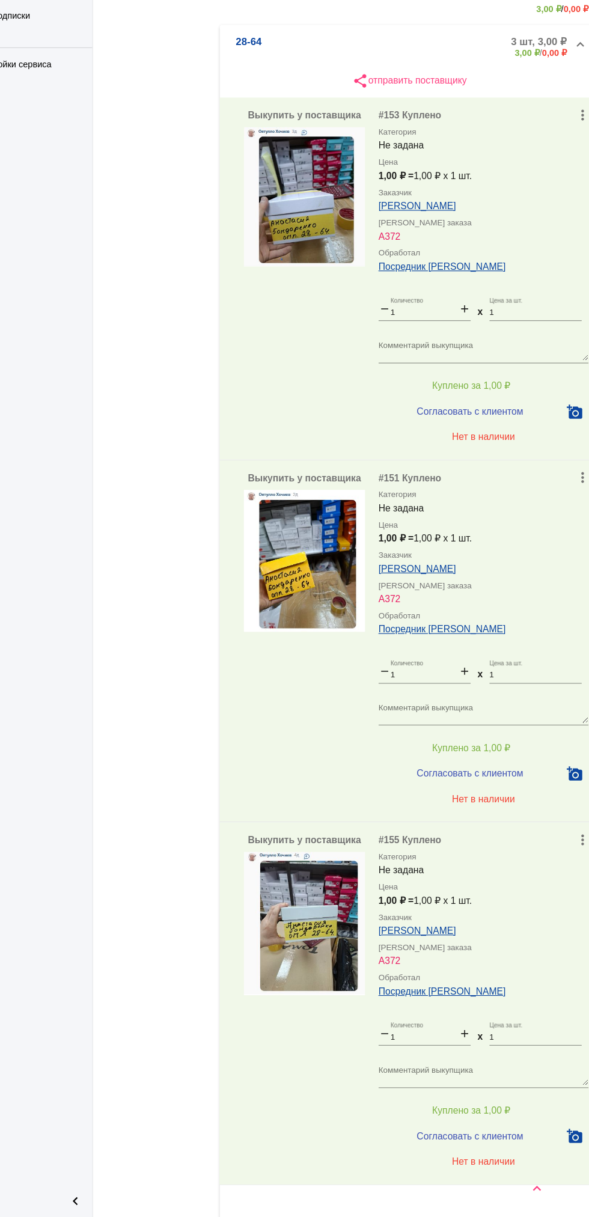
scroll to position [252, 0]
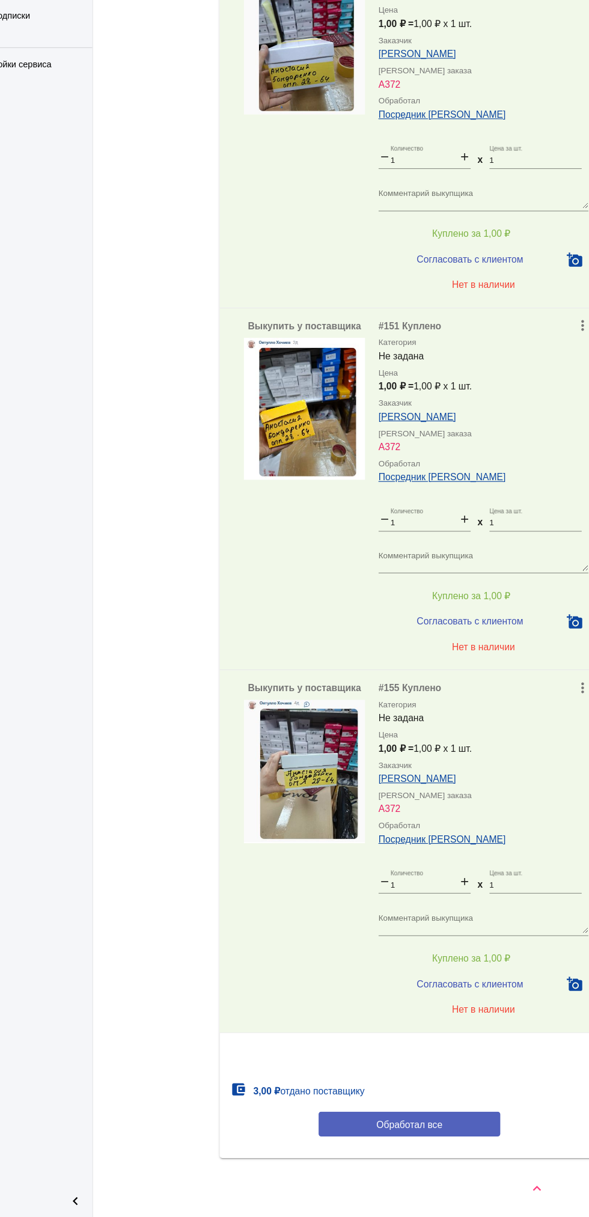
click at [423, 1133] on span "Обработал все" at bounding box center [414, 1134] width 59 height 10
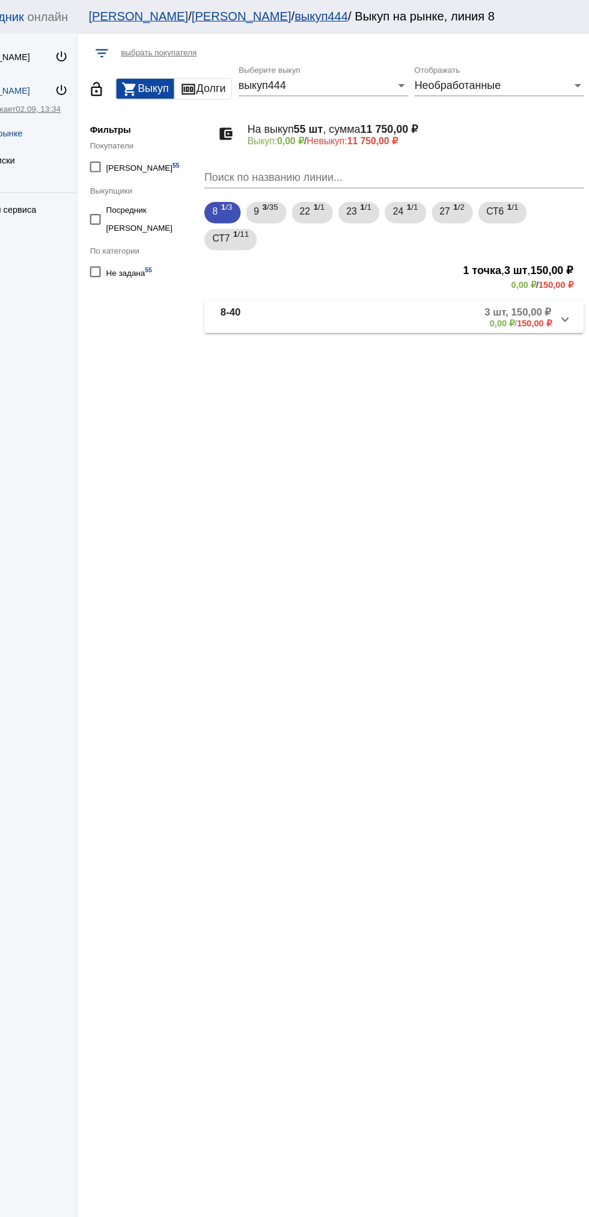
scroll to position [0, 0]
click at [379, 189] on span "23" at bounding box center [377, 189] width 10 height 22
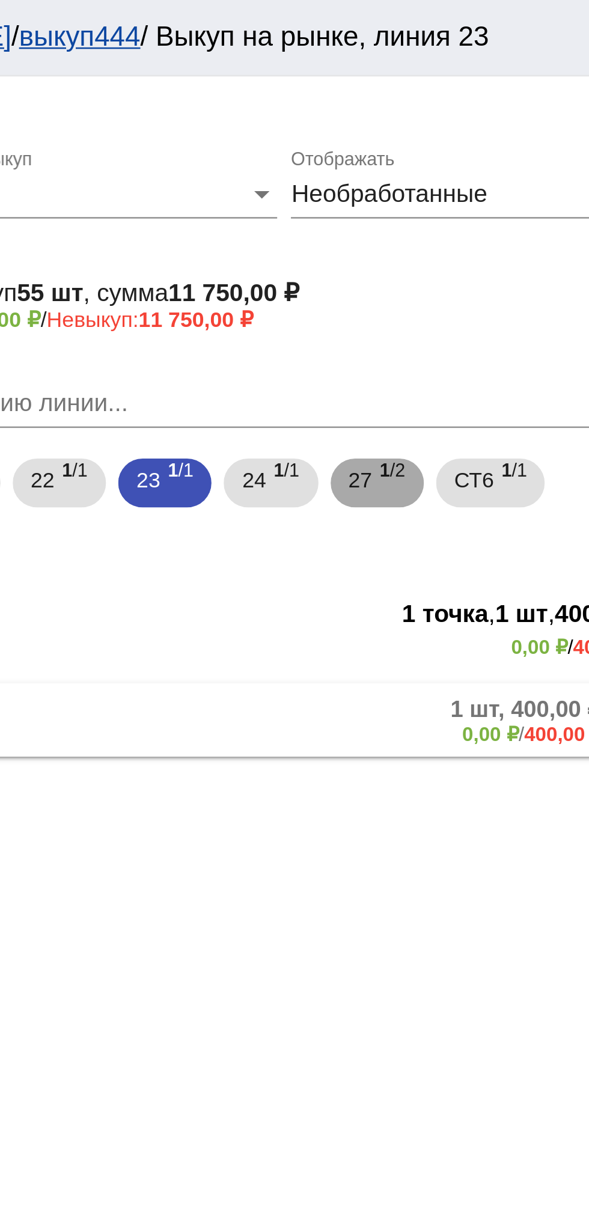
click at [465, 188] on span "27" at bounding box center [461, 189] width 10 height 22
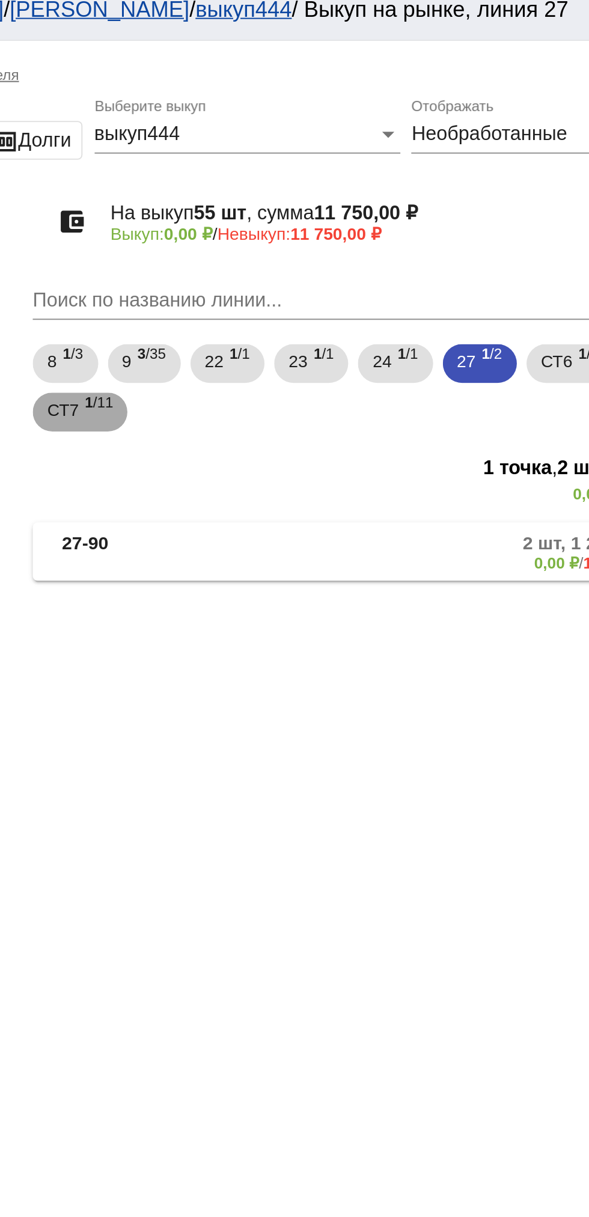
click at [260, 219] on span "СТ7" at bounding box center [260, 213] width 16 height 22
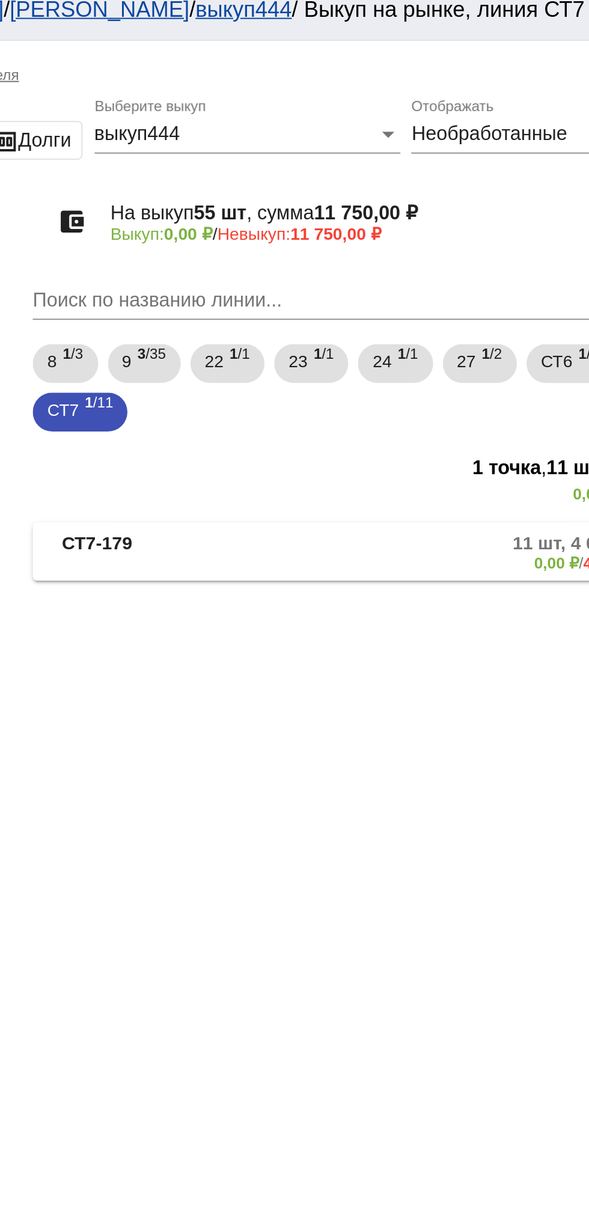
click at [304, 275] on mat-panel-title "СТ7-179" at bounding box center [307, 284] width 94 height 20
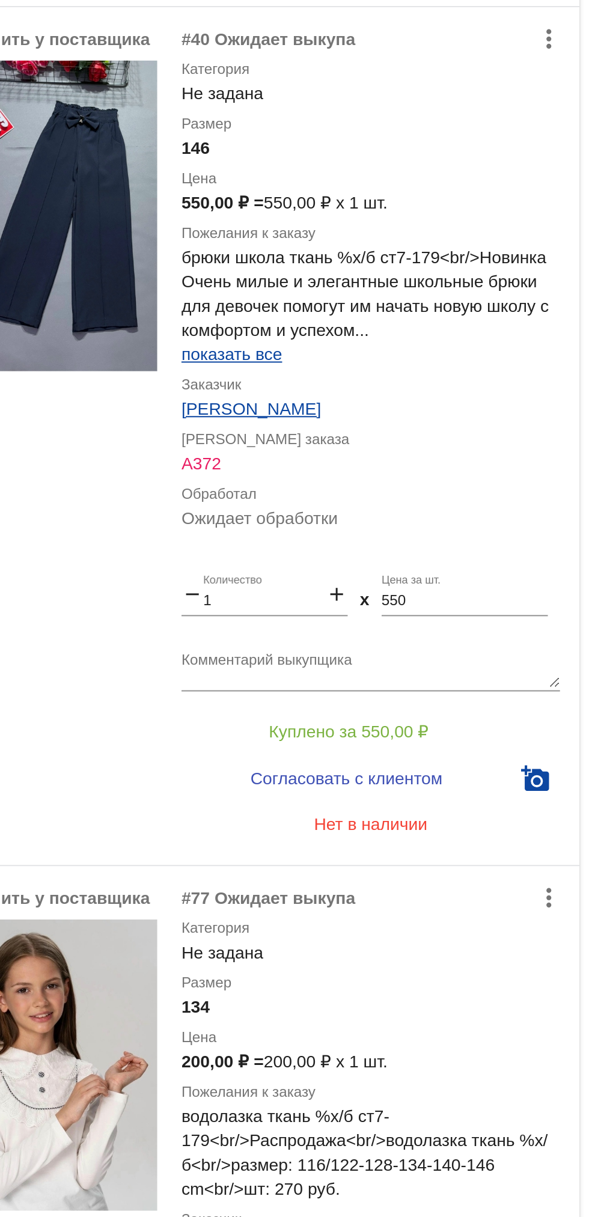
scroll to position [595, 0]
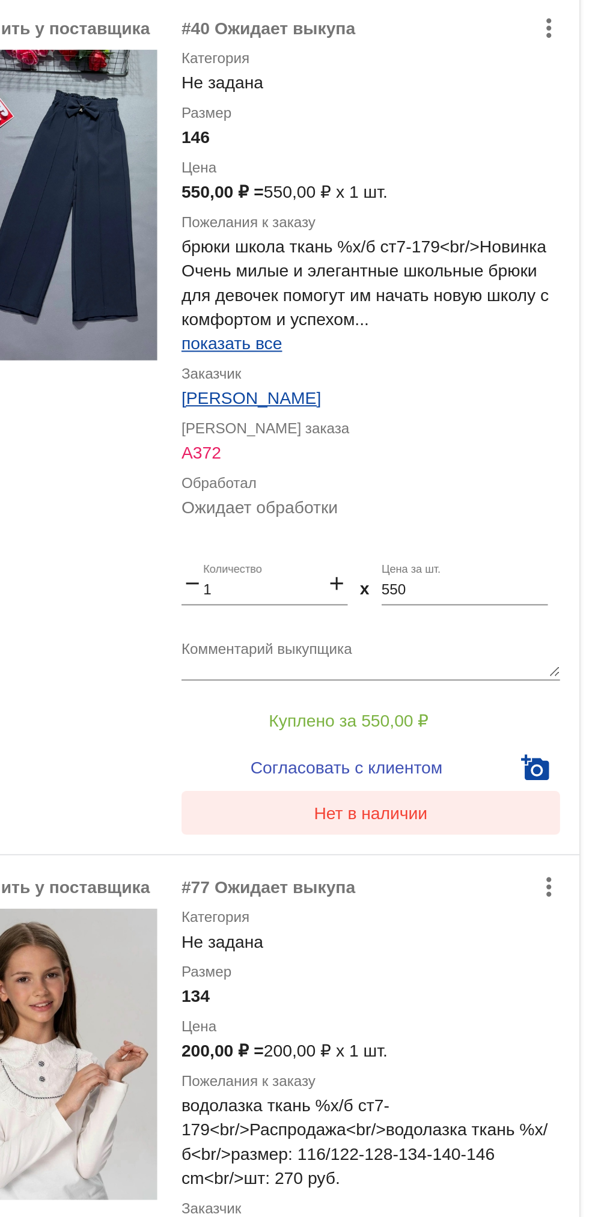
click at [463, 588] on button "Нет в наличии" at bounding box center [481, 581] width 188 height 22
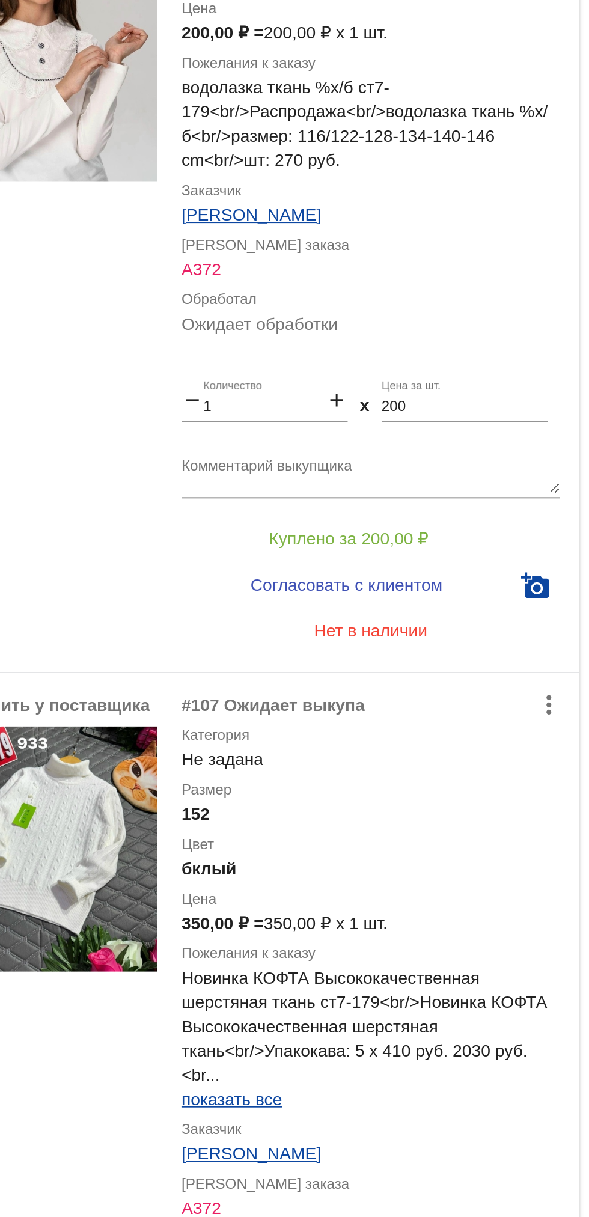
scroll to position [1104, 0]
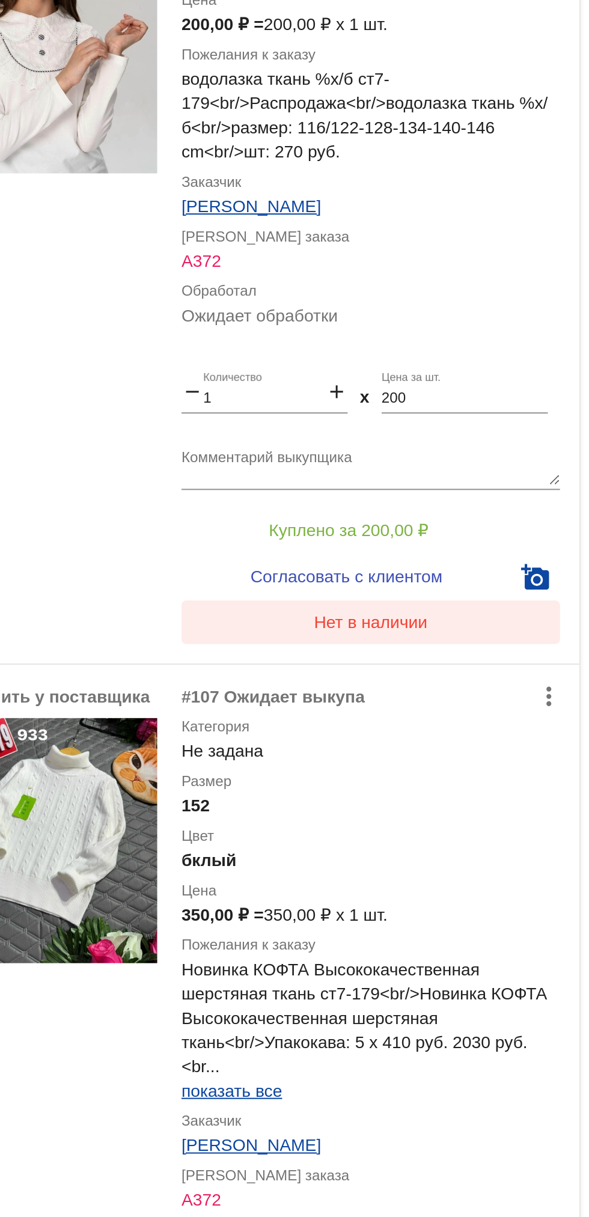
click at [450, 484] on button "Нет в наличии" at bounding box center [481, 487] width 188 height 22
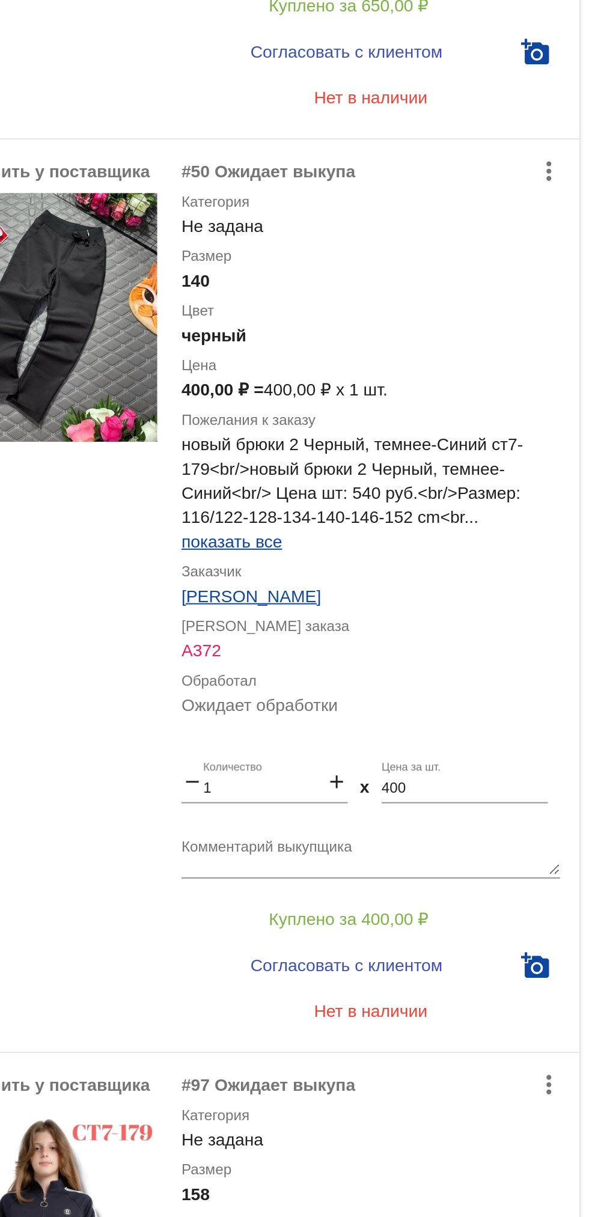
scroll to position [4030, 0]
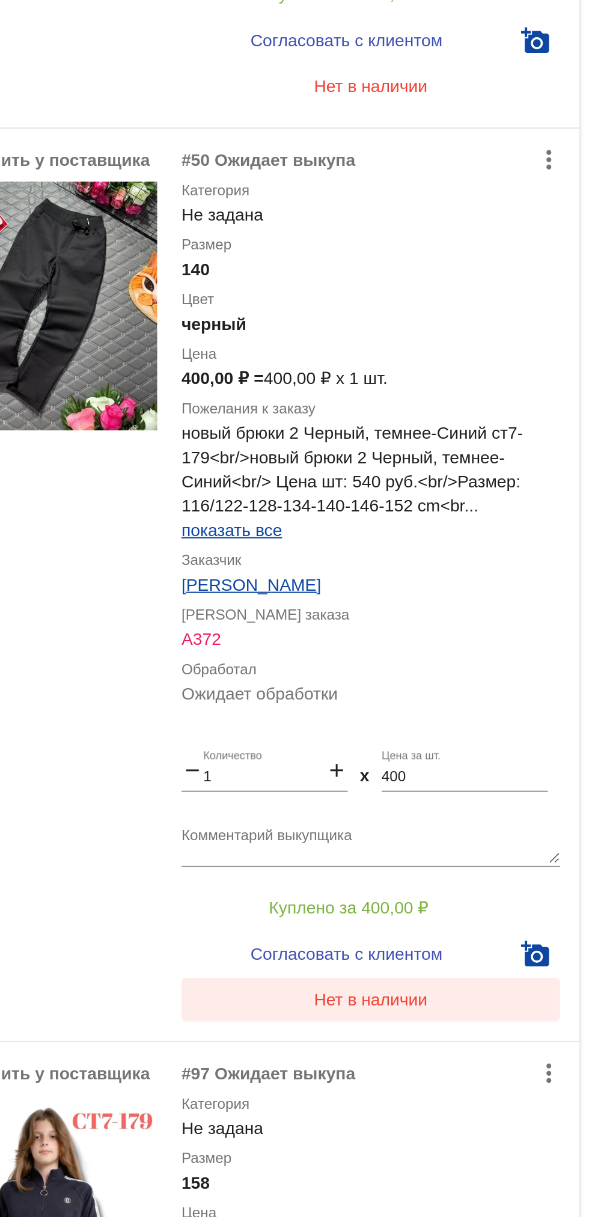
click at [459, 673] on span "Нет в наличии" at bounding box center [481, 674] width 57 height 10
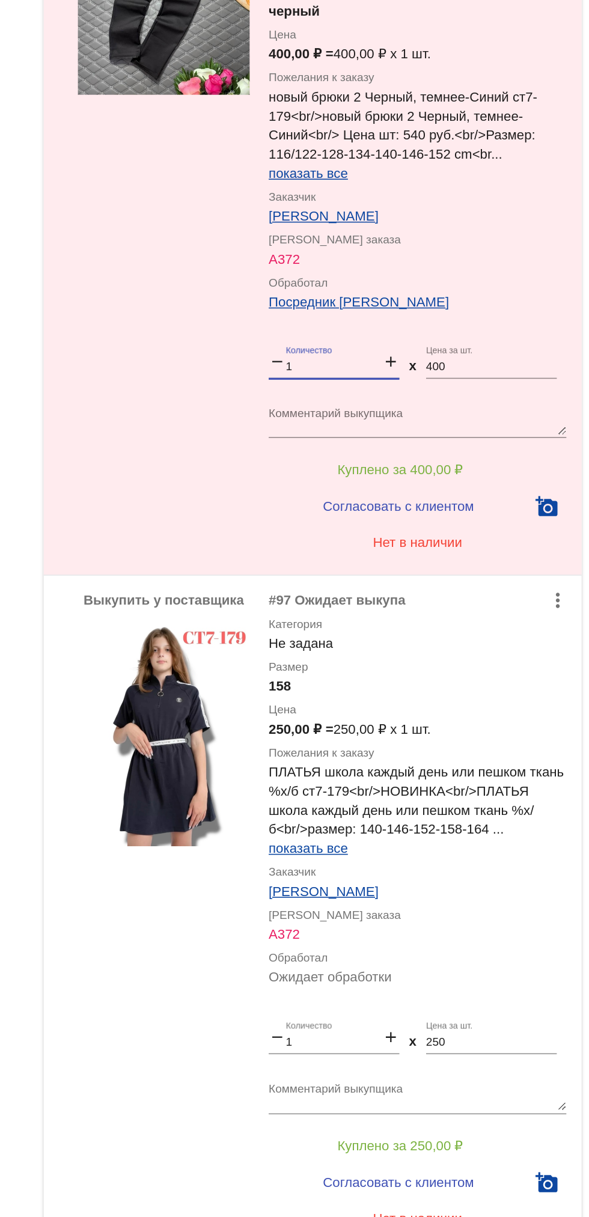
scroll to position [0, 0]
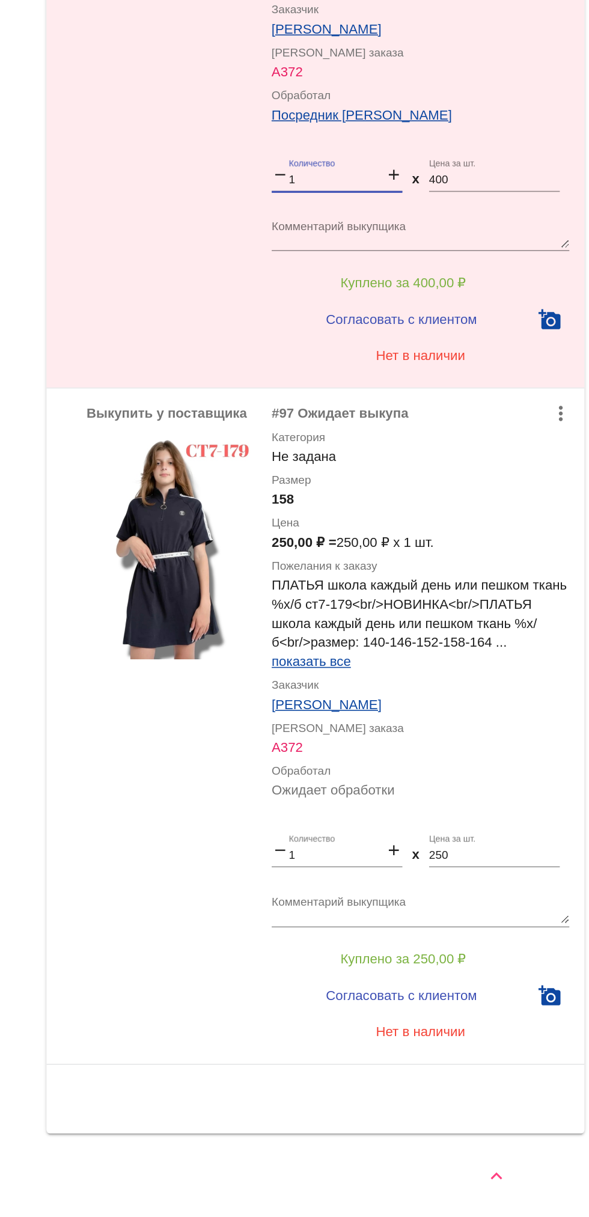
click at [519, 1022] on textarea "Комментарий выкупщика" at bounding box center [481, 1022] width 188 height 19
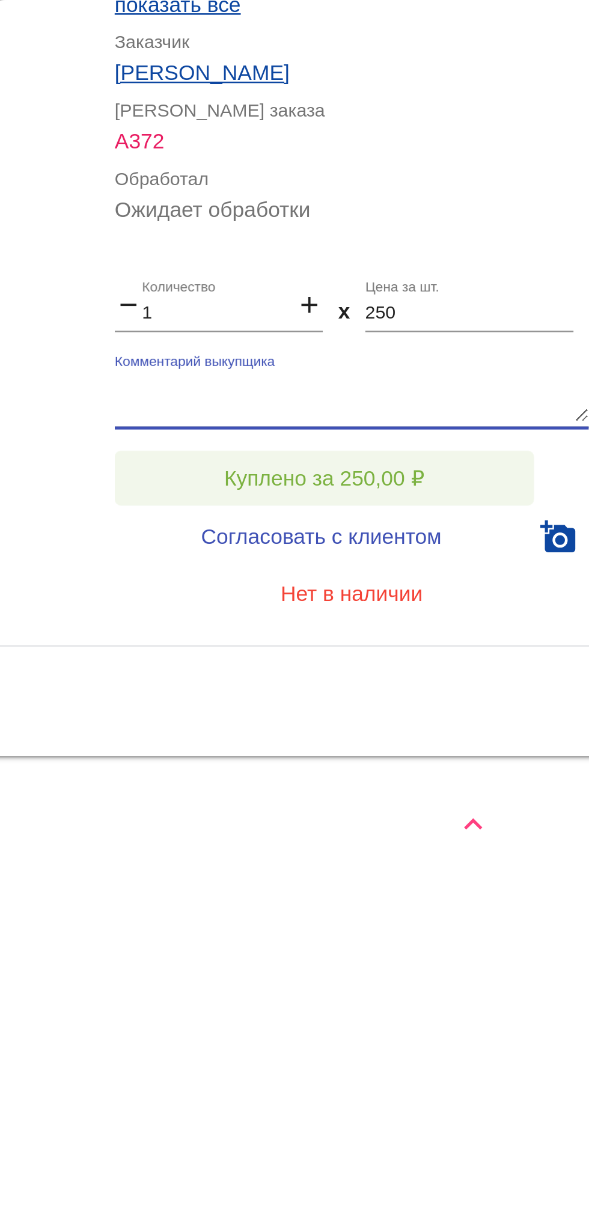
click at [510, 1053] on button "Куплено за 250,00 ₽" at bounding box center [470, 1055] width 166 height 22
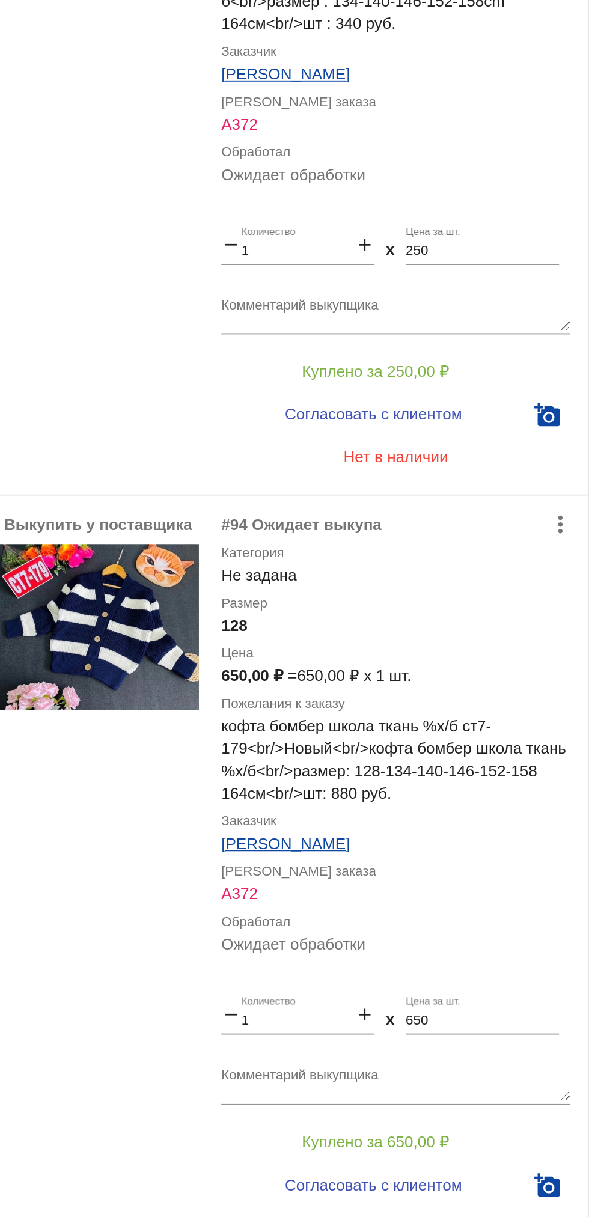
scroll to position [3057, 0]
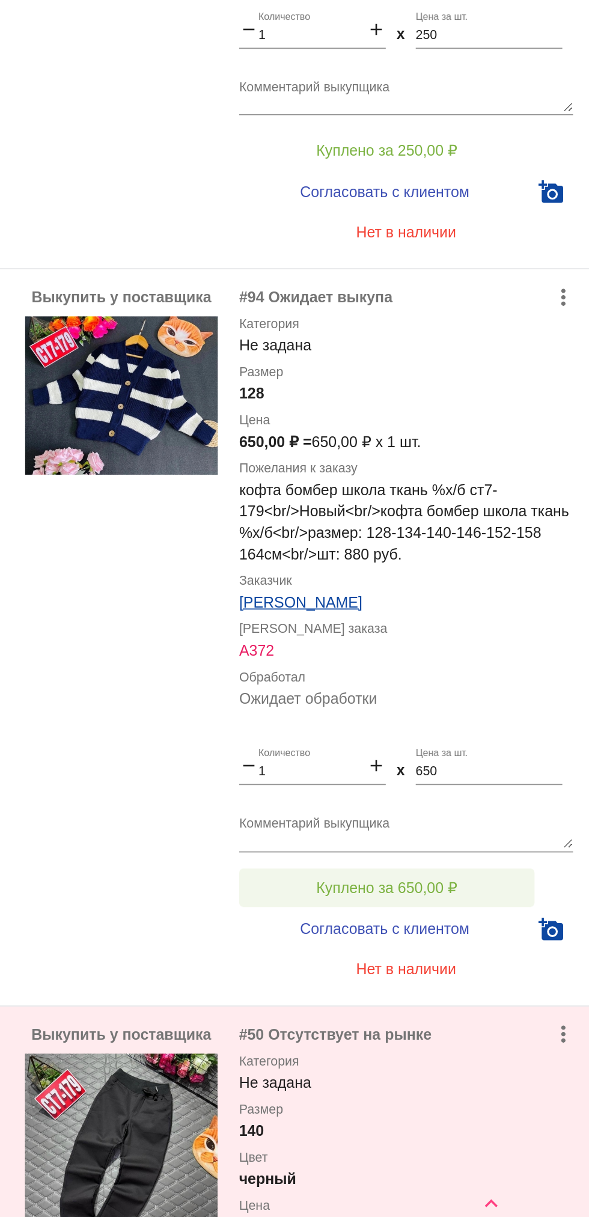
click at [504, 1004] on button "Куплено за 650,00 ₽" at bounding box center [470, 1014] width 166 height 22
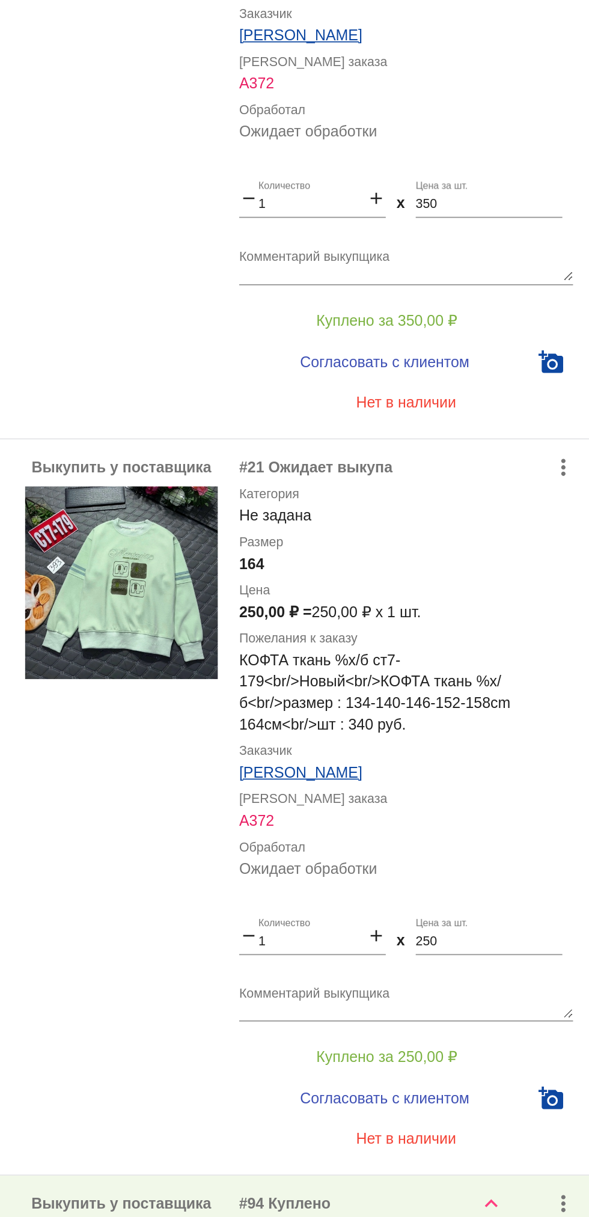
scroll to position [2685, 0]
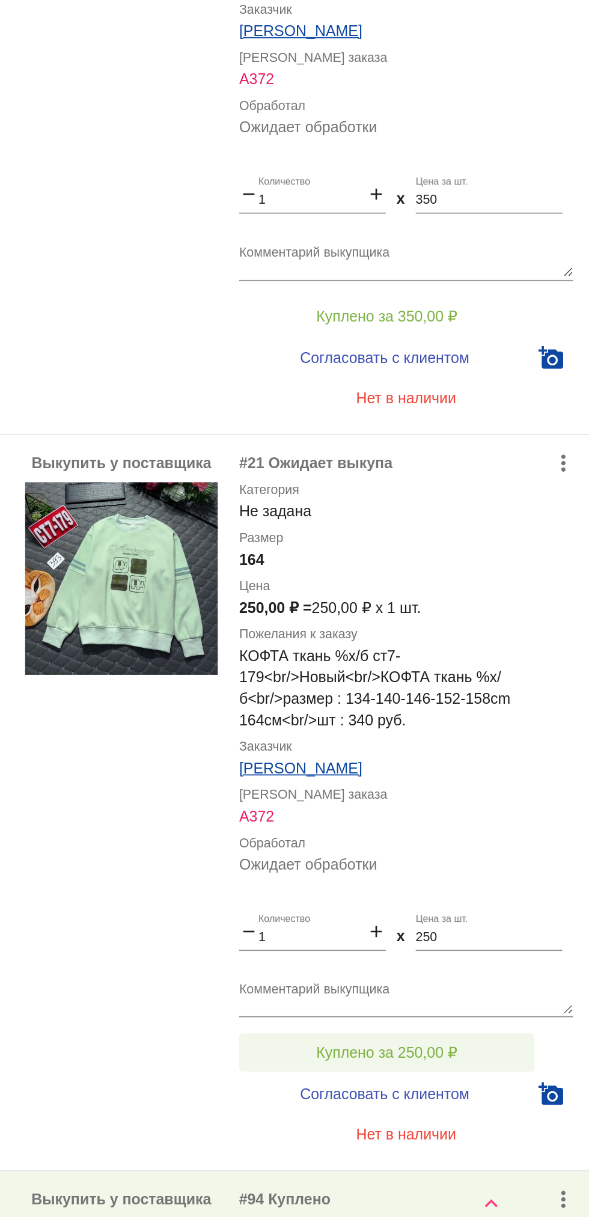
click at [518, 1096] on button "Куплено за 250,00 ₽" at bounding box center [470, 1107] width 166 height 22
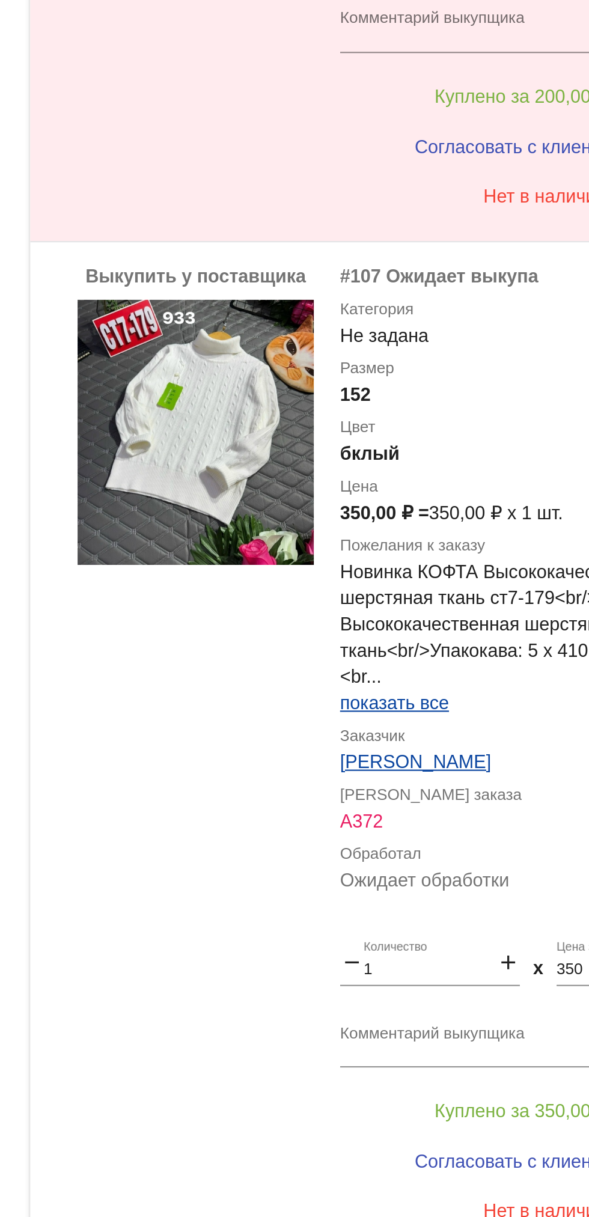
scroll to position [1381, 0]
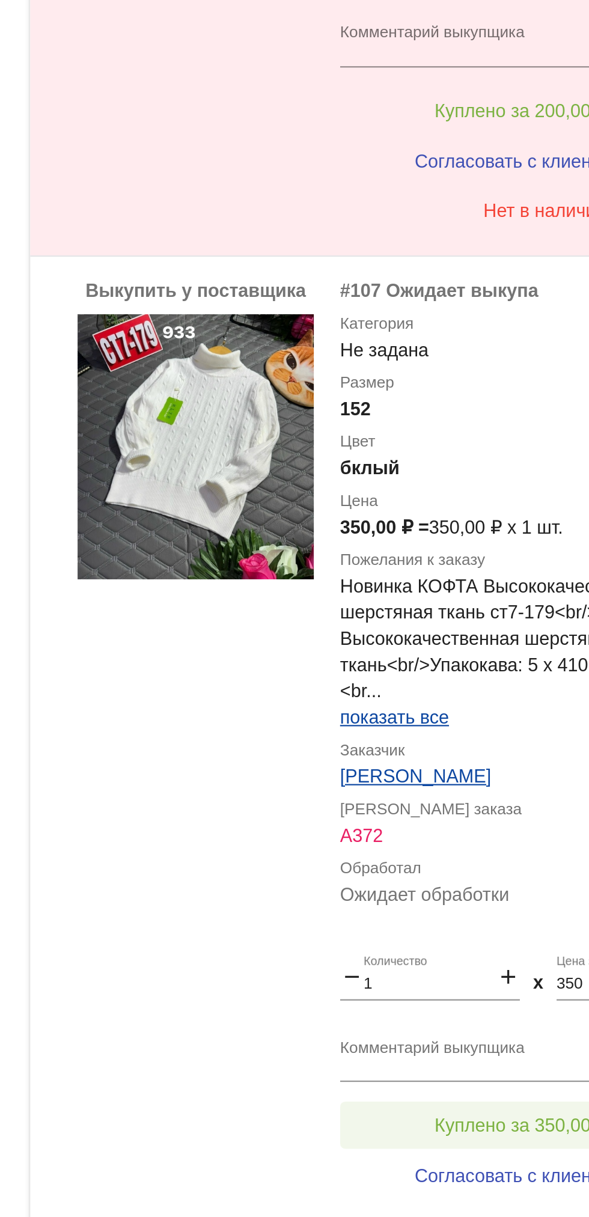
click at [453, 624] on span "Куплено за 350,00 ₽" at bounding box center [469, 629] width 79 height 10
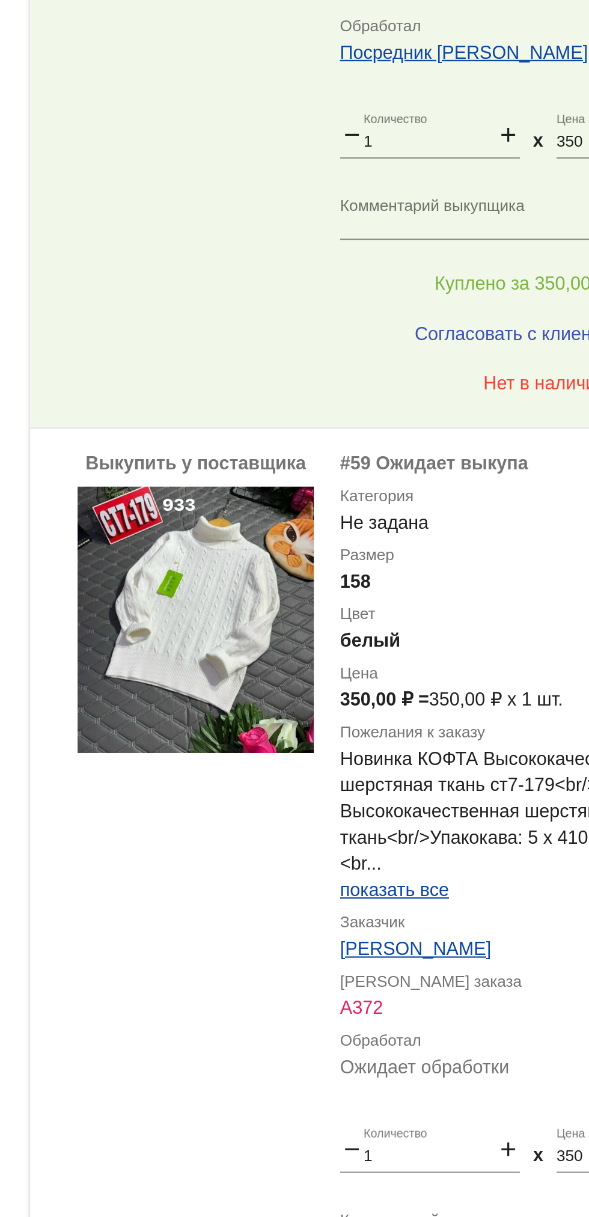
scroll to position [1763, 0]
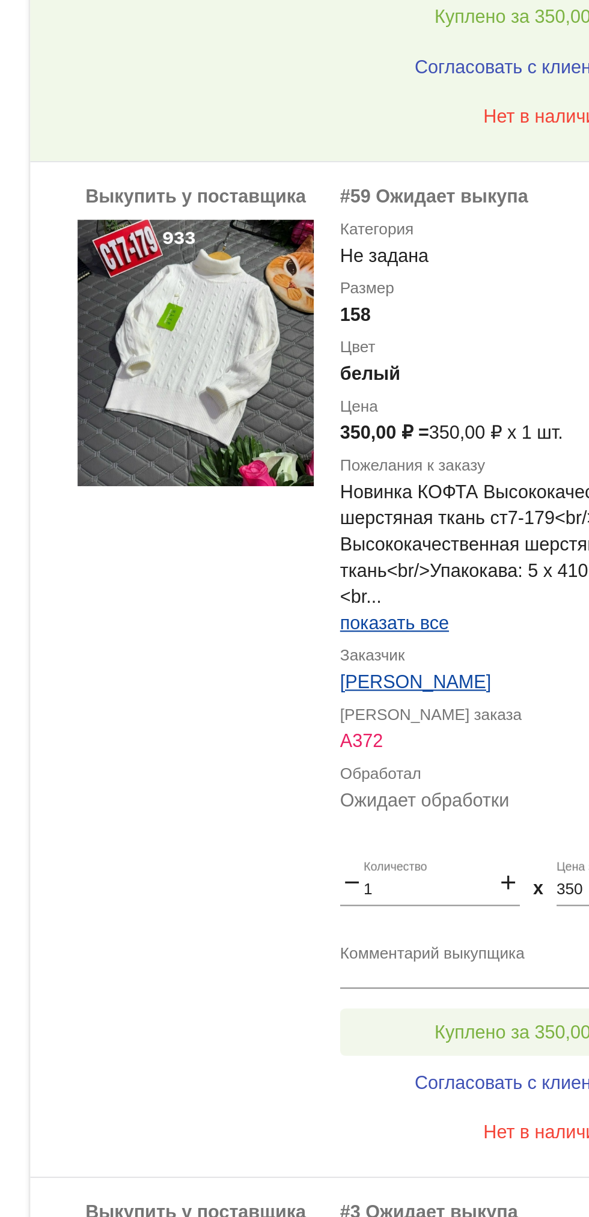
click at [461, 578] on button "Куплено за 350,00 ₽" at bounding box center [470, 586] width 166 height 22
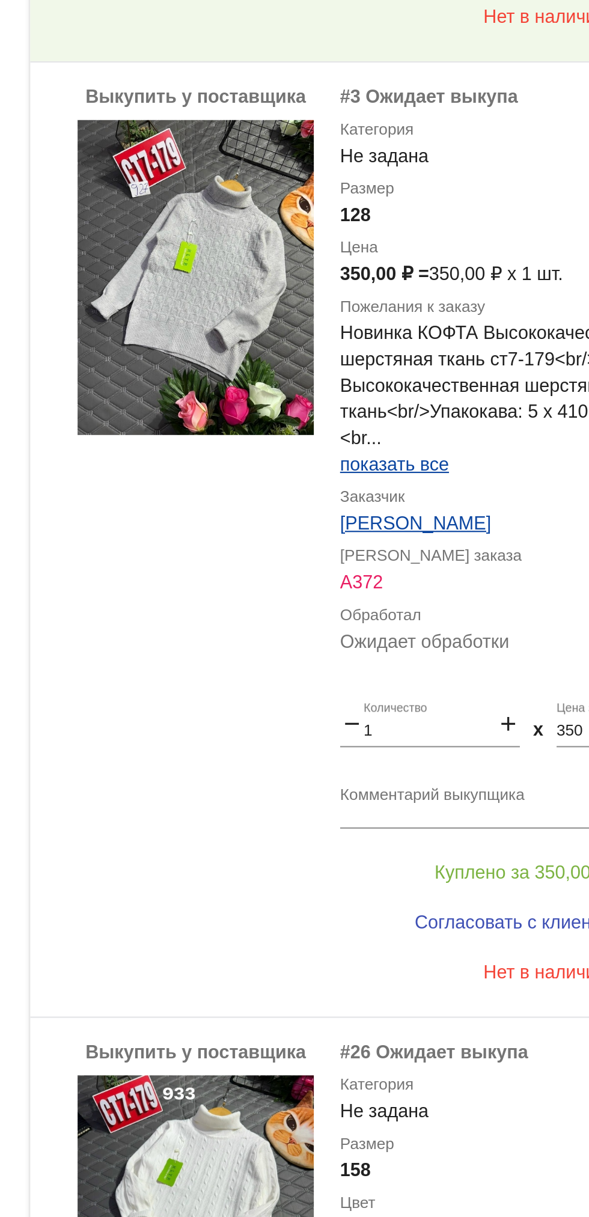
scroll to position [2400, 0]
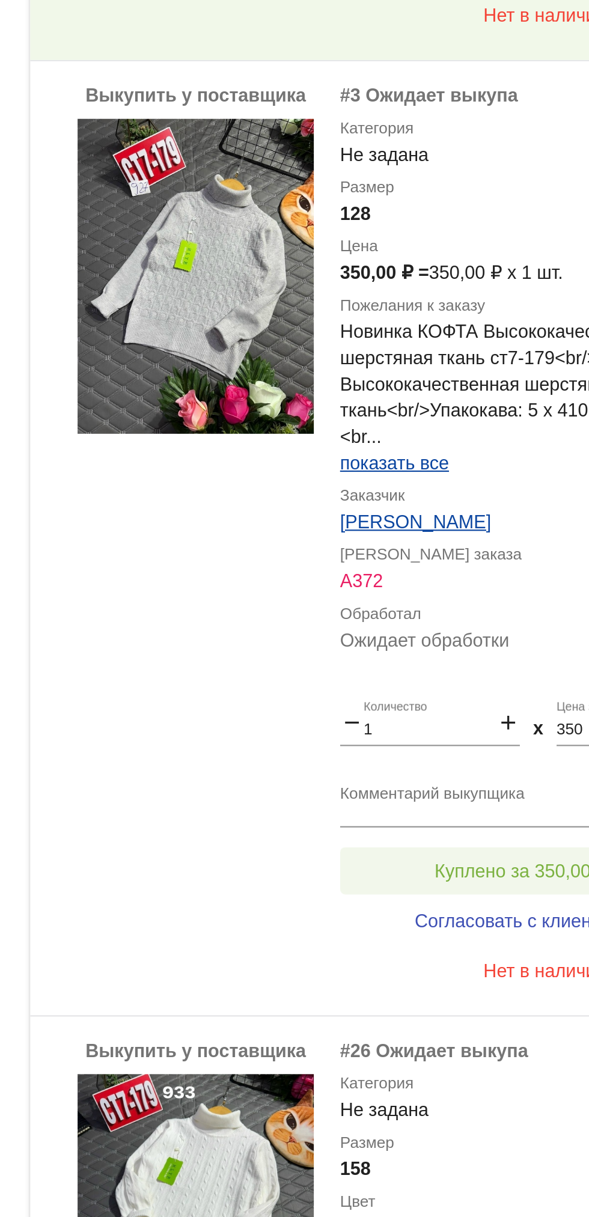
click at [465, 506] on button "Куплено за 350,00 ₽" at bounding box center [470, 512] width 166 height 22
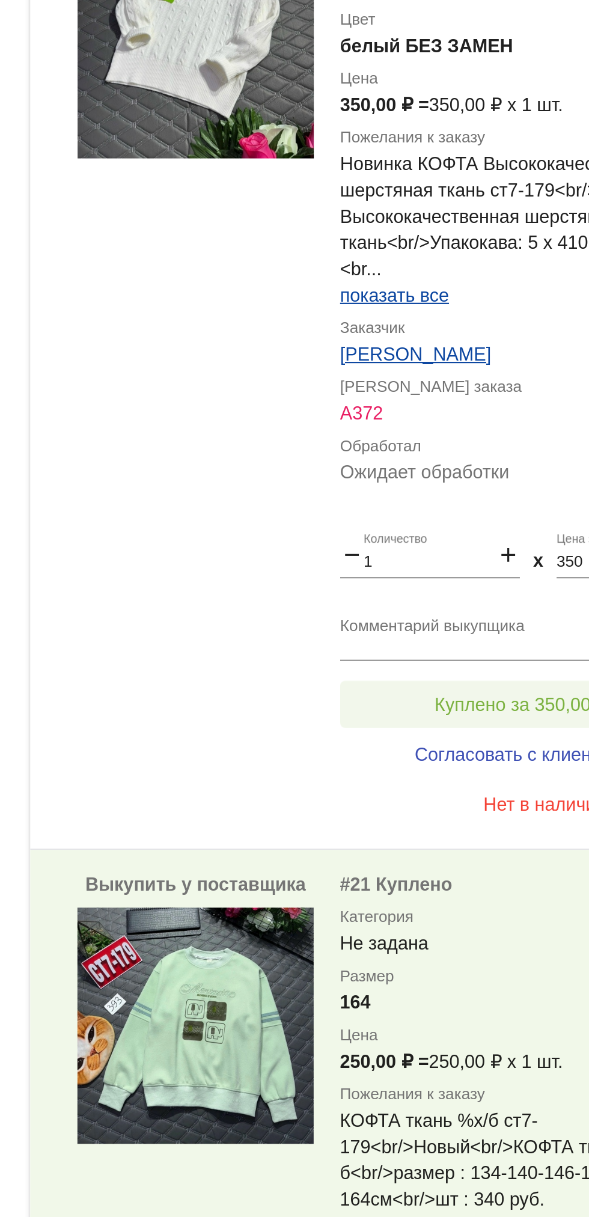
scroll to position [2948, 0]
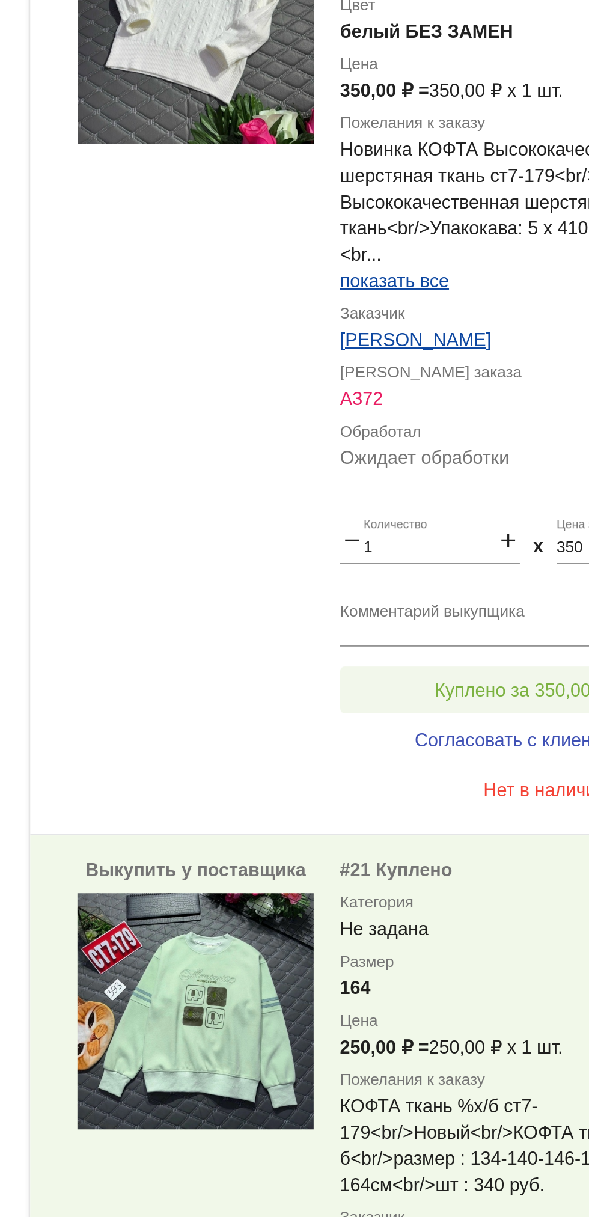
click at [466, 427] on span "Куплено за 350,00 ₽" at bounding box center [469, 429] width 79 height 10
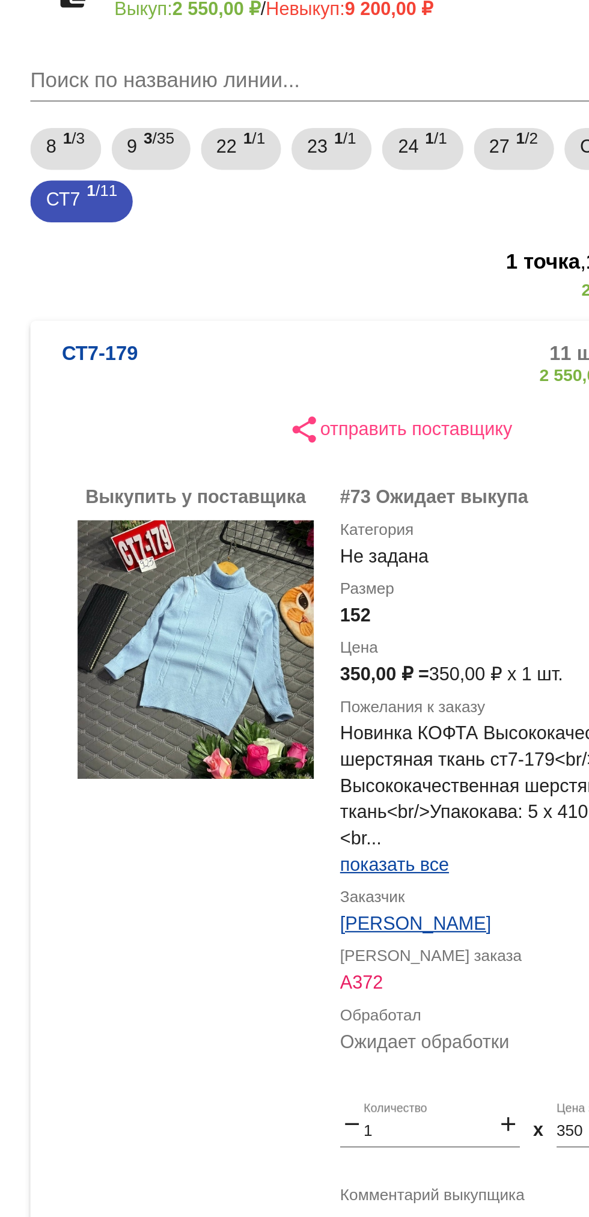
scroll to position [0, 0]
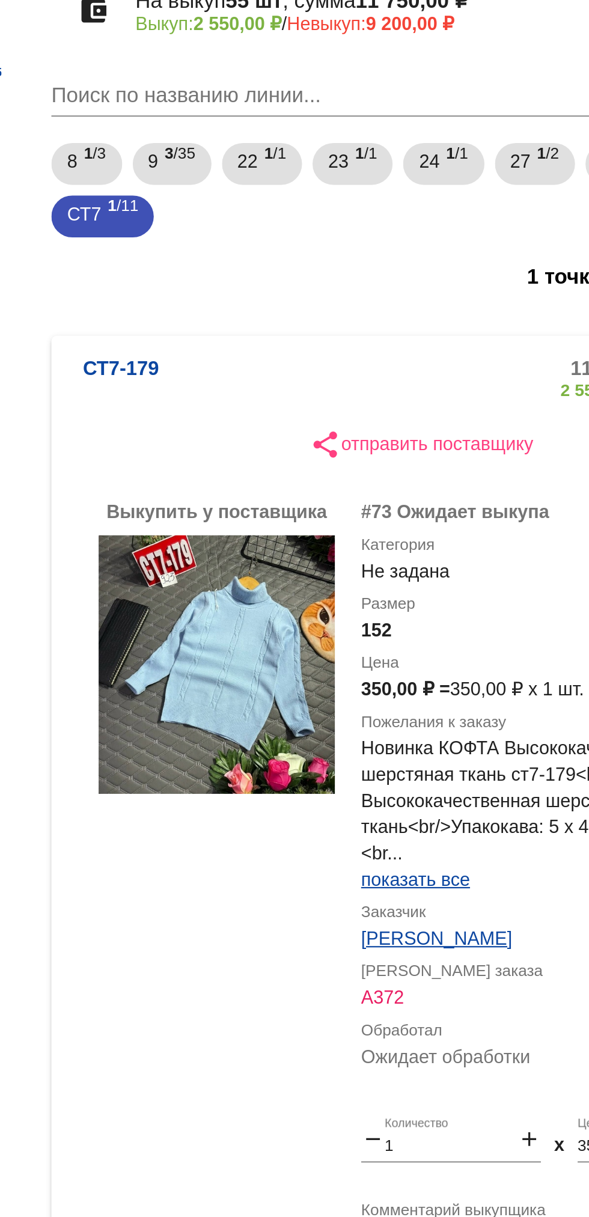
click at [305, 441] on img at bounding box center [321, 419] width 108 height 118
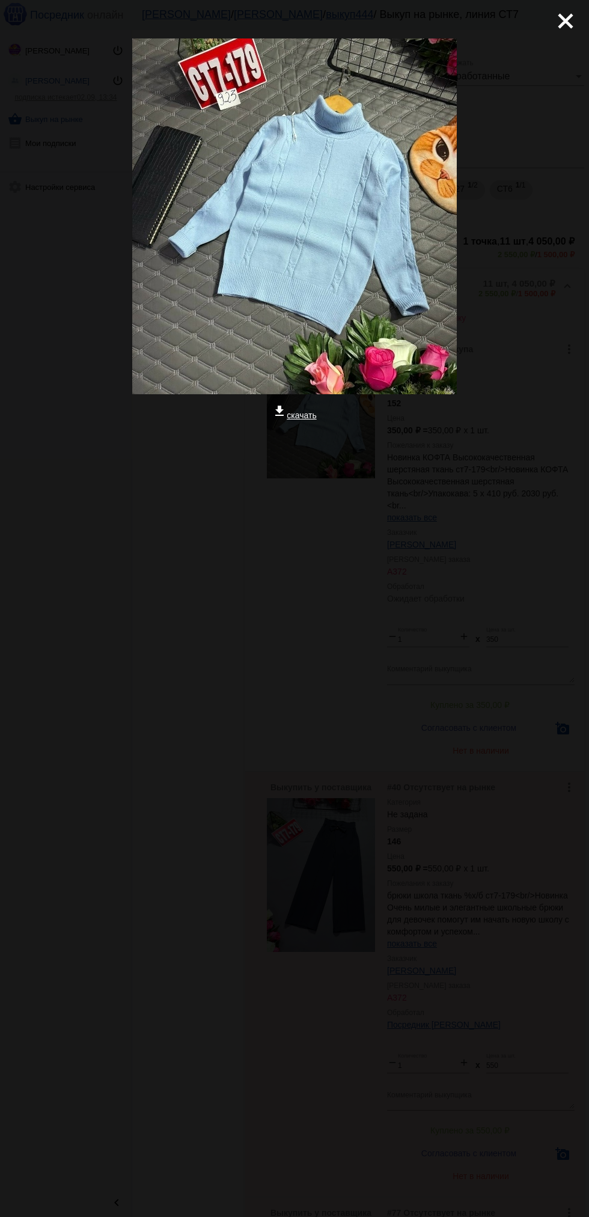
click at [565, 23] on mat-icon "close" at bounding box center [561, 16] width 14 height 14
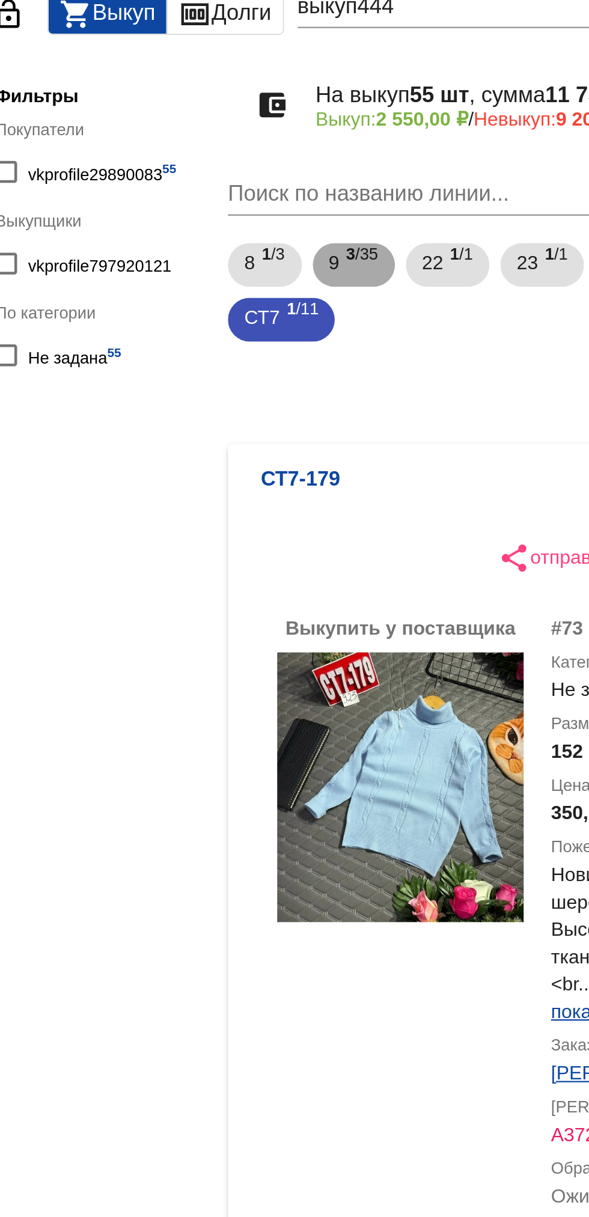
click at [307, 191] on span "3 /35" at bounding box center [304, 190] width 14 height 25
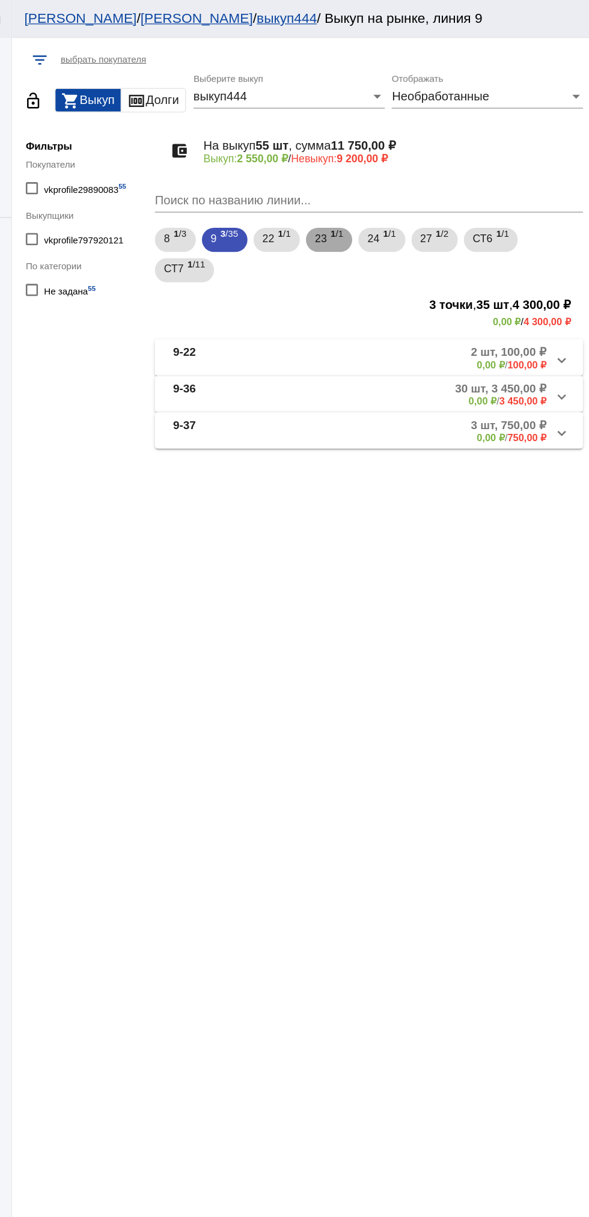
click at [379, 191] on span "23" at bounding box center [377, 189] width 10 height 22
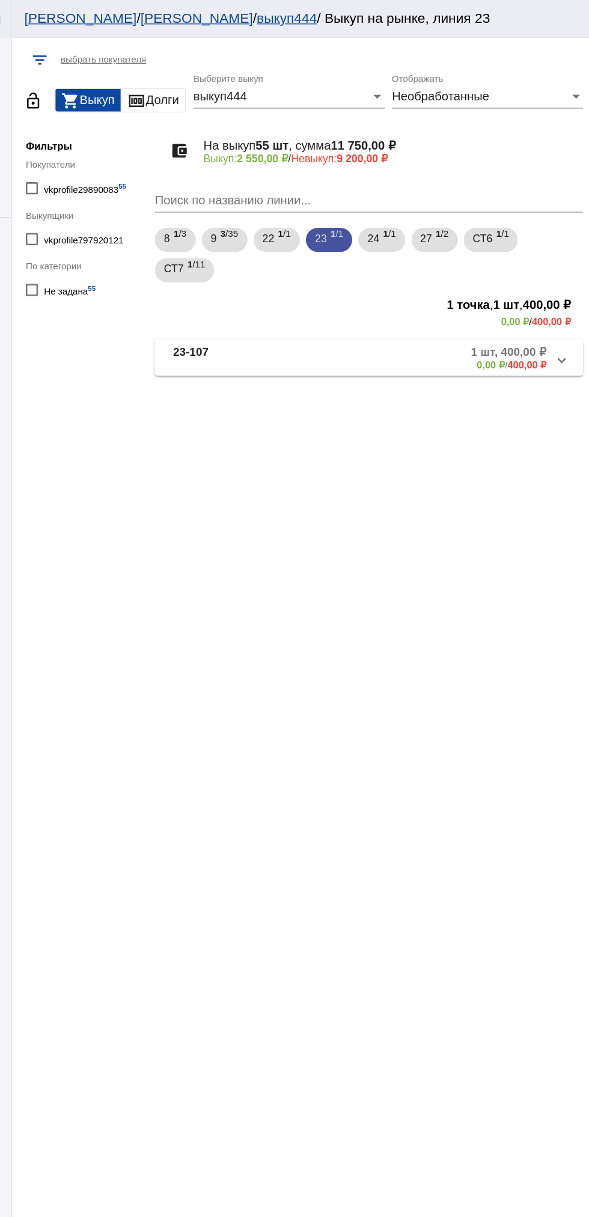
click at [399, 190] on mat-chip "23 1 /1" at bounding box center [383, 189] width 37 height 19
click at [430, 185] on b "1" at bounding box center [428, 185] width 4 height 8
click at [474, 194] on span "1 /2" at bounding box center [473, 190] width 10 height 25
click at [513, 189] on span "СТ6" at bounding box center [505, 189] width 16 height 22
click at [265, 209] on span "СТ7" at bounding box center [260, 213] width 16 height 22
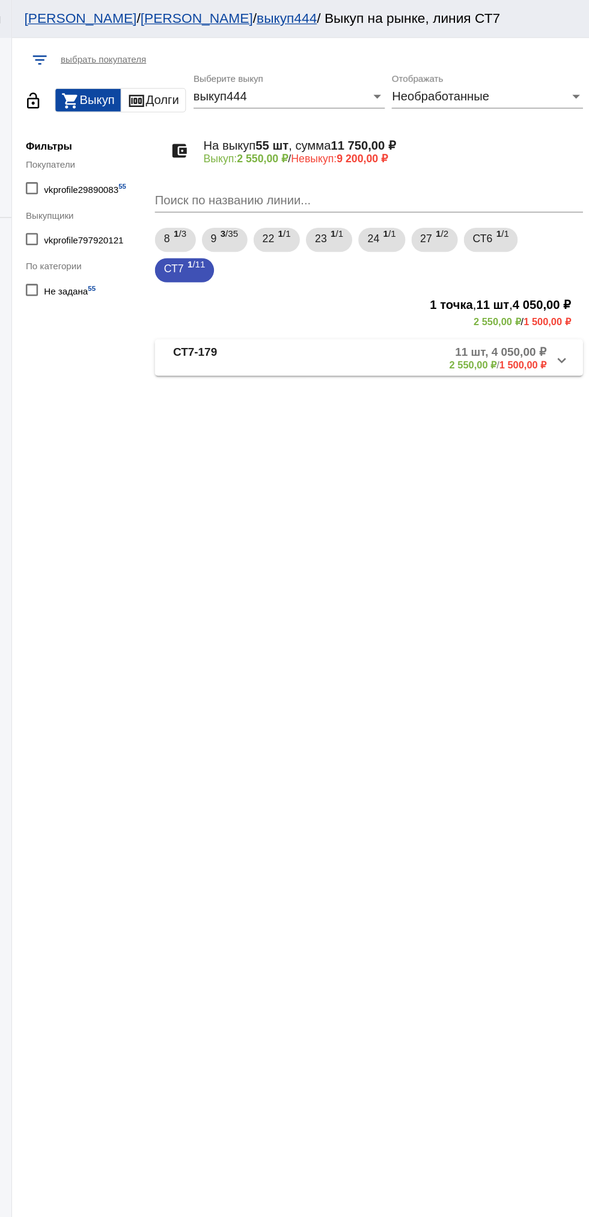
click at [436, 283] on mat-panel-description "11 шт, 4 050,00 ₽ 2 550,00 ₽ / 1 500,00 ₽" at bounding box center [458, 284] width 193 height 20
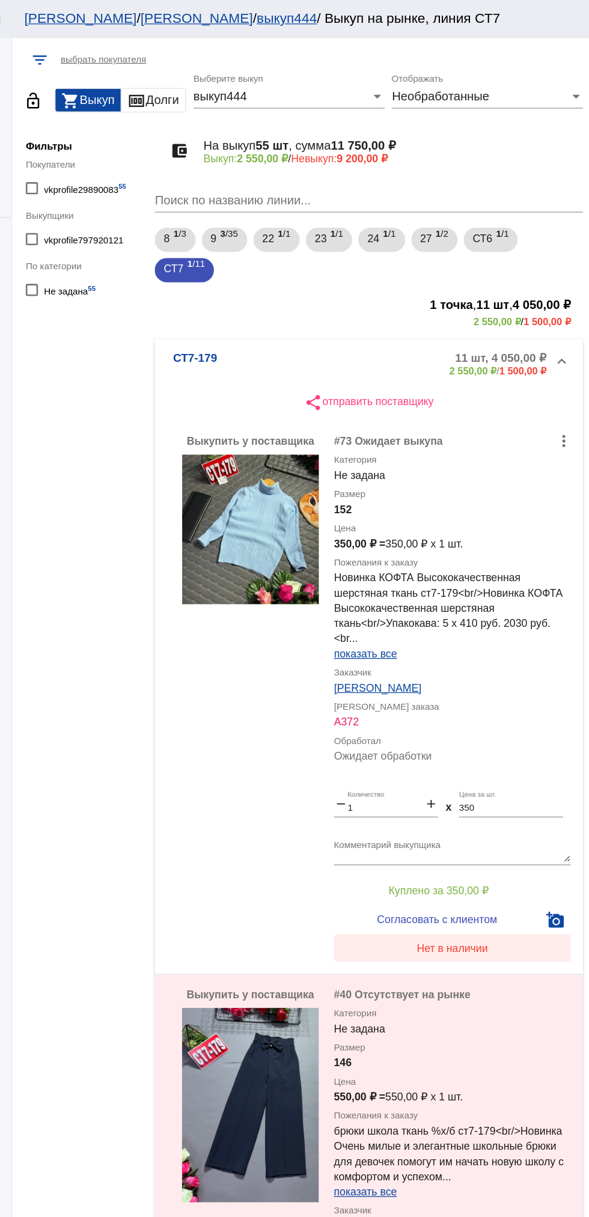
click at [487, 751] on span "Нет в наличии" at bounding box center [481, 751] width 57 height 10
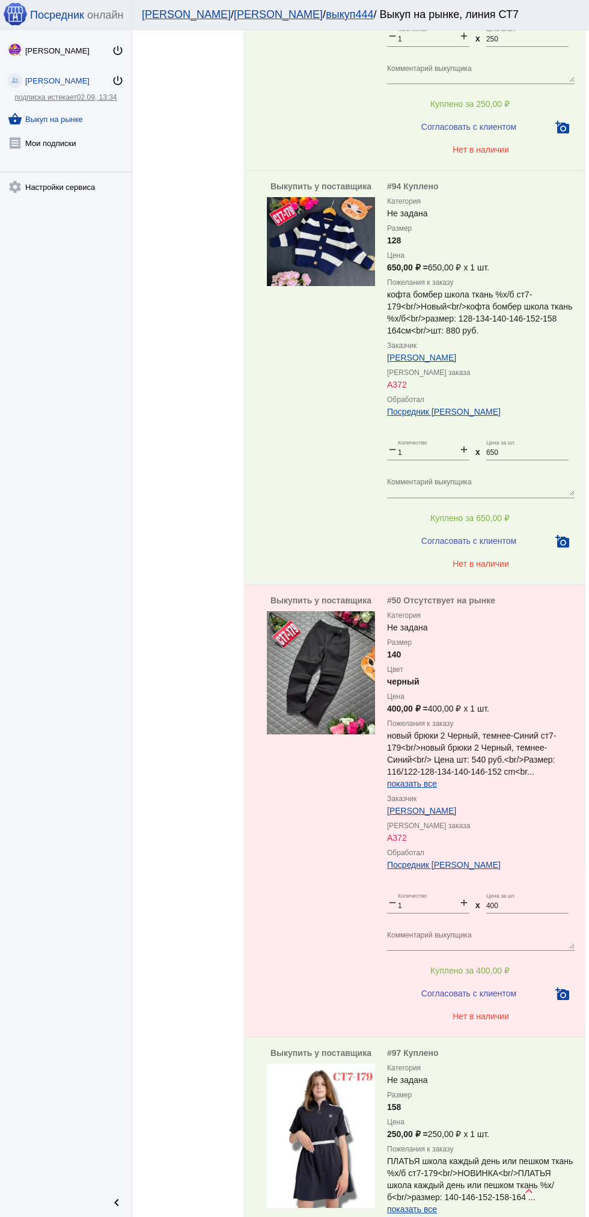
scroll to position [4098, 0]
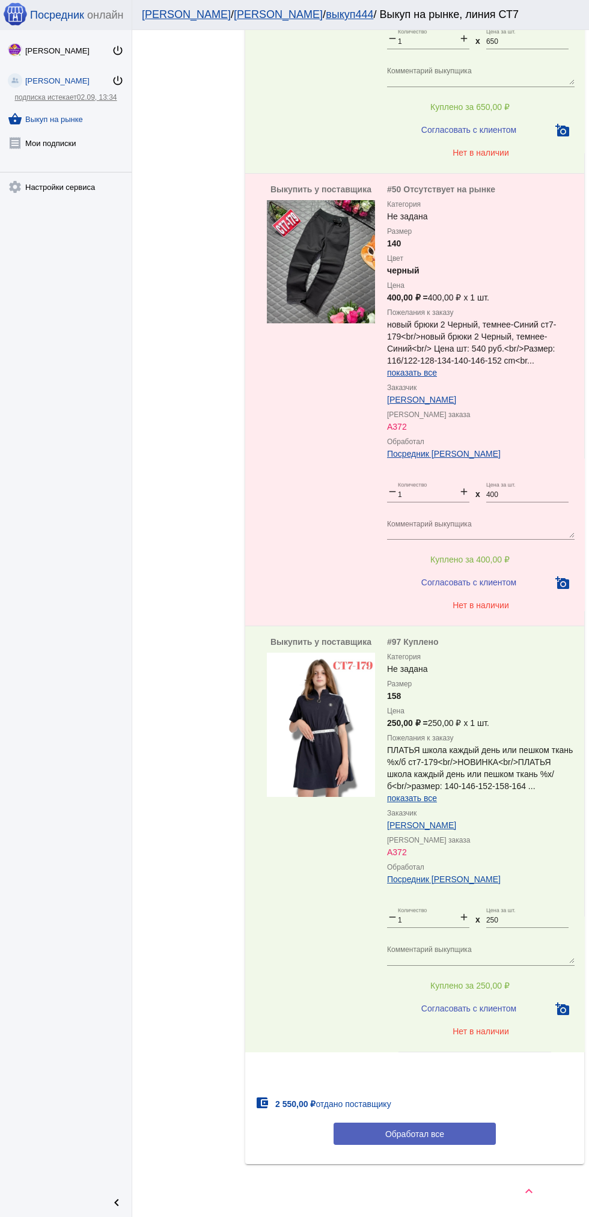
click at [439, 1140] on button "Обработал все" at bounding box center [415, 1134] width 162 height 22
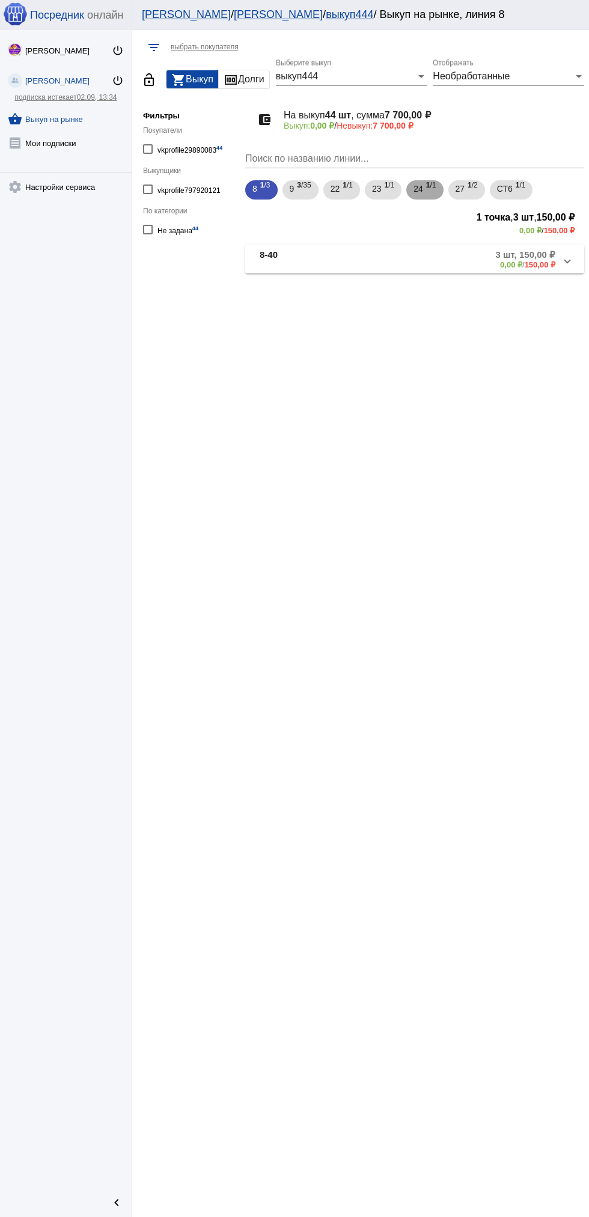
click at [430, 182] on b "1" at bounding box center [428, 185] width 4 height 8
click at [464, 267] on mat-panel-description "1 шт, 500,00 ₽ 0,00 ₽ / 500,00 ₽" at bounding box center [460, 259] width 192 height 20
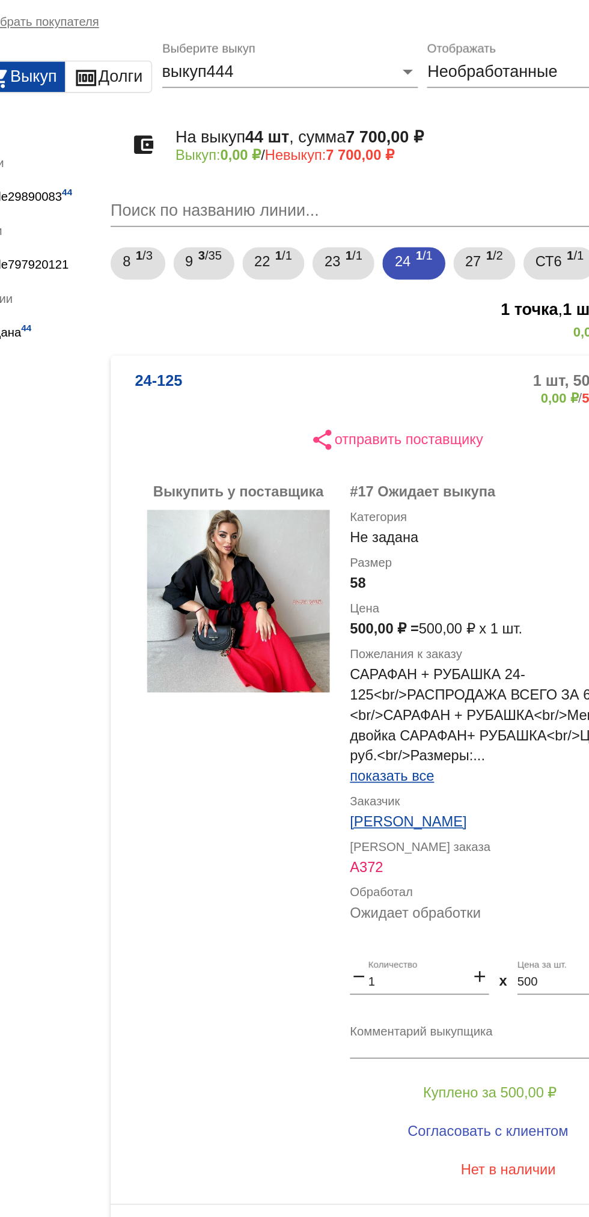
click at [283, 245] on mat-expansion-panel-header "24-125 1 шт, 500,00 ₽ 0,00 ₽ / 500,00 ₽" at bounding box center [414, 264] width 339 height 38
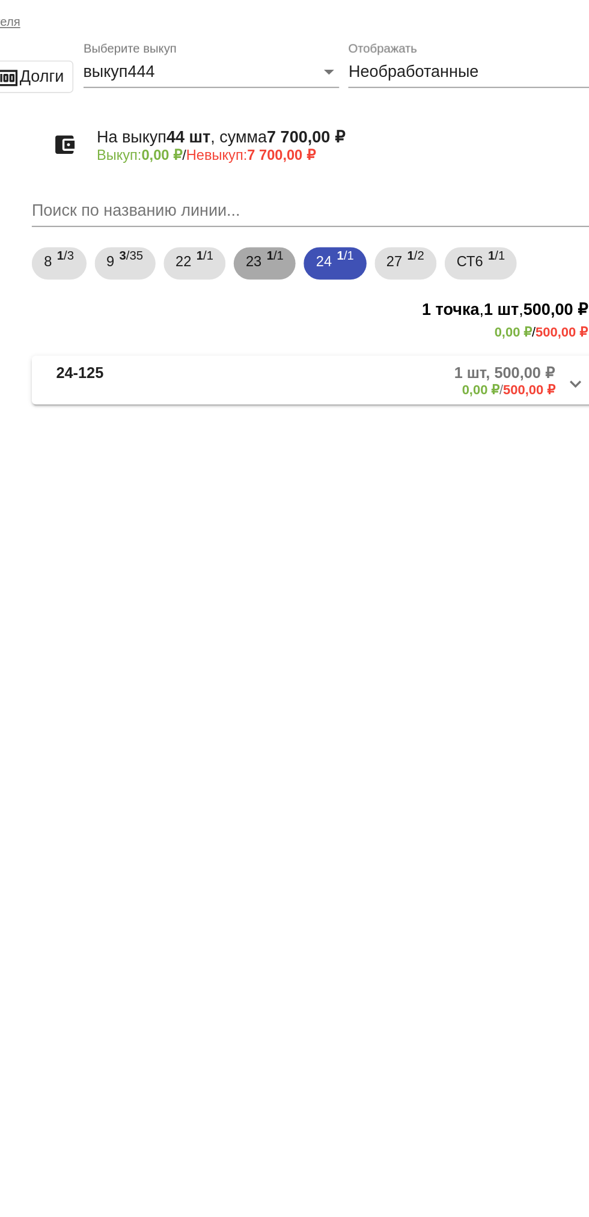
click at [379, 189] on span "23" at bounding box center [377, 189] width 10 height 22
click at [314, 265] on mat-panel-title "23-107" at bounding box center [307, 259] width 94 height 20
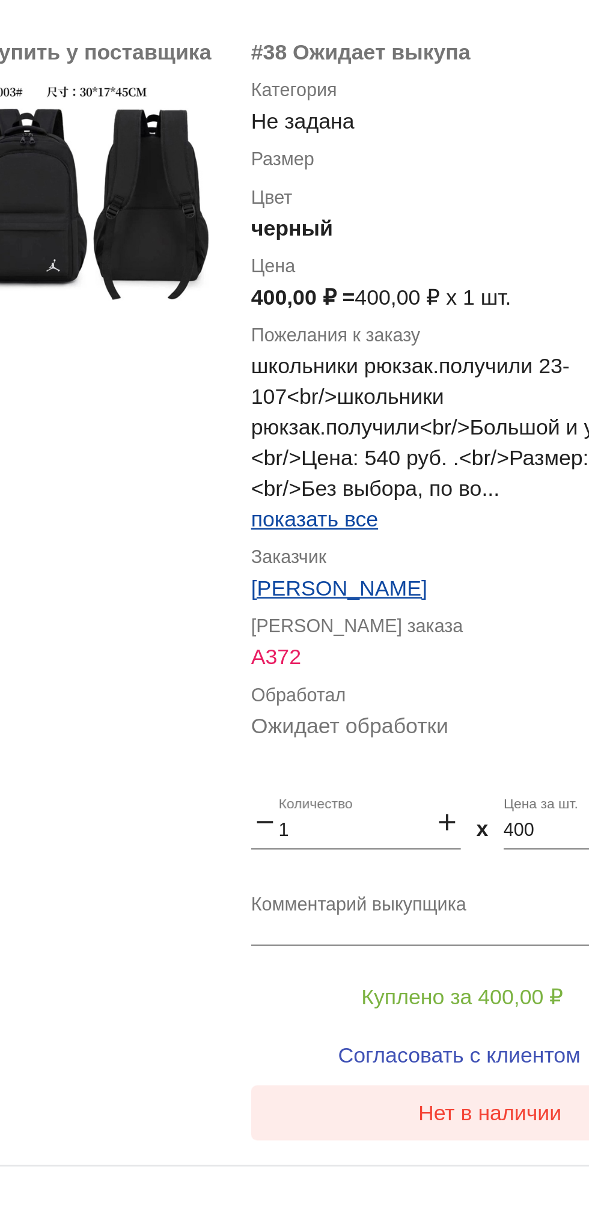
click at [478, 745] on span "Нет в наличии" at bounding box center [481, 742] width 57 height 10
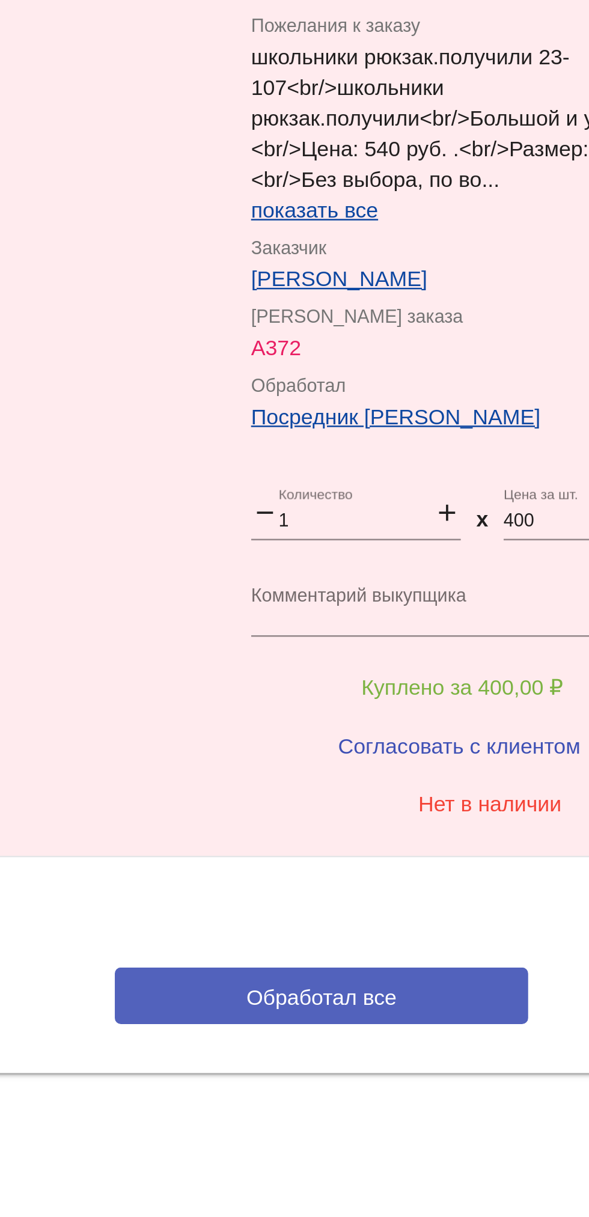
click at [438, 807] on button "Обработал все" at bounding box center [415, 817] width 162 height 22
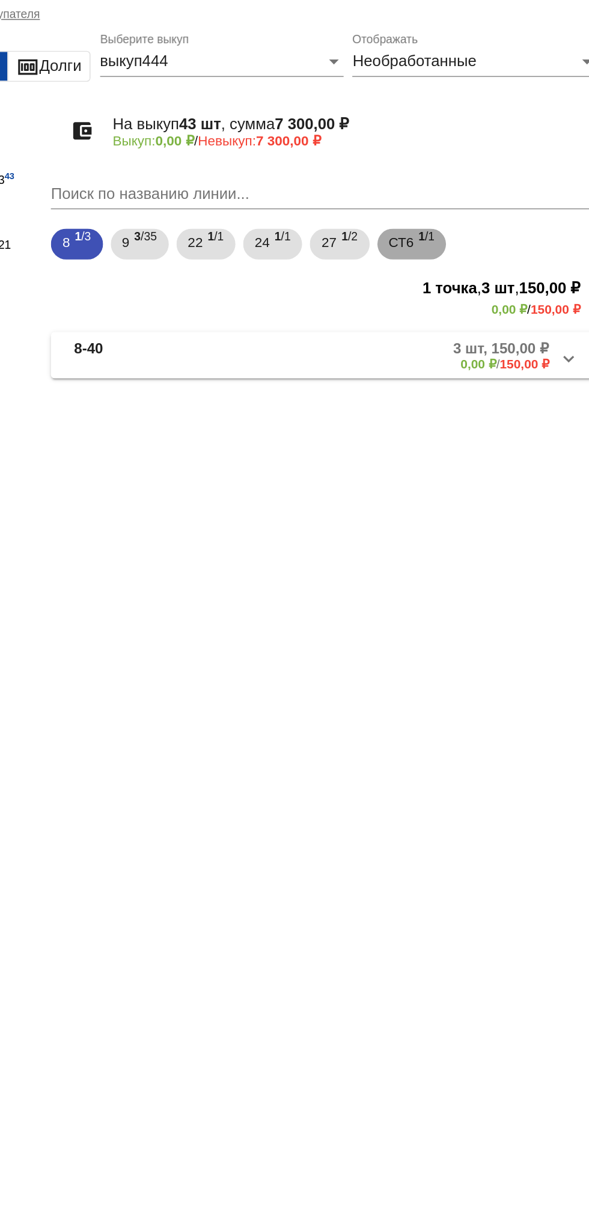
click at [471, 186] on span "СТ6" at bounding box center [464, 189] width 16 height 22
click at [299, 248] on mat-expansion-panel-header "СТ6-59 1 шт, 250,00 ₽ 0,00 ₽ / 250,00 ₽" at bounding box center [414, 259] width 339 height 29
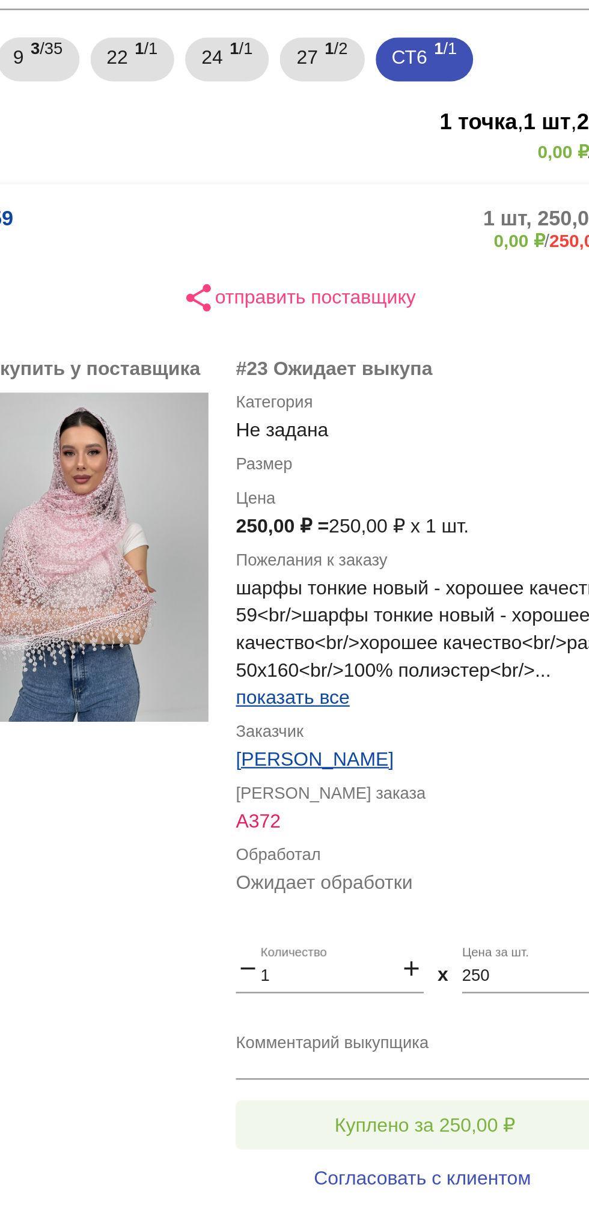
click at [483, 652] on button "Куплено за 250,00 ₽" at bounding box center [470, 657] width 166 height 22
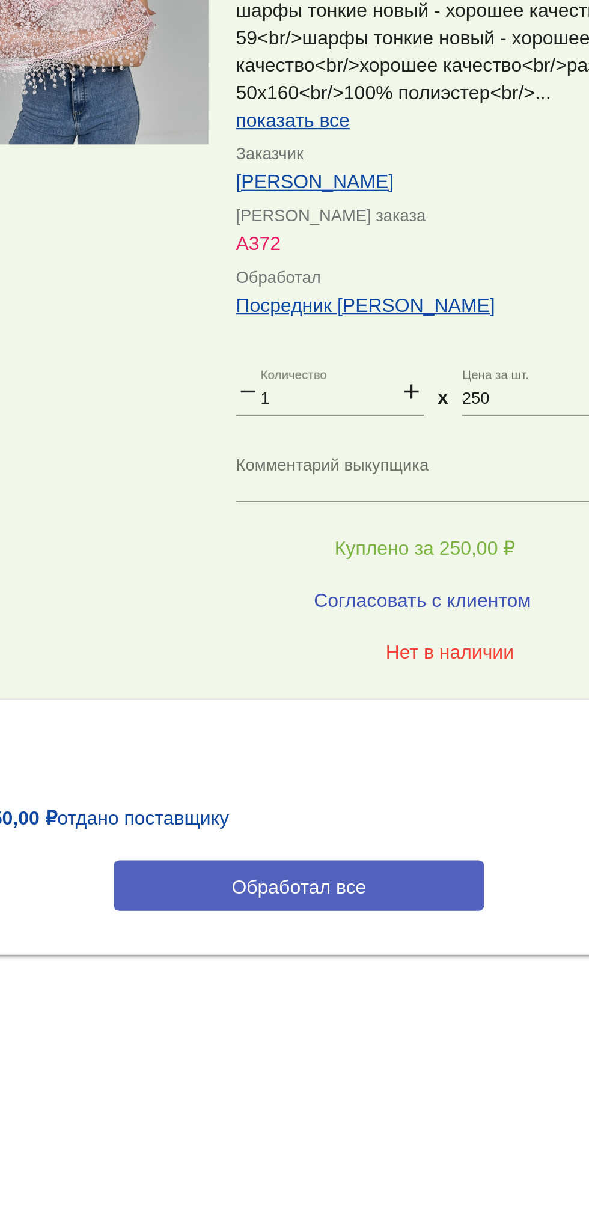
click at [388, 813] on button "Обработал все" at bounding box center [415, 805] width 162 height 22
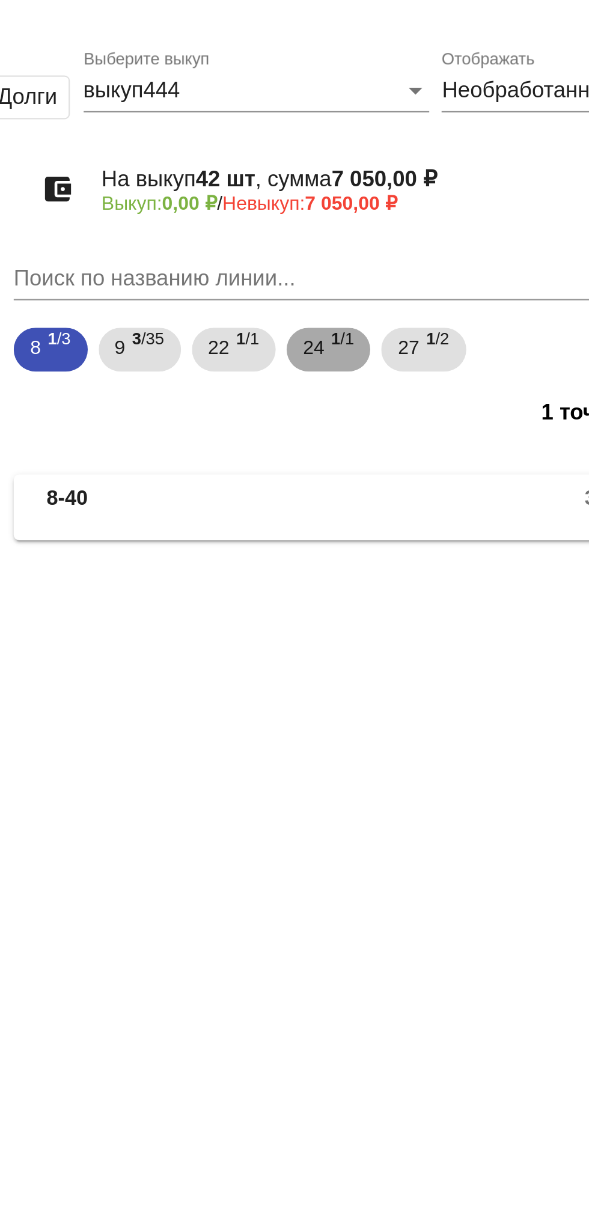
click at [385, 194] on div "24 1 /1" at bounding box center [383, 190] width 22 height 25
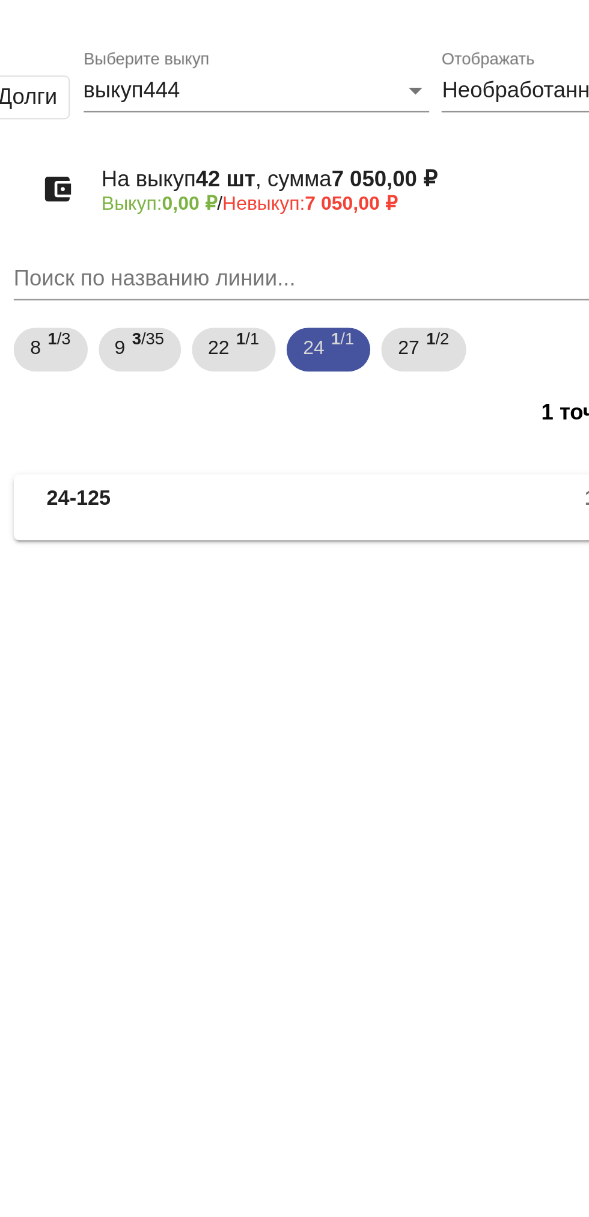
click at [402, 193] on mat-chip "24 1 /1" at bounding box center [383, 189] width 37 height 19
click at [422, 189] on span "27" at bounding box center [419, 189] width 10 height 22
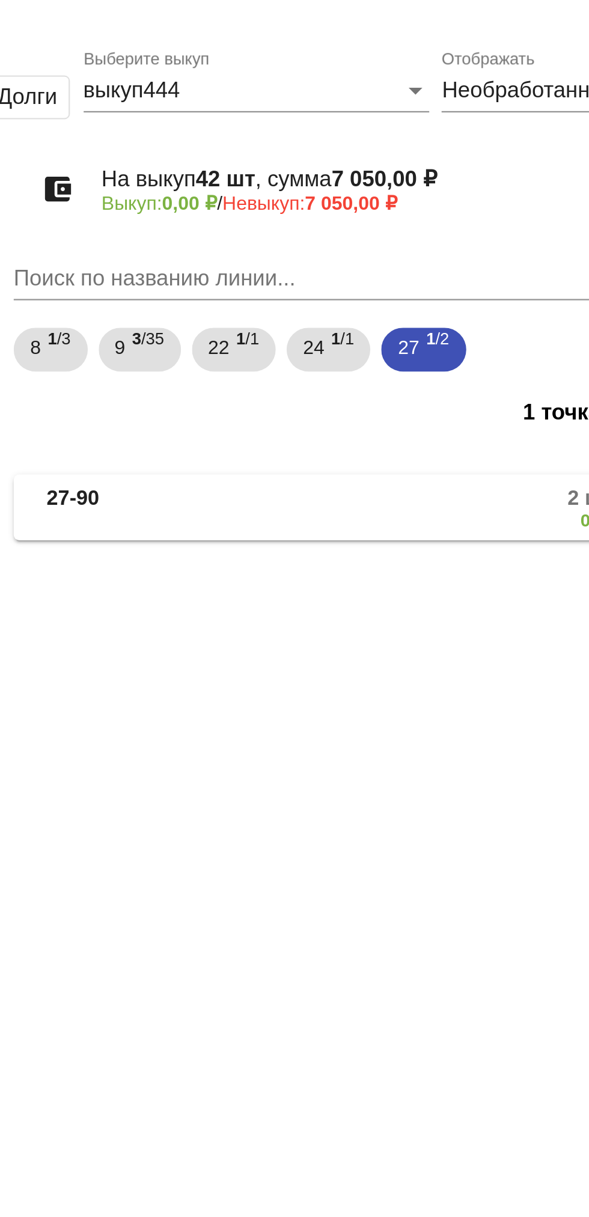
click at [320, 266] on mat-panel-title "27-90" at bounding box center [304, 259] width 88 height 20
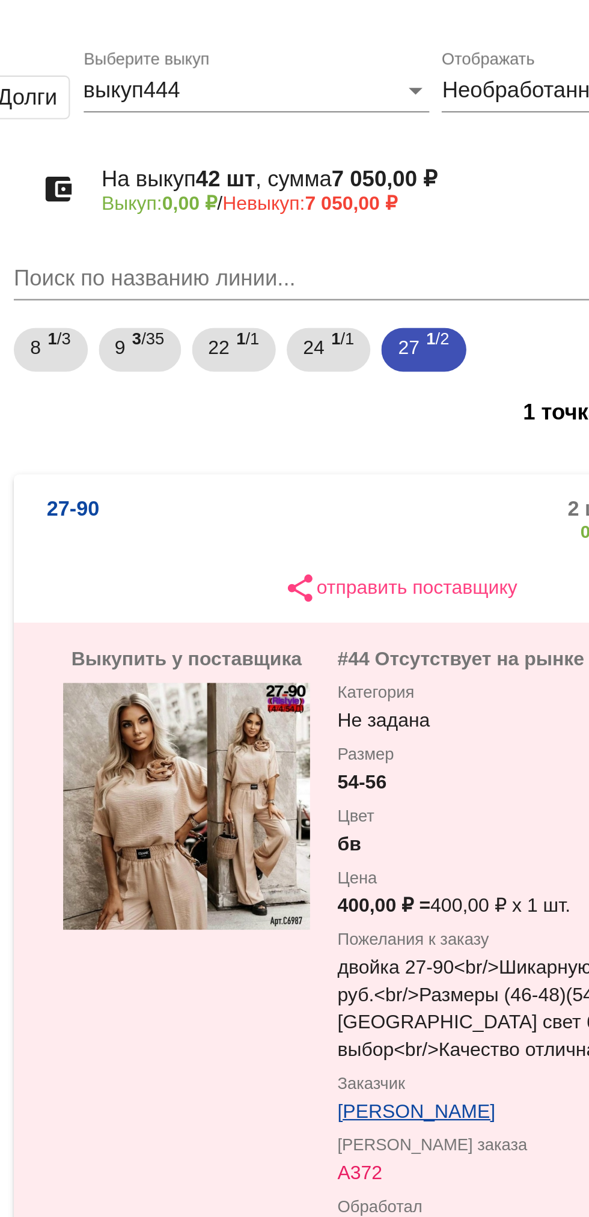
scroll to position [55, 0]
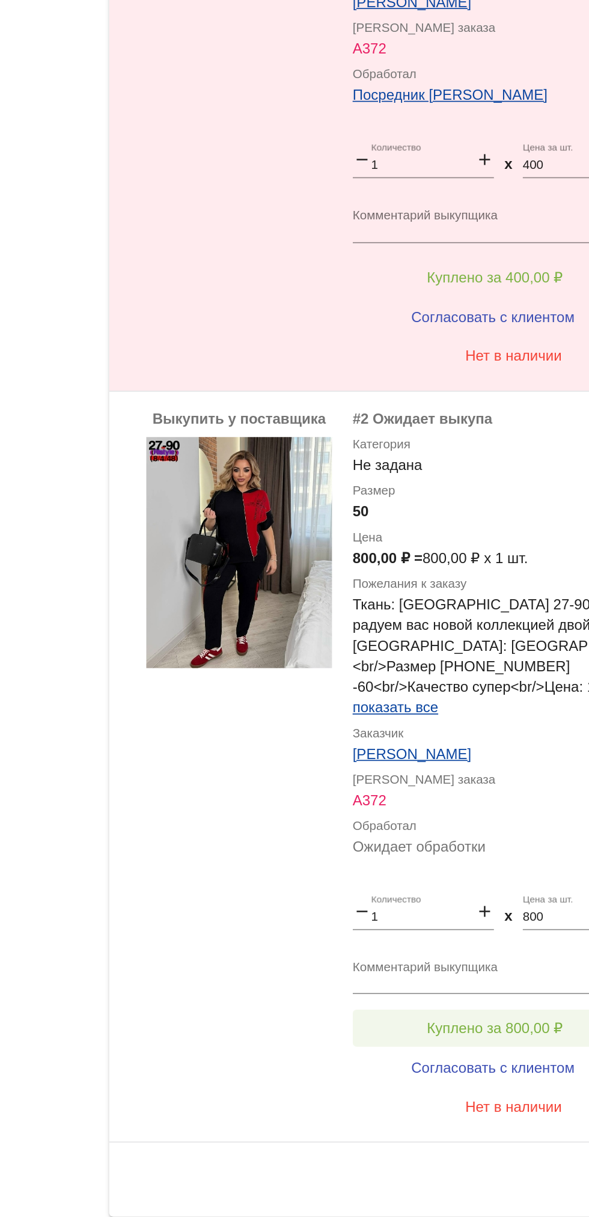
click at [471, 1062] on span "Куплено за 800,00 ₽" at bounding box center [469, 1067] width 79 height 10
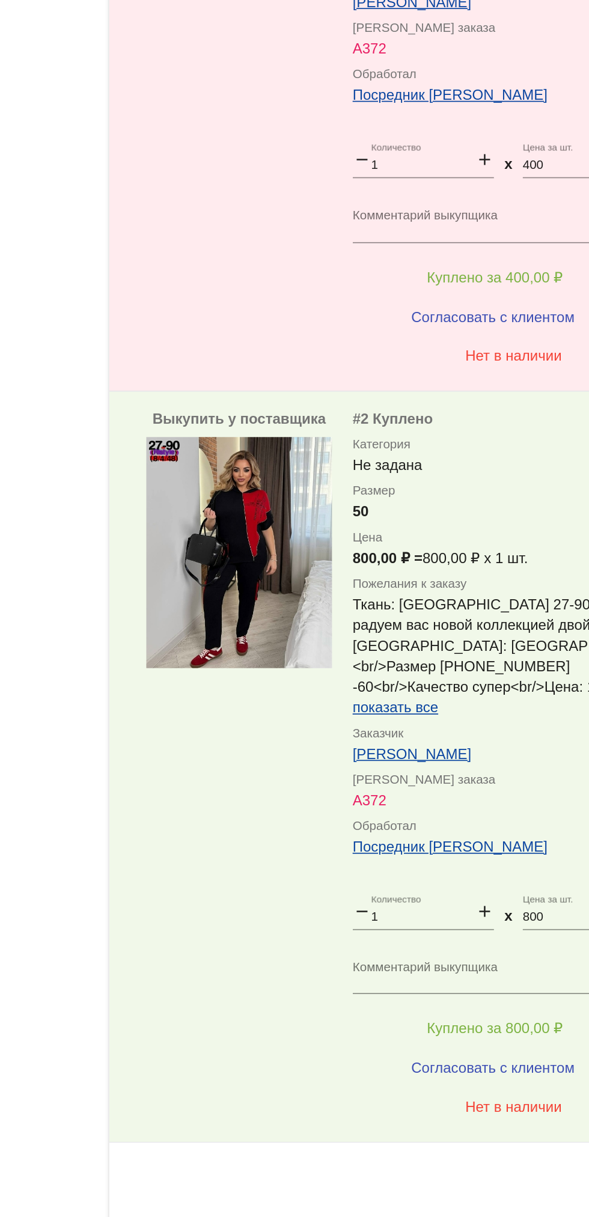
scroll to position [124, 0]
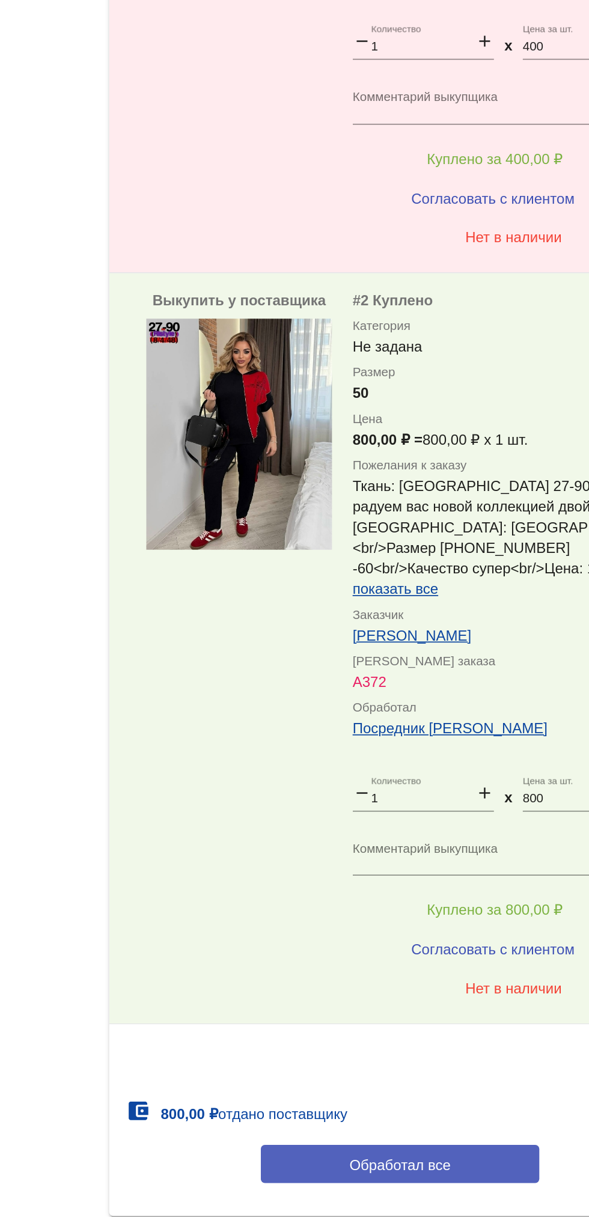
click at [445, 1134] on button "Обработал все" at bounding box center [415, 1145] width 162 height 22
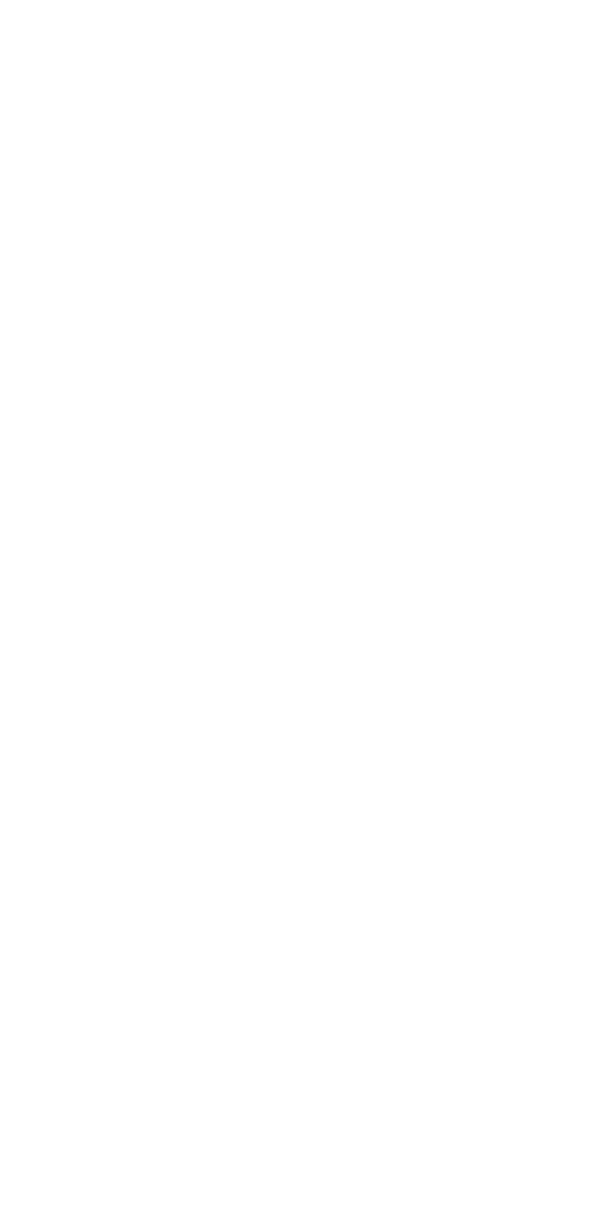
scroll to position [0, 0]
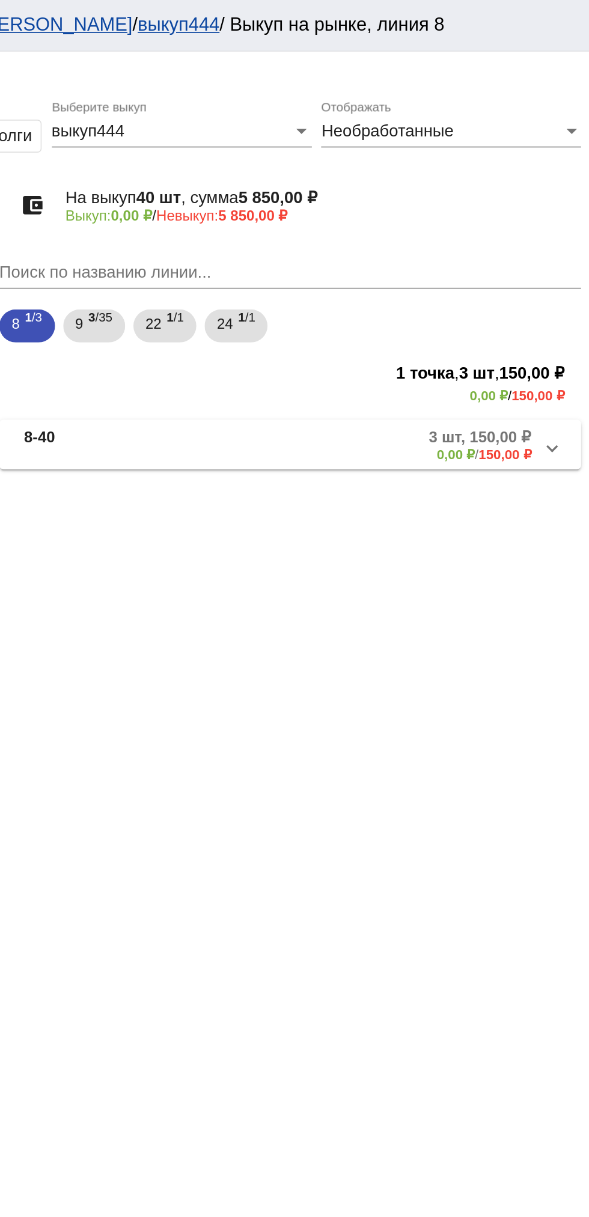
click at [534, 76] on div "Необработанные" at bounding box center [503, 76] width 141 height 11
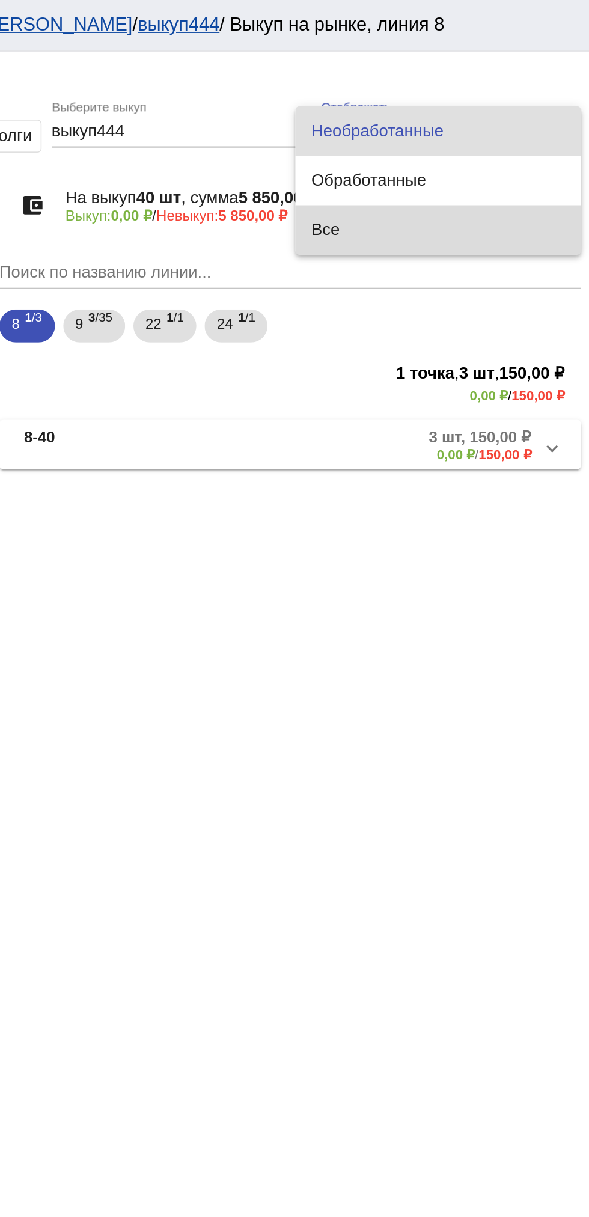
click at [499, 133] on span "Все" at bounding box center [500, 134] width 147 height 29
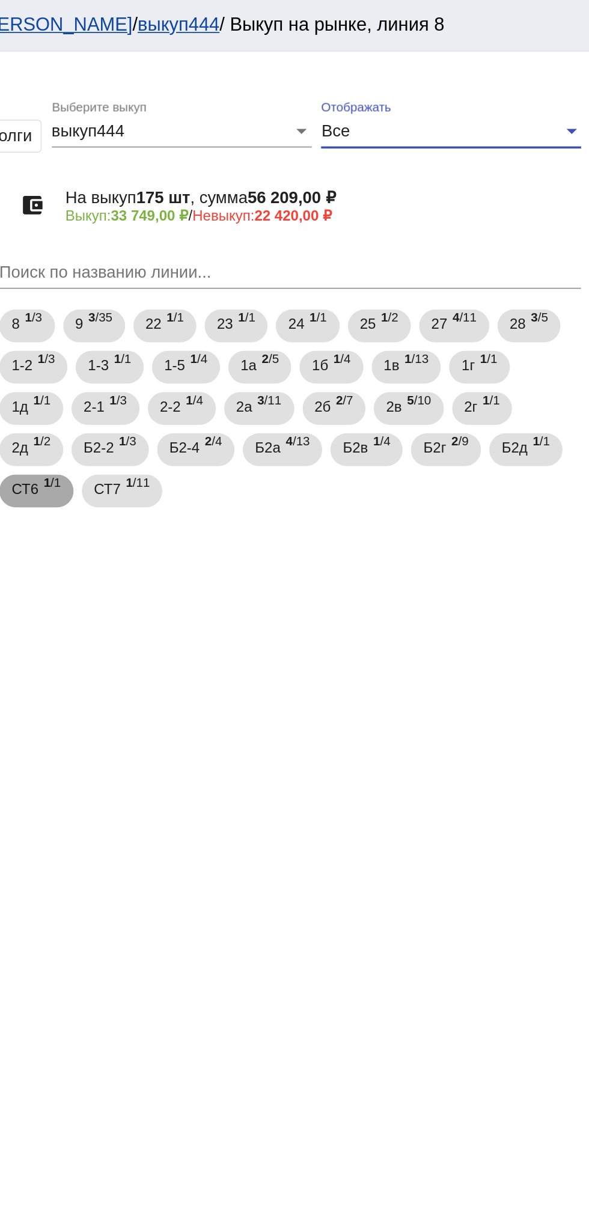
click at [251, 285] on mat-chip "СТ6 1 /1" at bounding box center [266, 286] width 43 height 19
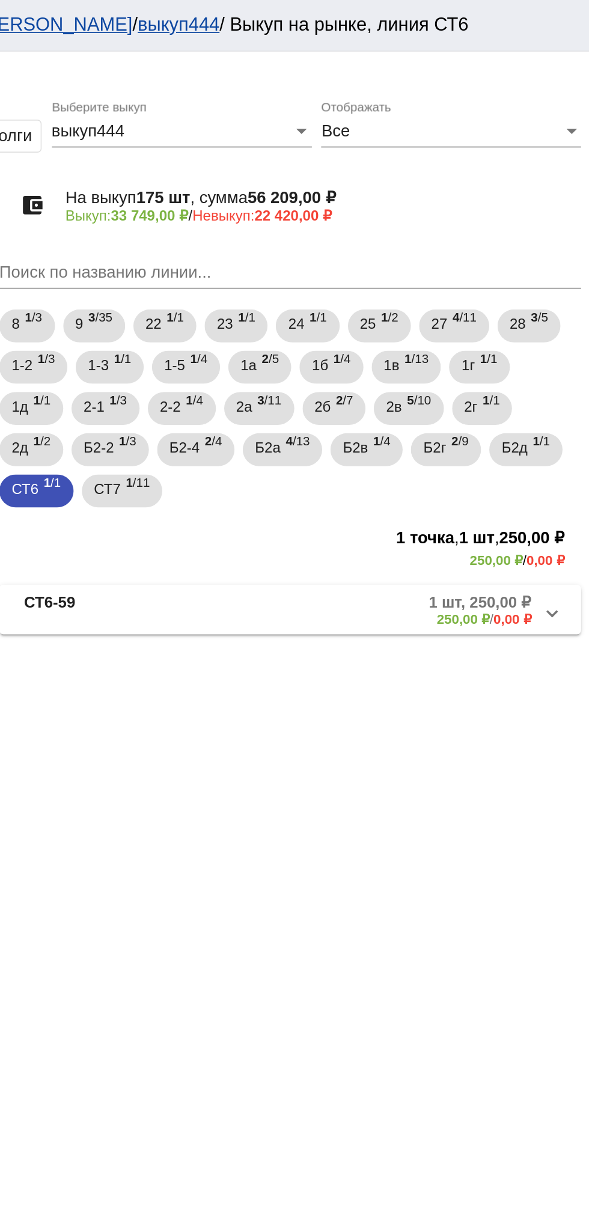
click at [443, 350] on mat-panel-description "1 шт, 250,00 ₽ 250,00 ₽ / 0,00 ₽" at bounding box center [460, 356] width 191 height 20
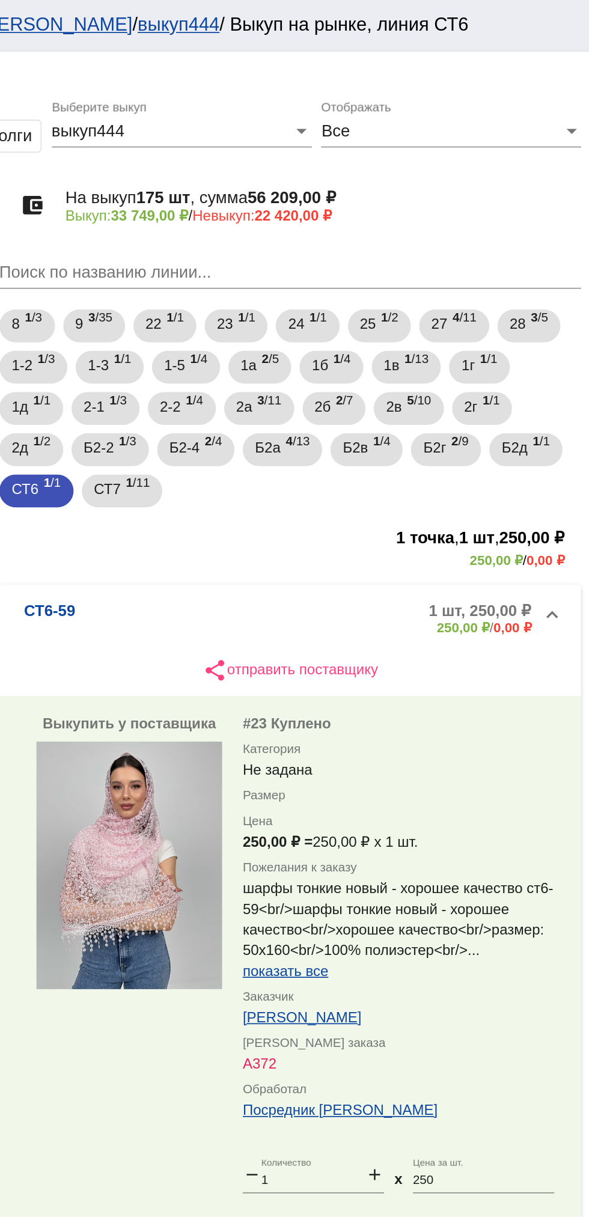
click at [532, 101] on div "account_balance_wallet На выкуп 175 шт , сумма 56 209,00 ₽ Выкуп: 33 749,00 ₽ /…" at bounding box center [414, 119] width 339 height 43
click at [525, 78] on div "Все" at bounding box center [503, 76] width 141 height 11
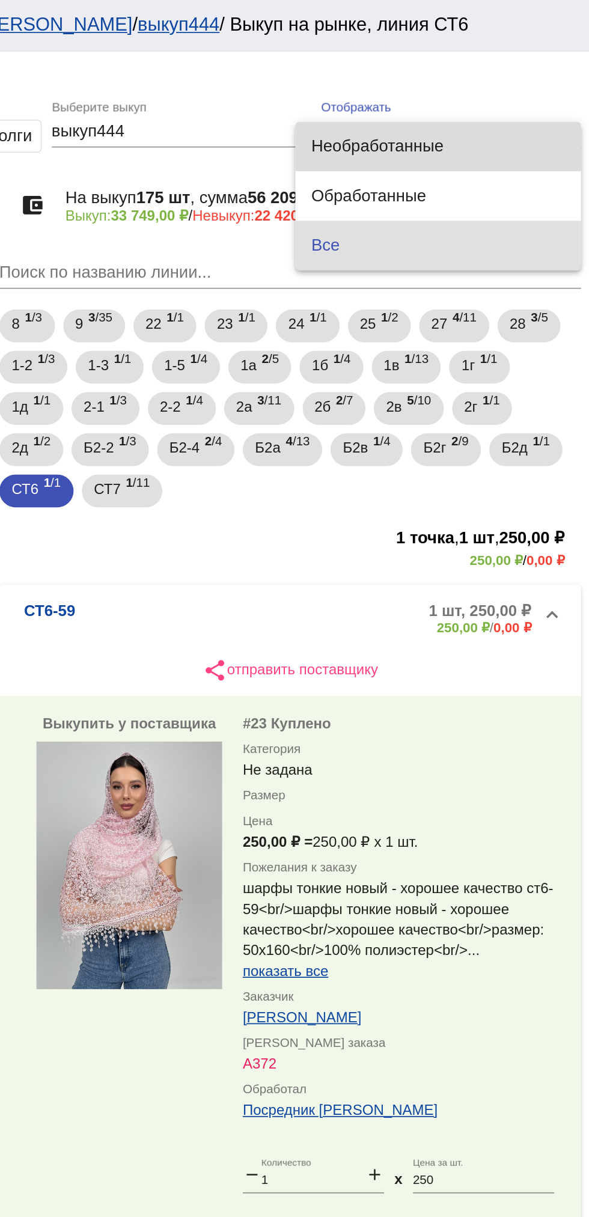
click at [481, 83] on span "Необработанные" at bounding box center [500, 85] width 147 height 29
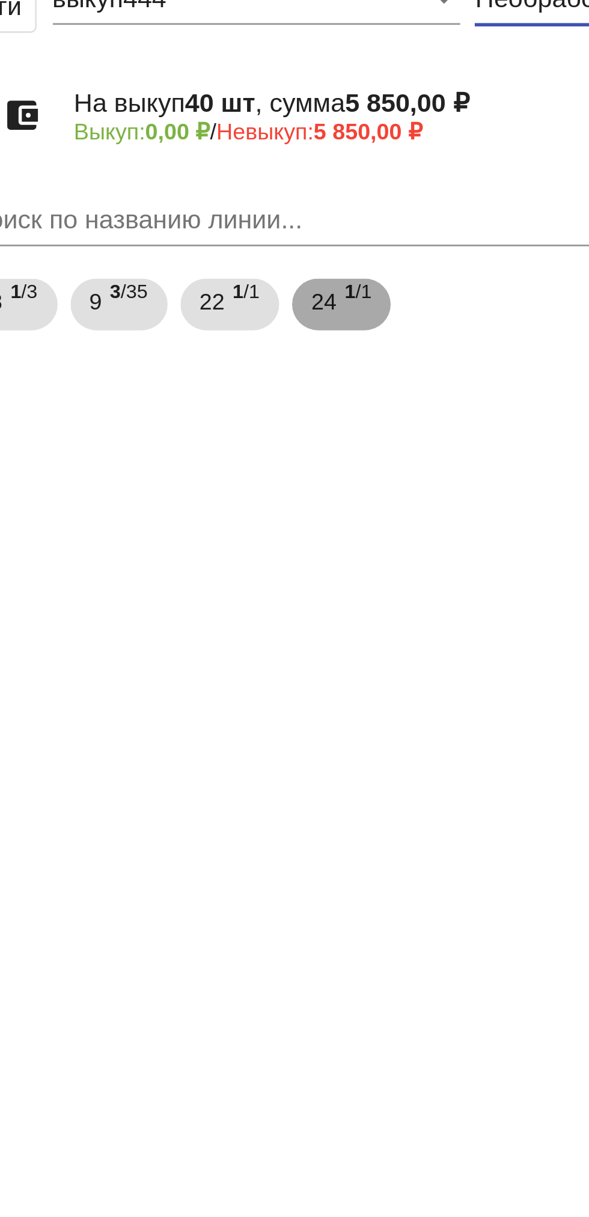
click at [389, 189] on b "1" at bounding box center [387, 185] width 4 height 8
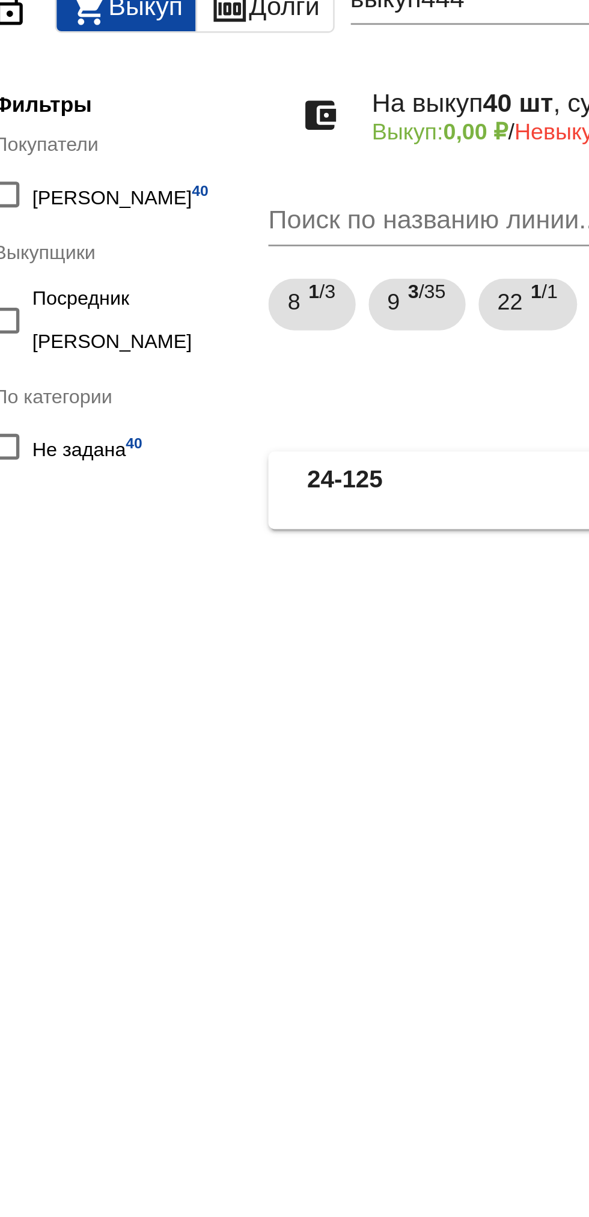
click at [305, 258] on mat-panel-title "24-125" at bounding box center [307, 259] width 94 height 20
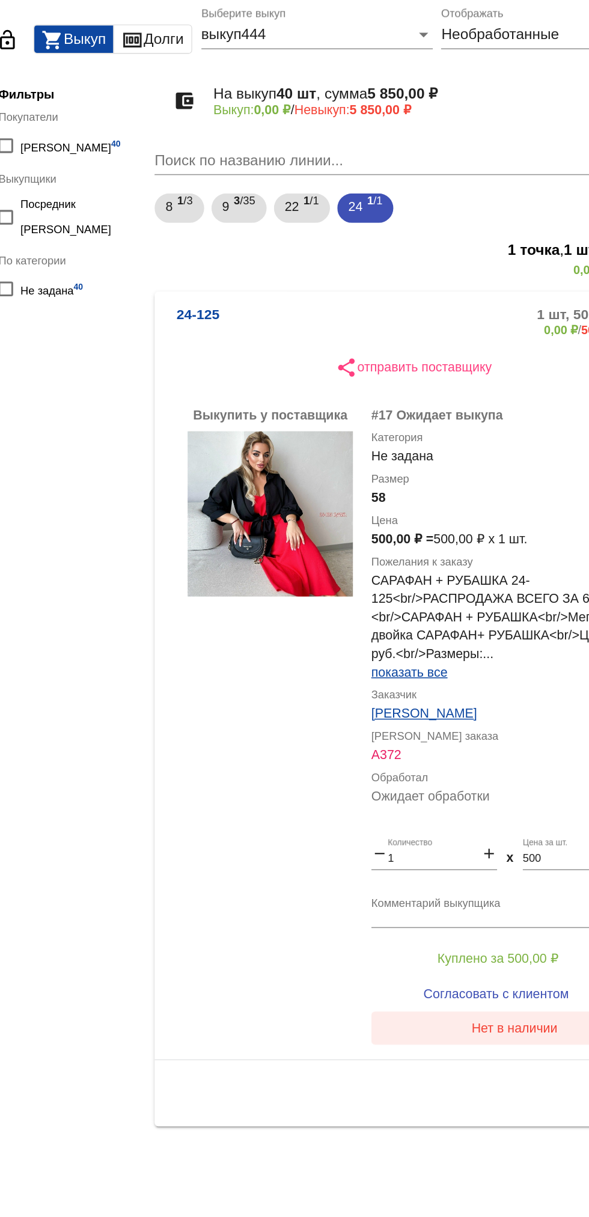
click at [481, 730] on span "Нет в наличии" at bounding box center [481, 727] width 57 height 10
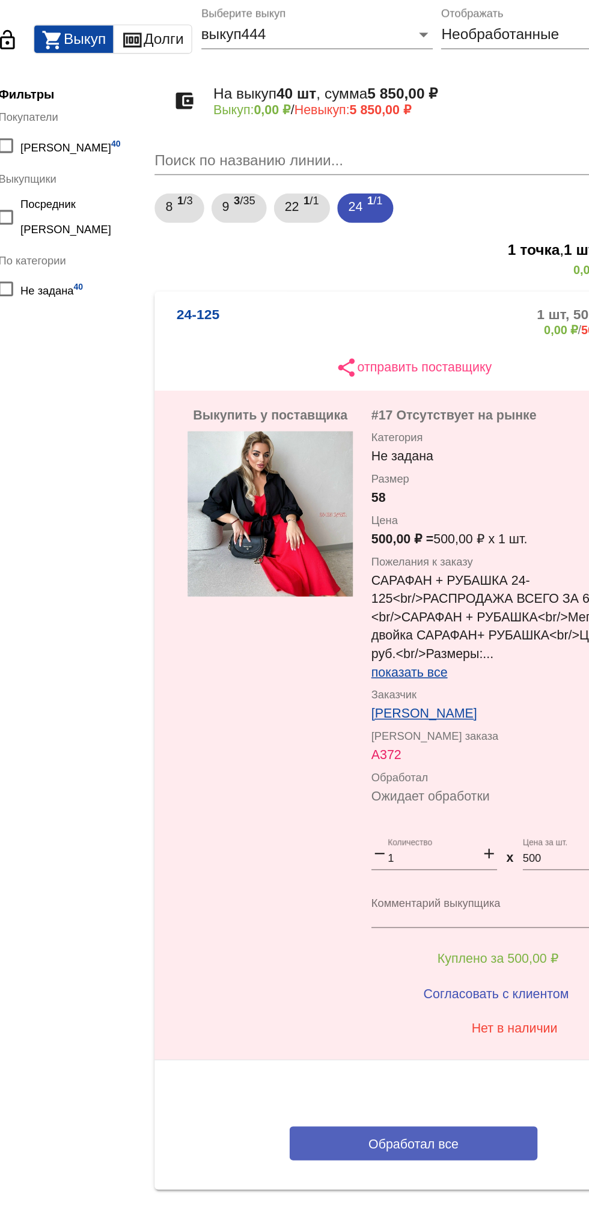
click at [429, 802] on span "Обработал все" at bounding box center [414, 803] width 59 height 10
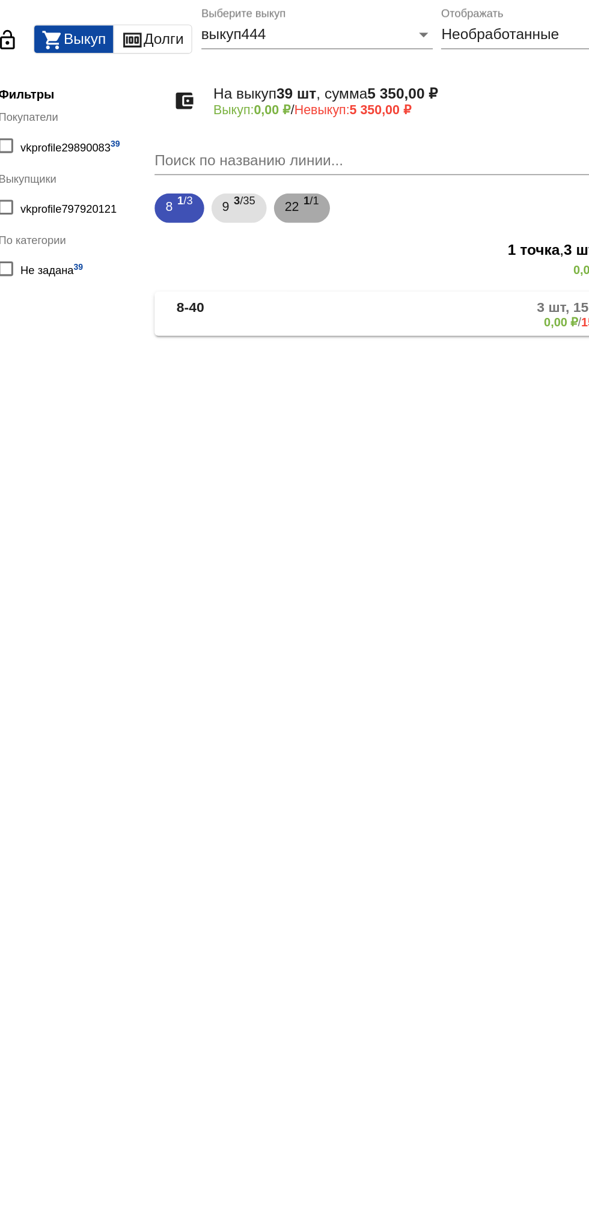
click at [353, 198] on span "1 /1" at bounding box center [348, 190] width 10 height 25
click at [397, 257] on mat-panel-description "1 шт, 900,00 ₽ 0,00 ₽ / 900,00 ₽" at bounding box center [457, 259] width 195 height 20
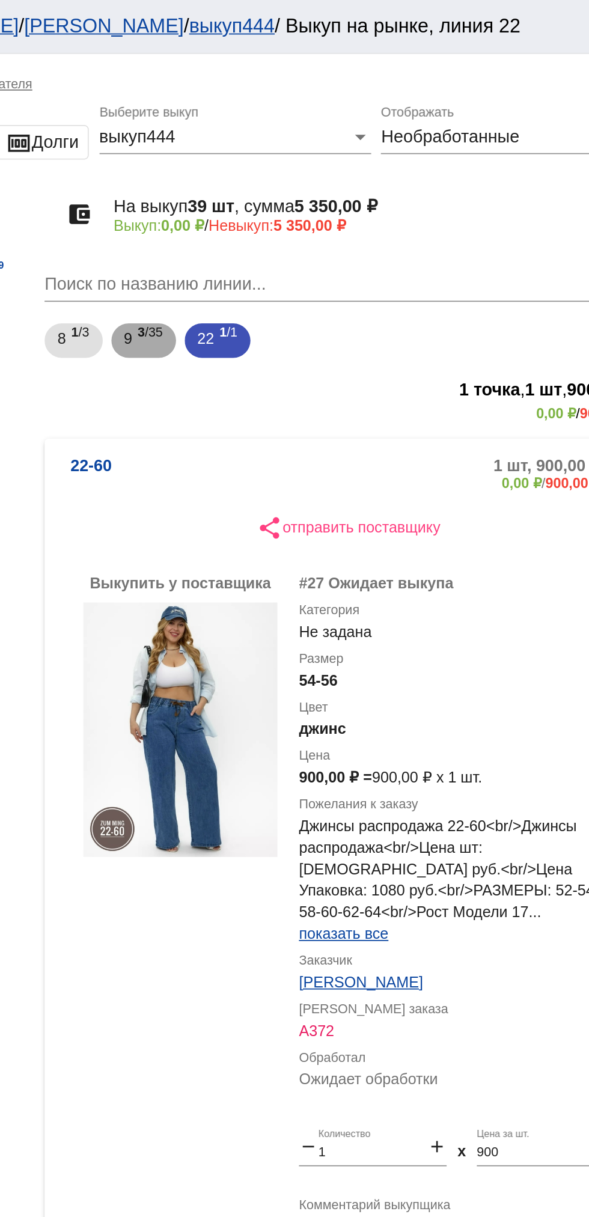
click at [308, 185] on span "3 /35" at bounding box center [304, 190] width 14 height 25
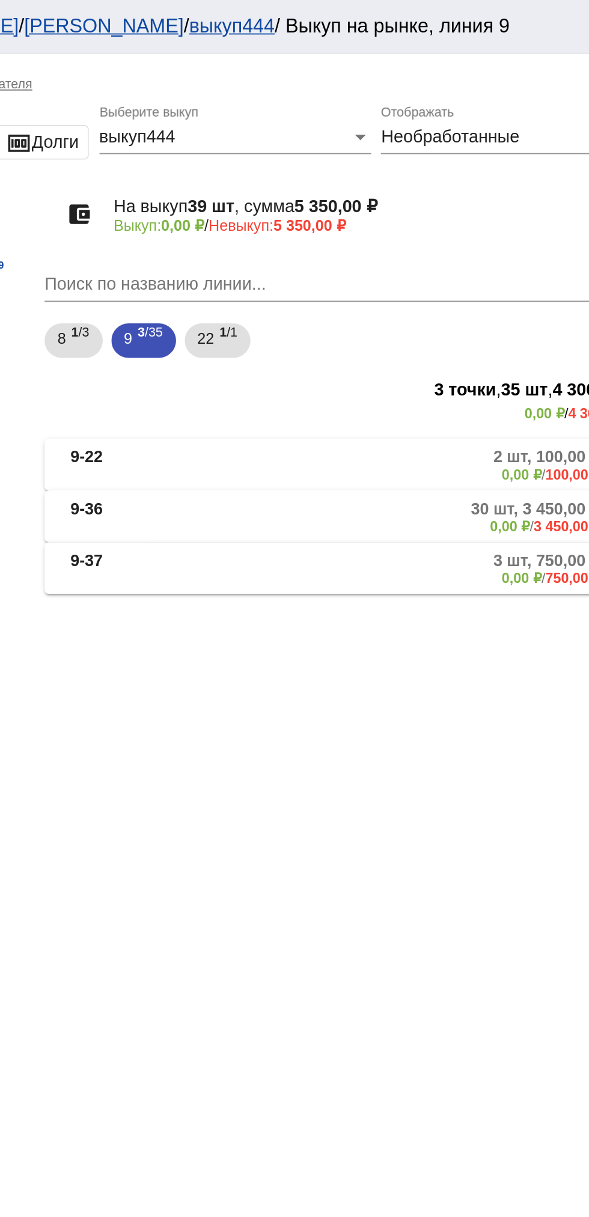
click at [466, 264] on mat-panel-description "2 шт, 100,00 ₽ 0,00 ₽ / 100,00 ₽" at bounding box center [455, 259] width 199 height 20
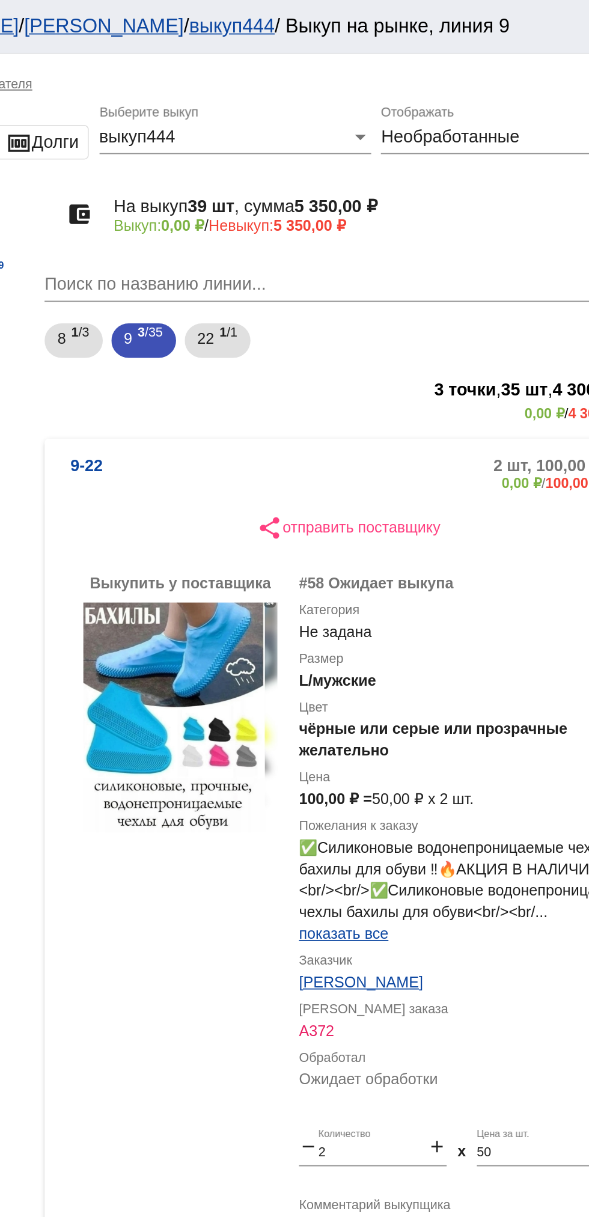
click at [428, 247] on mat-expansion-panel-header "9-22 2 шт, 100,00 ₽ 0,00 ₽ / 100,00 ₽" at bounding box center [414, 264] width 339 height 38
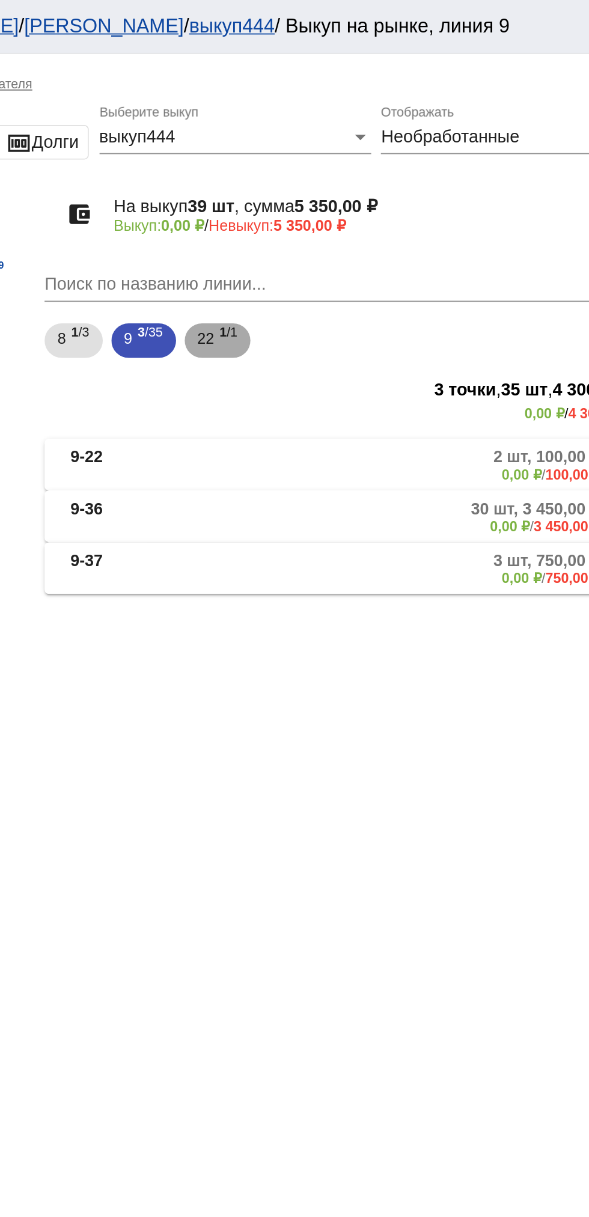
click at [342, 191] on div "22 1 /1" at bounding box center [342, 190] width 22 height 25
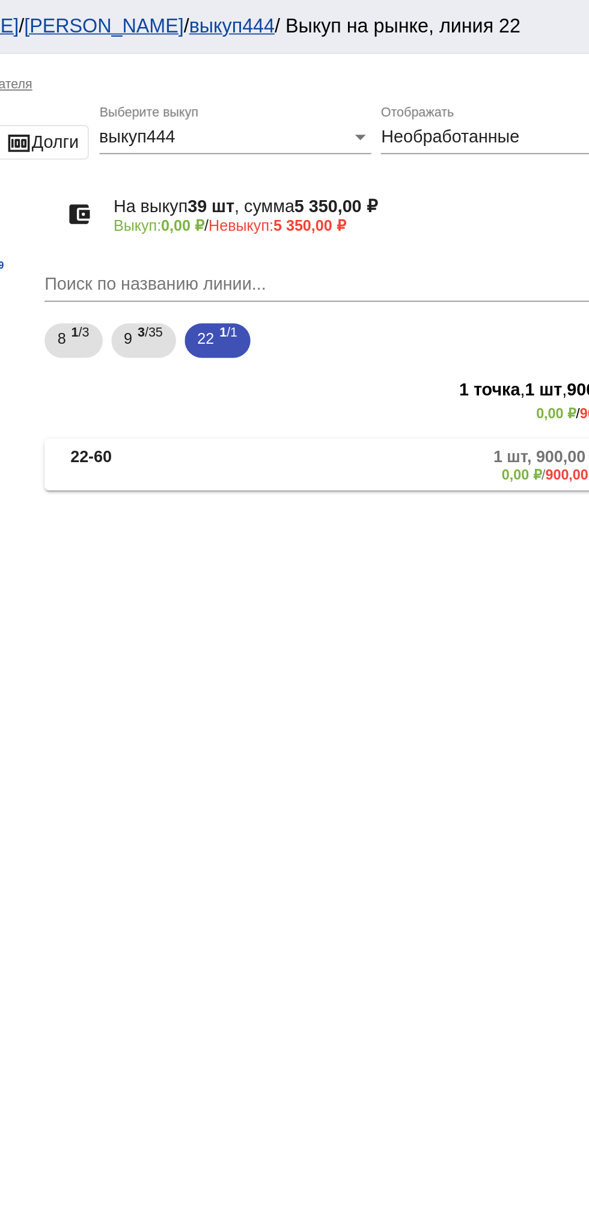
click at [409, 265] on mat-panel-description "1 шт, 900,00 ₽ 0,00 ₽ / 900,00 ₽" at bounding box center [457, 259] width 195 height 20
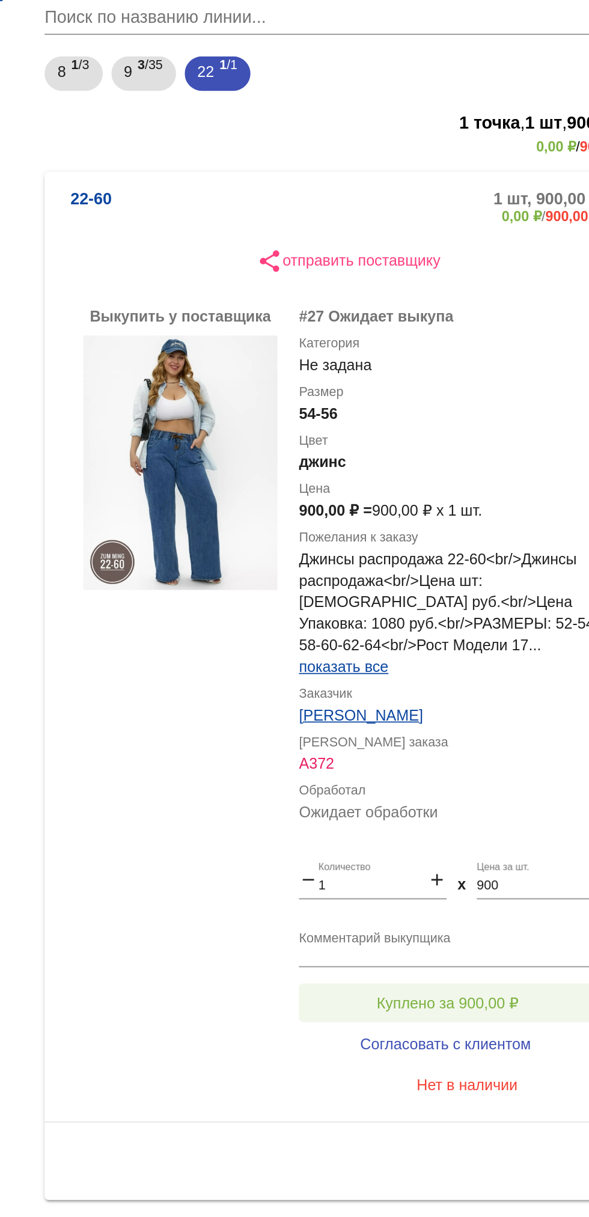
click at [509, 697] on button "Куплено за 900,00 ₽" at bounding box center [470, 708] width 166 height 22
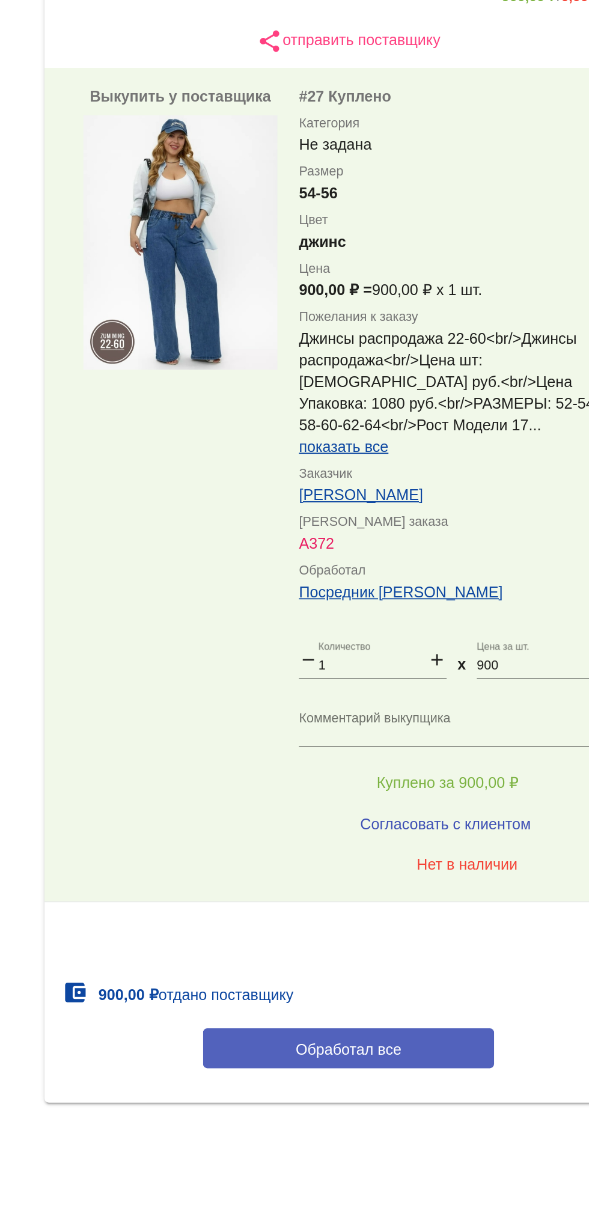
click at [436, 852] on span "Обработал все" at bounding box center [414, 857] width 59 height 10
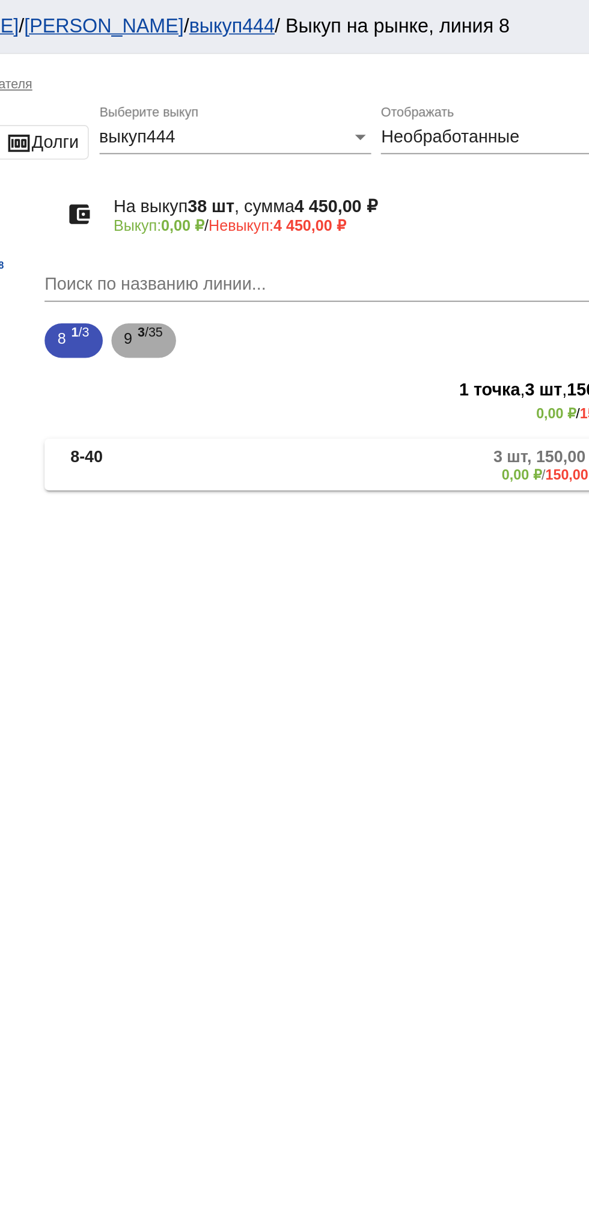
click at [301, 189] on span "3 /35" at bounding box center [304, 190] width 14 height 25
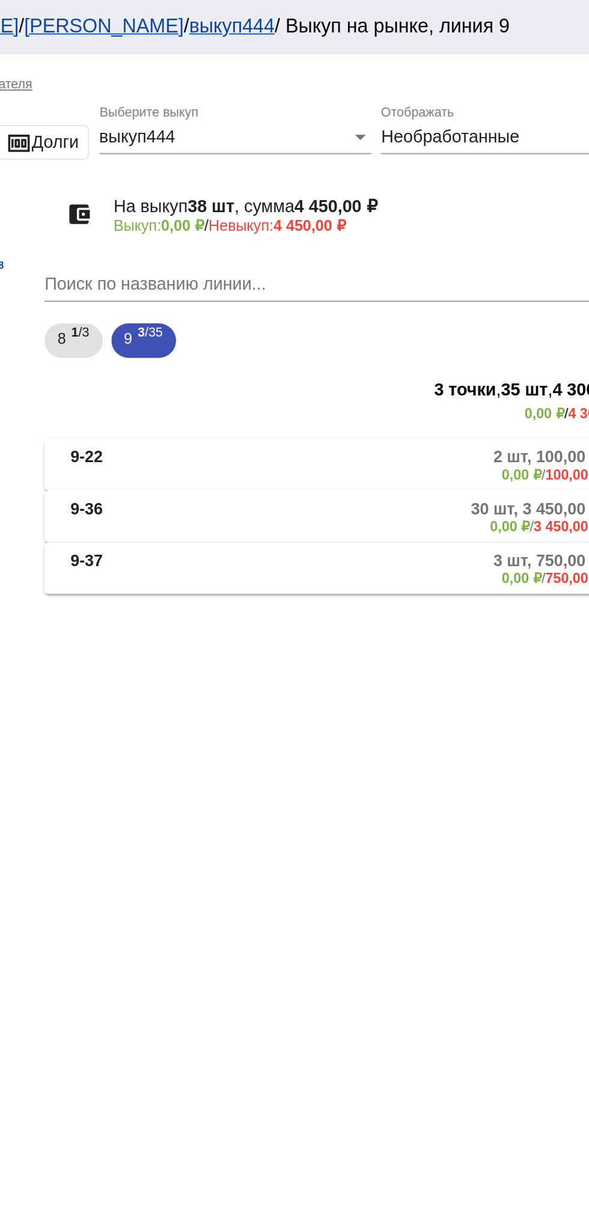
click at [429, 322] on mat-panel-description "3 шт, 750,00 ₽ 0,00 ₽ / 750,00 ₽" at bounding box center [455, 317] width 199 height 20
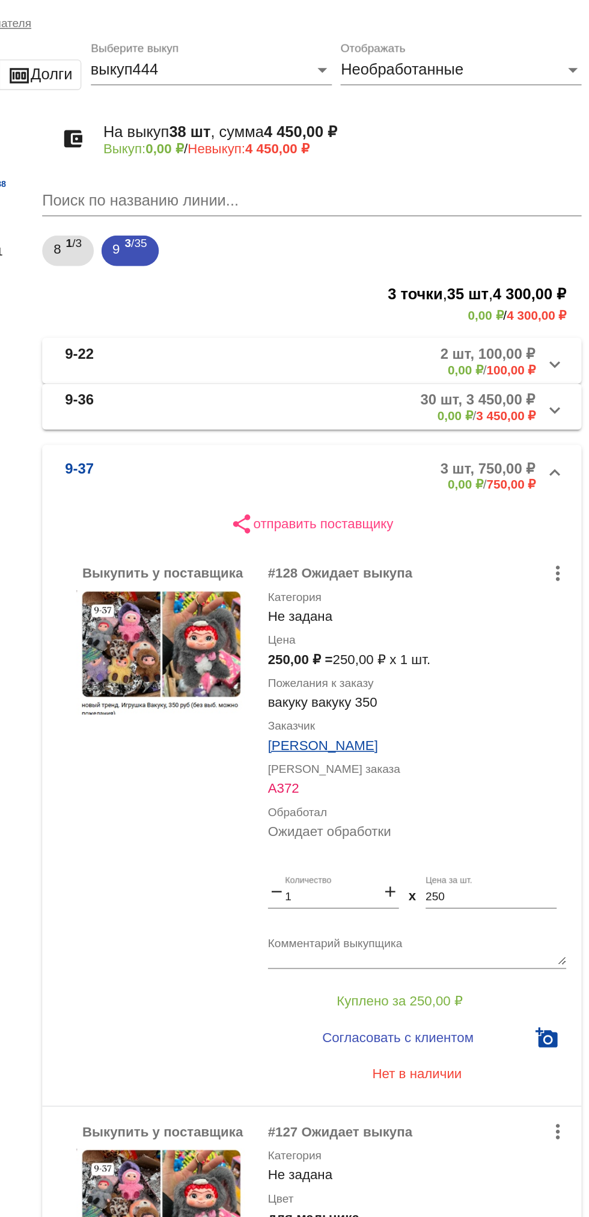
click at [289, 283] on mat-panel-title "9-36" at bounding box center [302, 288] width 84 height 20
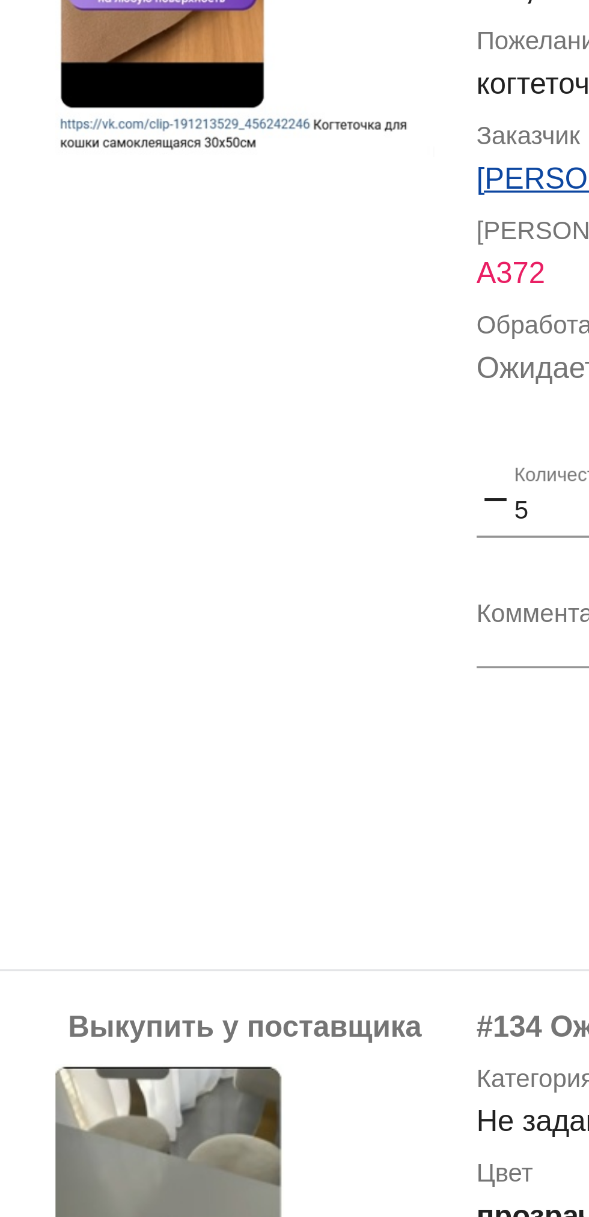
scroll to position [119, 0]
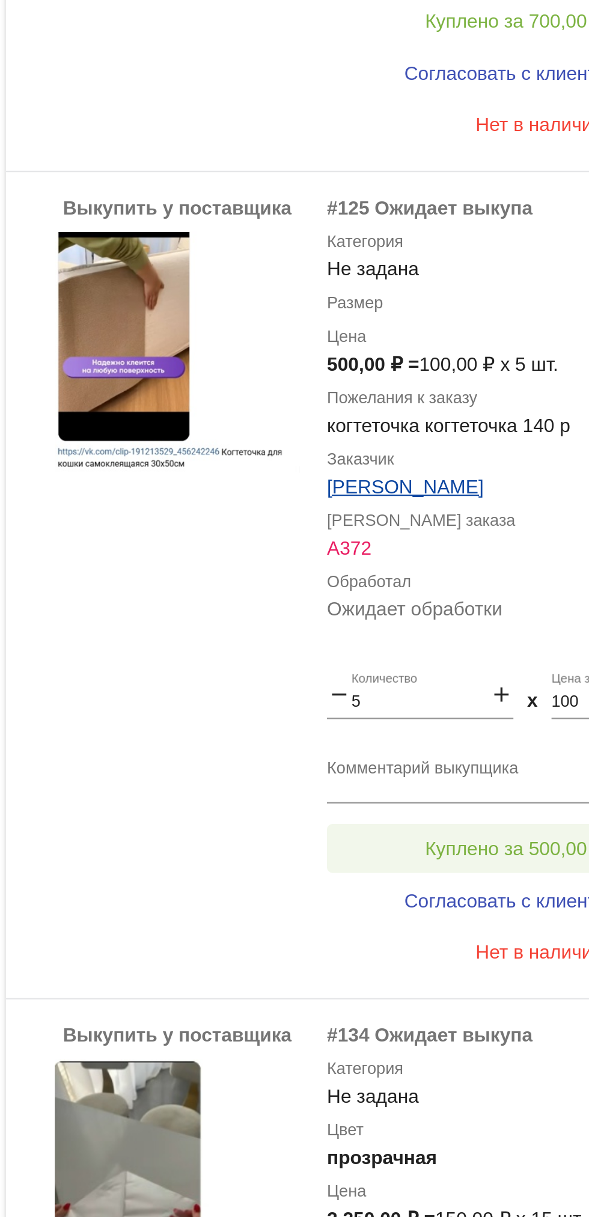
click at [456, 891] on span "Куплено за 500,00 ₽" at bounding box center [469, 891] width 79 height 10
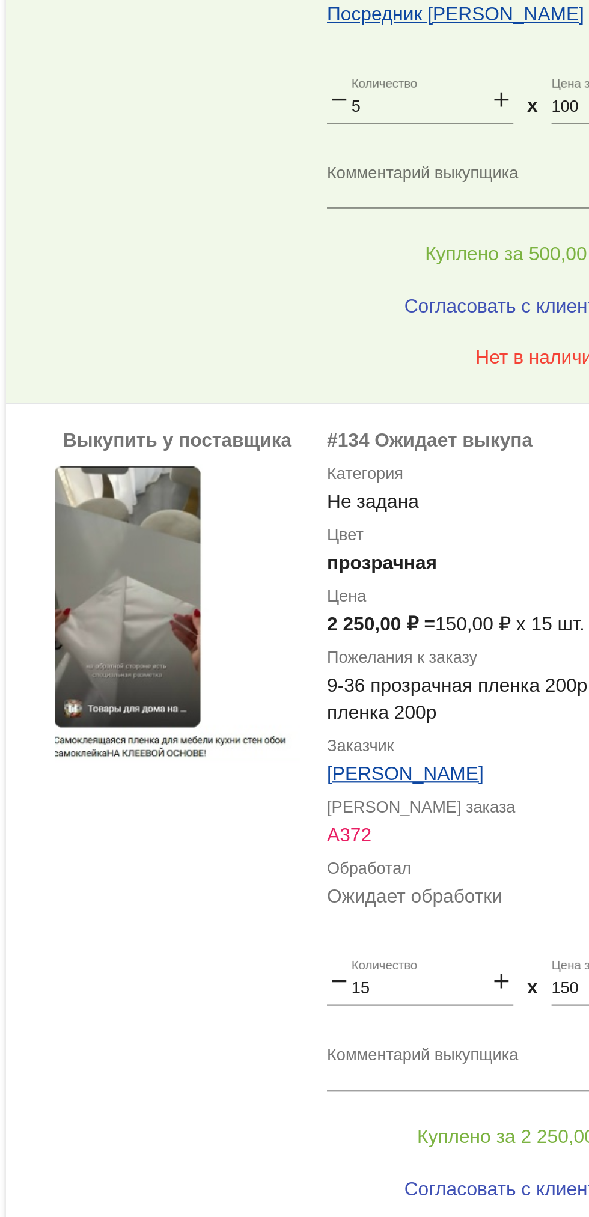
scroll to position [384, 0]
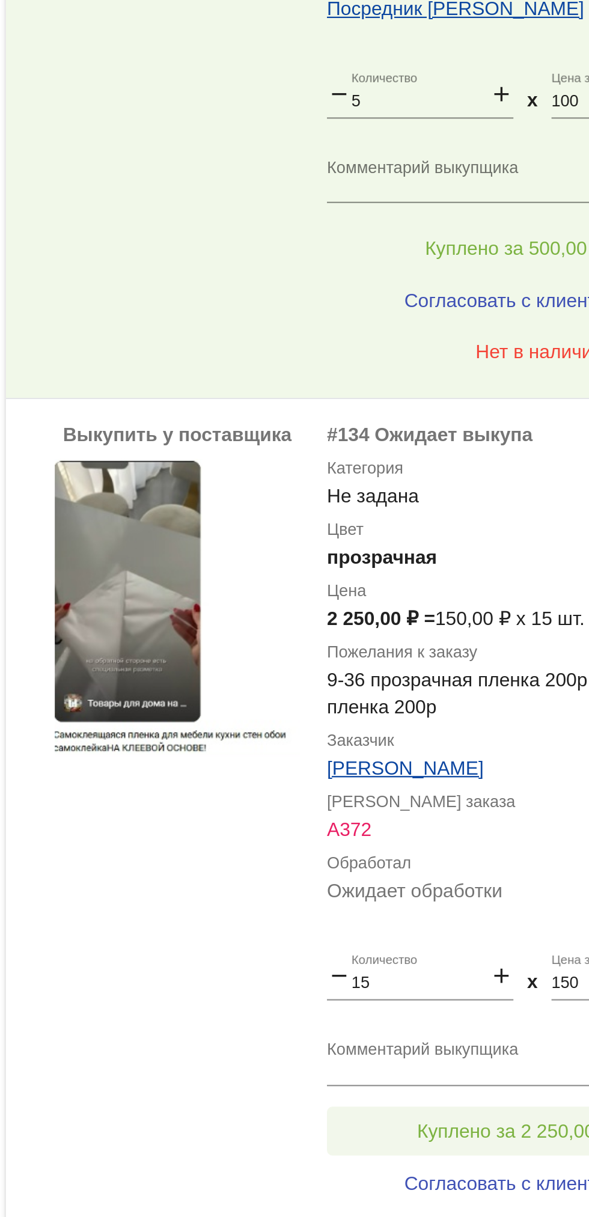
click at [469, 1007] on button "Куплено за 2 250,00 ₽" at bounding box center [470, 1016] width 166 height 22
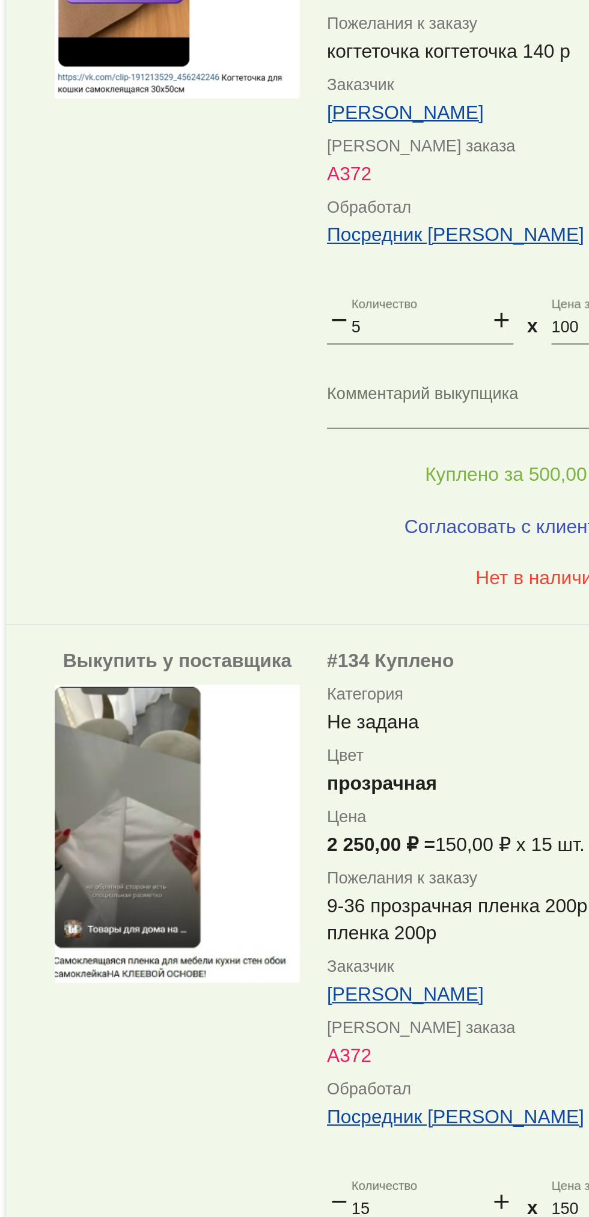
scroll to position [0, 0]
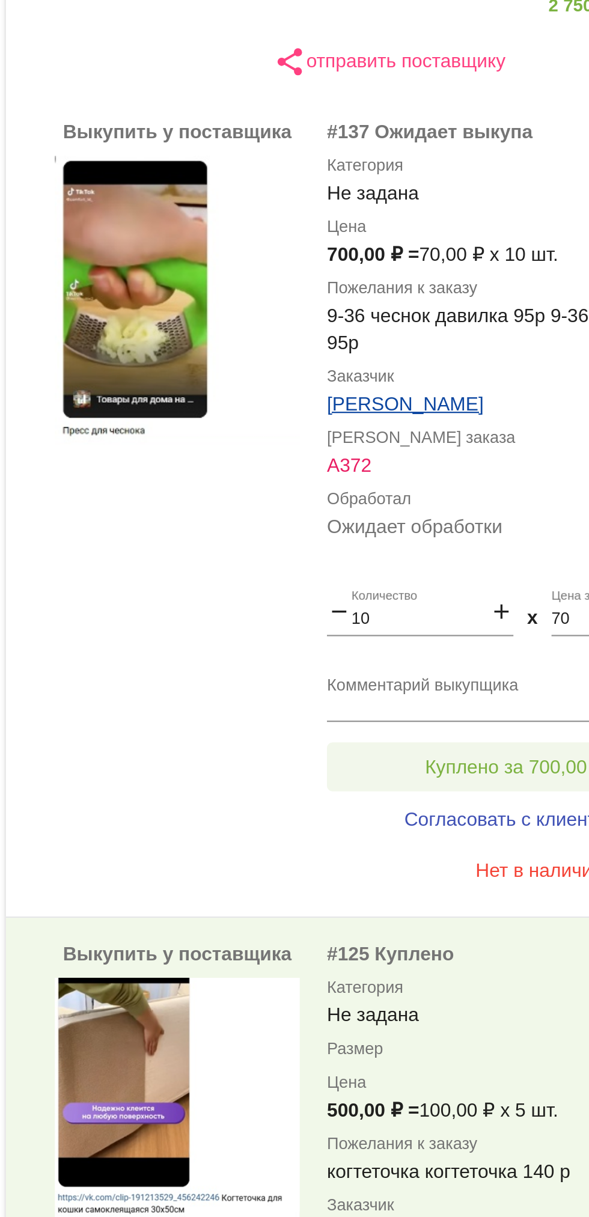
click at [465, 643] on span "Куплено за 700,00 ₽" at bounding box center [469, 645] width 79 height 10
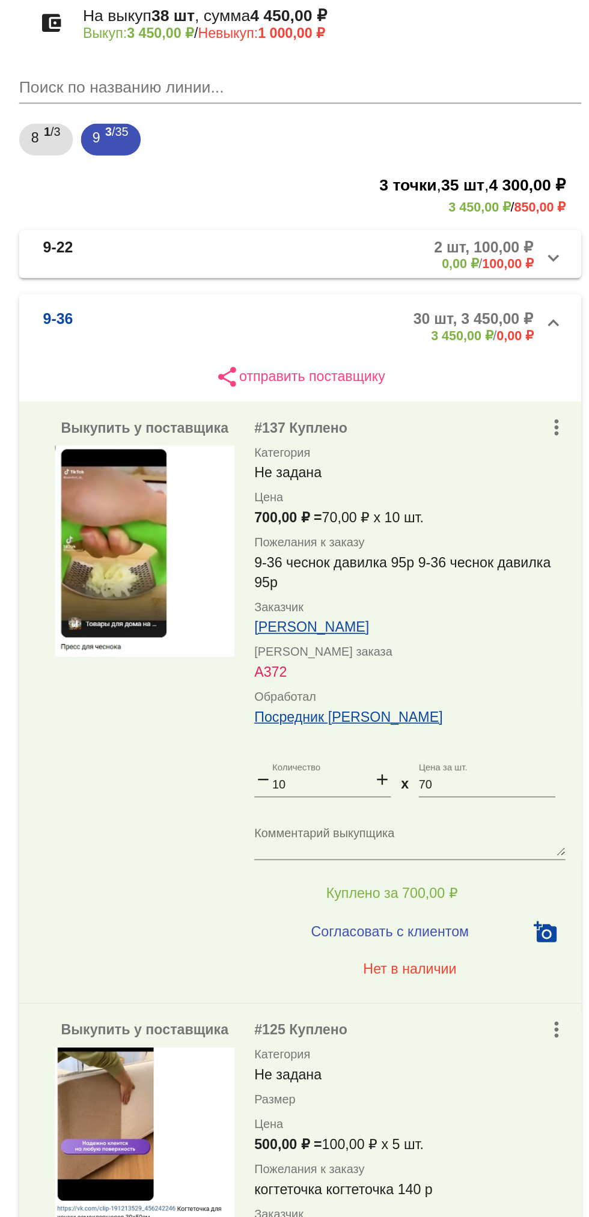
click at [443, 255] on mat-panel-description "2 шт, 100,00 ₽ 0,00 ₽ / 100,00 ₽" at bounding box center [455, 259] width 199 height 20
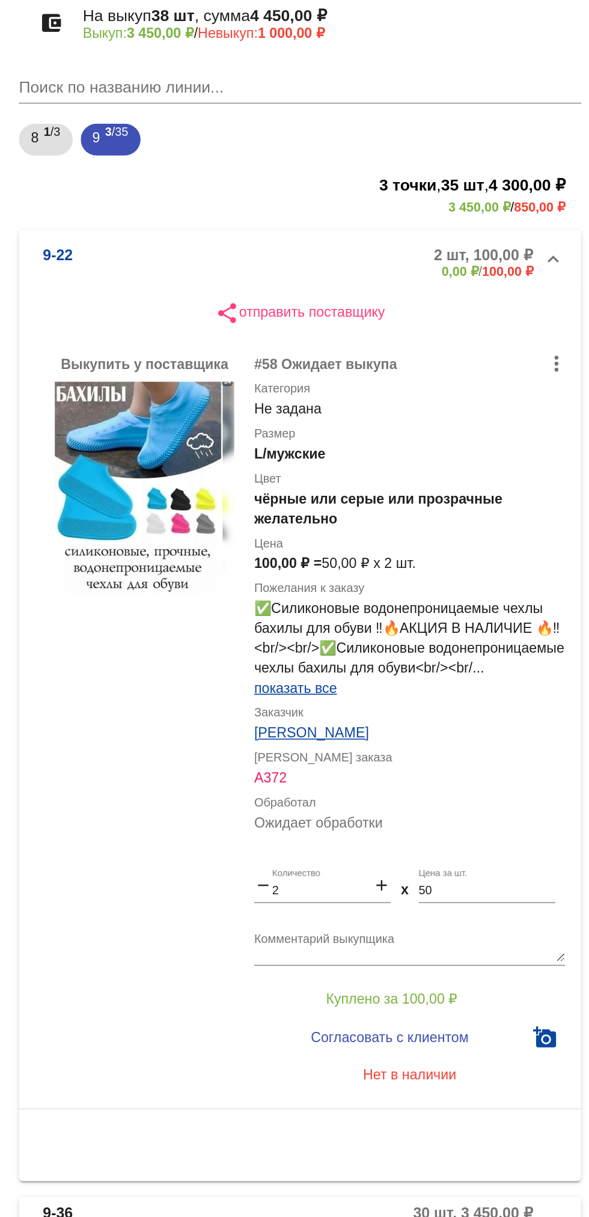
click at [444, 263] on mat-panel-description "2 шт, 100,00 ₽ 0,00 ₽ / 100,00 ₽" at bounding box center [455, 264] width 199 height 20
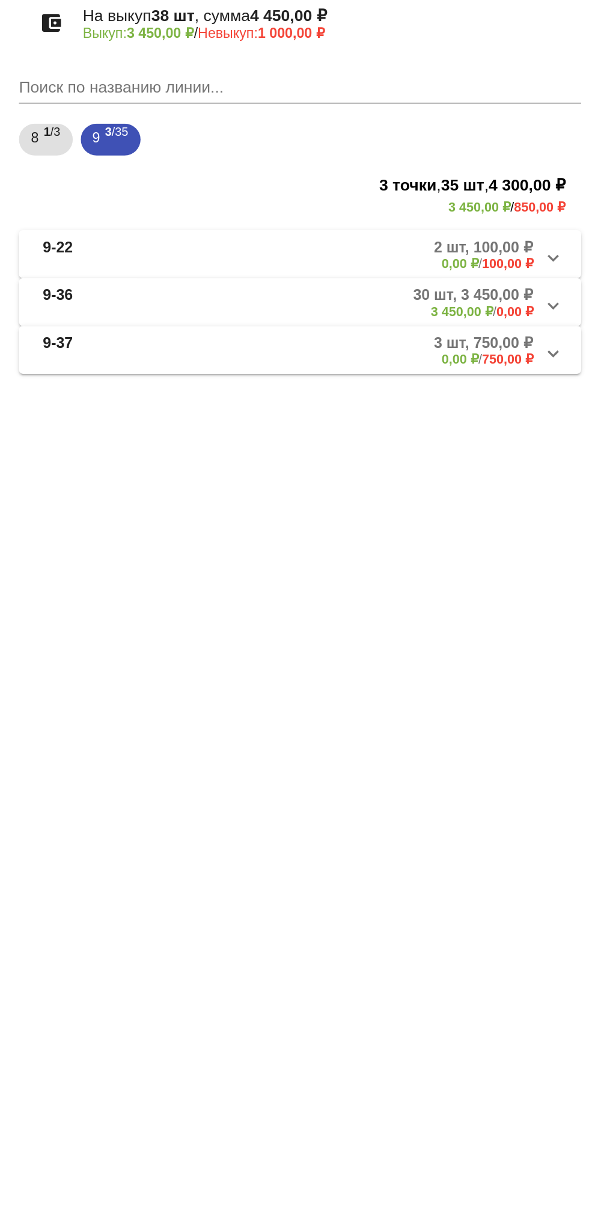
click at [436, 328] on mat-expansion-panel-header "9-37 3 шт, 750,00 ₽ 0,00 ₽ / 750,00 ₽" at bounding box center [414, 316] width 339 height 29
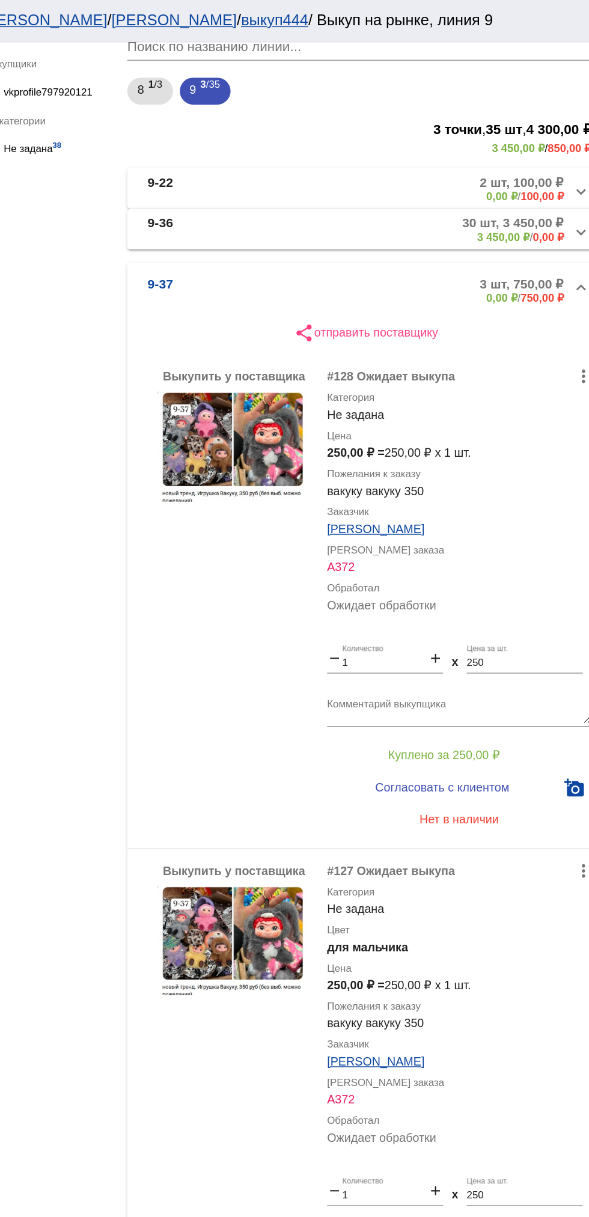
scroll to position [165, 0]
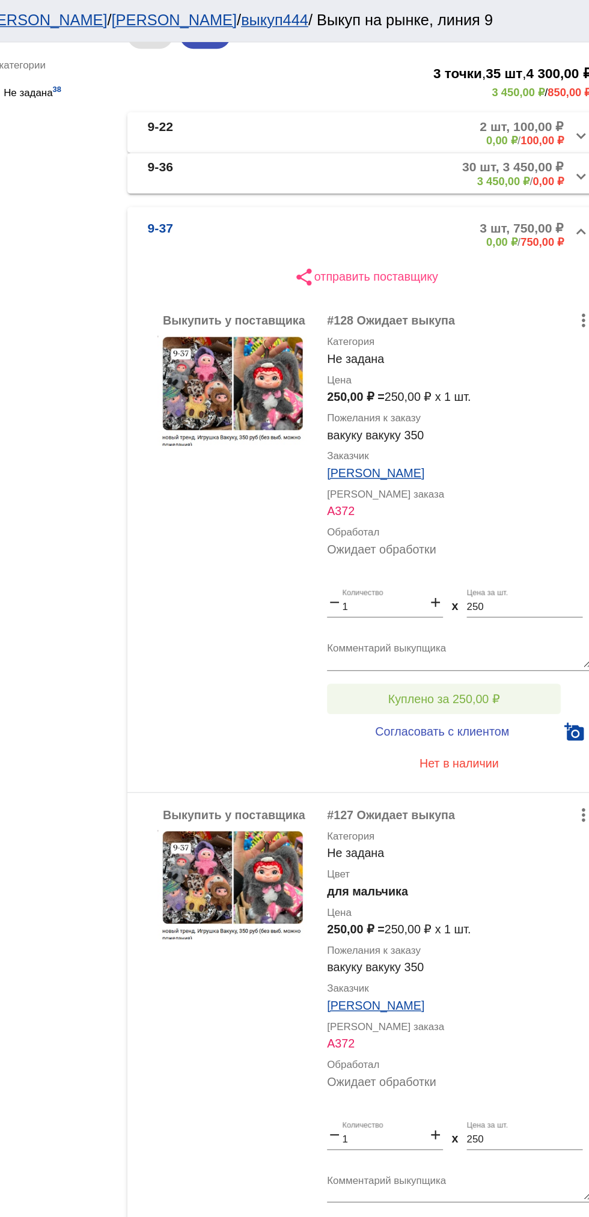
click at [399, 497] on button "Куплено за 250,00 ₽" at bounding box center [470, 497] width 166 height 22
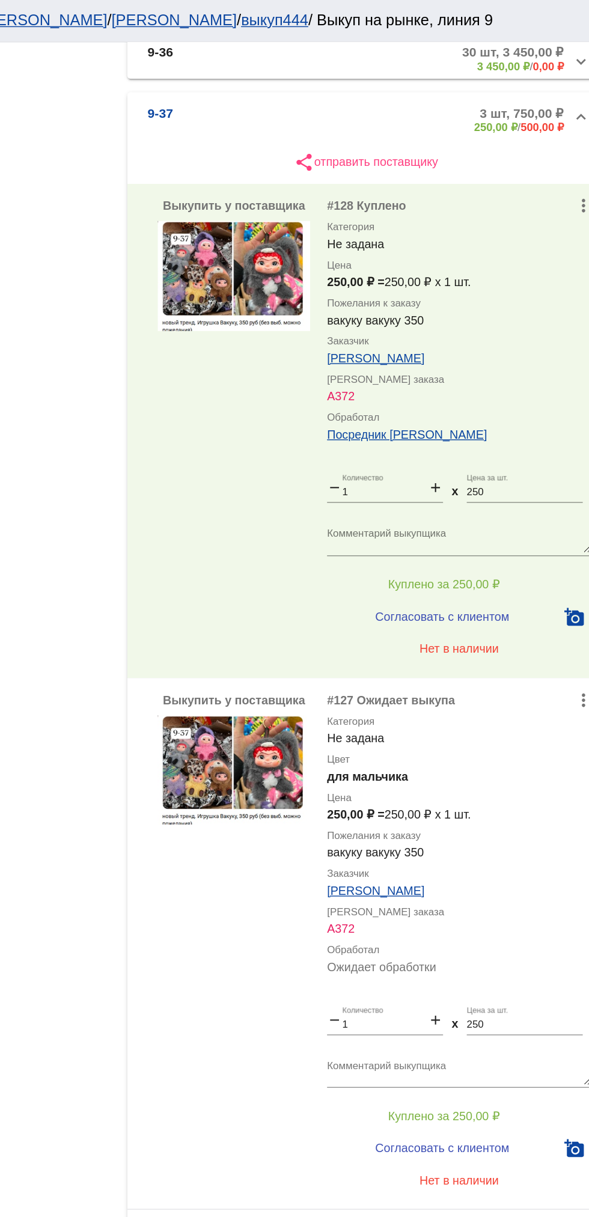
scroll to position [362, 0]
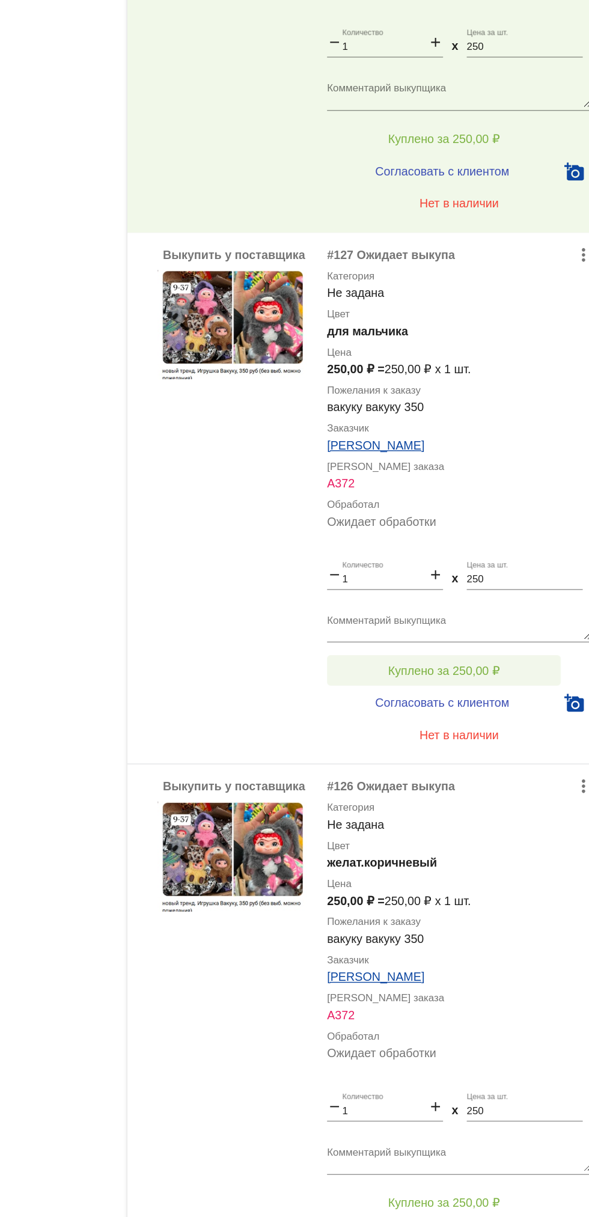
click at [500, 676] on span "Куплено за 250,00 ₽" at bounding box center [469, 676] width 79 height 10
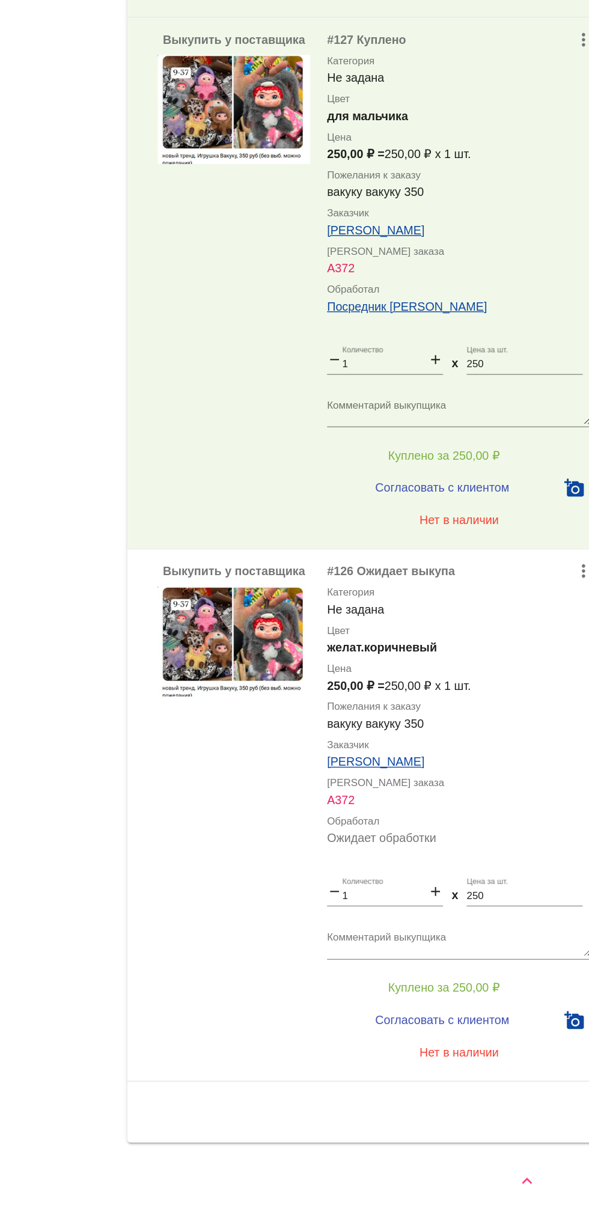
scroll to position [0, 0]
click at [521, 1048] on button "Куплено за 250,00 ₽" at bounding box center [470, 1055] width 166 height 22
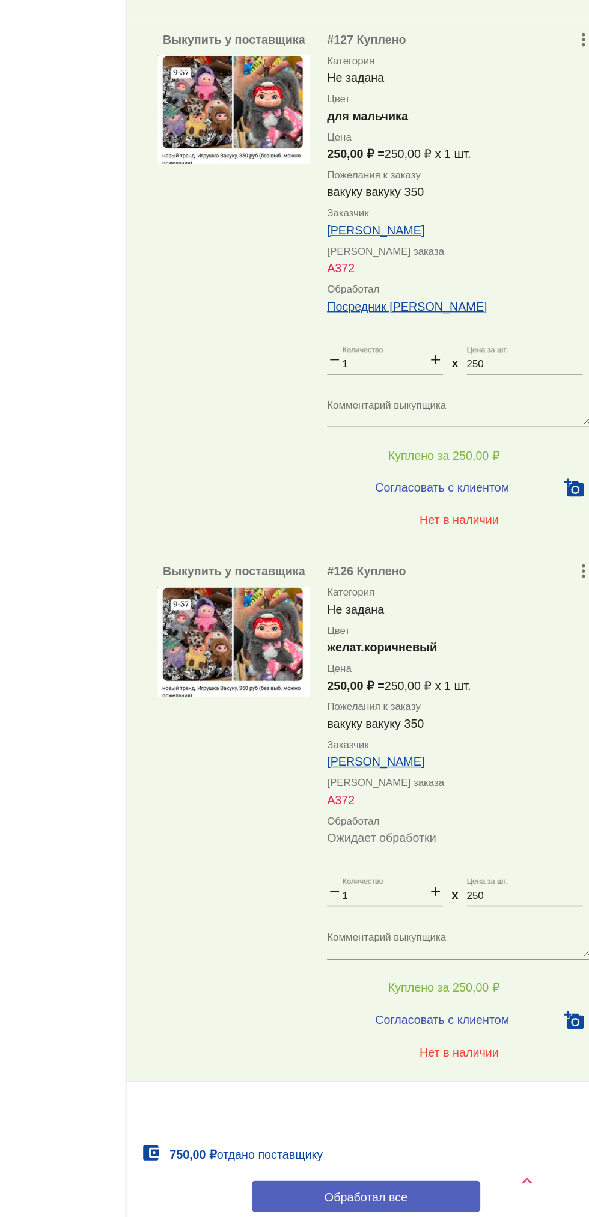
click at [457, 1196] on button "Обработал все" at bounding box center [415, 1202] width 162 height 22
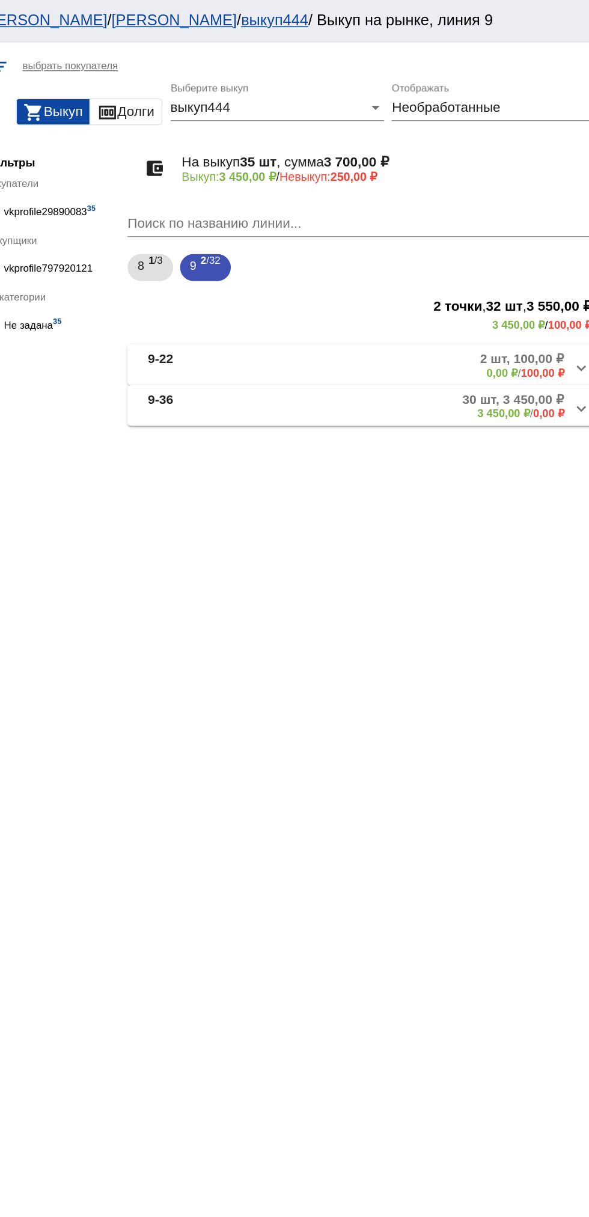
click at [459, 289] on mat-panel-description "30 шт, 3 450,00 ₽ 3 450,00 ₽ / 0,00 ₽" at bounding box center [454, 288] width 203 height 20
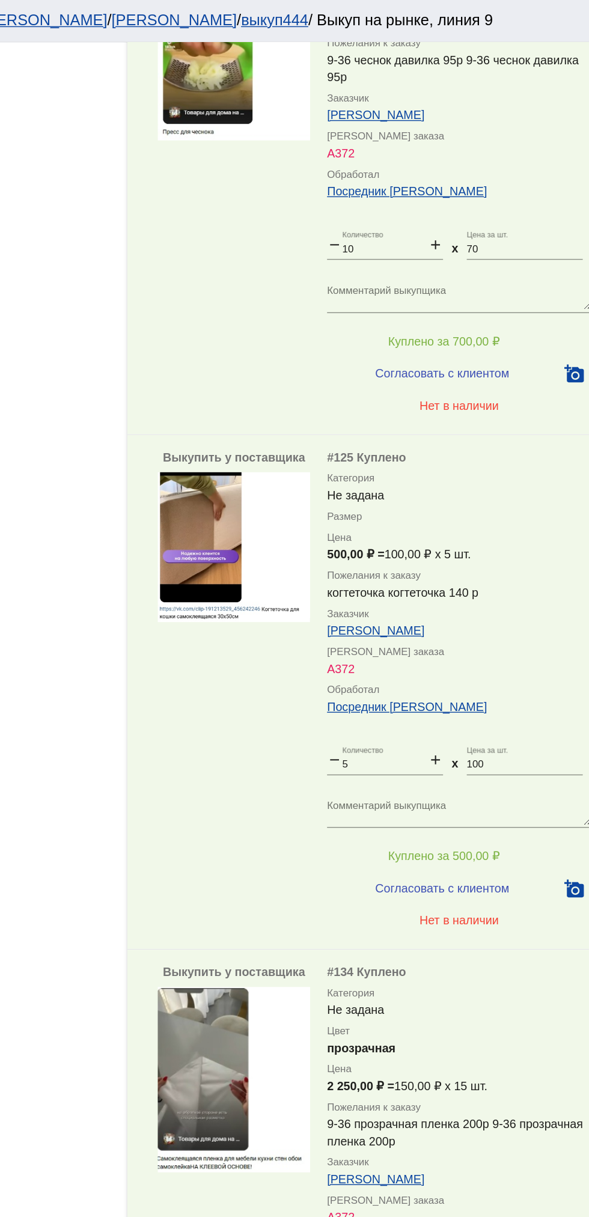
scroll to position [414, 0]
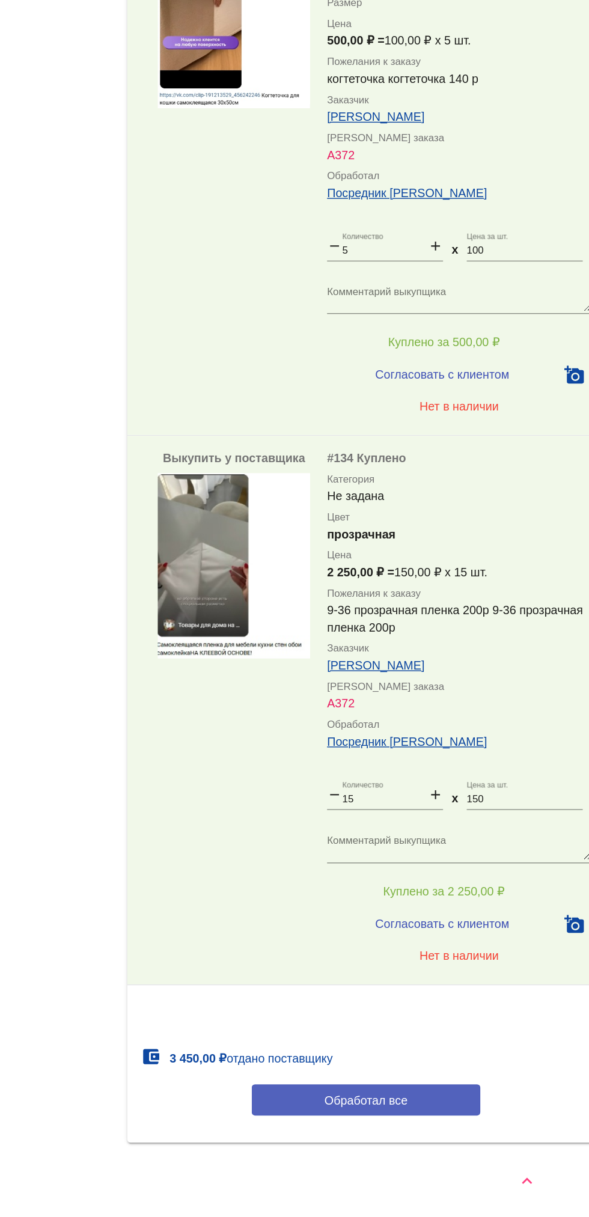
click at [438, 1141] on button "Обработал все" at bounding box center [415, 1134] width 162 height 22
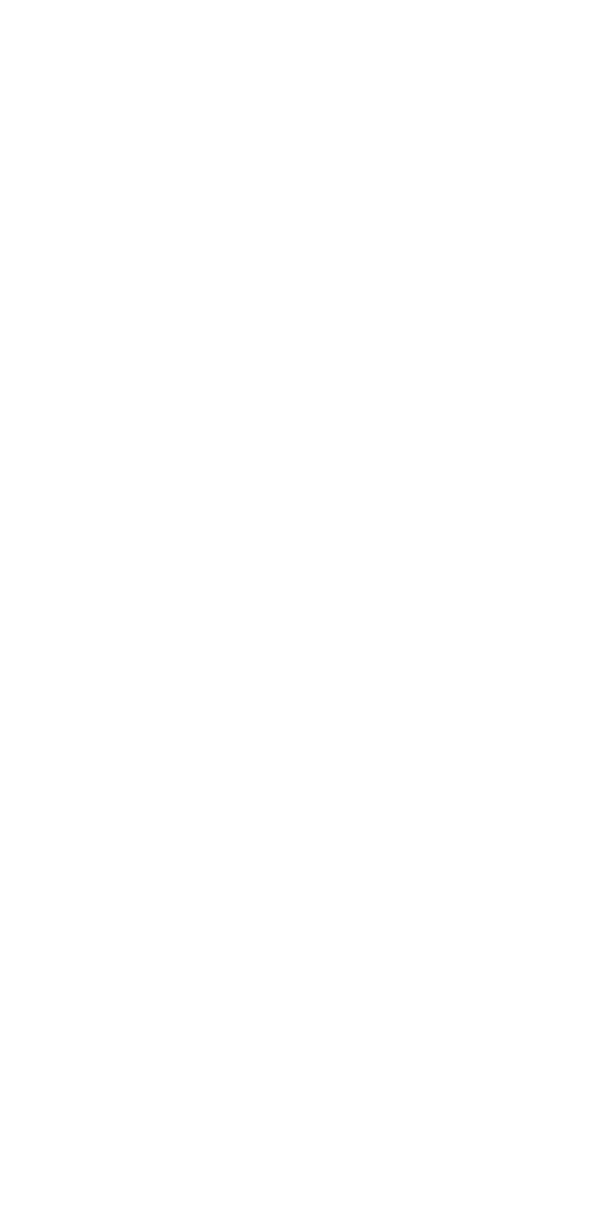
scroll to position [0, 0]
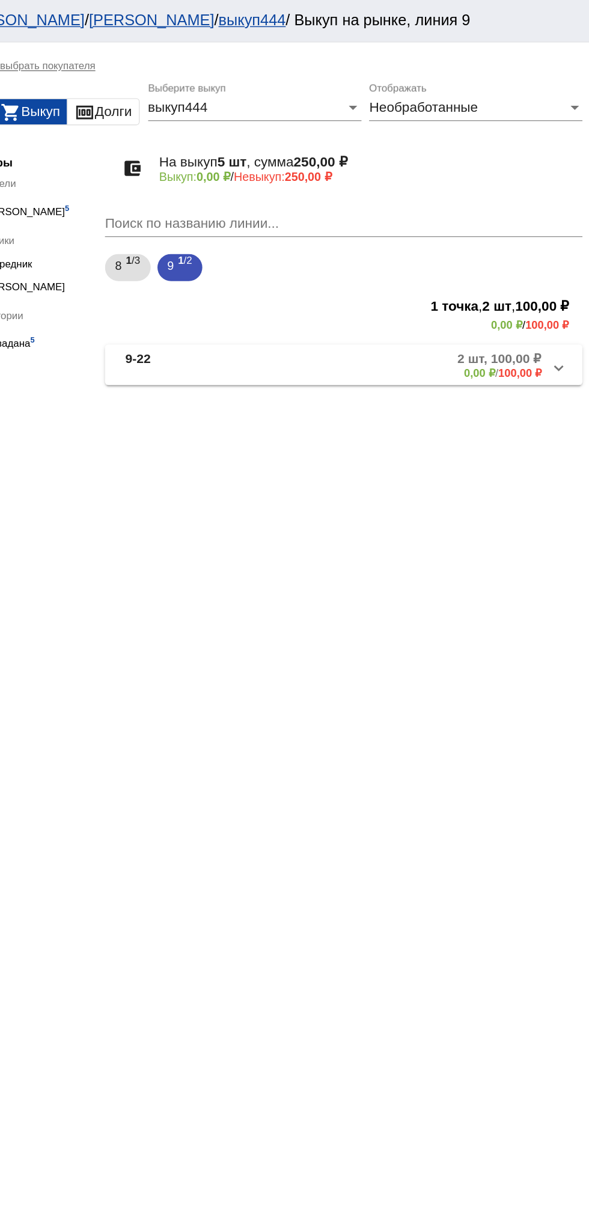
click at [441, 253] on mat-panel-description "2 шт, 100,00 ₽ 0,00 ₽ / 100,00 ₽" at bounding box center [455, 259] width 199 height 20
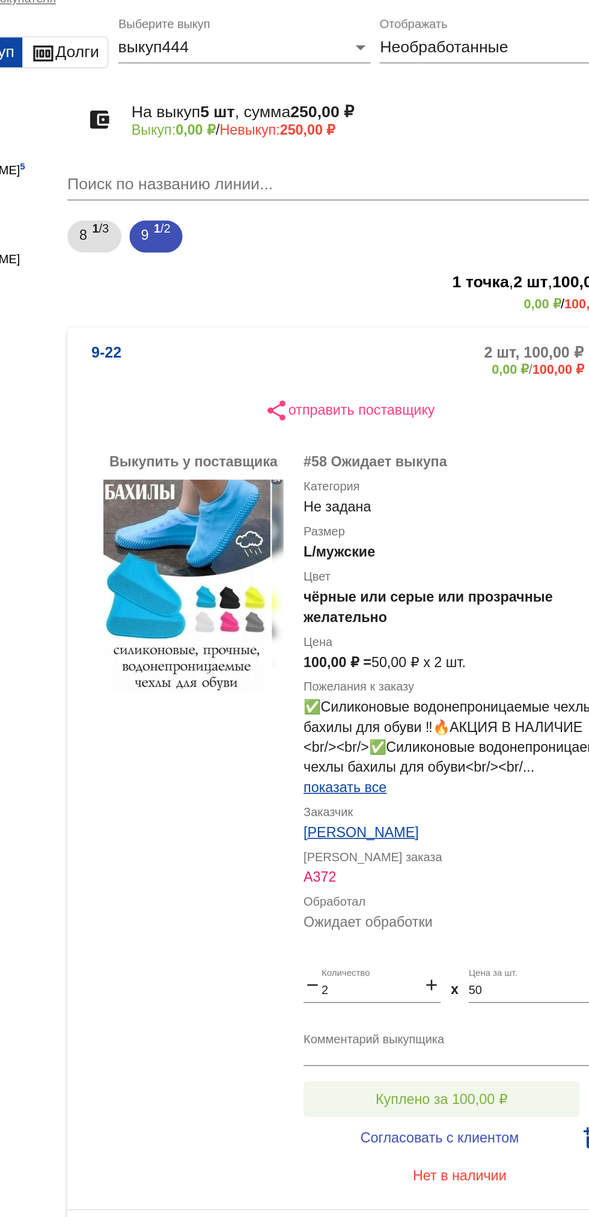
click at [488, 713] on span "Куплено за 100,00 ₽" at bounding box center [469, 708] width 79 height 10
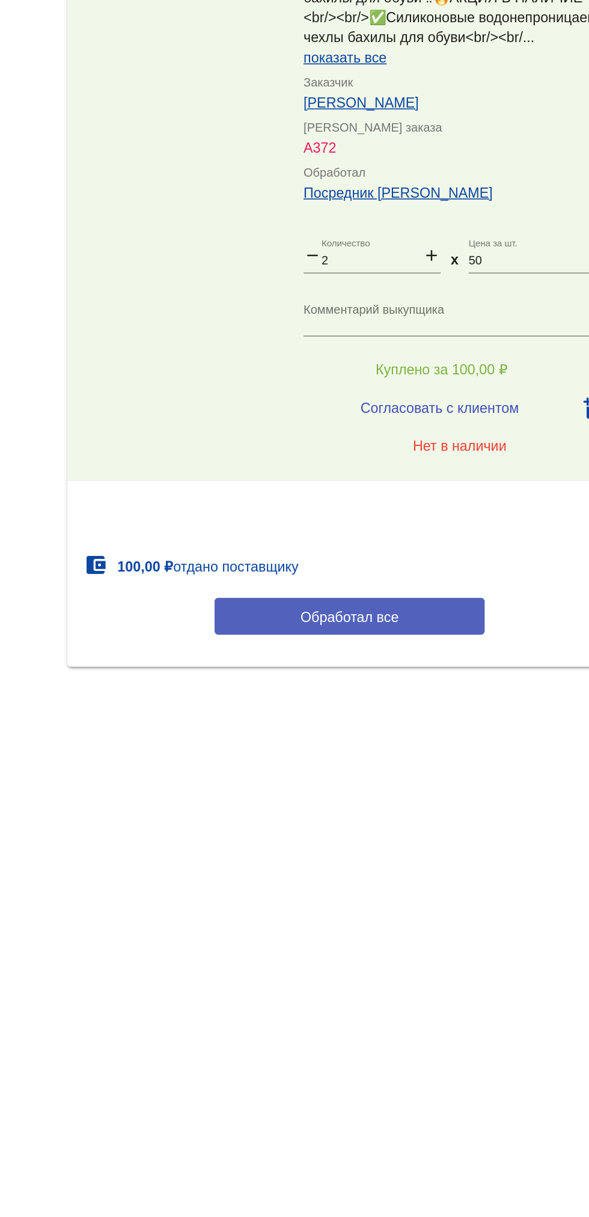
click at [436, 861] on span "Обработал все" at bounding box center [414, 857] width 59 height 10
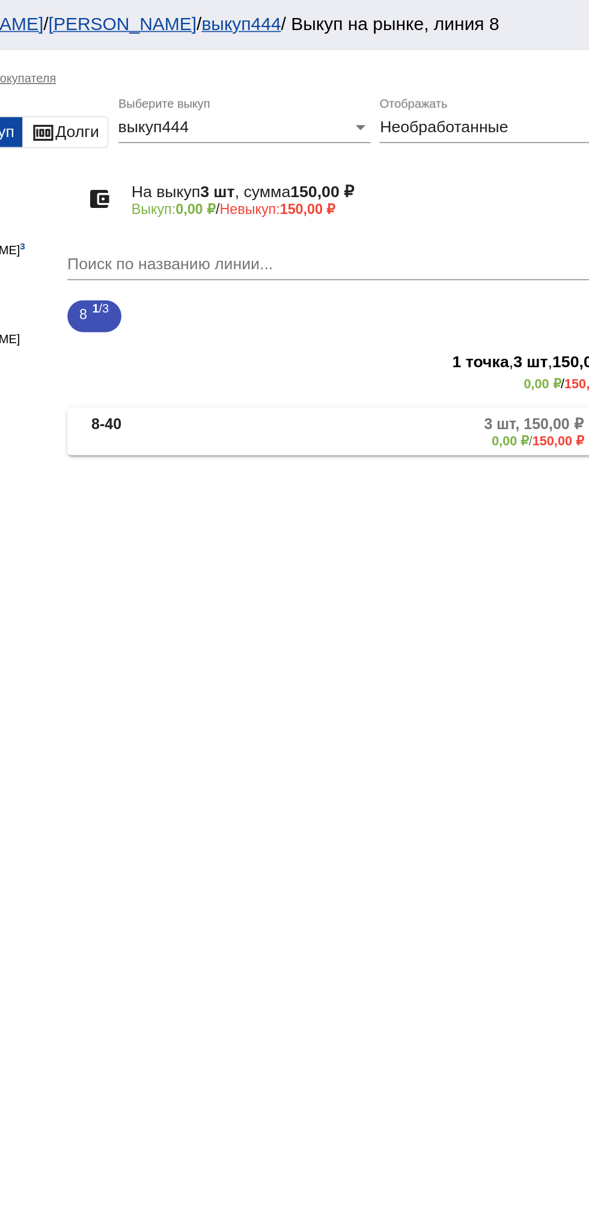
click at [463, 260] on mat-panel-description "3 шт, 150,00 ₽ 0,00 ₽ / 150,00 ₽" at bounding box center [455, 259] width 199 height 20
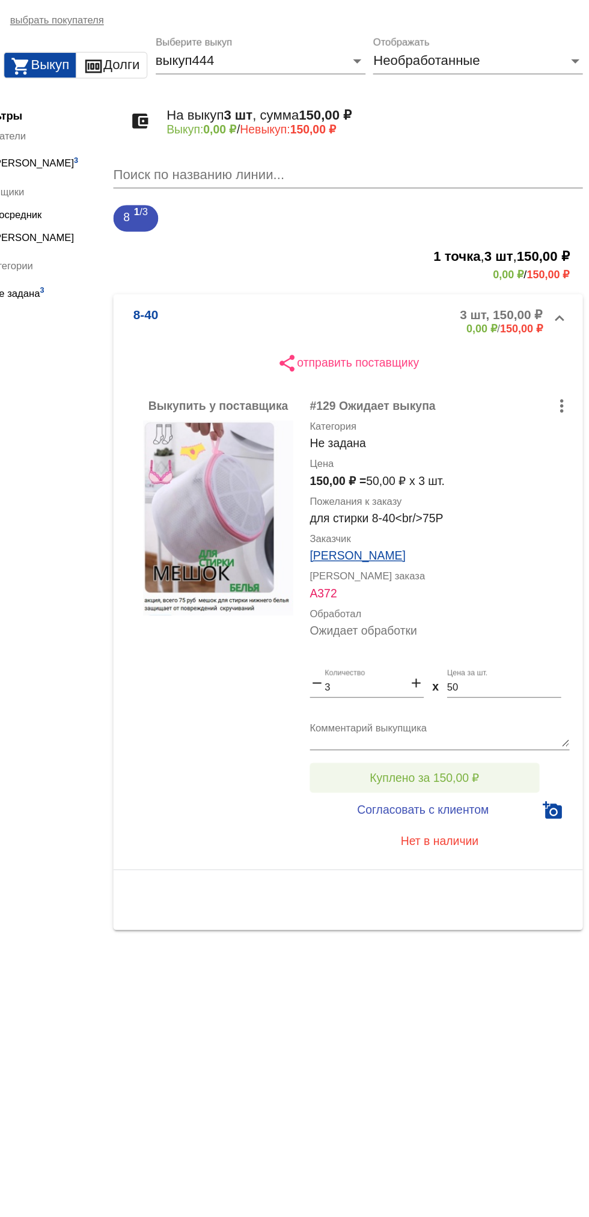
click at [509, 587] on button "Куплено за 150,00 ₽" at bounding box center [470, 594] width 166 height 22
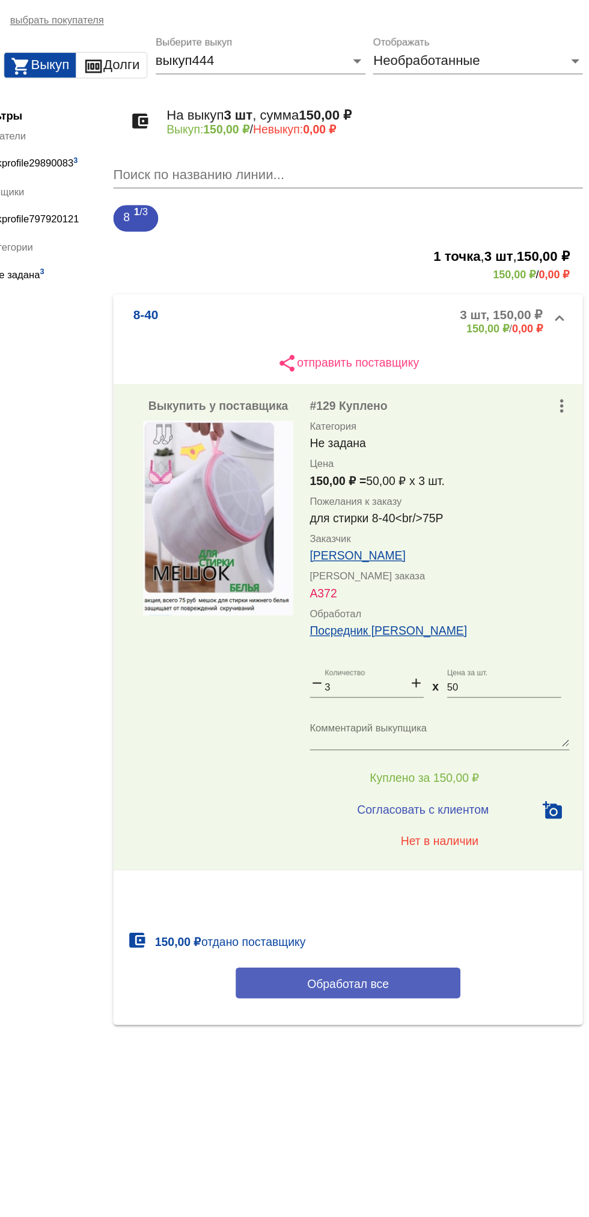
click at [427, 742] on span "Обработал все" at bounding box center [414, 743] width 59 height 10
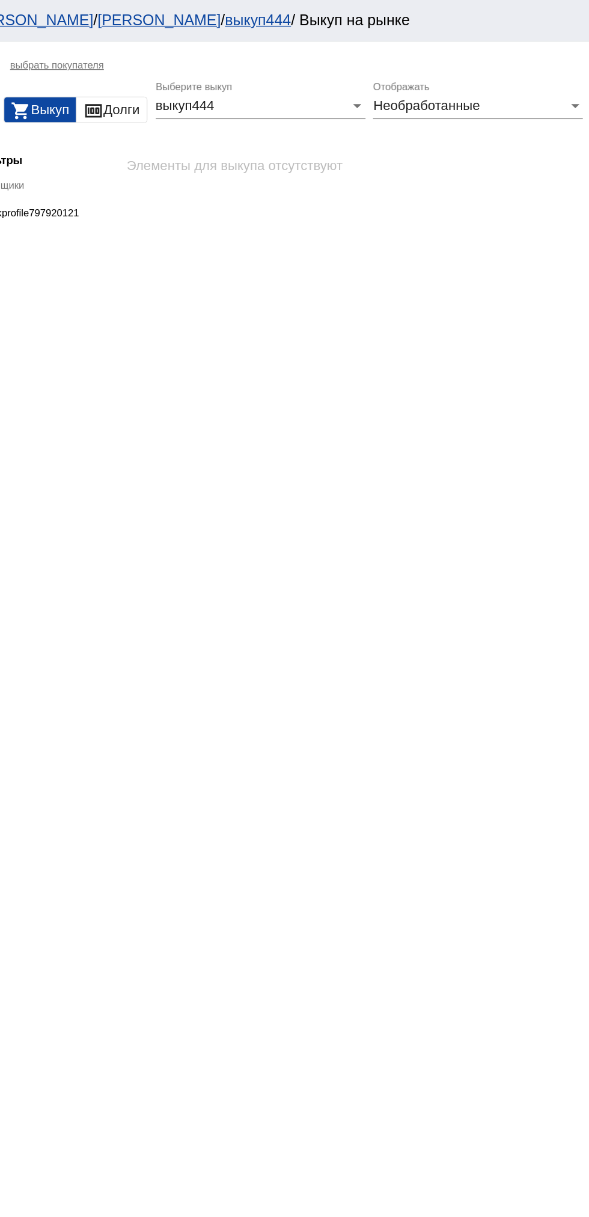
click at [498, 78] on span "Необработанные" at bounding box center [471, 76] width 77 height 10
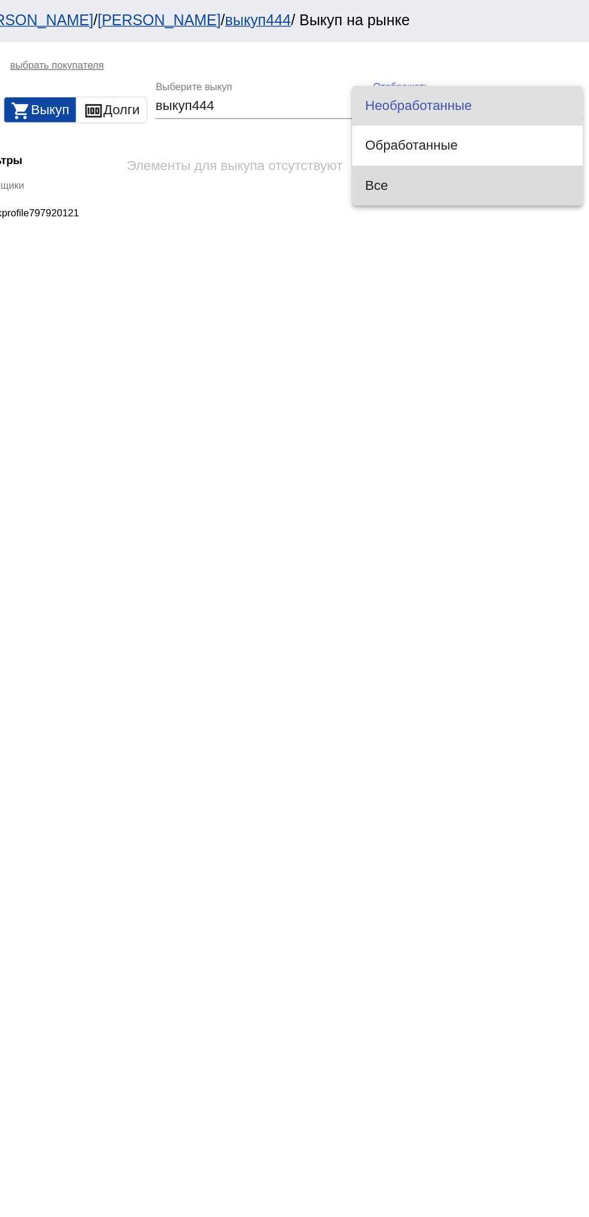
click at [483, 141] on span "Все" at bounding box center [500, 134] width 147 height 29
